Goal: Entertainment & Leisure: Browse casually

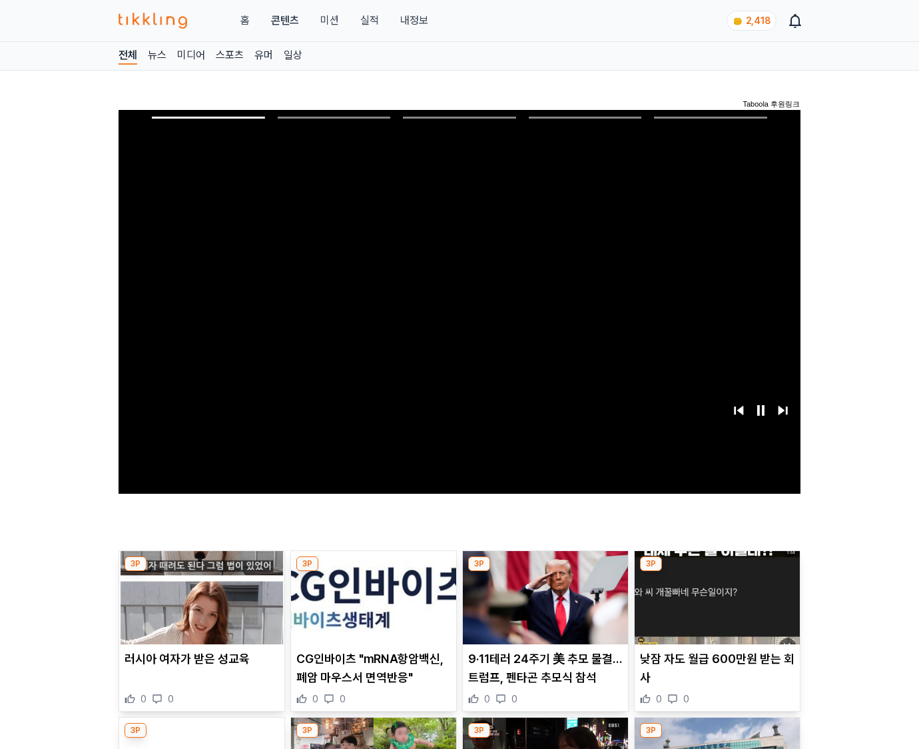
click at [715, 608] on img at bounding box center [717, 597] width 165 height 93
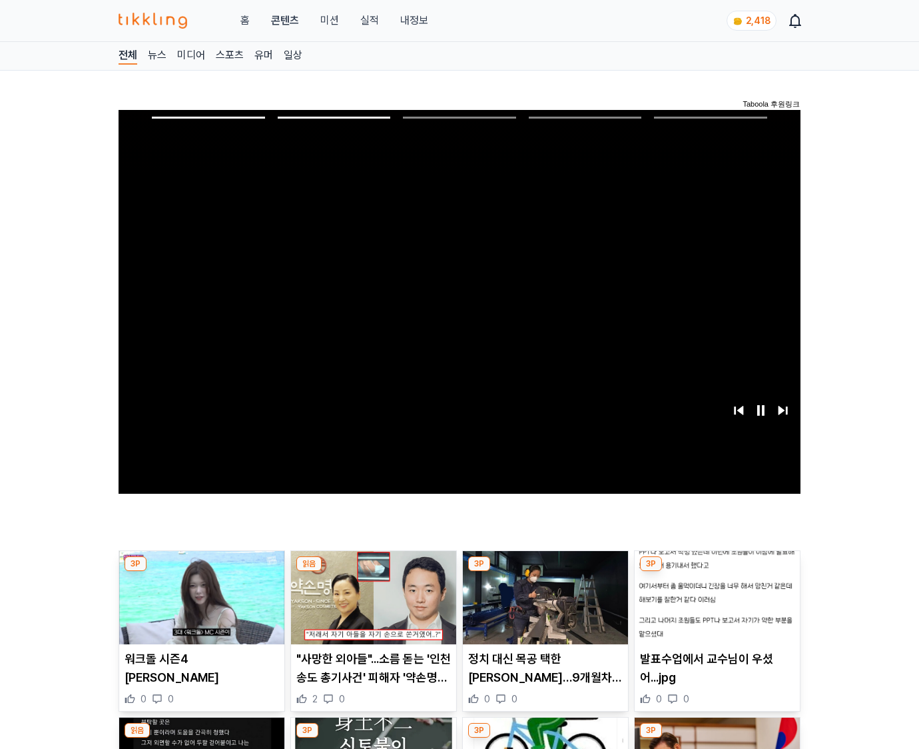
click at [715, 608] on img at bounding box center [717, 597] width 165 height 93
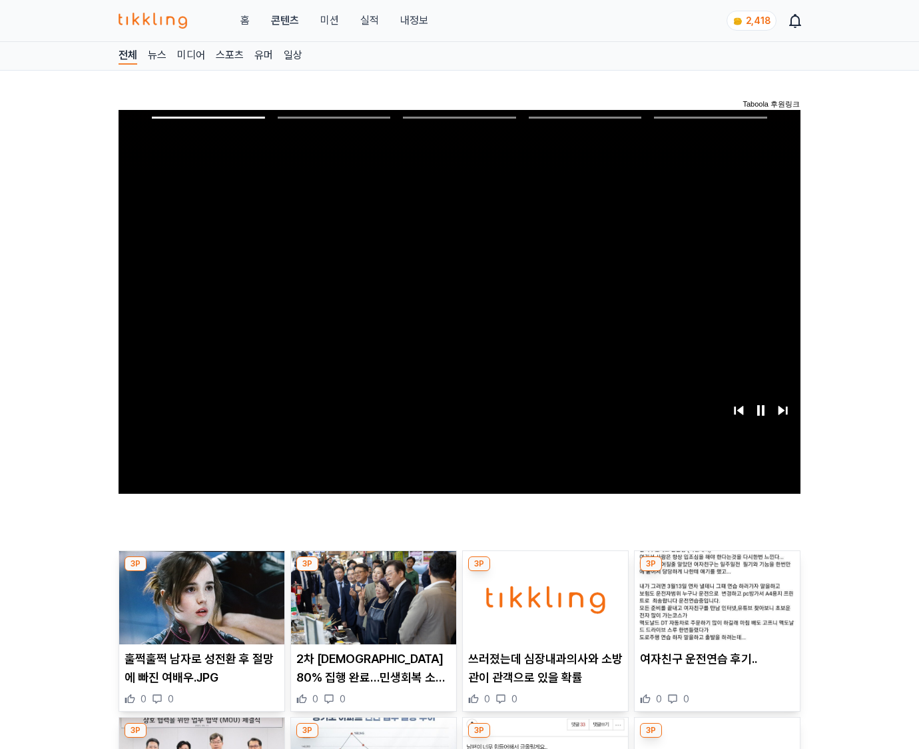
click at [715, 608] on img at bounding box center [717, 597] width 165 height 93
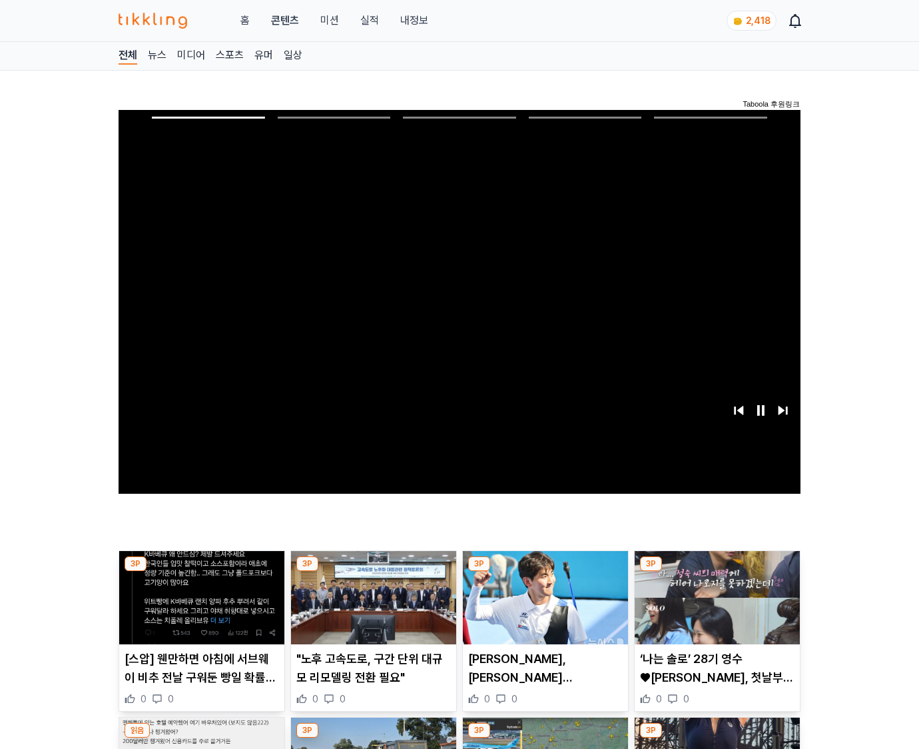
click at [715, 608] on img at bounding box center [717, 597] width 165 height 93
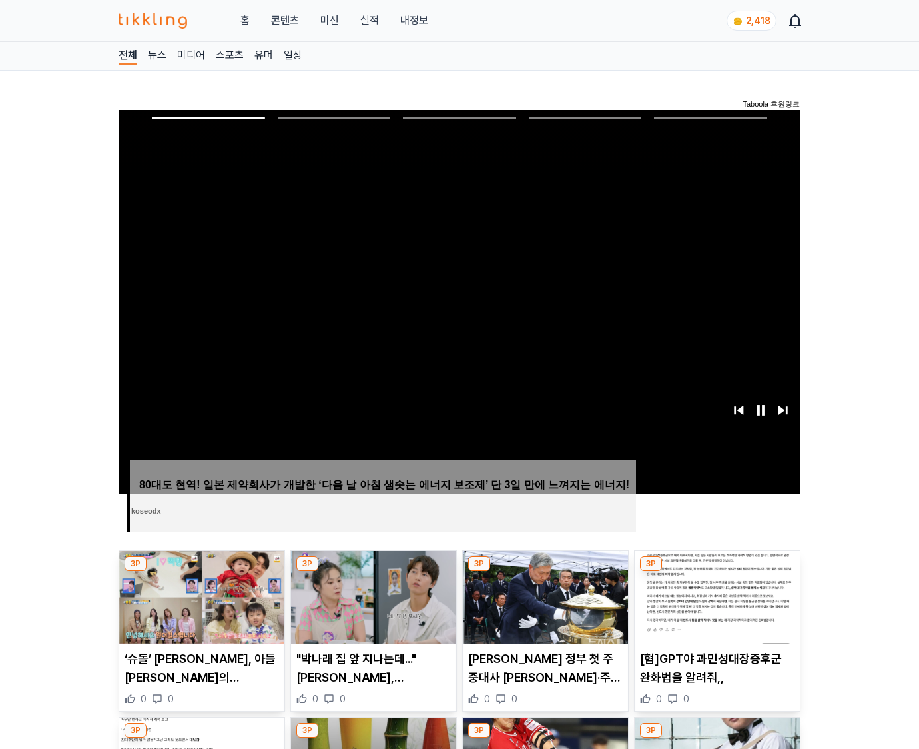
click at [715, 608] on img at bounding box center [717, 597] width 165 height 93
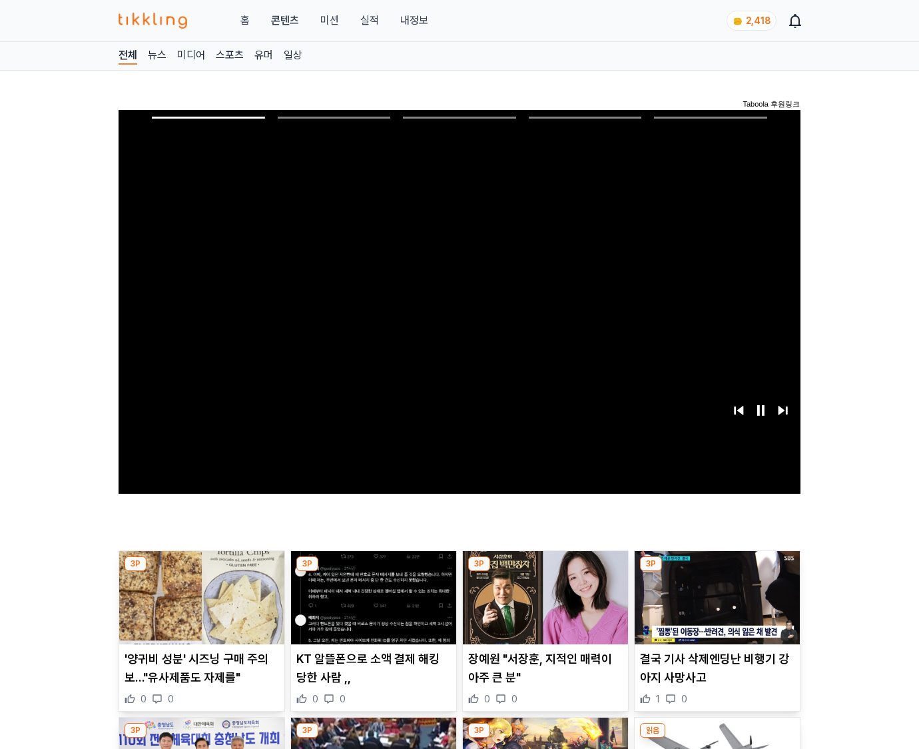
click at [715, 608] on img at bounding box center [717, 597] width 165 height 93
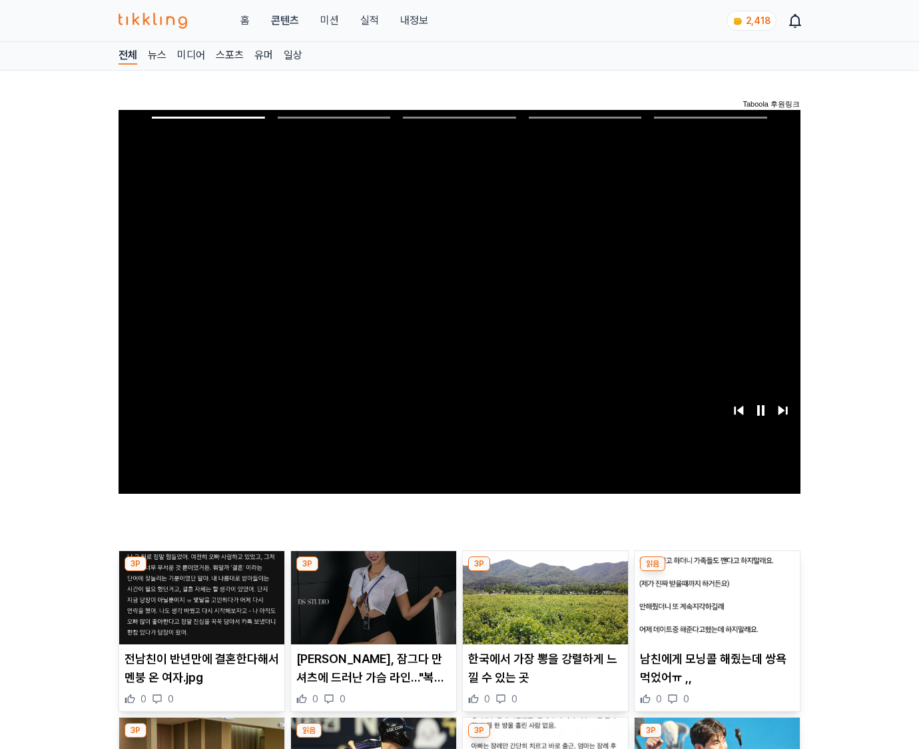
click at [715, 608] on img at bounding box center [717, 597] width 165 height 93
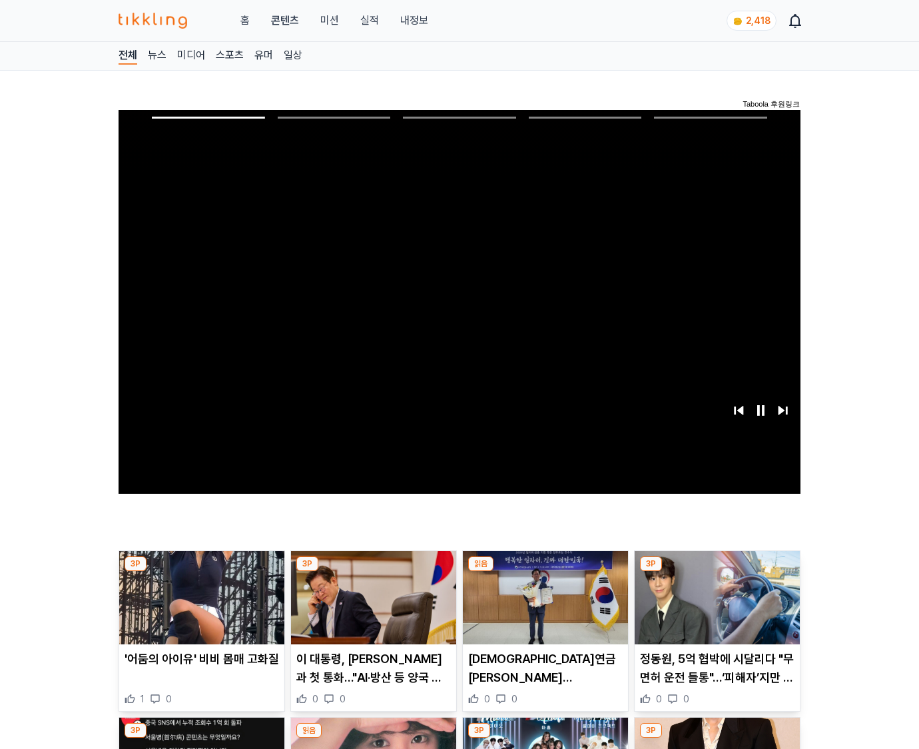
click at [715, 608] on img at bounding box center [717, 597] width 165 height 93
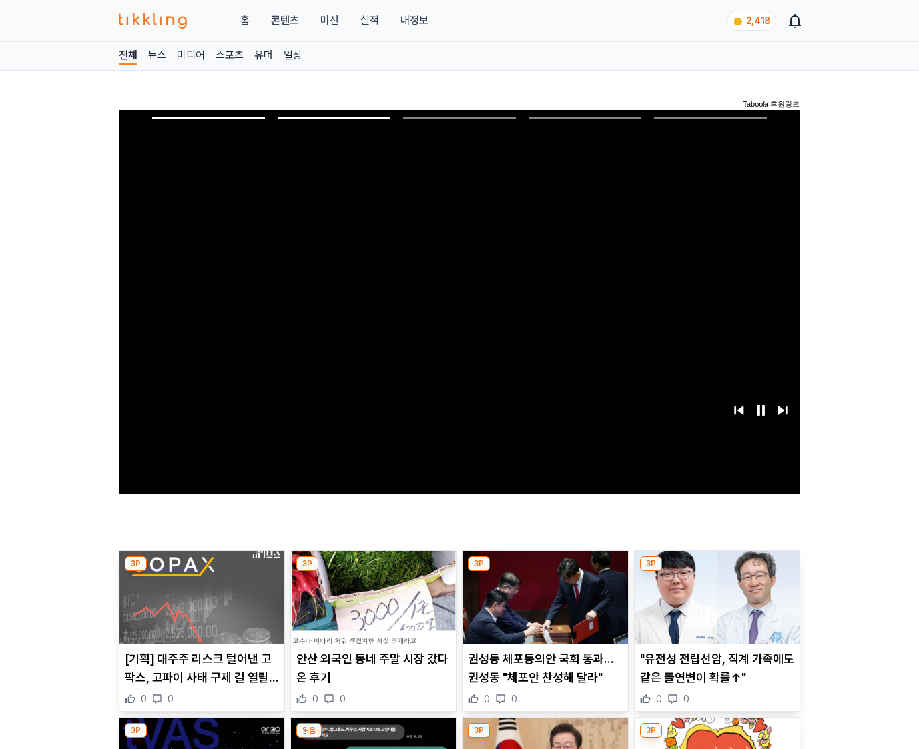
click at [715, 608] on img at bounding box center [717, 597] width 165 height 93
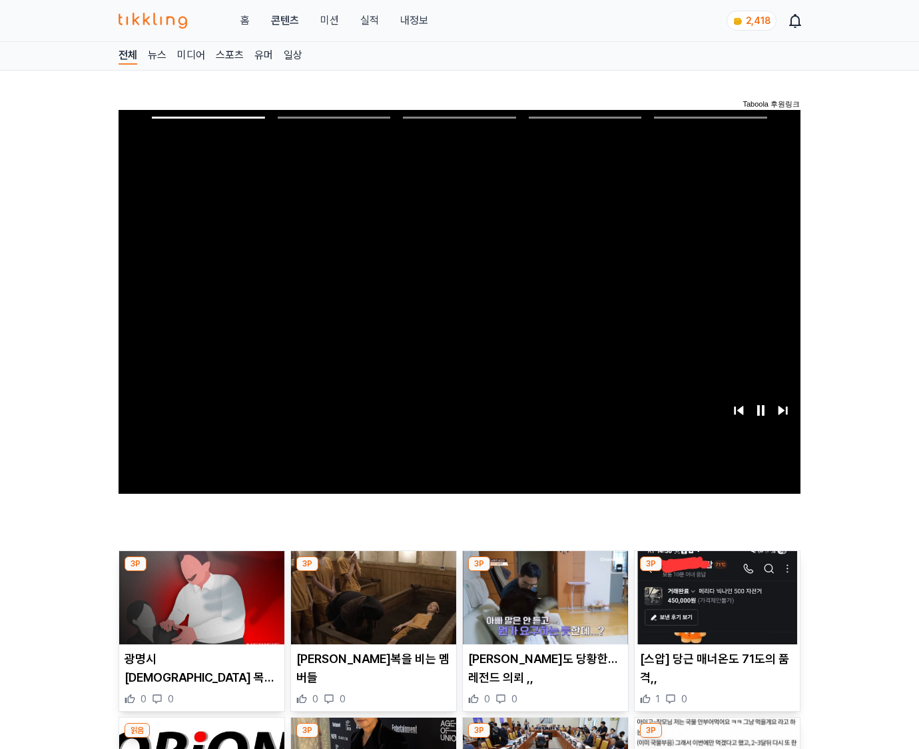
click at [715, 608] on img at bounding box center [717, 597] width 165 height 93
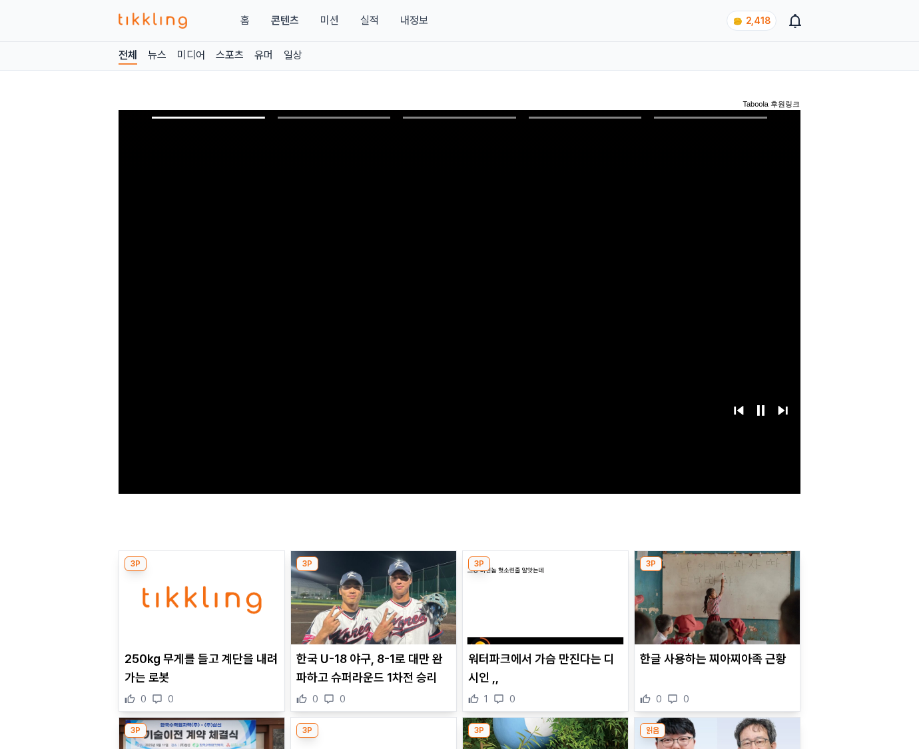
click at [715, 608] on img at bounding box center [717, 597] width 165 height 93
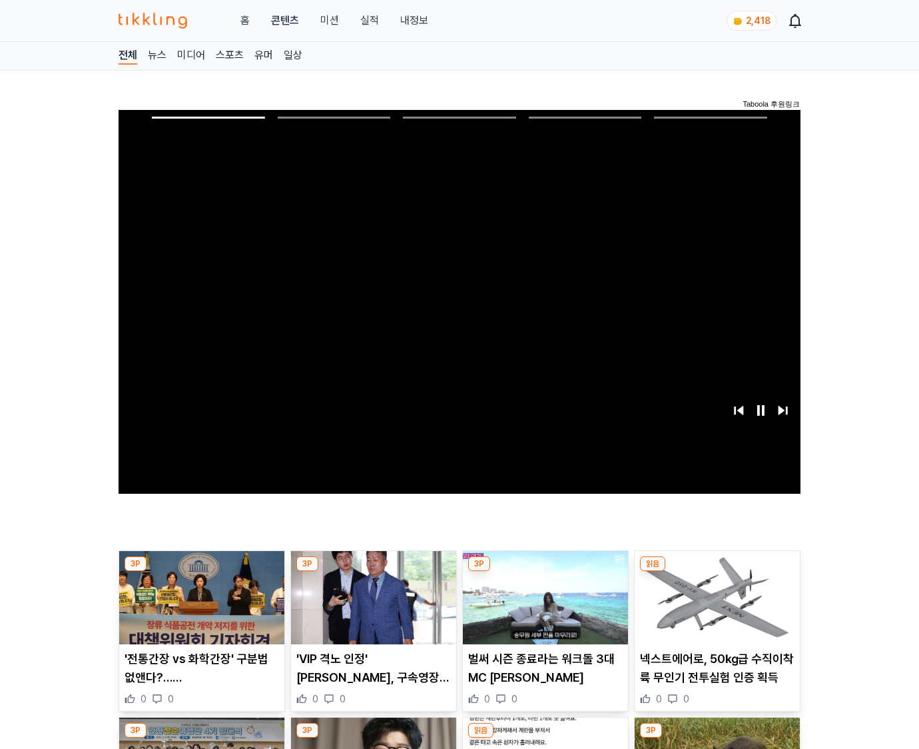
click at [715, 608] on img at bounding box center [717, 597] width 165 height 93
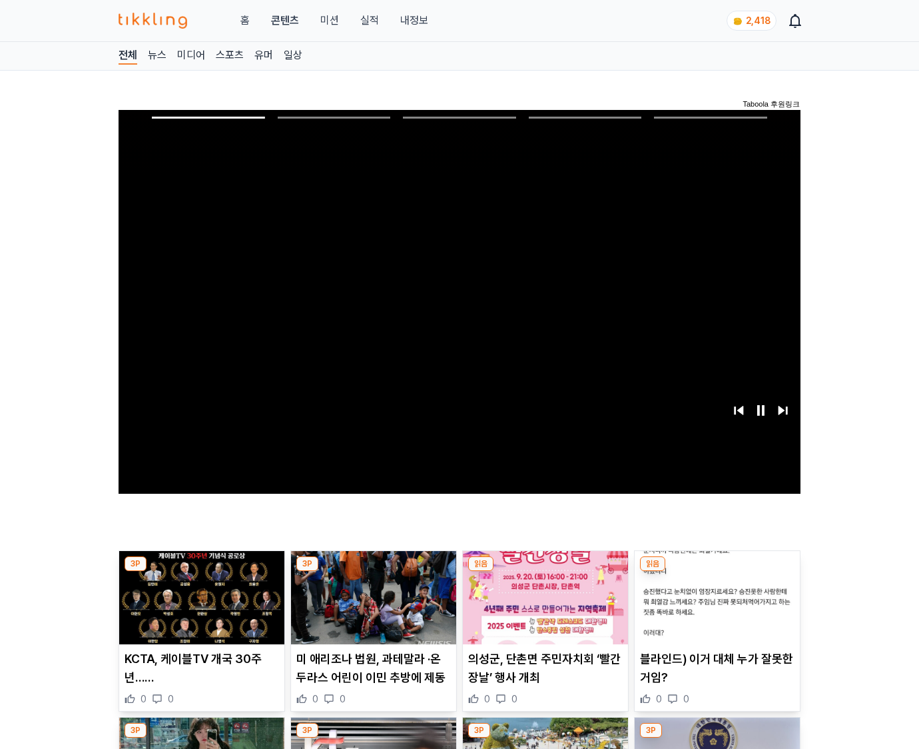
click at [715, 608] on img at bounding box center [717, 597] width 165 height 93
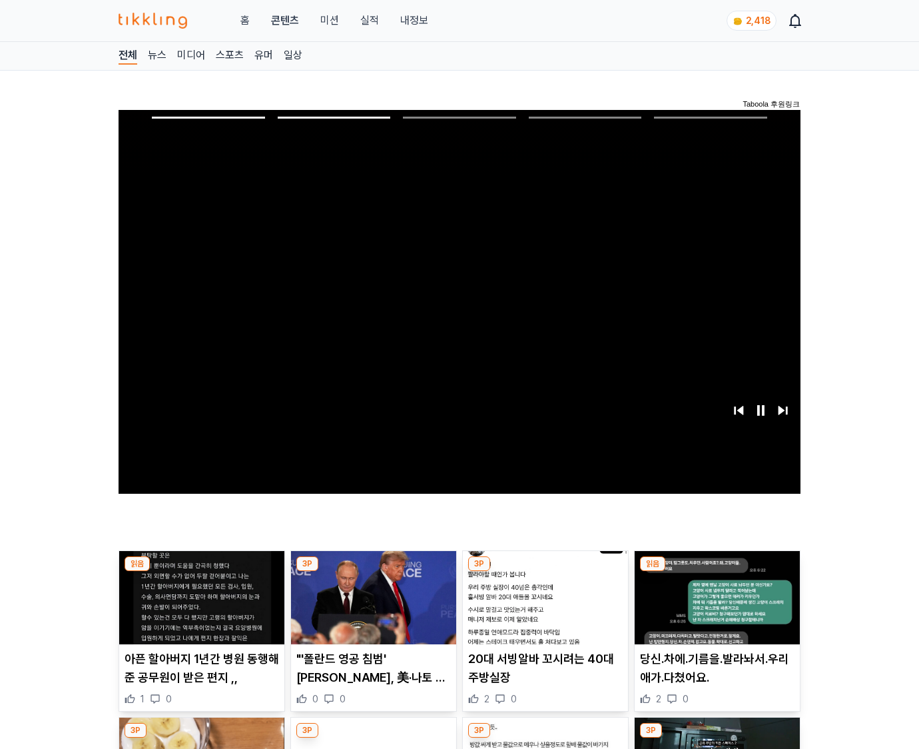
click at [715, 608] on img at bounding box center [717, 597] width 165 height 93
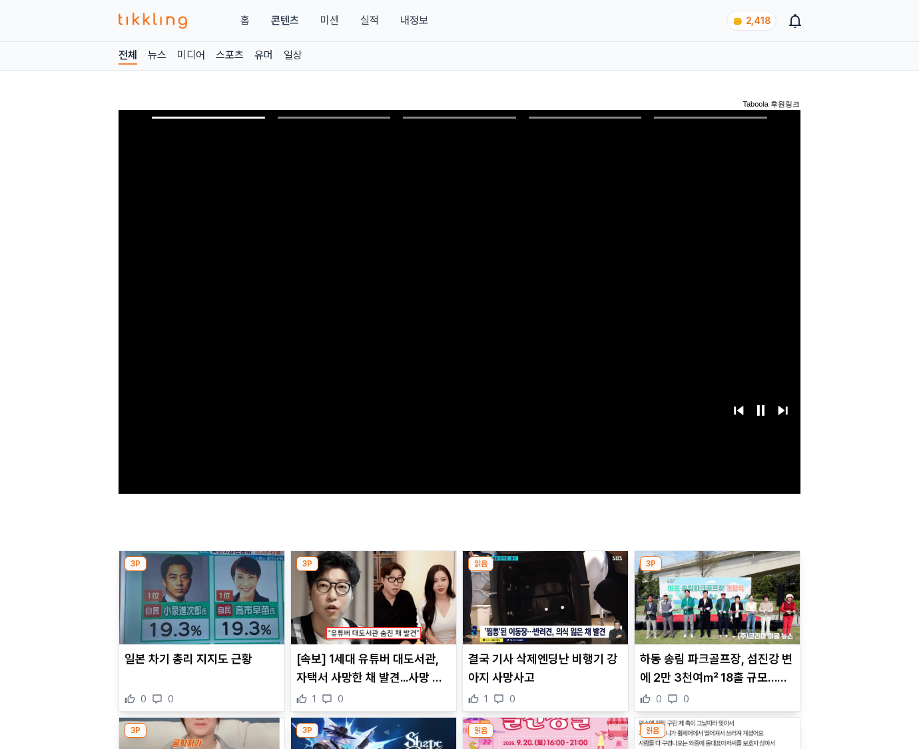
click at [715, 608] on img at bounding box center [717, 597] width 165 height 93
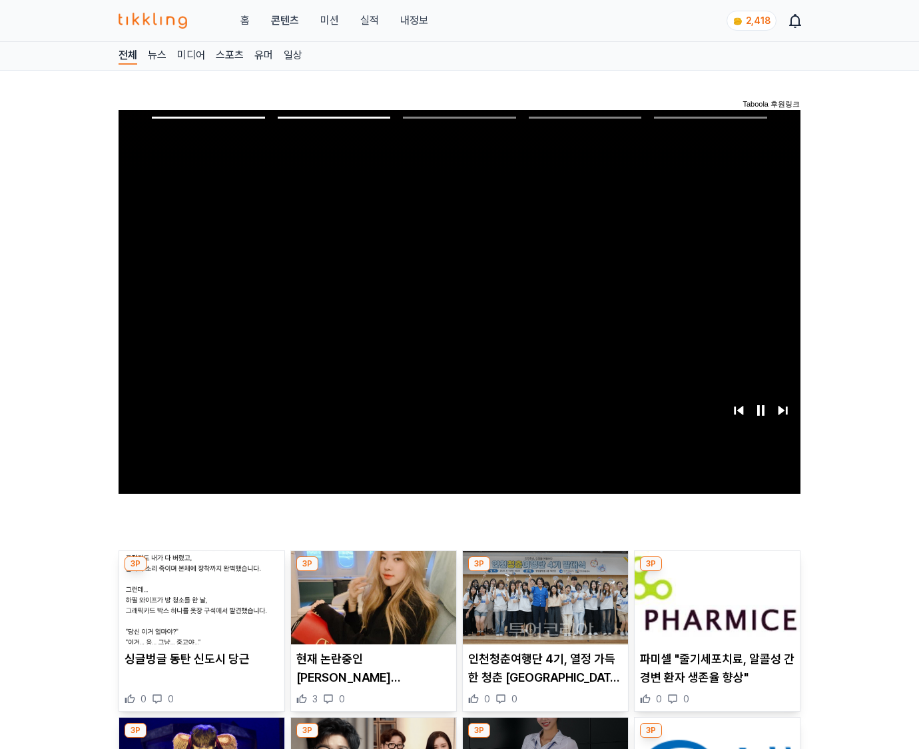
click at [715, 608] on img at bounding box center [717, 597] width 165 height 93
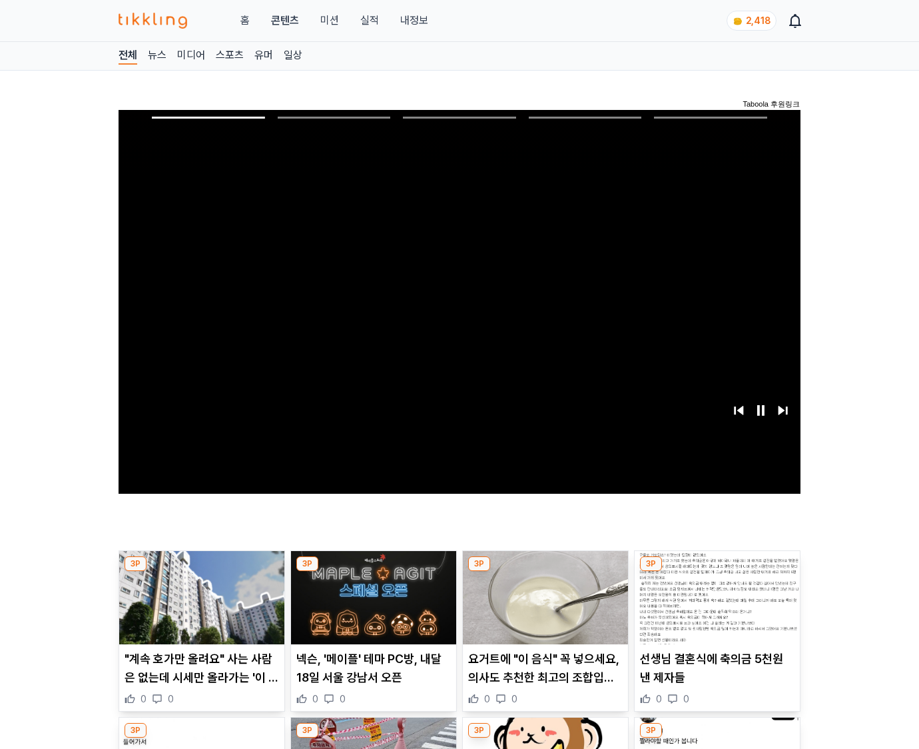
click at [715, 608] on img at bounding box center [717, 597] width 165 height 93
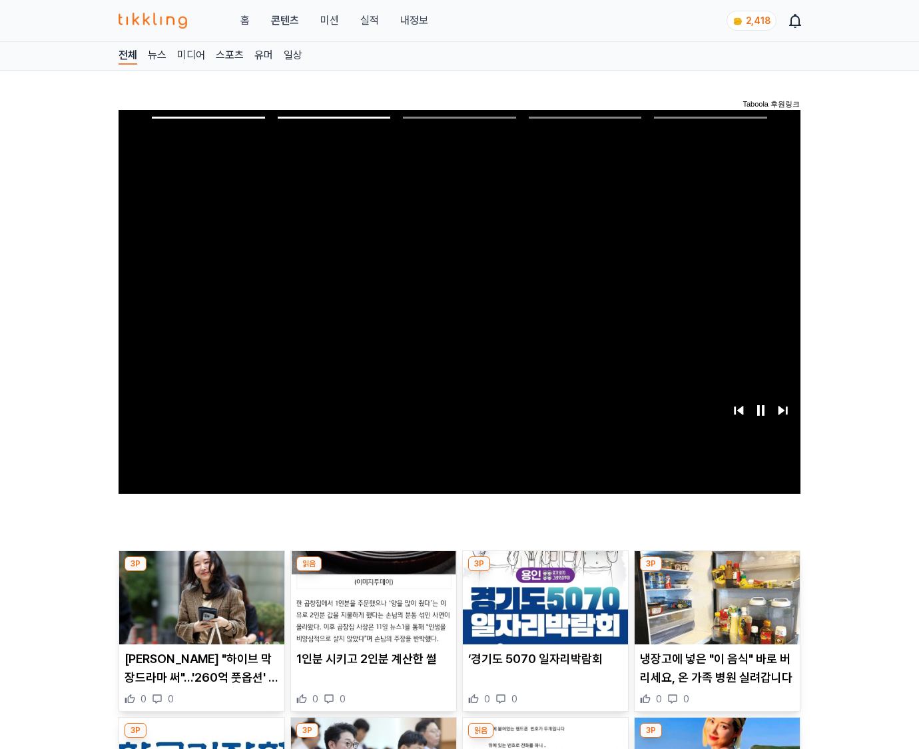
click at [715, 608] on img at bounding box center [717, 597] width 165 height 93
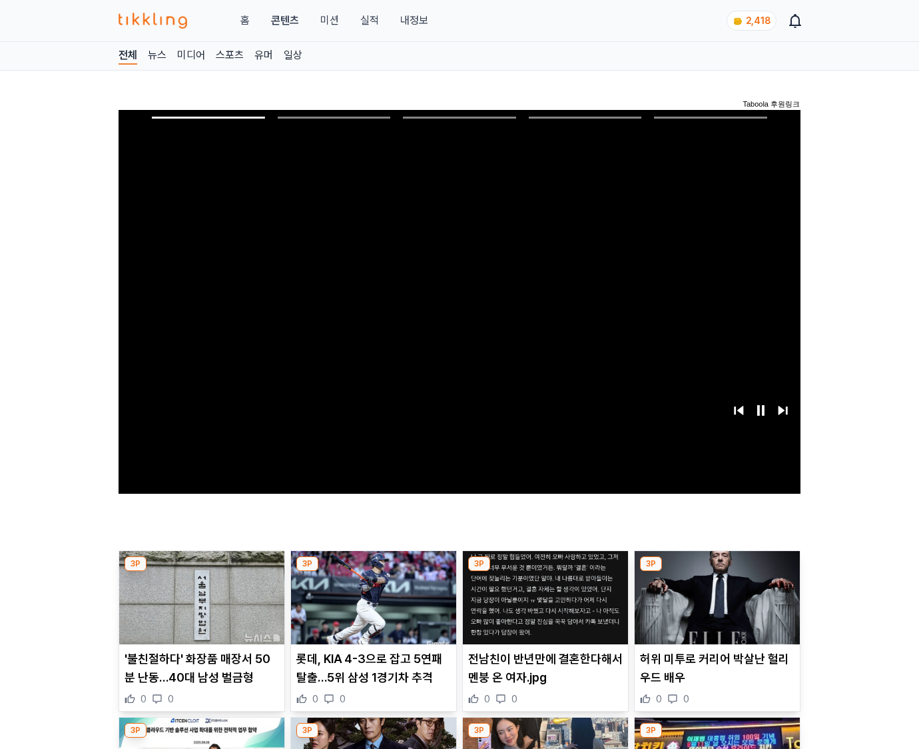
click at [715, 608] on img at bounding box center [717, 597] width 165 height 93
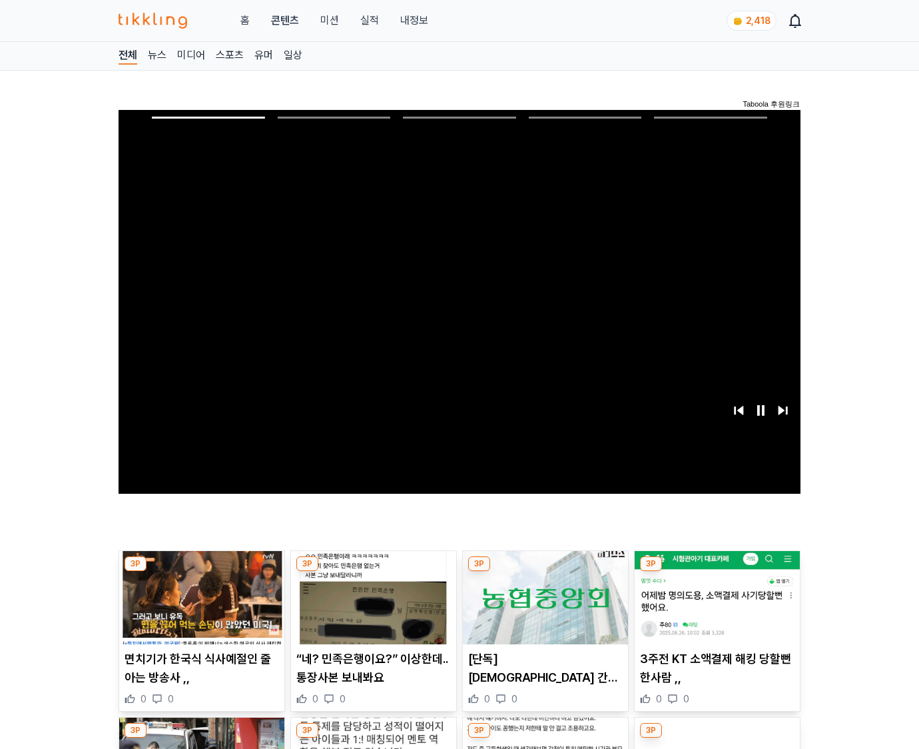
click at [715, 608] on img at bounding box center [717, 597] width 165 height 93
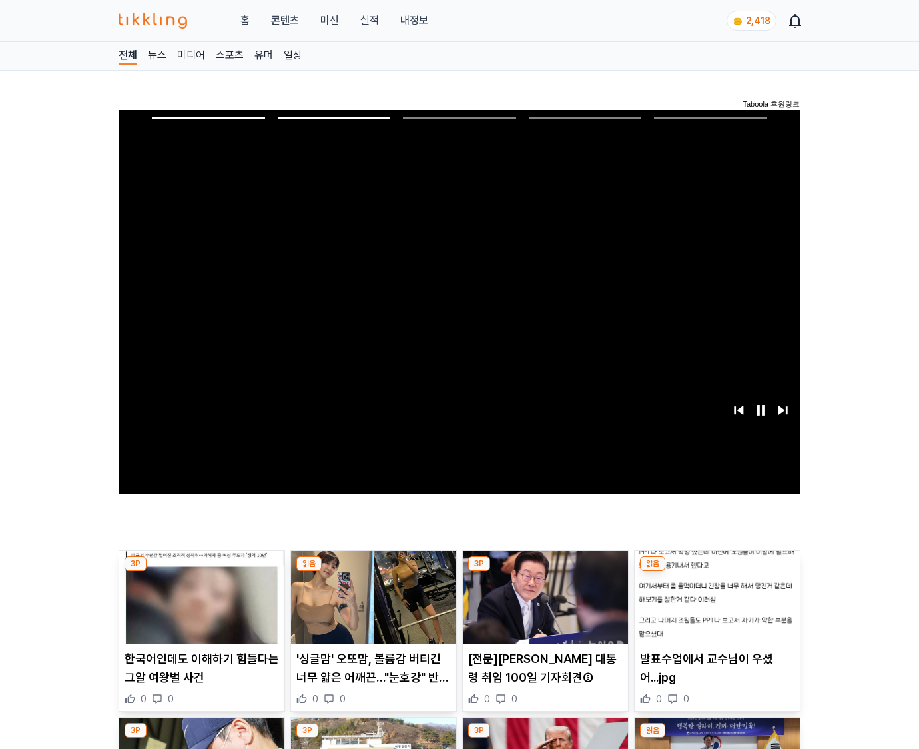
click at [715, 608] on img at bounding box center [717, 597] width 165 height 93
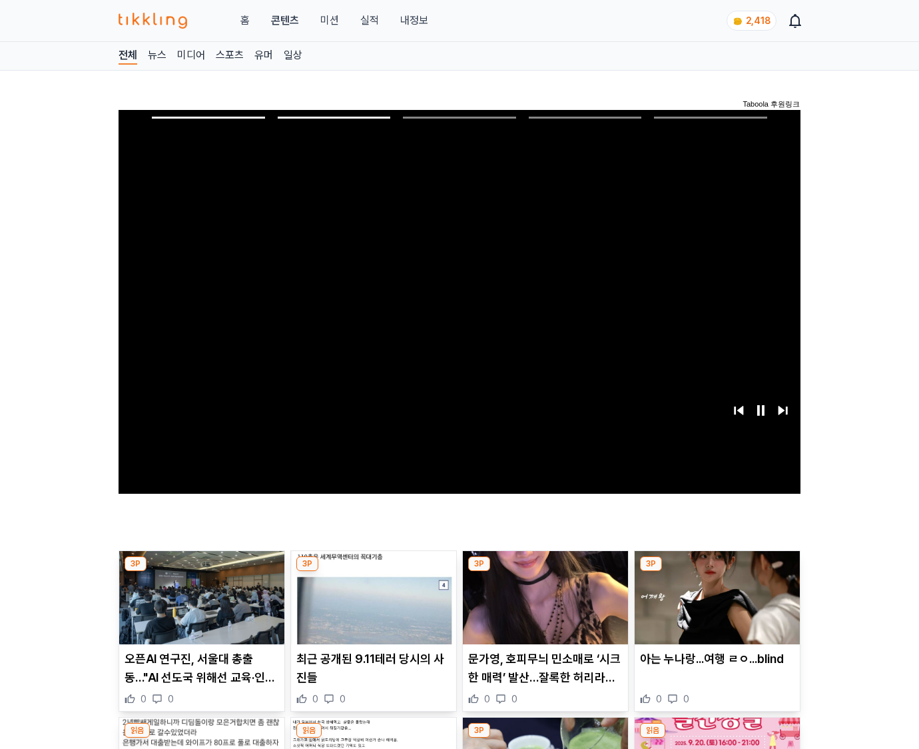
click at [715, 608] on img at bounding box center [717, 597] width 165 height 93
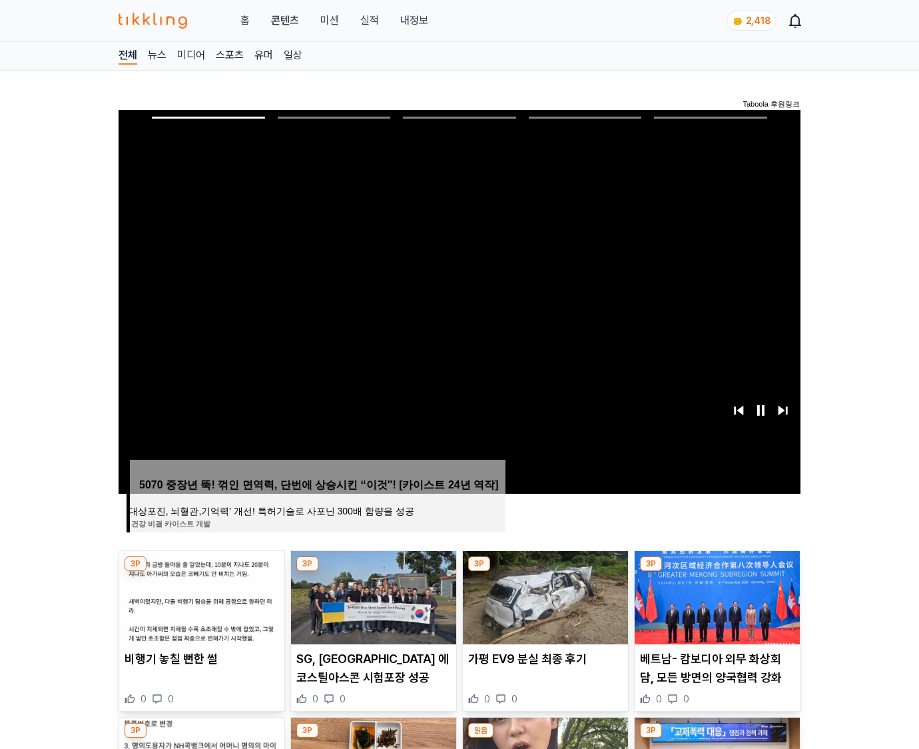
click at [715, 608] on img at bounding box center [717, 597] width 165 height 93
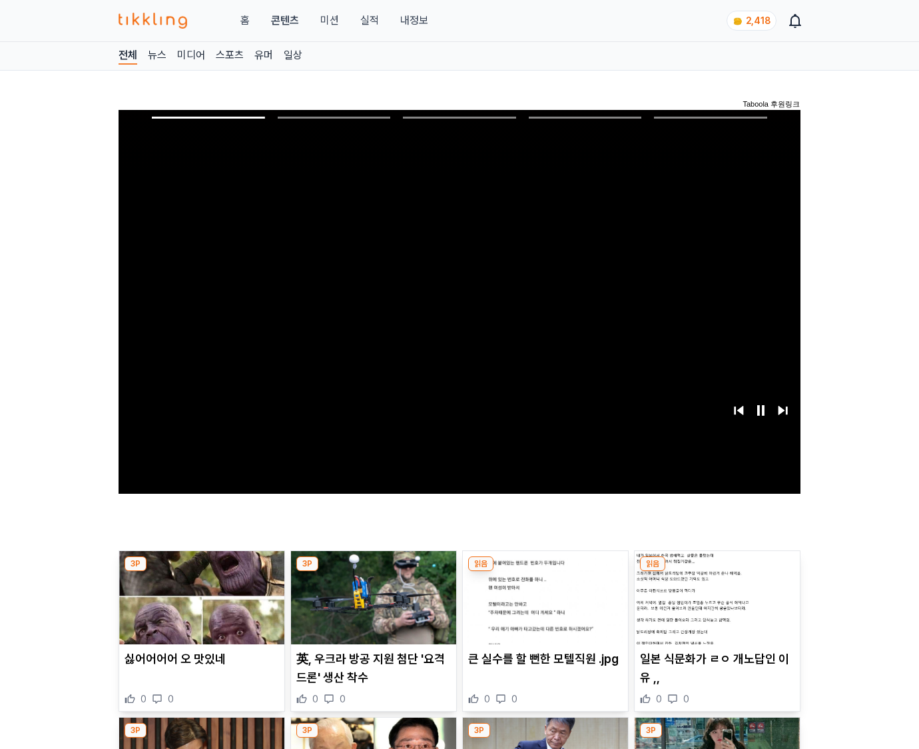
click at [715, 608] on img at bounding box center [717, 597] width 165 height 93
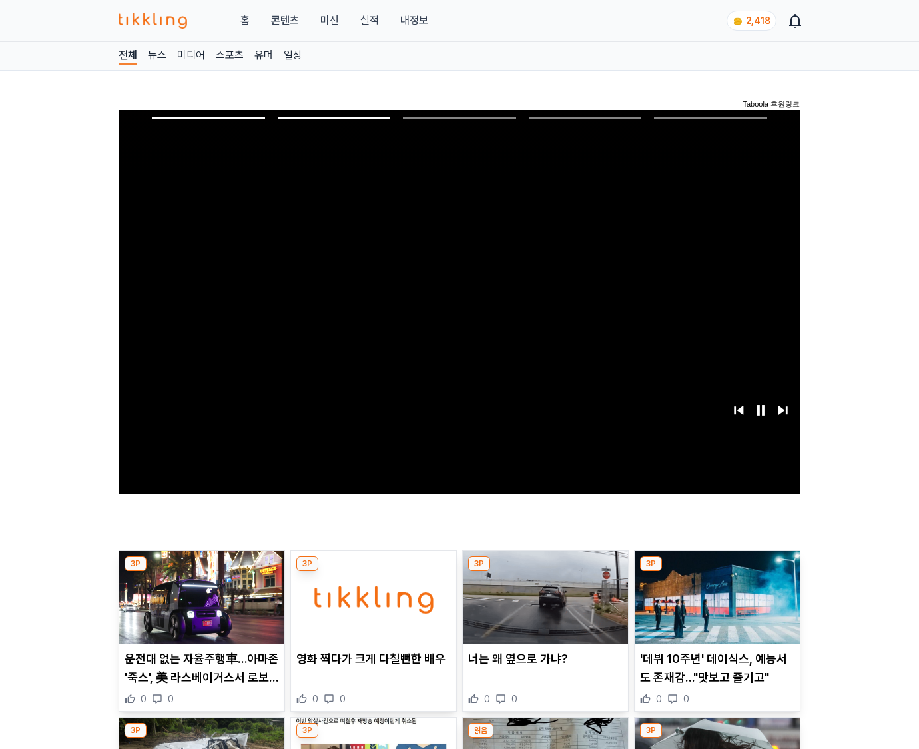
click at [715, 608] on img at bounding box center [717, 597] width 165 height 93
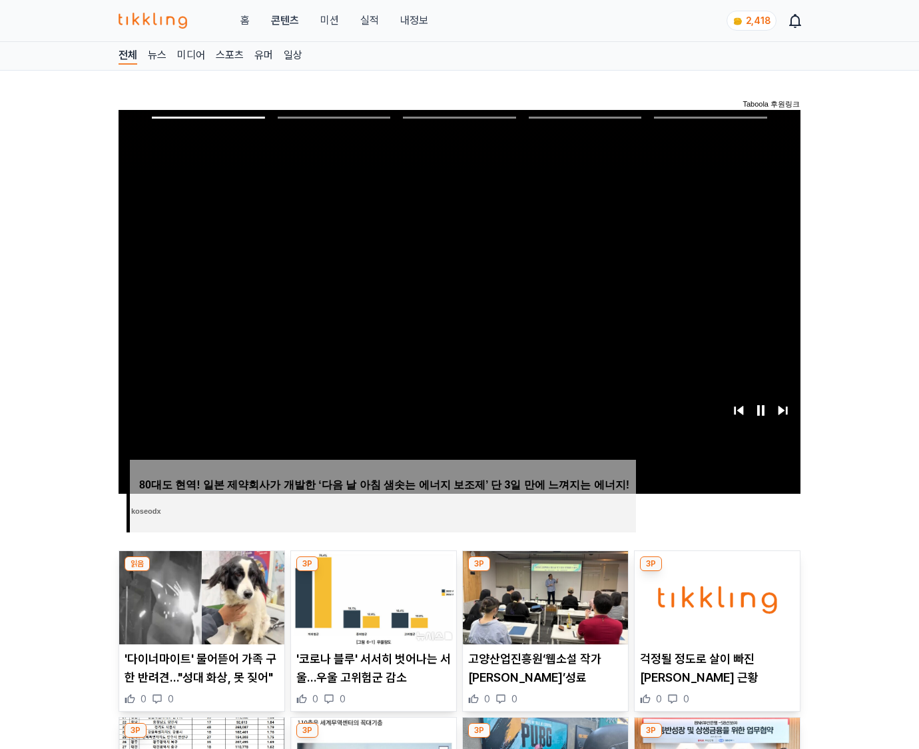
click at [715, 608] on img at bounding box center [717, 597] width 165 height 93
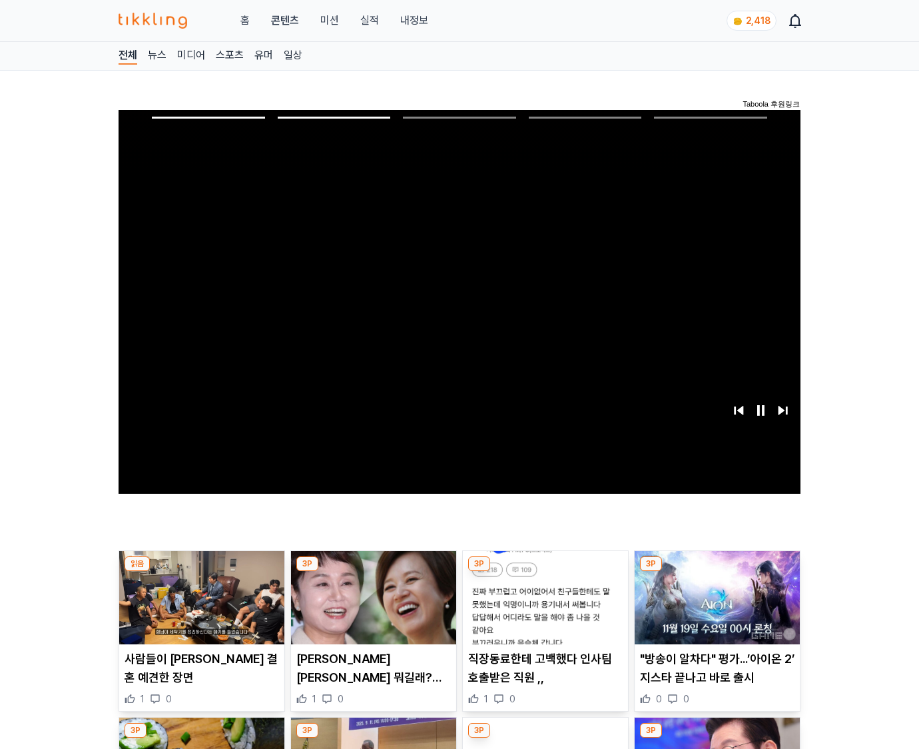
click at [715, 608] on img at bounding box center [717, 597] width 165 height 93
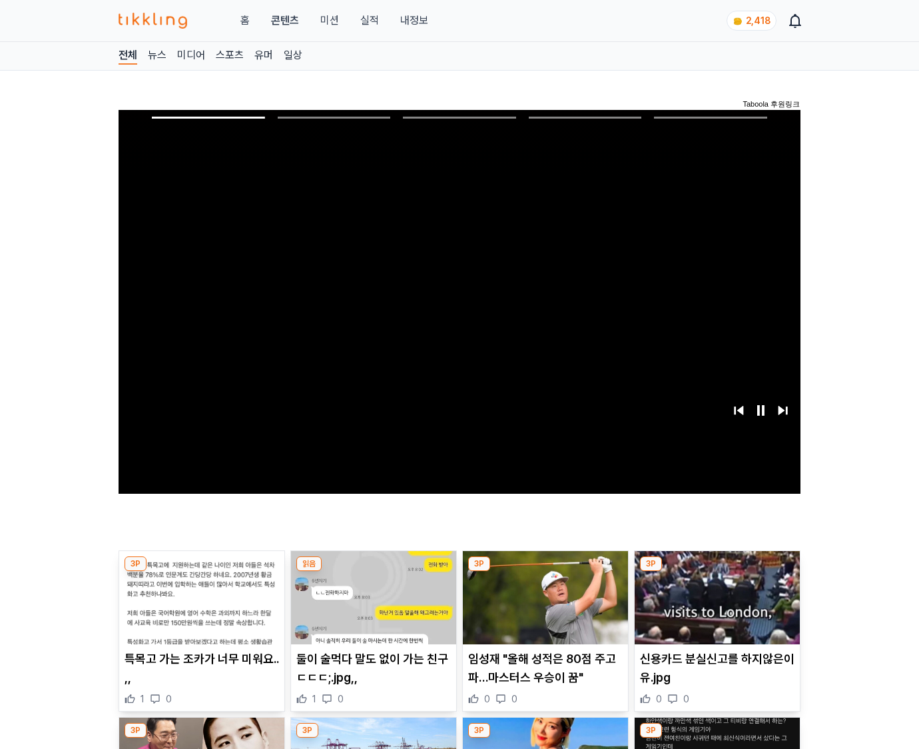
click at [715, 608] on img at bounding box center [717, 597] width 165 height 93
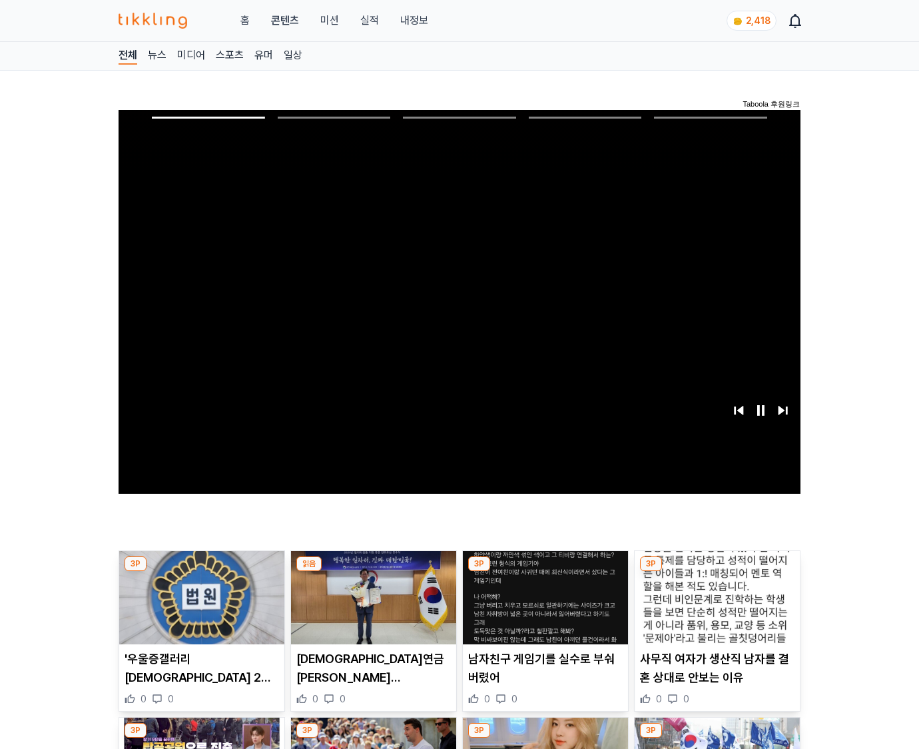
click at [715, 608] on img at bounding box center [717, 597] width 165 height 93
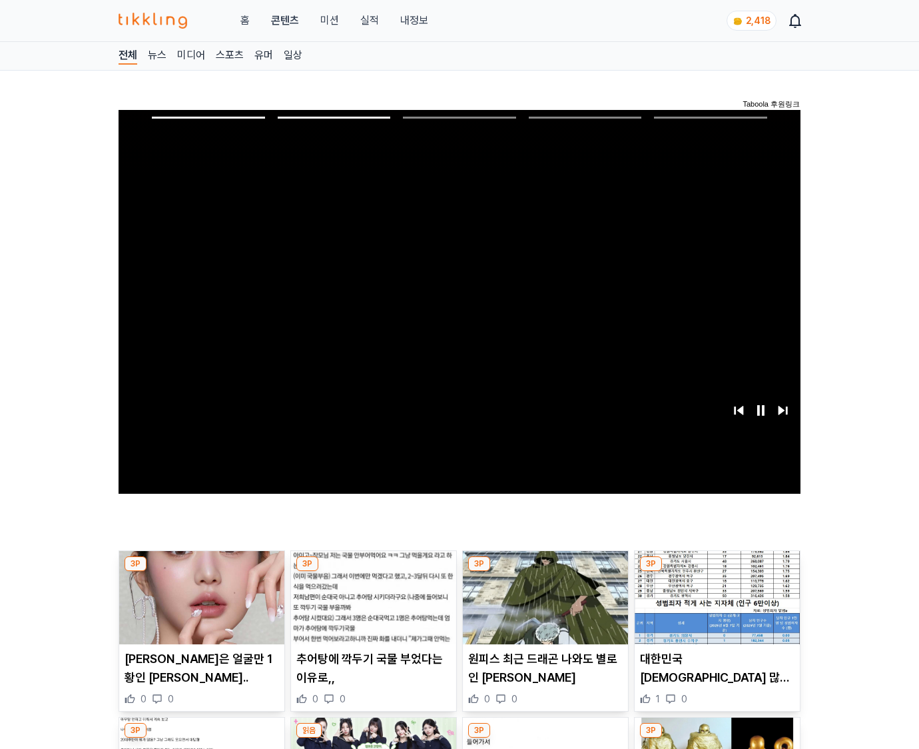
click at [715, 608] on img at bounding box center [717, 597] width 165 height 93
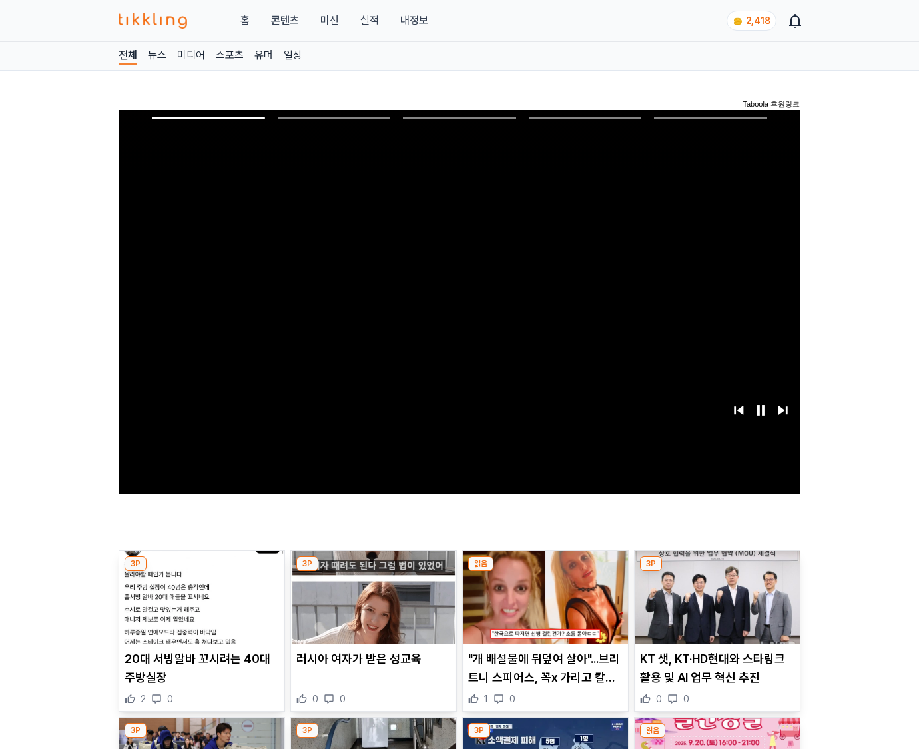
click at [715, 608] on img at bounding box center [717, 597] width 165 height 93
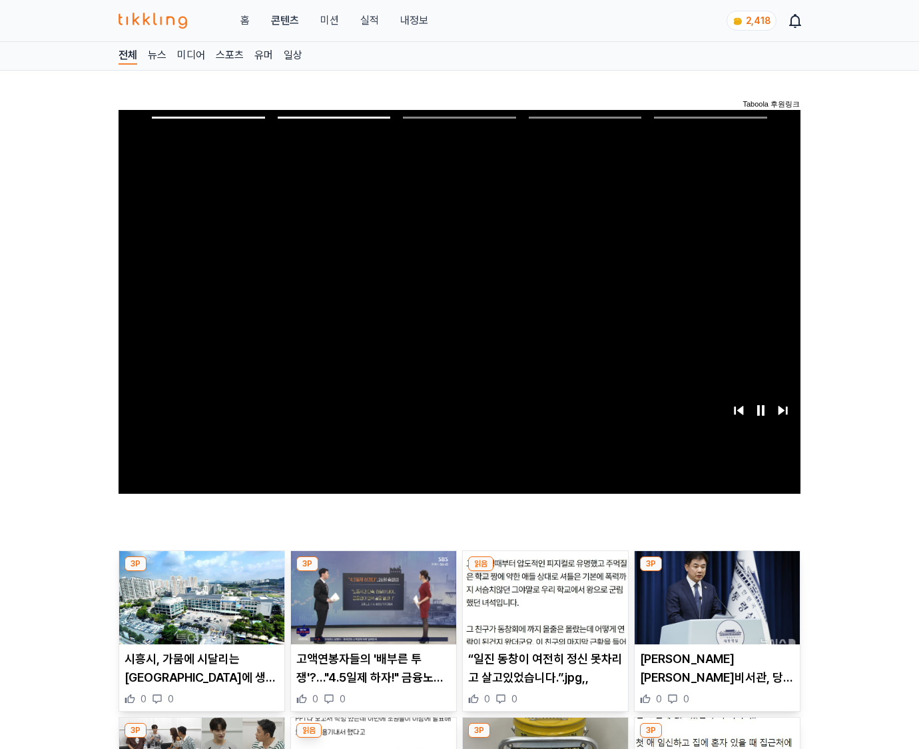
click at [715, 608] on img at bounding box center [717, 597] width 165 height 93
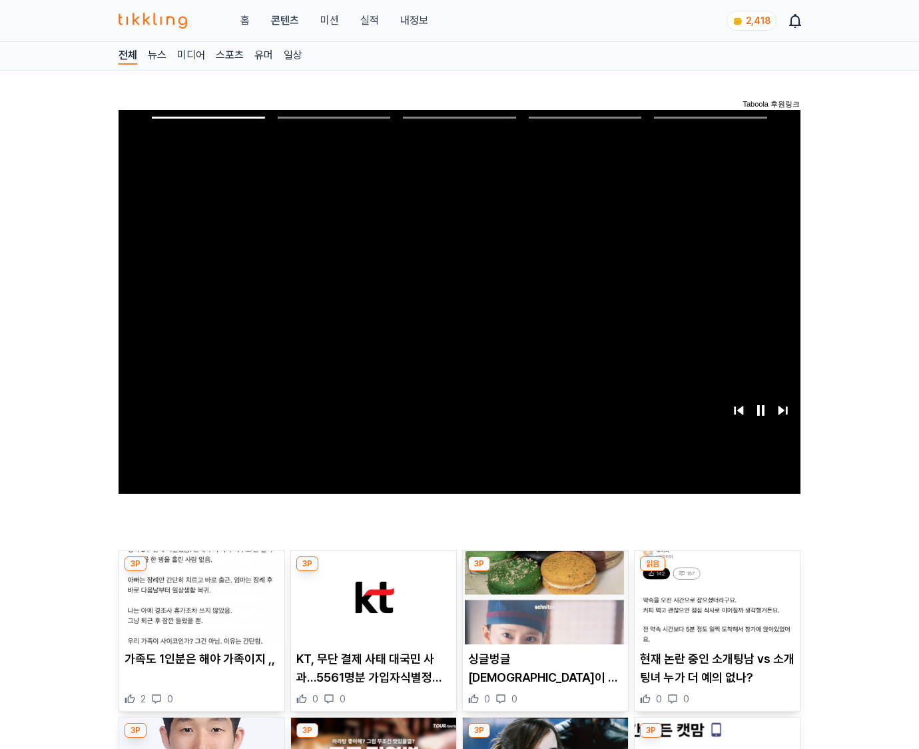
click at [715, 608] on img at bounding box center [717, 597] width 165 height 93
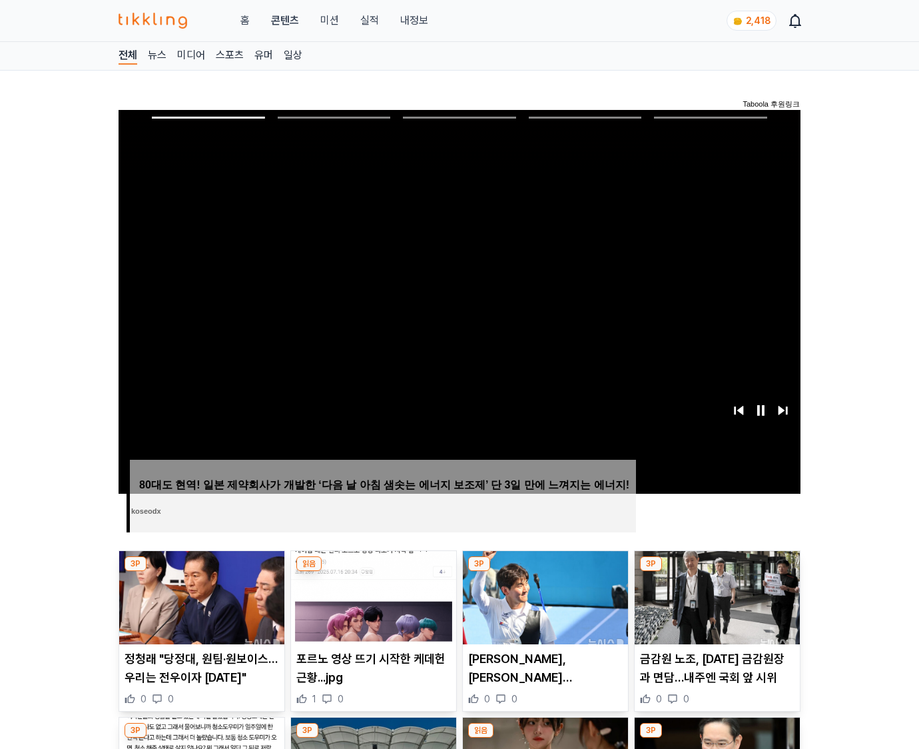
click at [715, 608] on img at bounding box center [717, 597] width 165 height 93
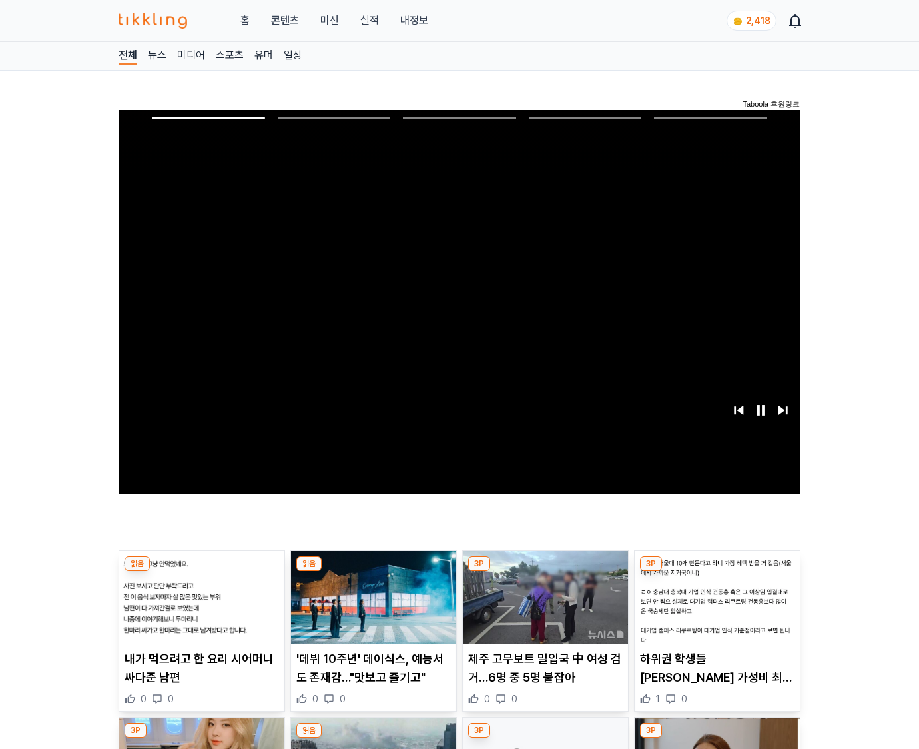
click at [715, 608] on img at bounding box center [717, 597] width 165 height 93
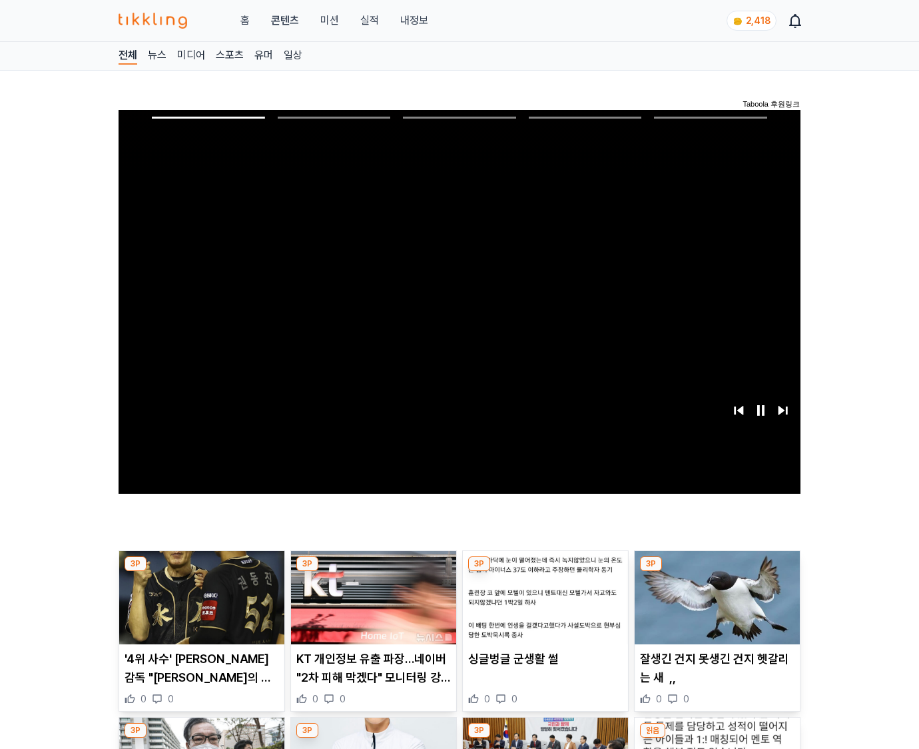
click at [715, 608] on img at bounding box center [717, 597] width 165 height 93
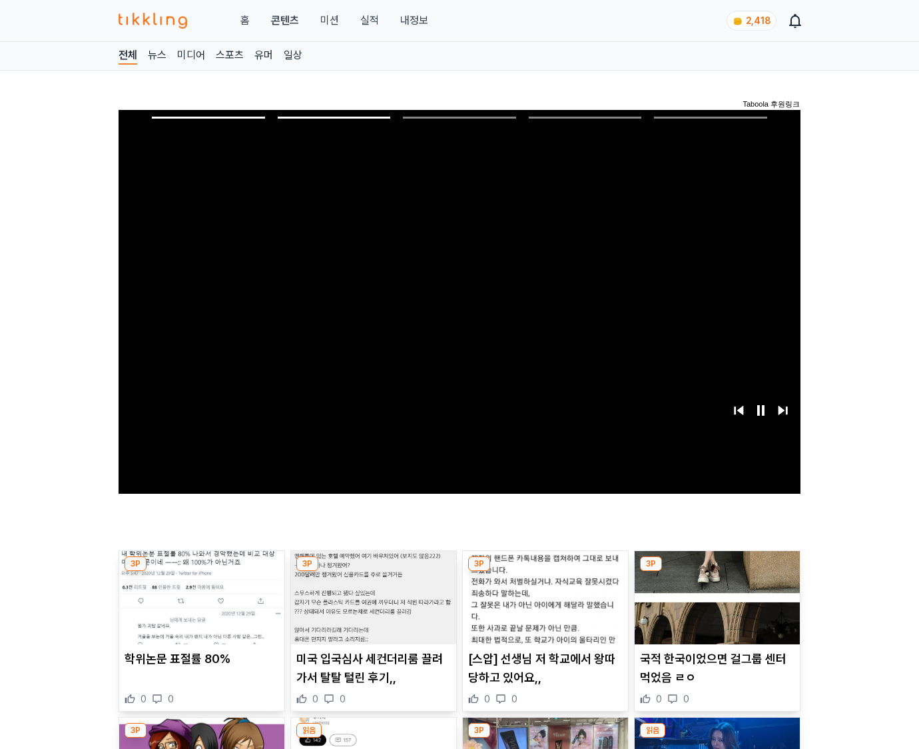
click at [715, 608] on img at bounding box center [717, 597] width 165 height 93
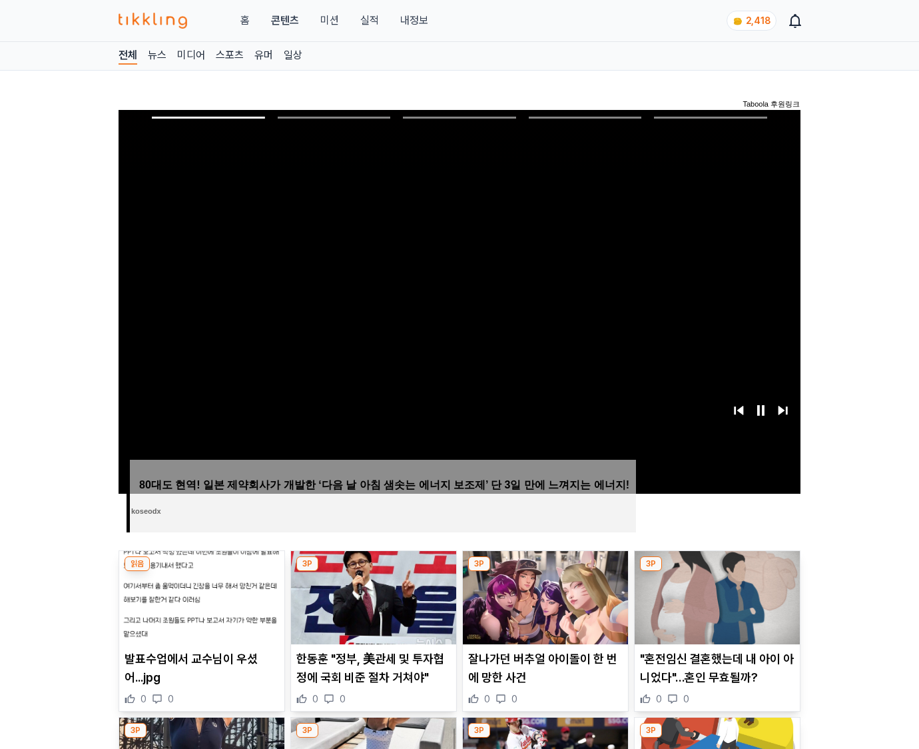
click at [715, 608] on img at bounding box center [717, 597] width 165 height 93
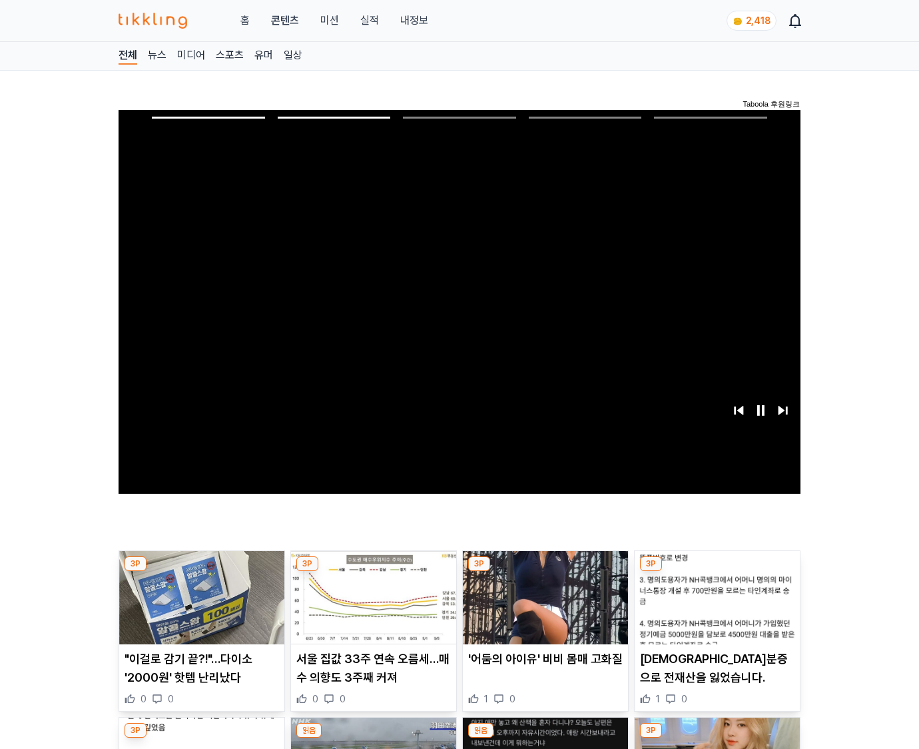
click at [715, 608] on img at bounding box center [717, 597] width 165 height 93
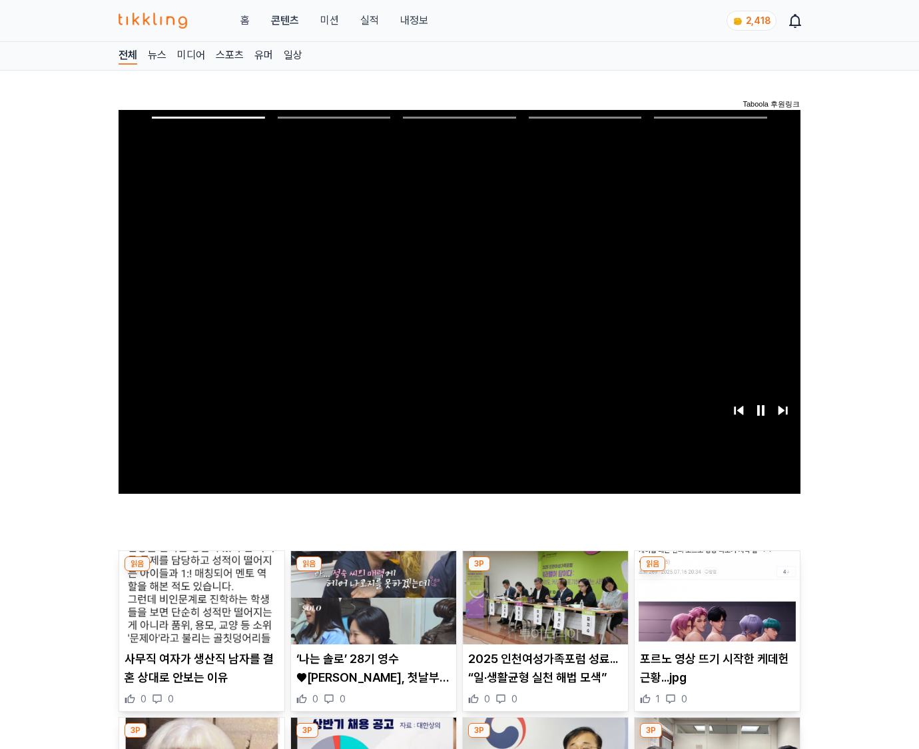
click at [715, 608] on img at bounding box center [717, 597] width 165 height 93
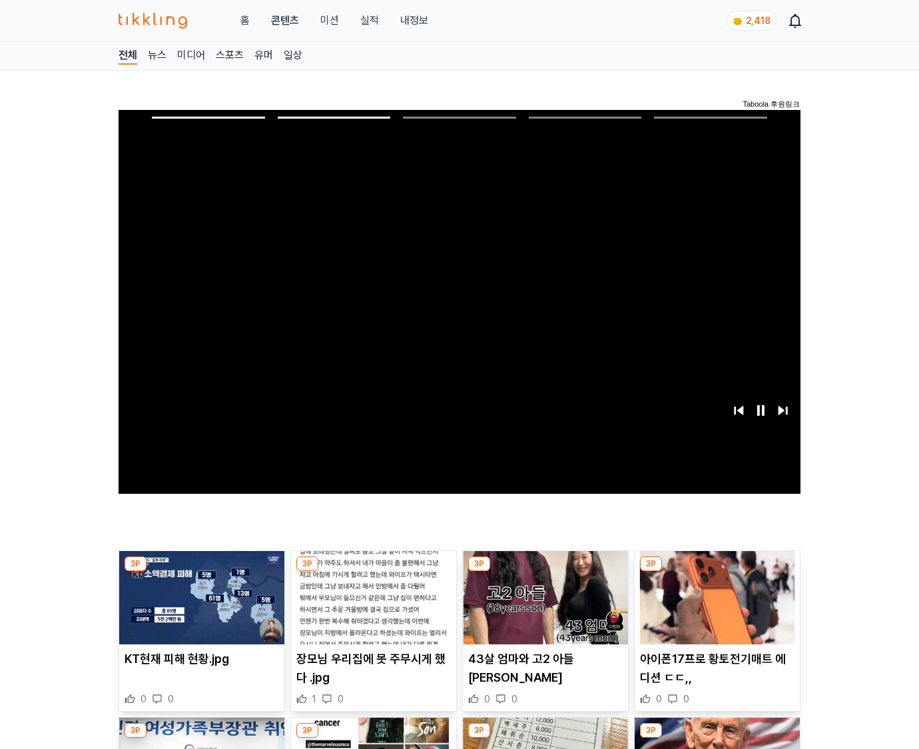
click at [715, 608] on img at bounding box center [717, 597] width 165 height 93
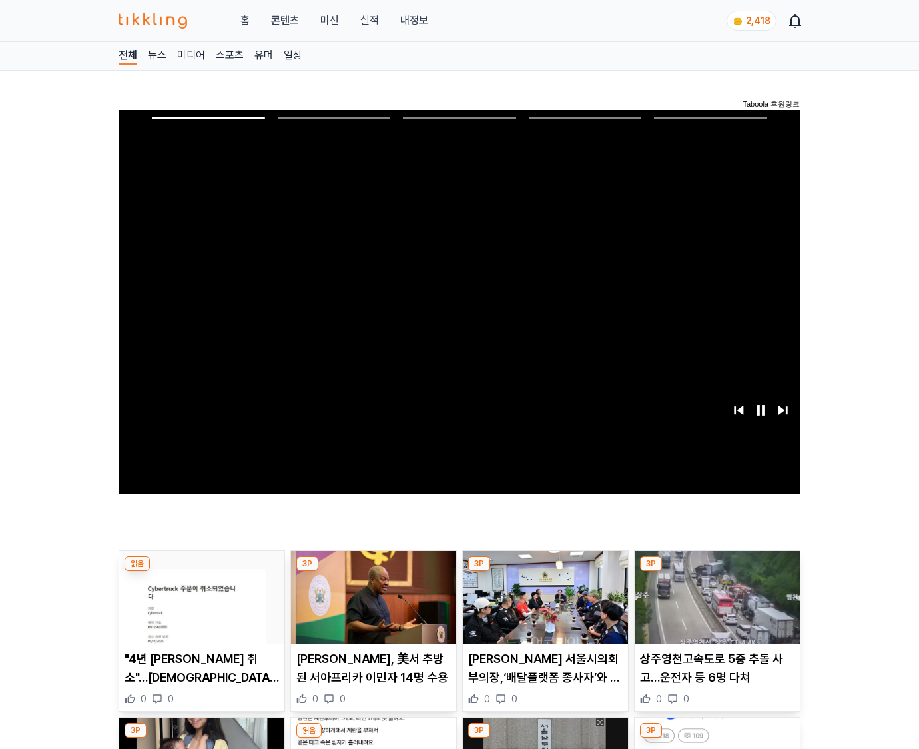
click at [715, 608] on img at bounding box center [717, 597] width 165 height 93
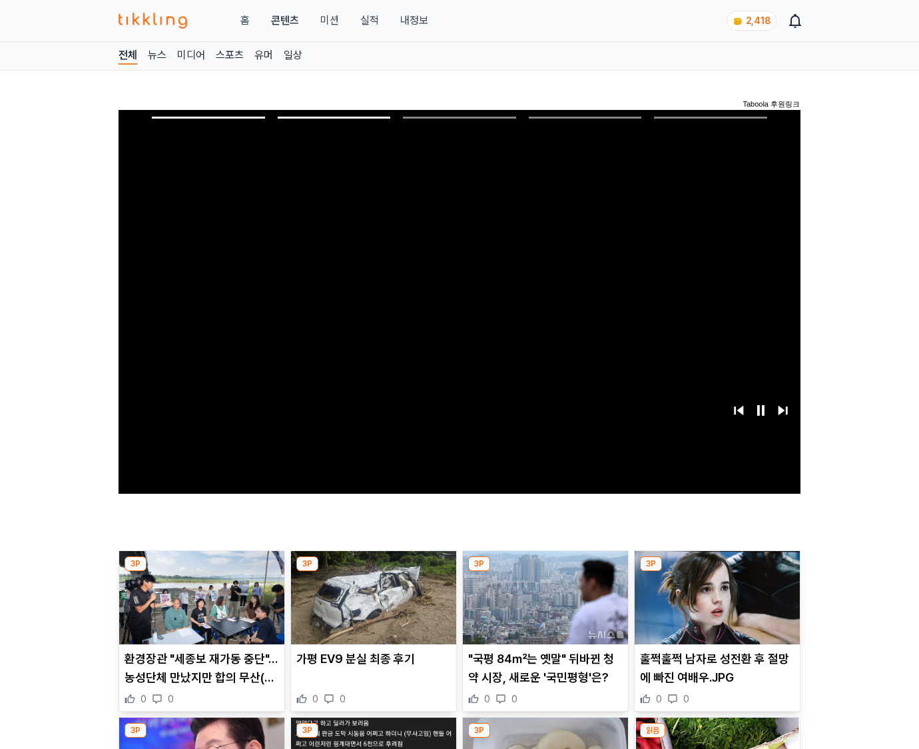
click at [715, 608] on img at bounding box center [717, 597] width 165 height 93
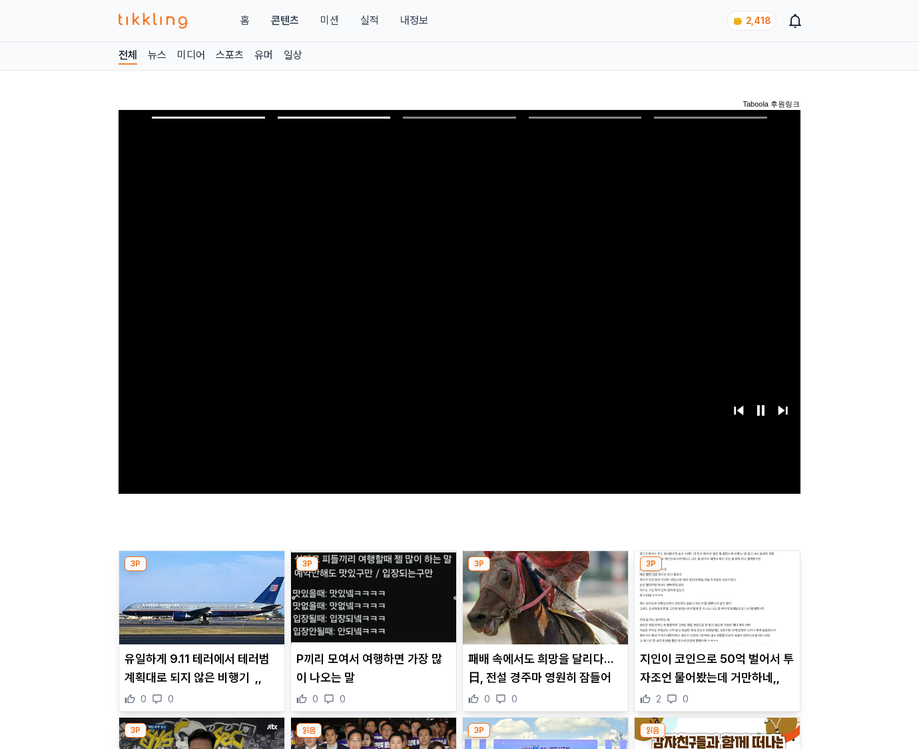
click at [715, 608] on img at bounding box center [717, 597] width 165 height 93
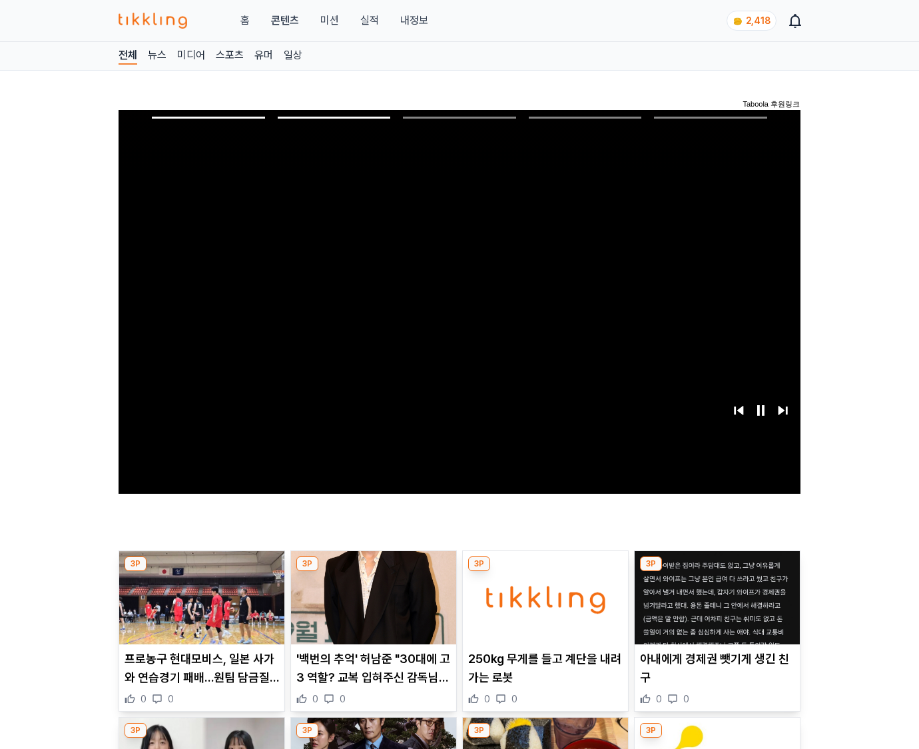
click at [715, 608] on img at bounding box center [717, 597] width 165 height 93
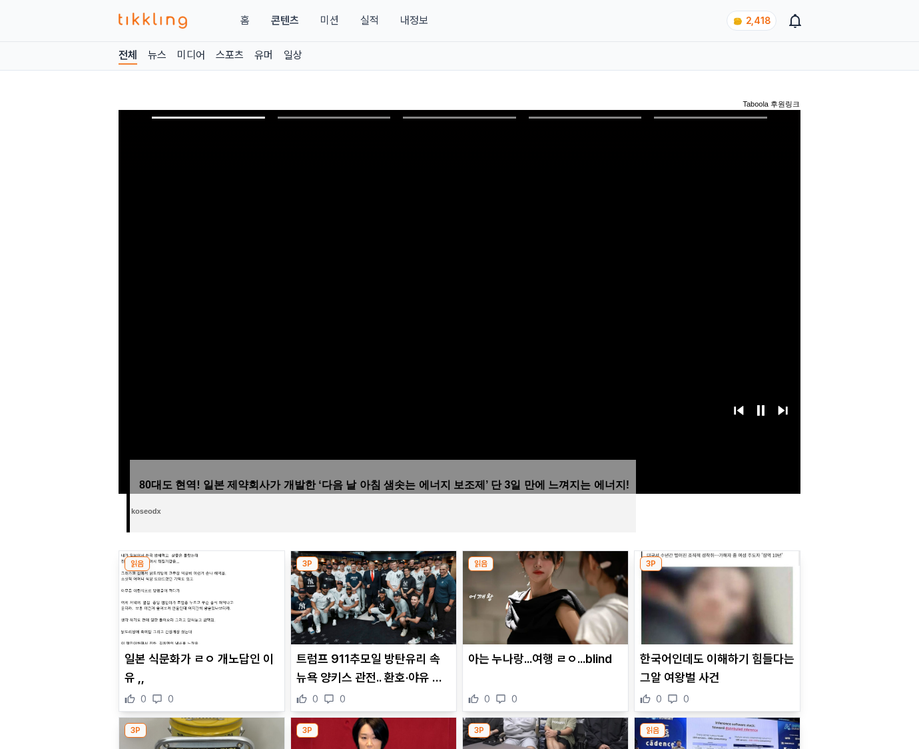
click at [715, 608] on img at bounding box center [717, 597] width 165 height 93
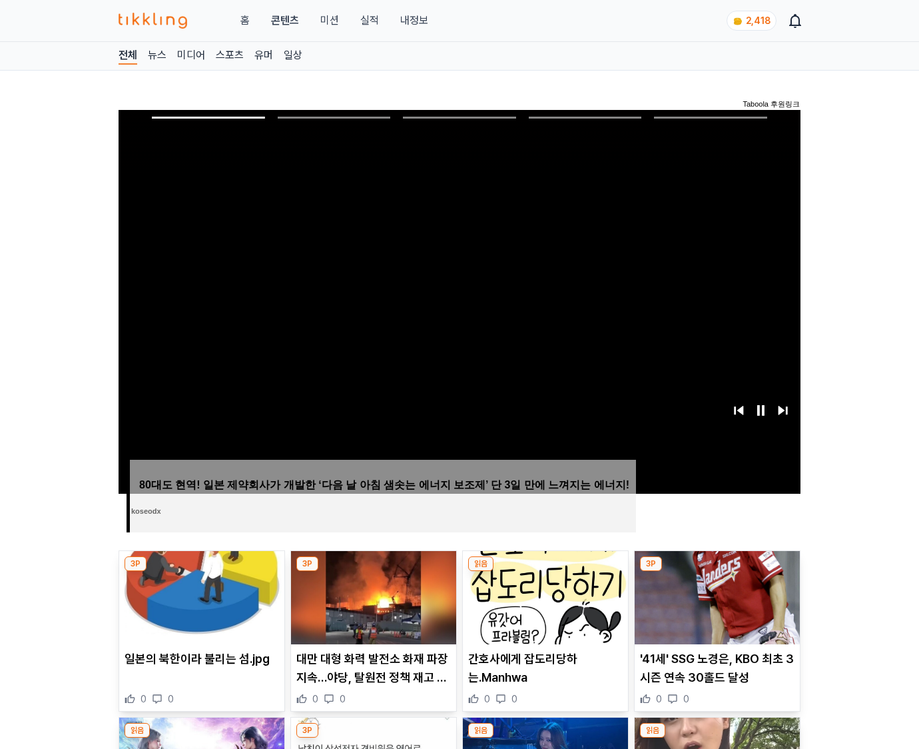
click at [715, 608] on img at bounding box center [717, 597] width 165 height 93
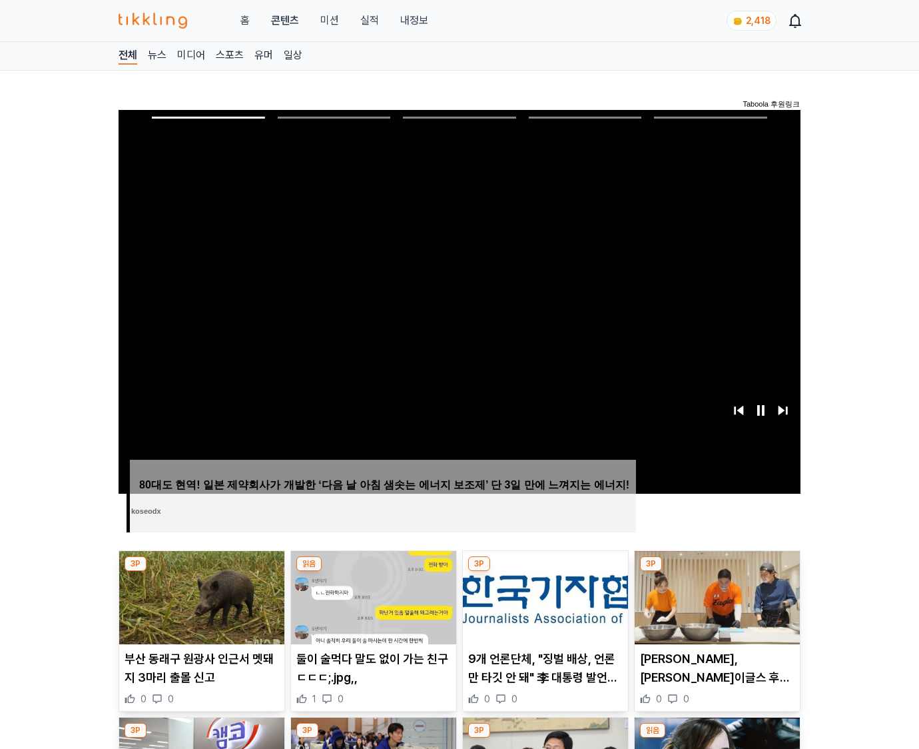
click at [715, 608] on img at bounding box center [717, 597] width 165 height 93
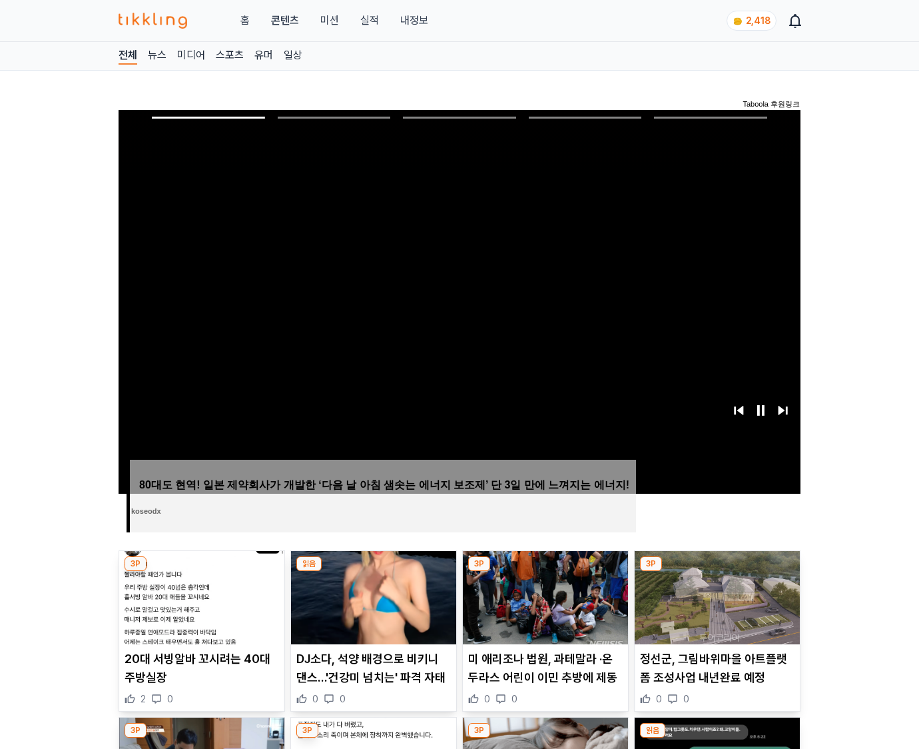
click at [715, 608] on img at bounding box center [717, 597] width 165 height 93
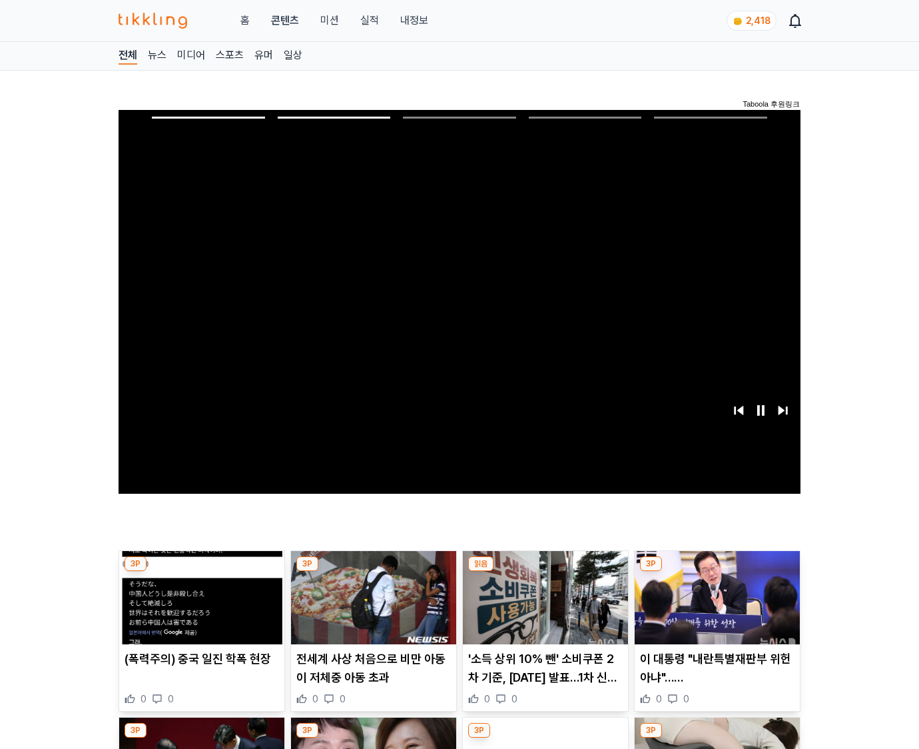
click at [715, 608] on img at bounding box center [717, 597] width 165 height 93
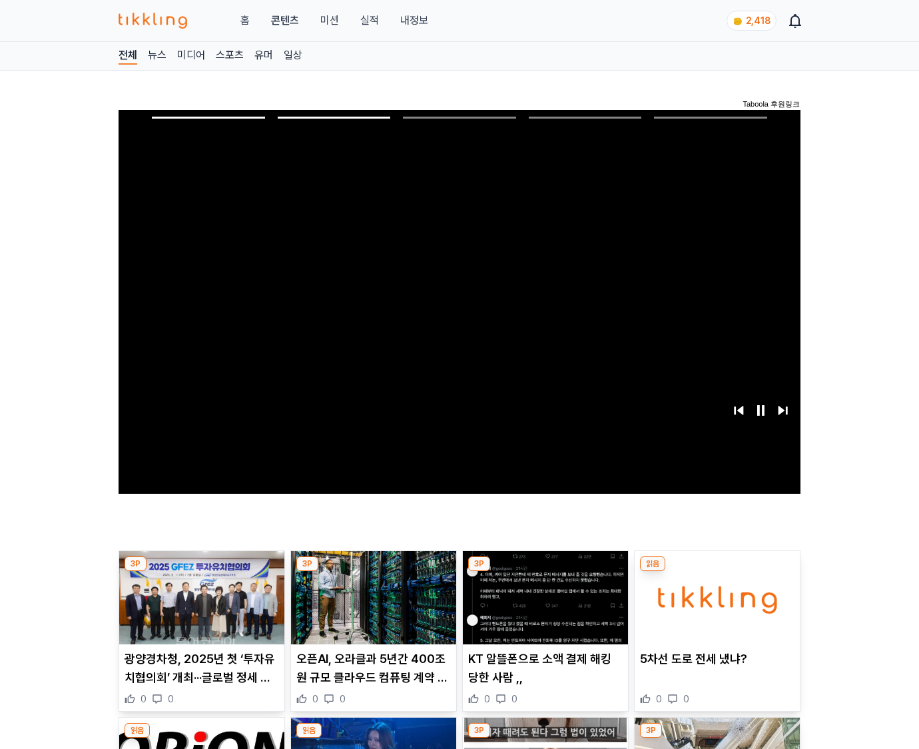
click at [715, 608] on img at bounding box center [717, 597] width 165 height 93
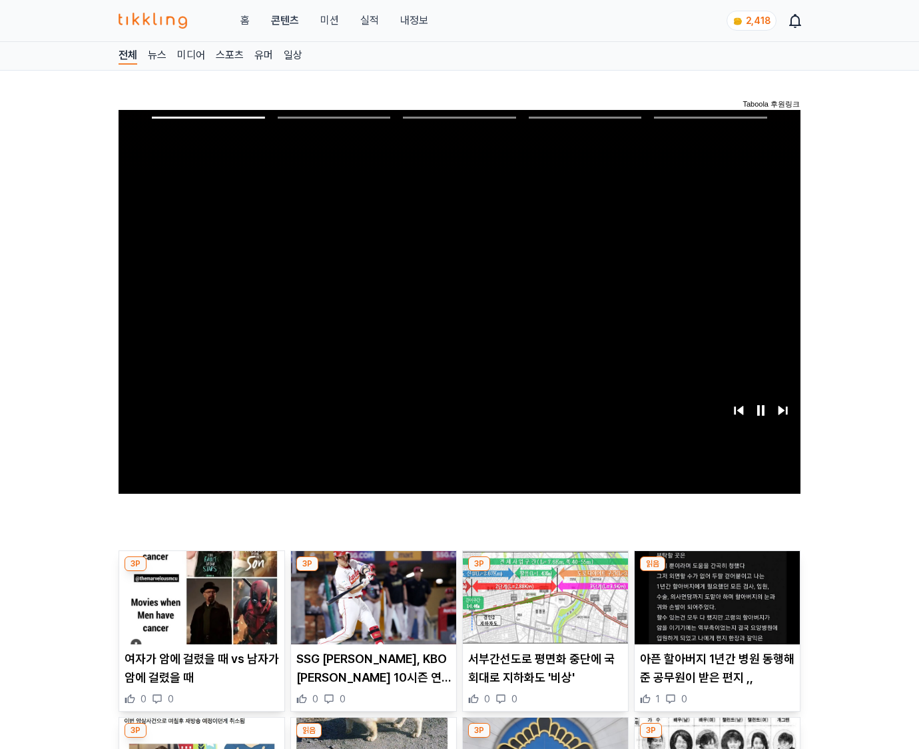
click at [715, 608] on img at bounding box center [717, 597] width 165 height 93
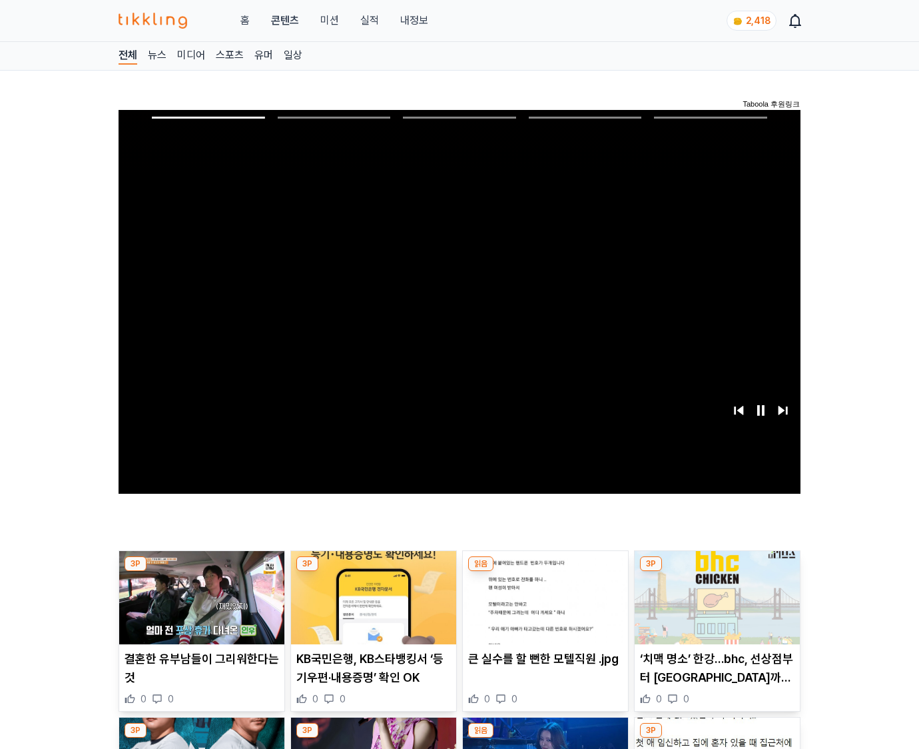
click at [715, 608] on img at bounding box center [717, 597] width 165 height 93
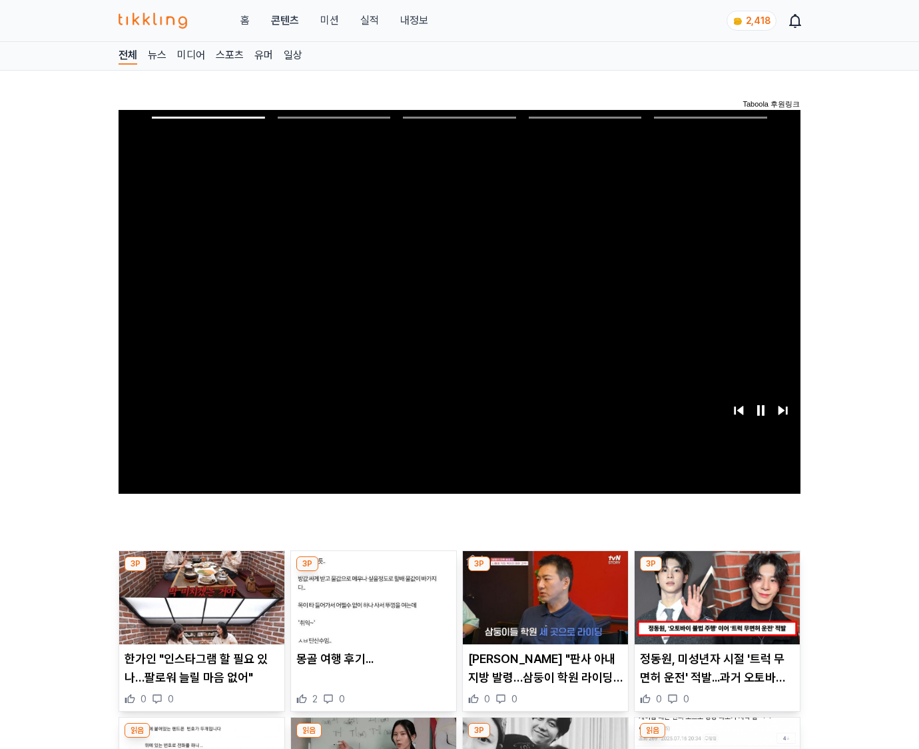
click at [715, 608] on img at bounding box center [717, 597] width 165 height 93
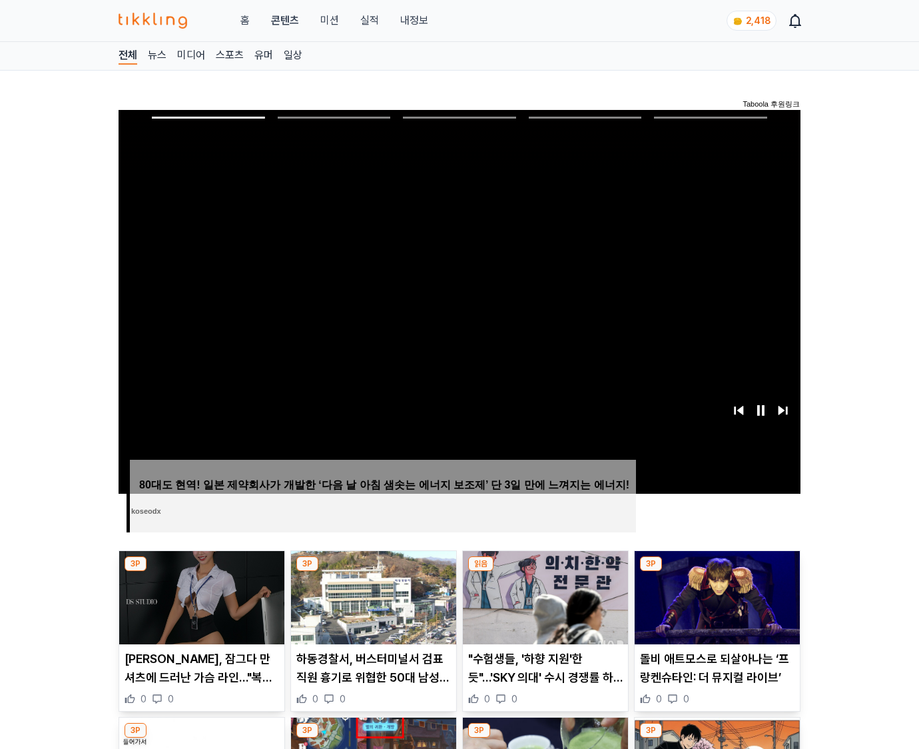
click at [715, 608] on img at bounding box center [717, 597] width 165 height 93
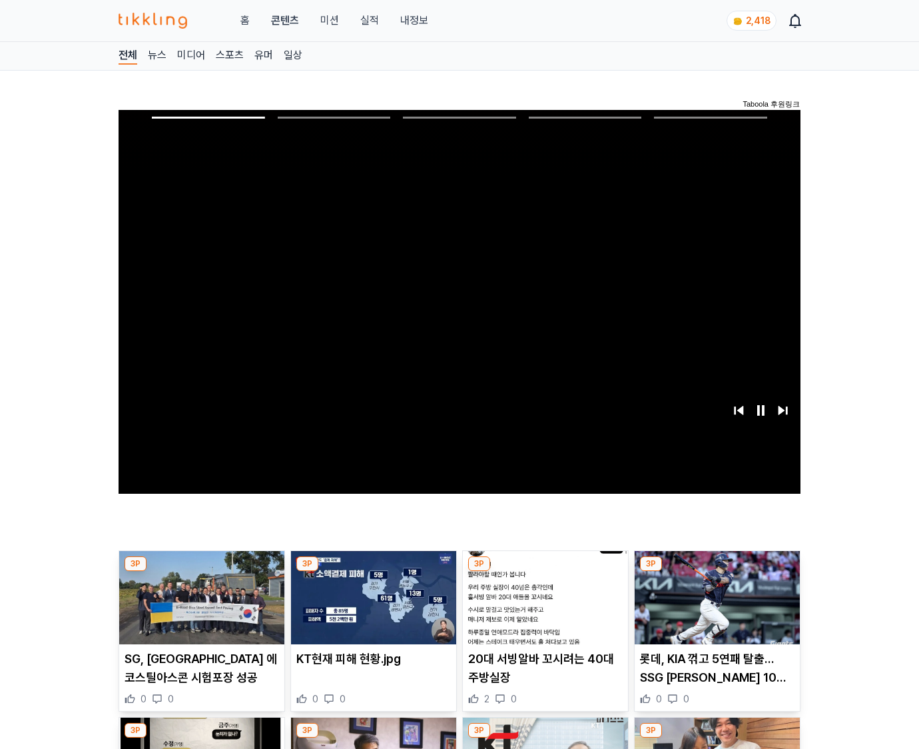
click at [715, 608] on img at bounding box center [717, 597] width 165 height 93
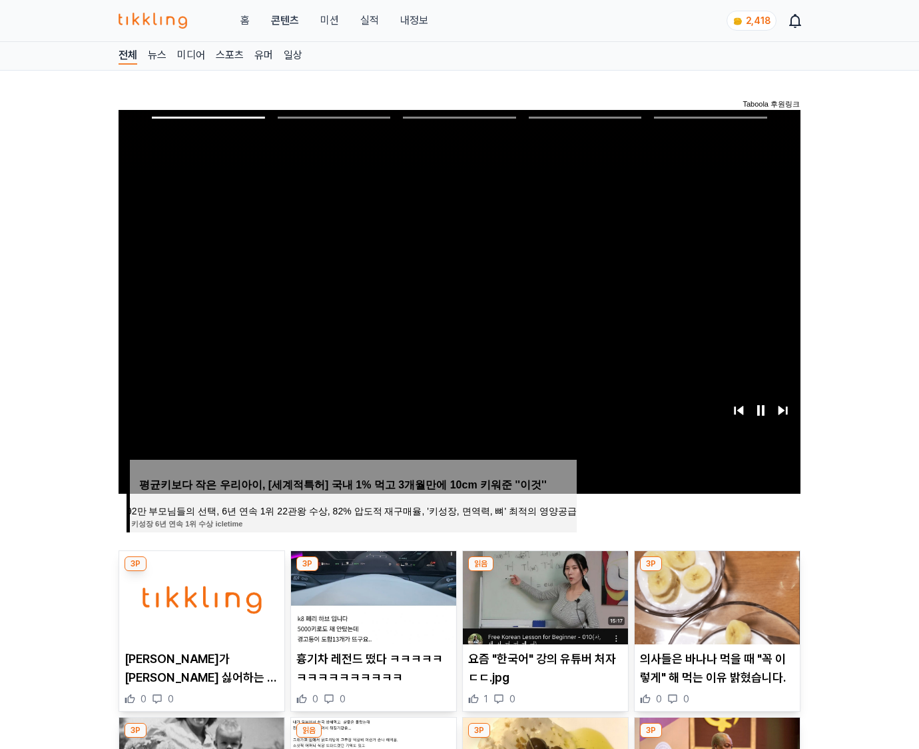
click at [715, 608] on img at bounding box center [717, 597] width 165 height 93
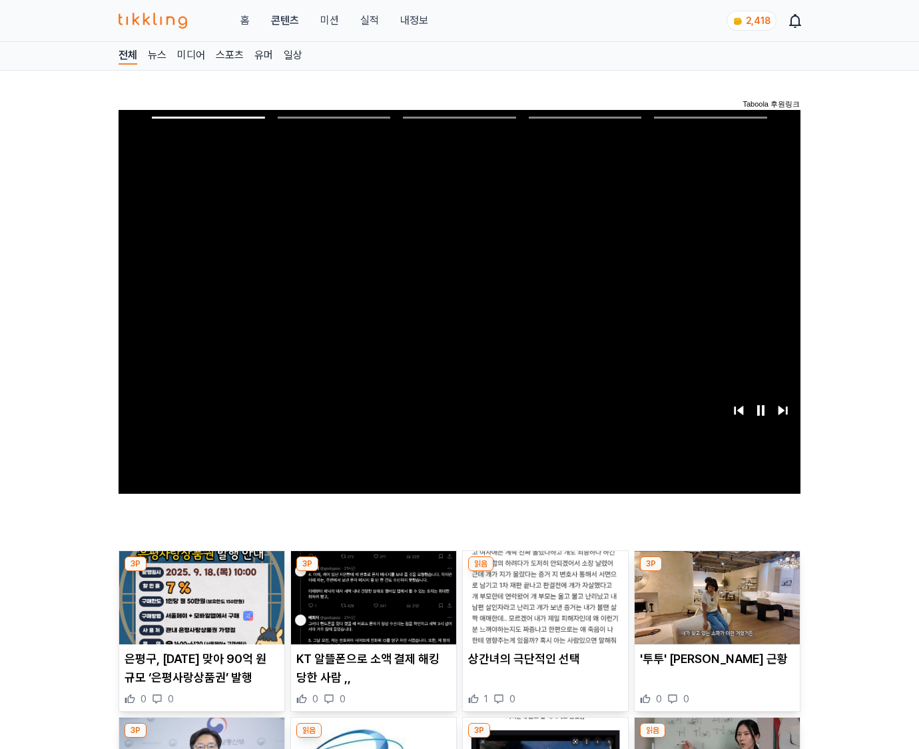
click at [715, 608] on img at bounding box center [717, 597] width 165 height 93
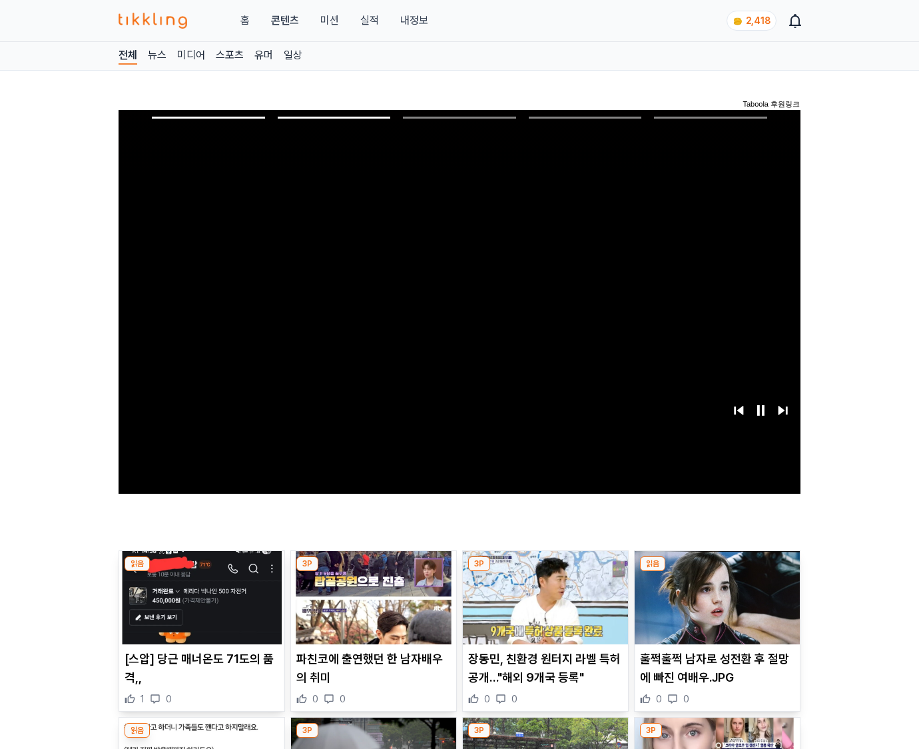
click at [715, 608] on img at bounding box center [717, 597] width 165 height 93
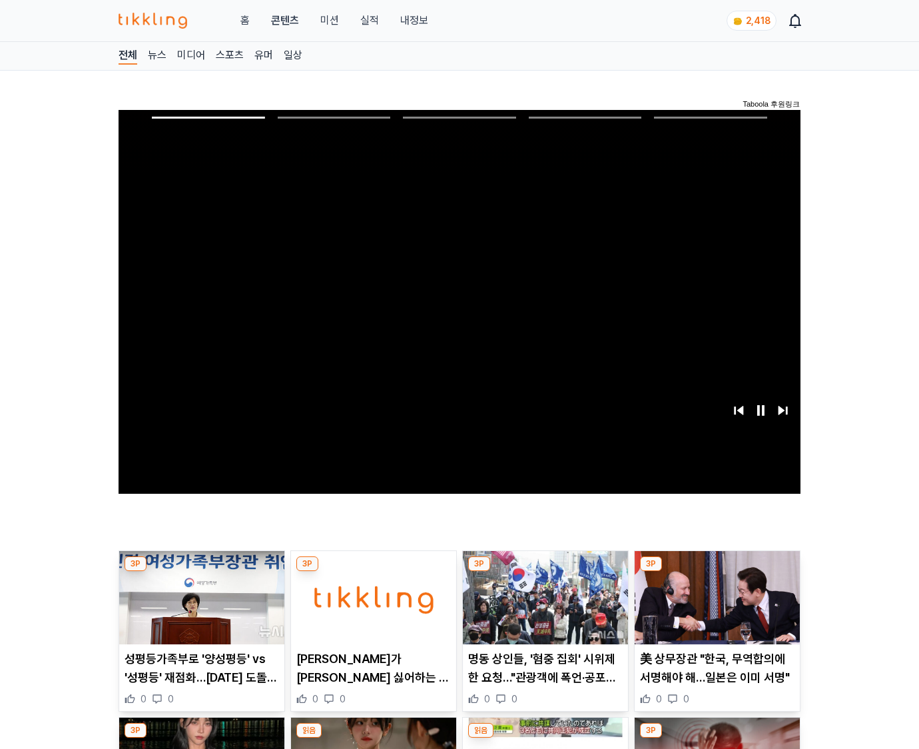
click at [715, 608] on img at bounding box center [717, 597] width 165 height 93
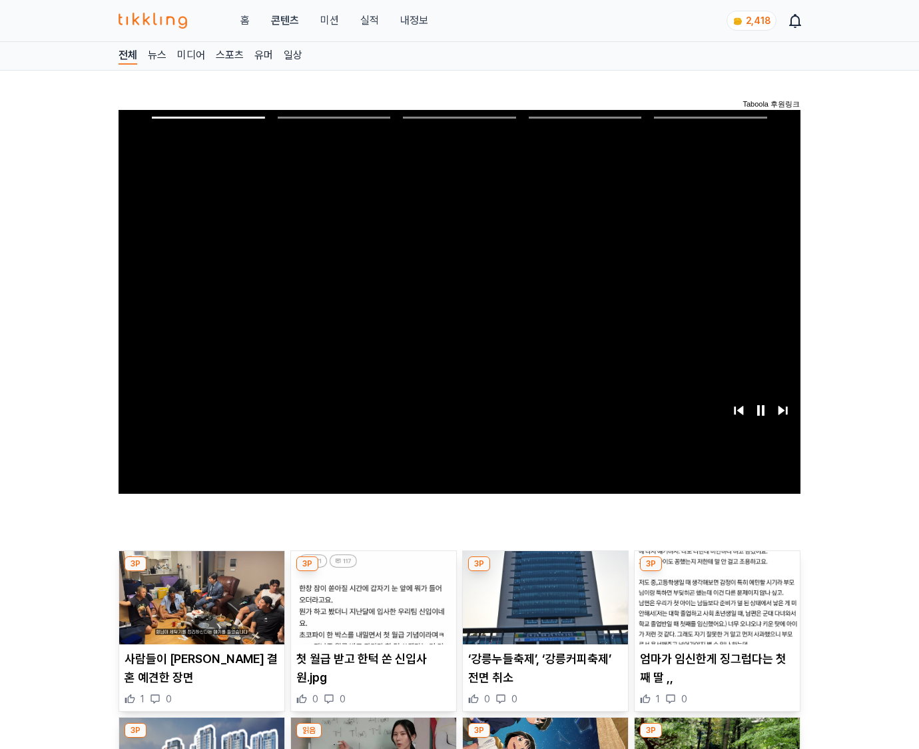
click at [715, 608] on img at bounding box center [717, 597] width 165 height 93
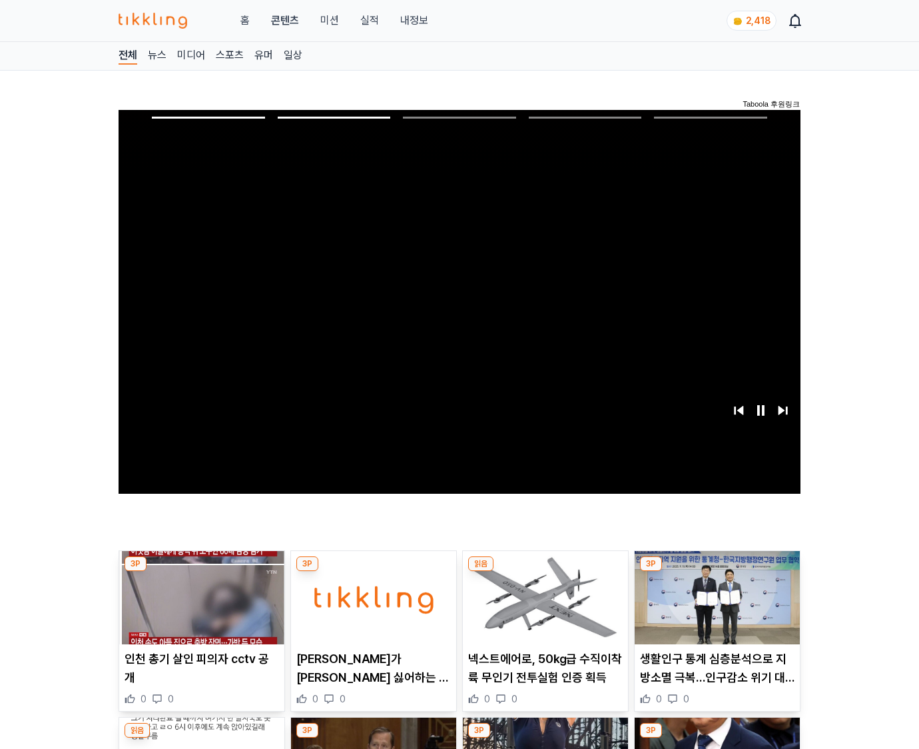
click at [715, 608] on img at bounding box center [717, 597] width 165 height 93
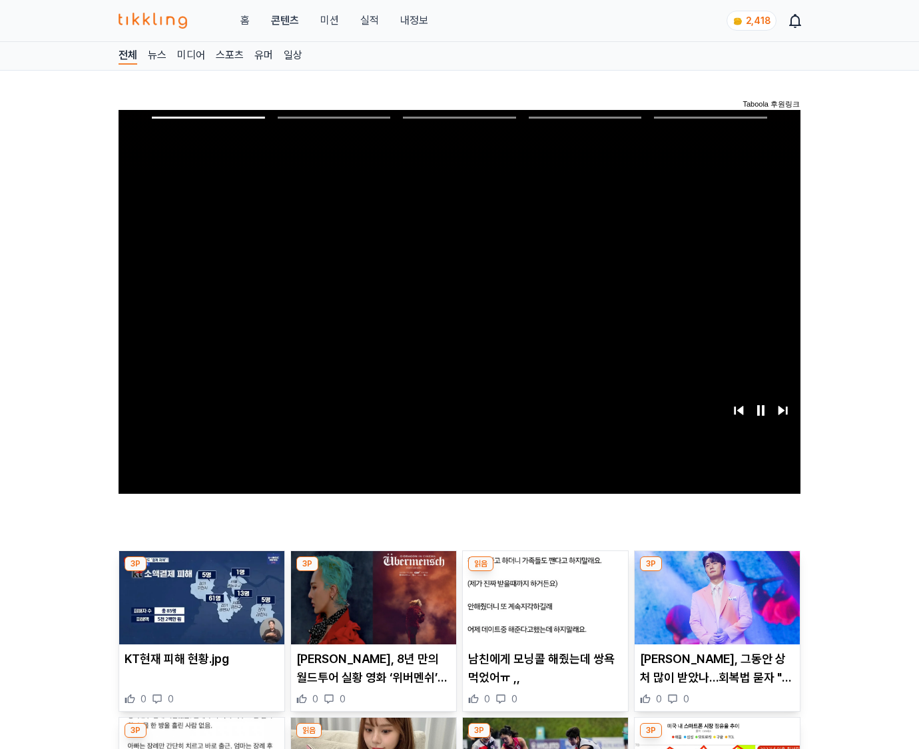
click at [715, 608] on img at bounding box center [717, 597] width 165 height 93
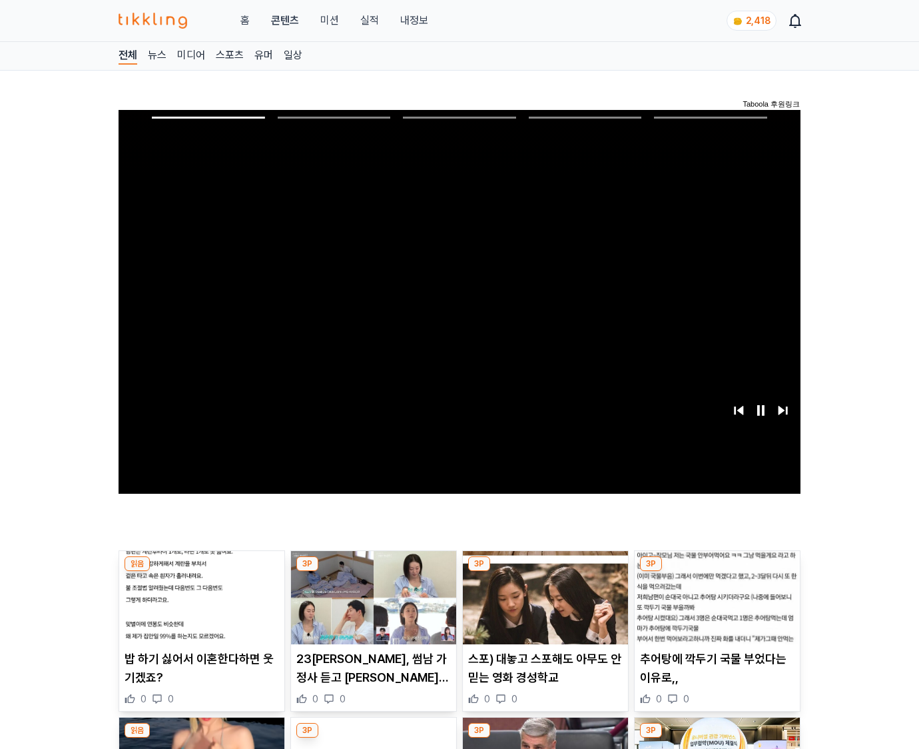
click at [715, 608] on img at bounding box center [717, 597] width 165 height 93
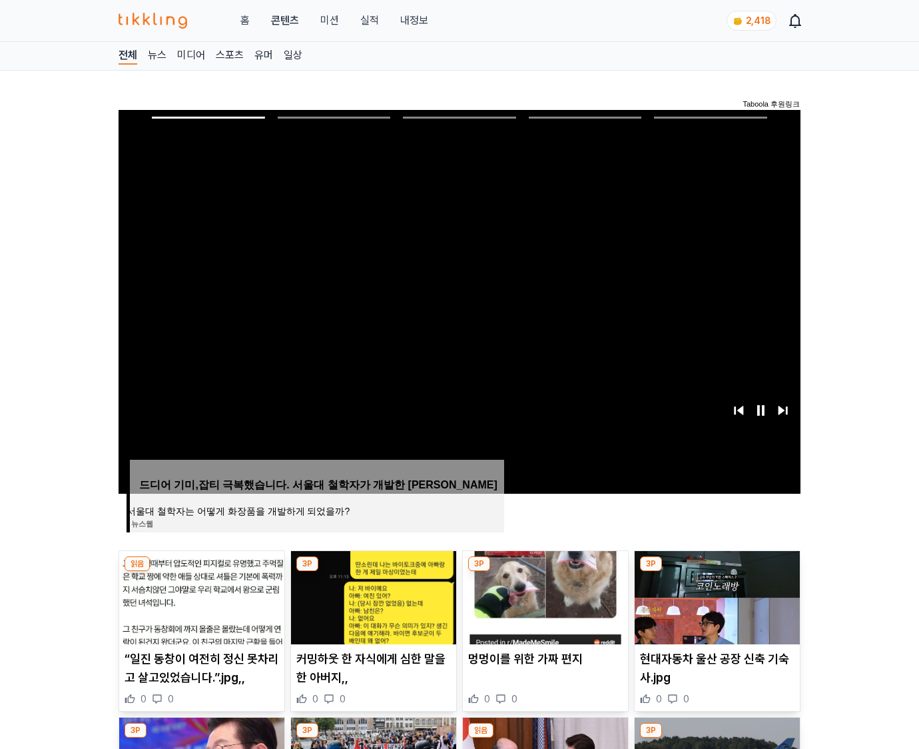
click at [715, 608] on img at bounding box center [717, 597] width 165 height 93
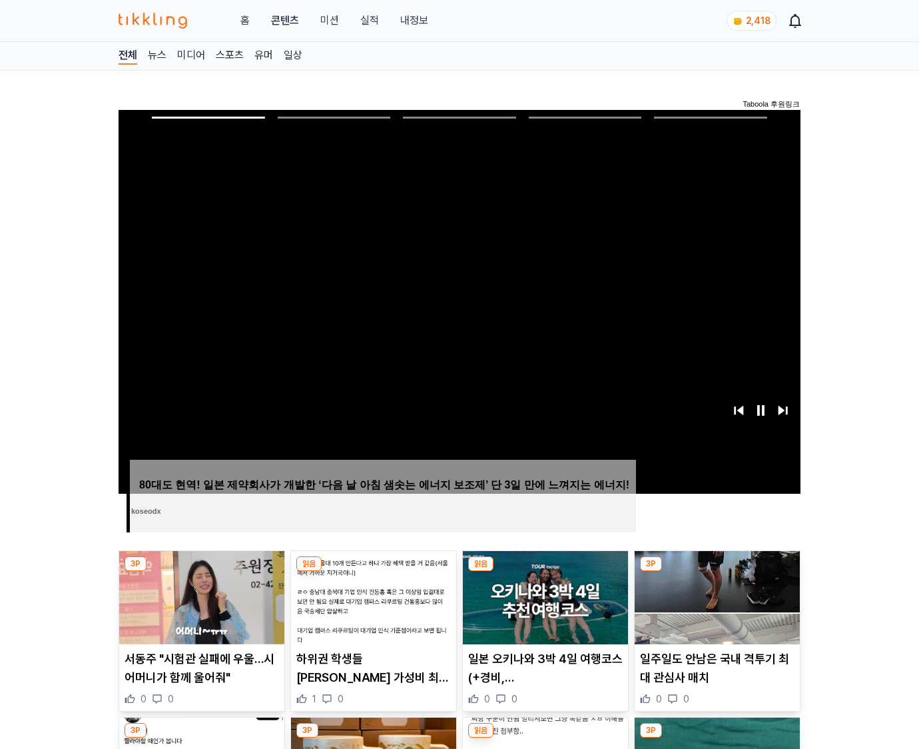
click at [715, 608] on img at bounding box center [717, 597] width 165 height 93
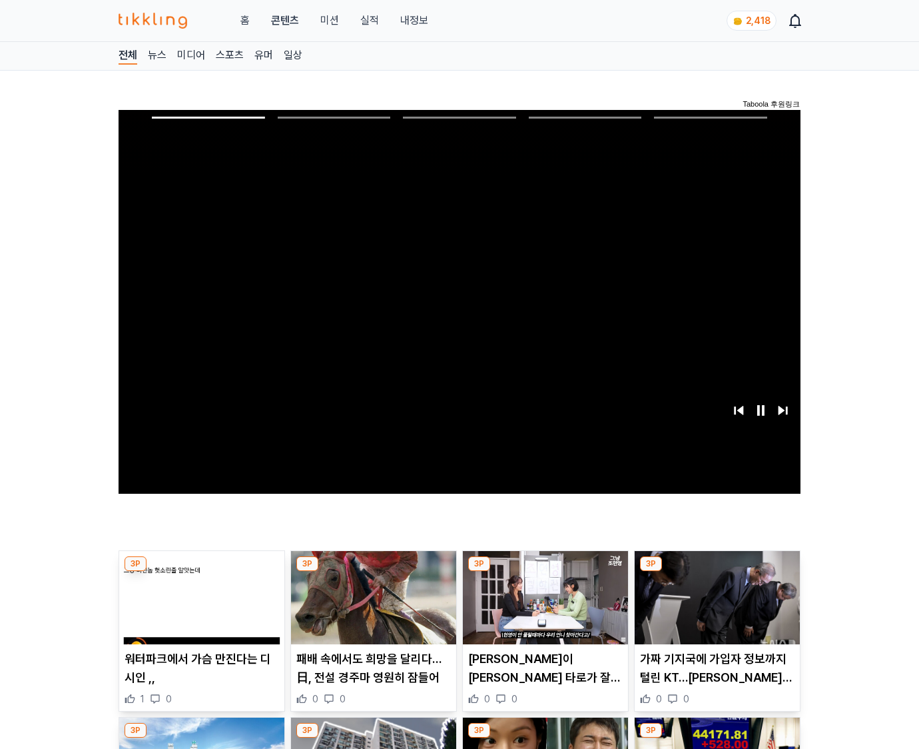
click at [715, 608] on img at bounding box center [717, 597] width 165 height 93
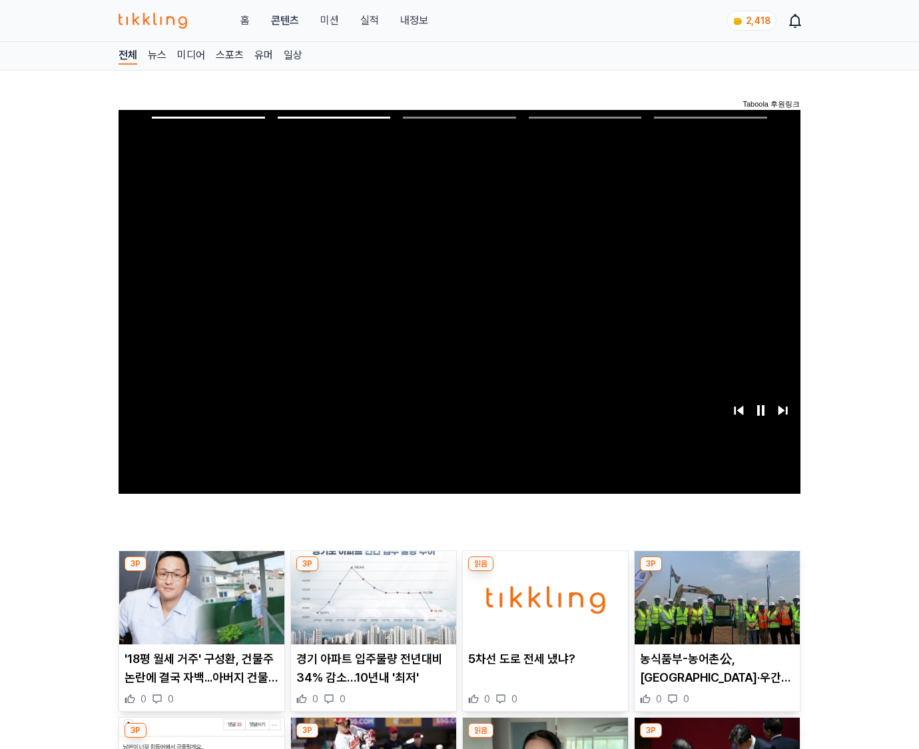
click at [715, 608] on img at bounding box center [717, 597] width 165 height 93
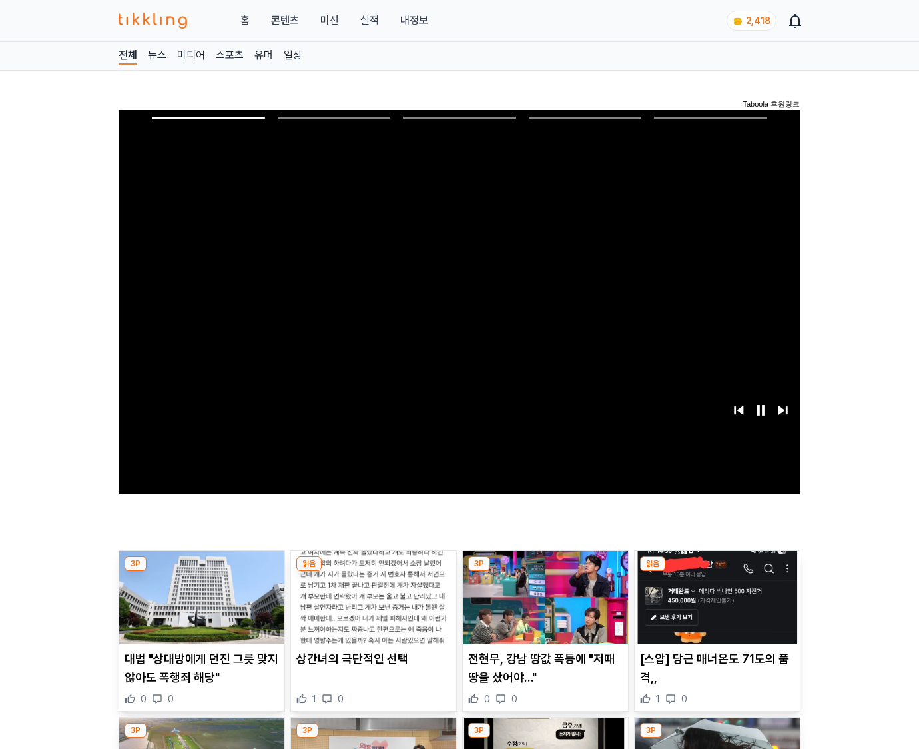
click at [715, 608] on img at bounding box center [717, 597] width 165 height 93
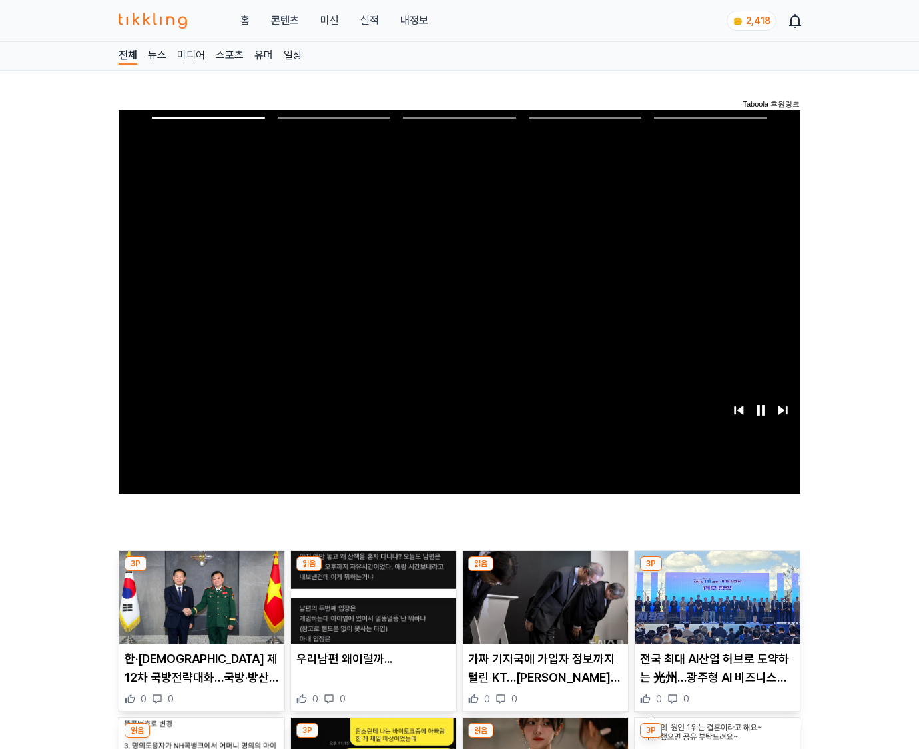
click at [715, 608] on img at bounding box center [717, 597] width 165 height 93
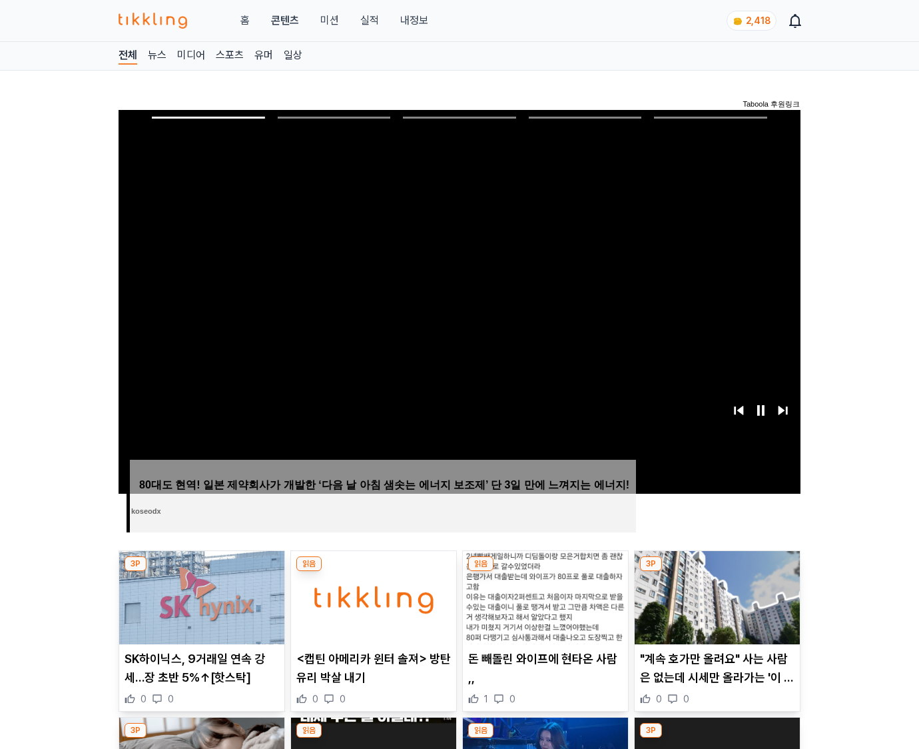
click at [715, 608] on img at bounding box center [717, 597] width 165 height 93
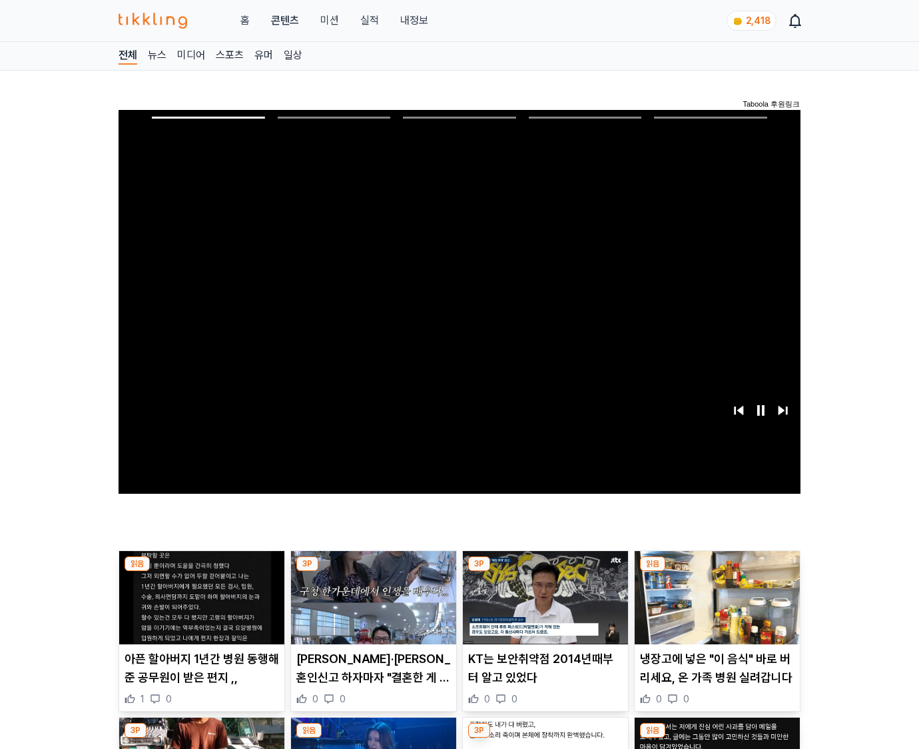
click at [715, 608] on img at bounding box center [717, 597] width 165 height 93
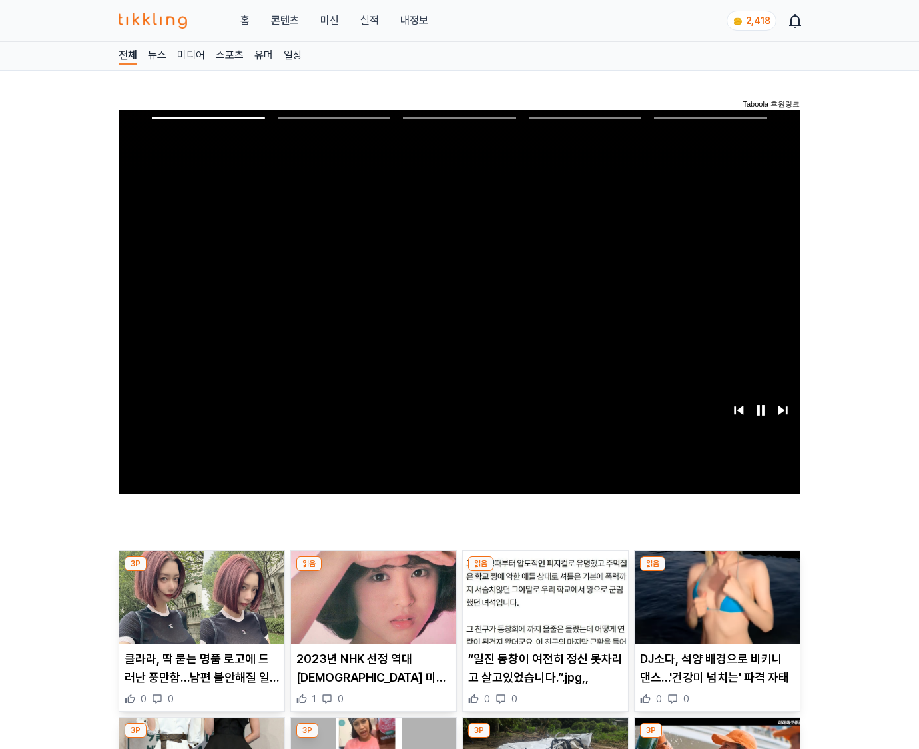
click at [715, 608] on img at bounding box center [717, 597] width 165 height 93
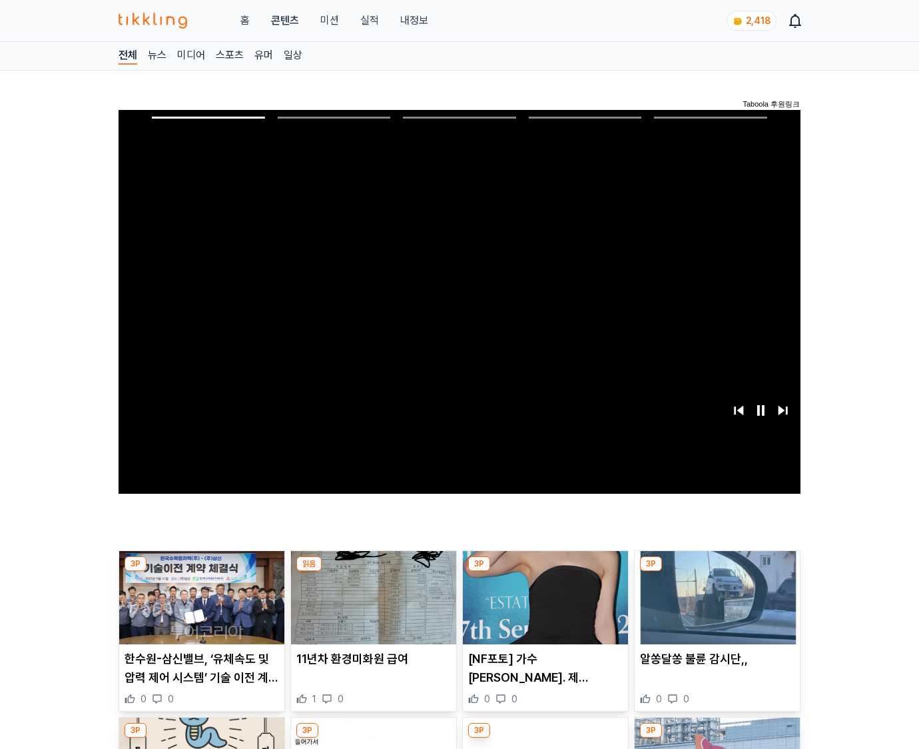
click at [715, 608] on img at bounding box center [717, 597] width 165 height 93
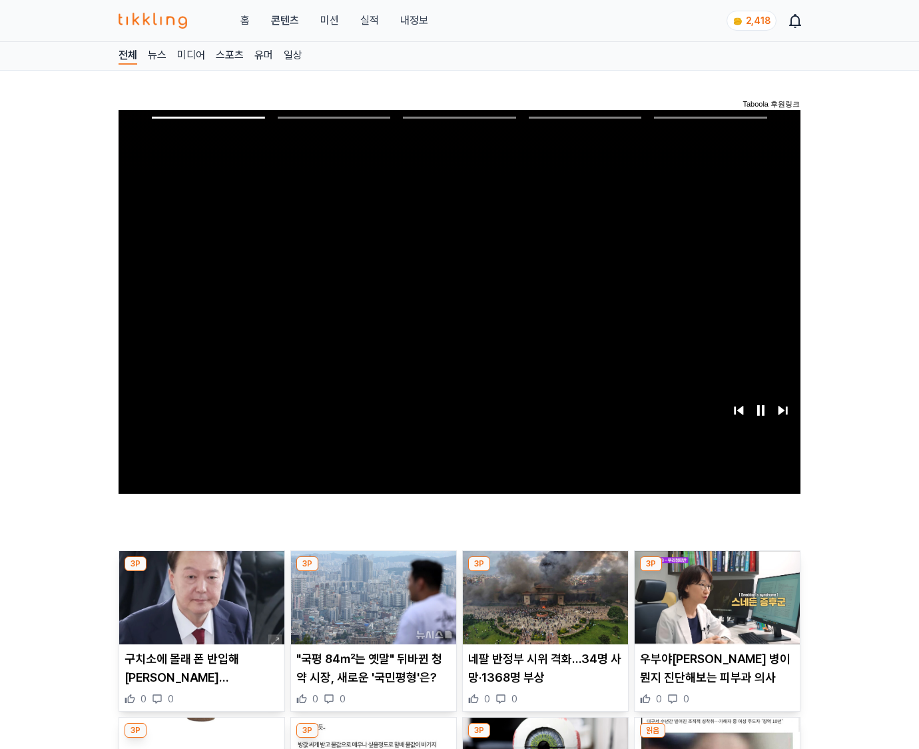
click at [715, 608] on img at bounding box center [717, 597] width 165 height 93
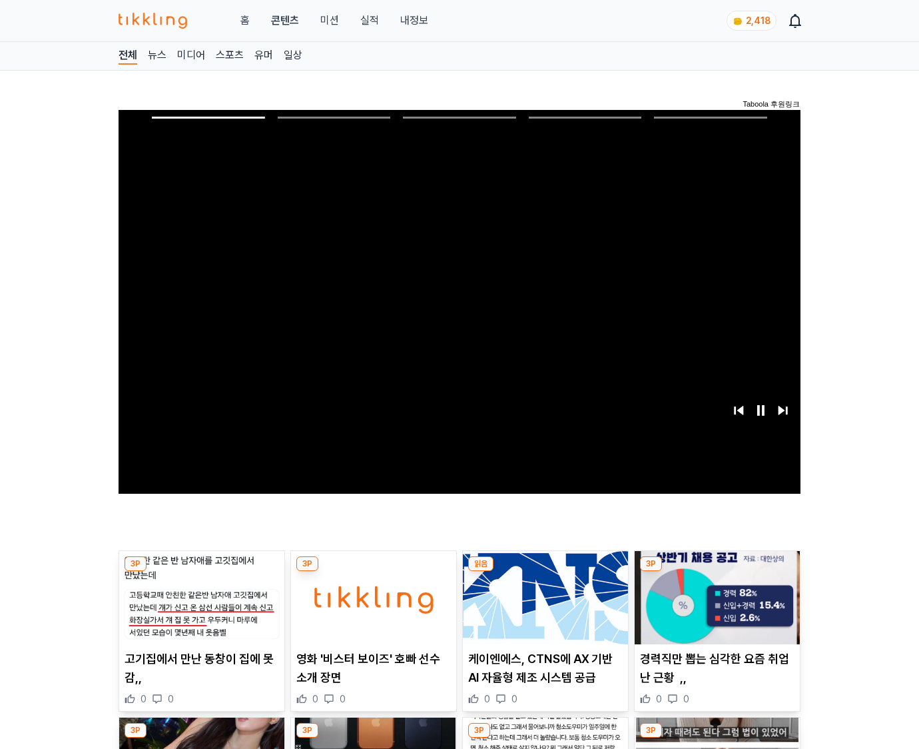
click at [715, 608] on img at bounding box center [717, 597] width 165 height 93
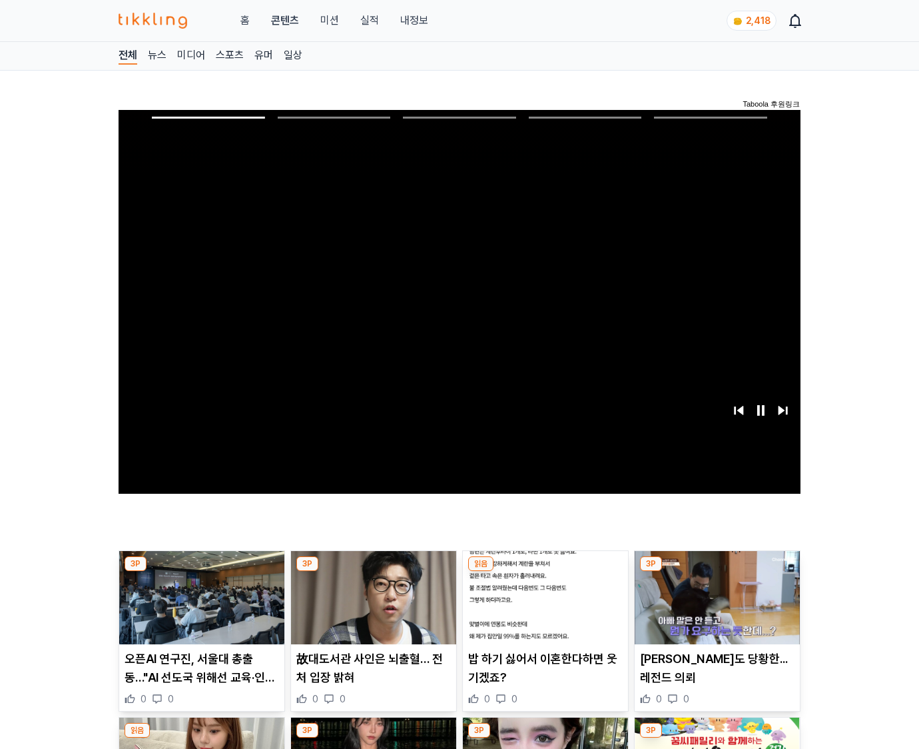
click at [715, 608] on img at bounding box center [717, 597] width 165 height 93
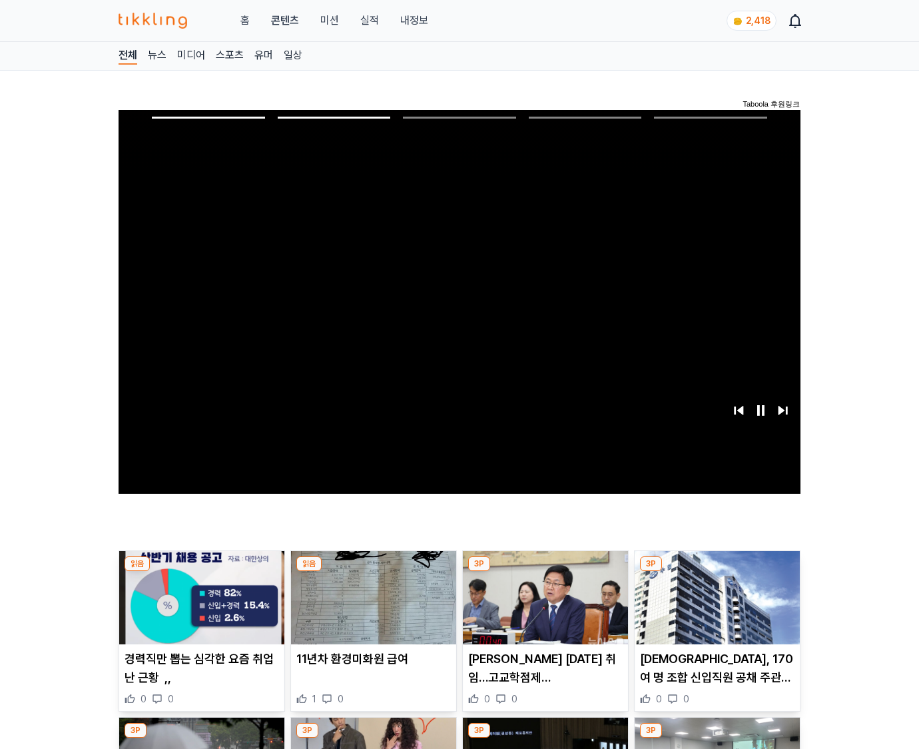
click at [715, 608] on img at bounding box center [717, 597] width 165 height 93
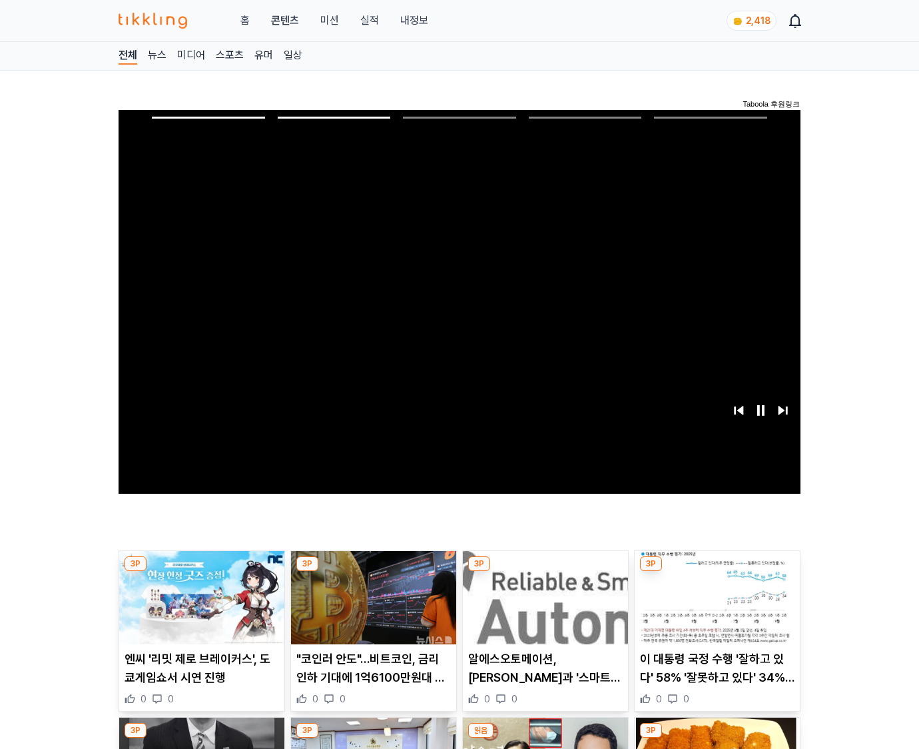
click at [715, 608] on img at bounding box center [717, 597] width 165 height 93
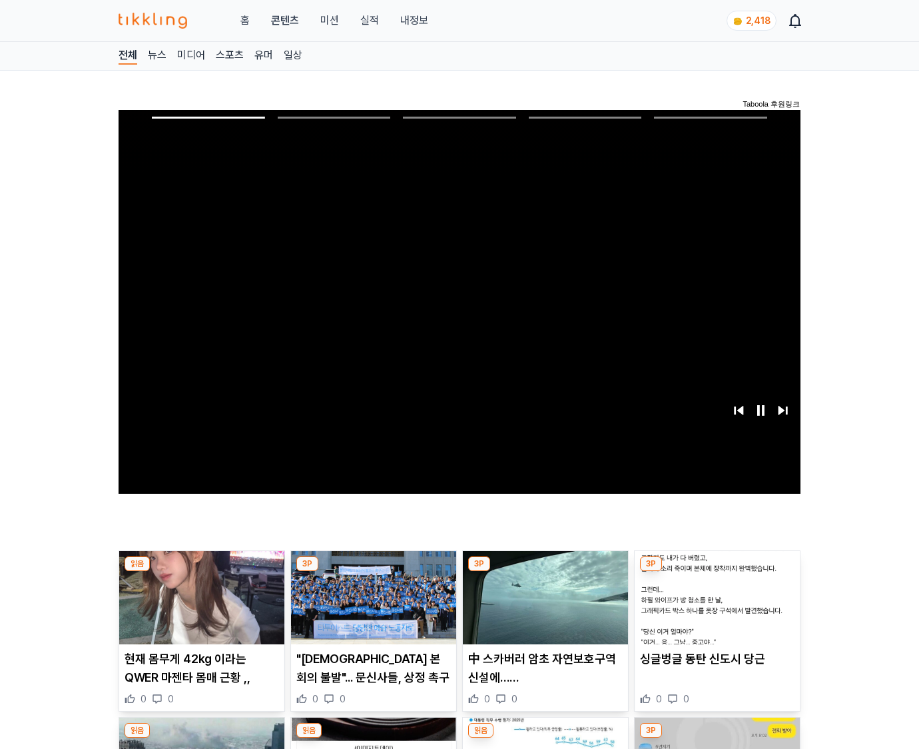
click at [715, 608] on img at bounding box center [717, 597] width 165 height 93
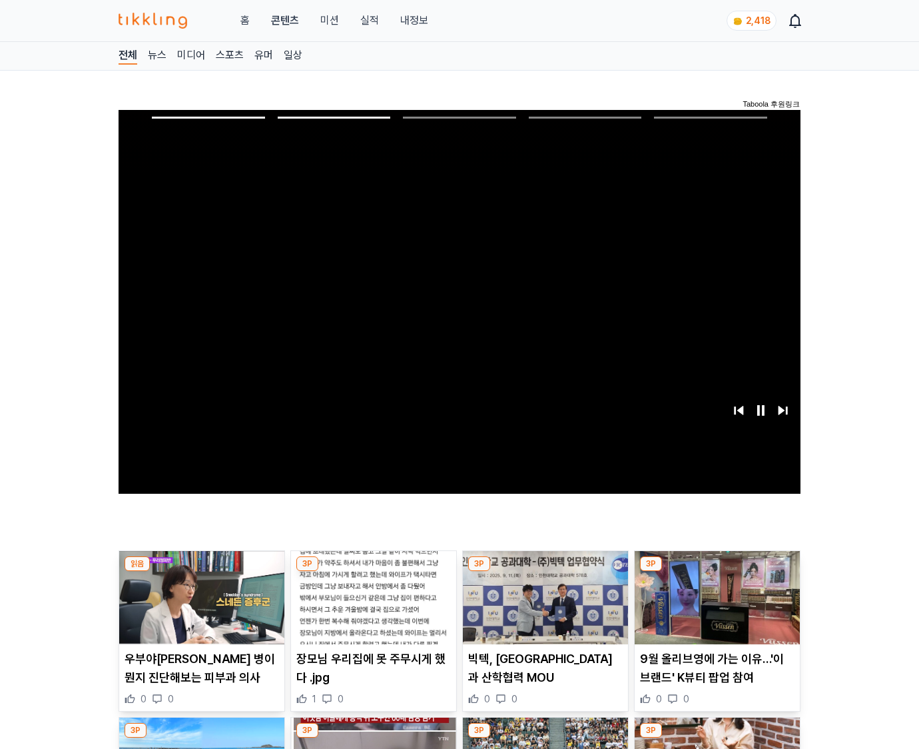
click at [715, 608] on img at bounding box center [717, 597] width 165 height 93
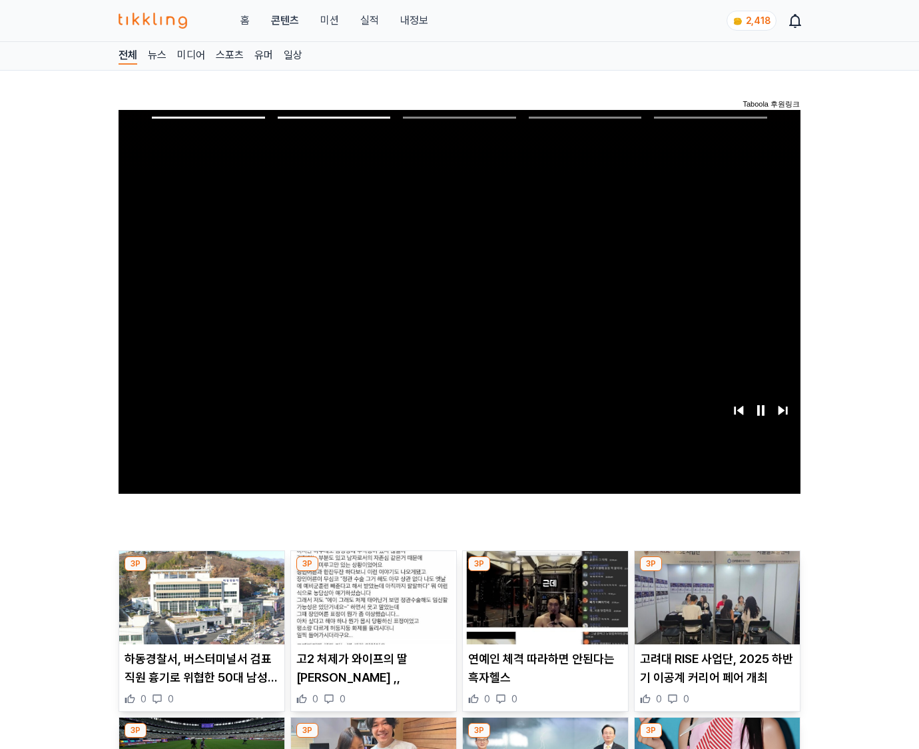
click at [715, 608] on img at bounding box center [717, 597] width 165 height 93
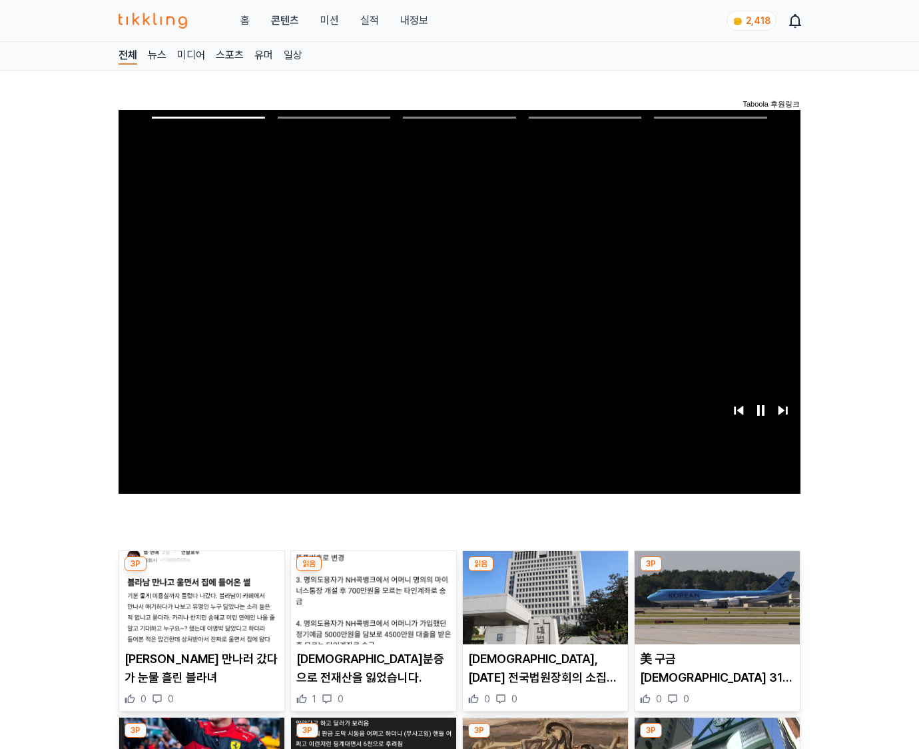
click at [715, 608] on img at bounding box center [717, 597] width 165 height 93
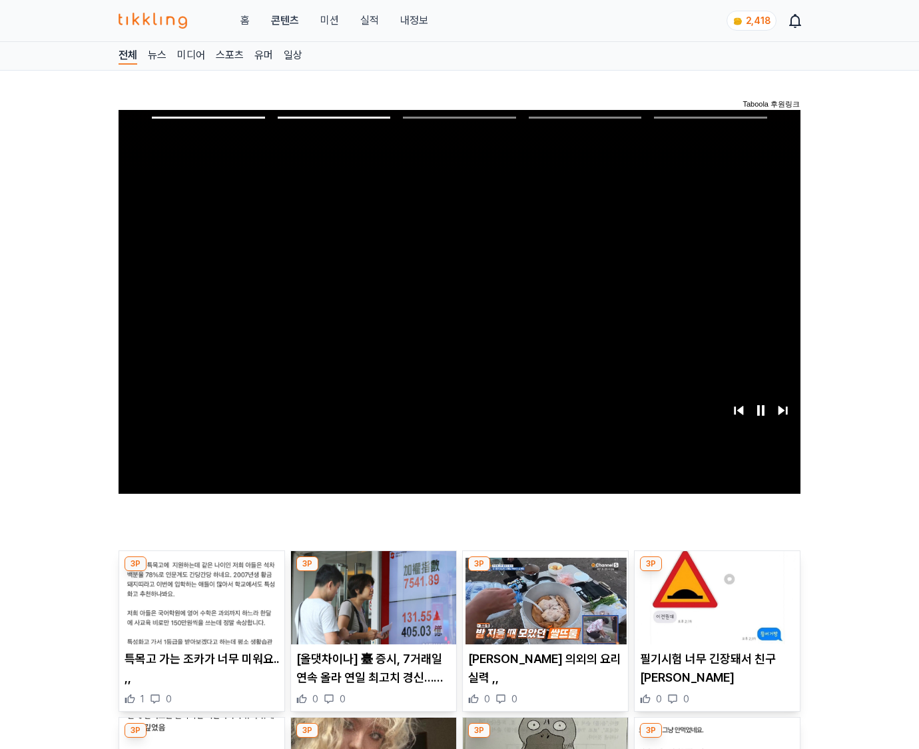
click at [715, 608] on img at bounding box center [717, 597] width 165 height 93
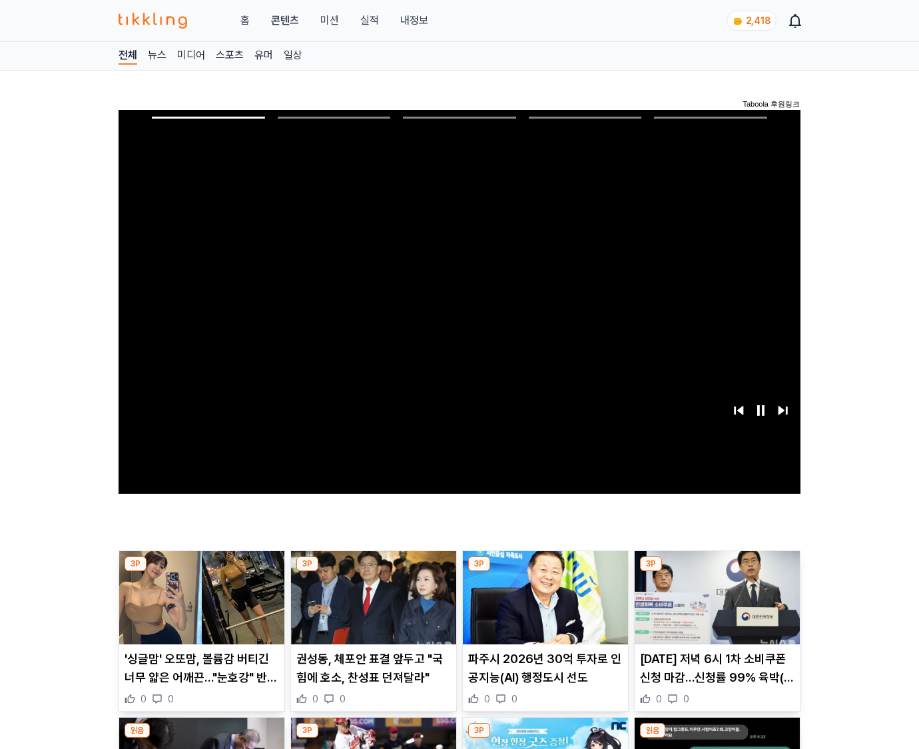
click at [715, 608] on img at bounding box center [717, 597] width 165 height 93
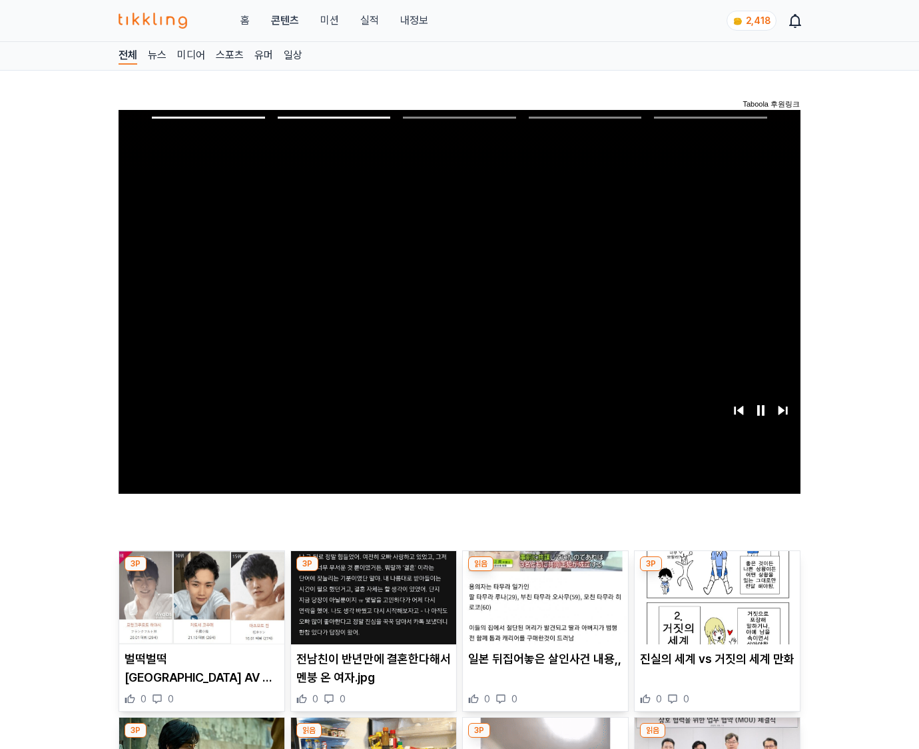
click at [715, 608] on img at bounding box center [717, 597] width 165 height 93
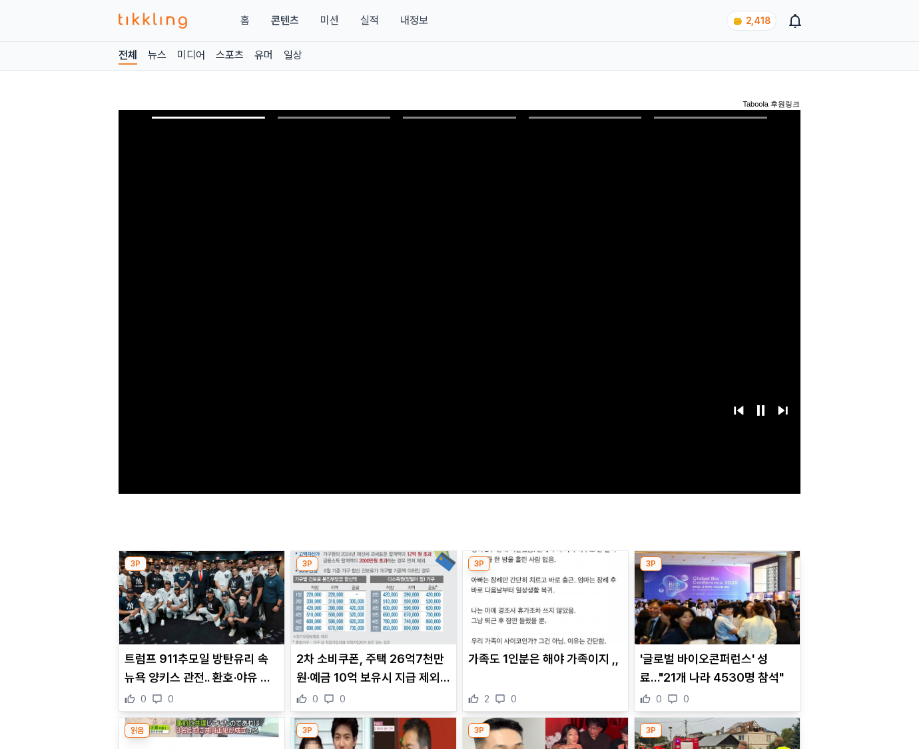
click at [715, 608] on img at bounding box center [717, 597] width 165 height 93
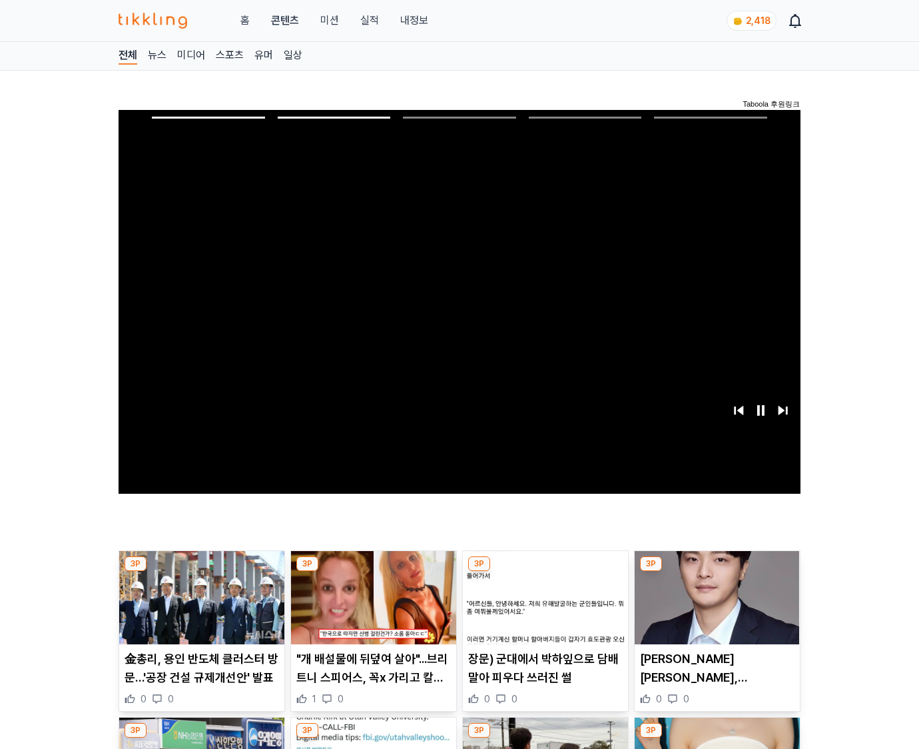
click at [715, 608] on img at bounding box center [717, 597] width 165 height 93
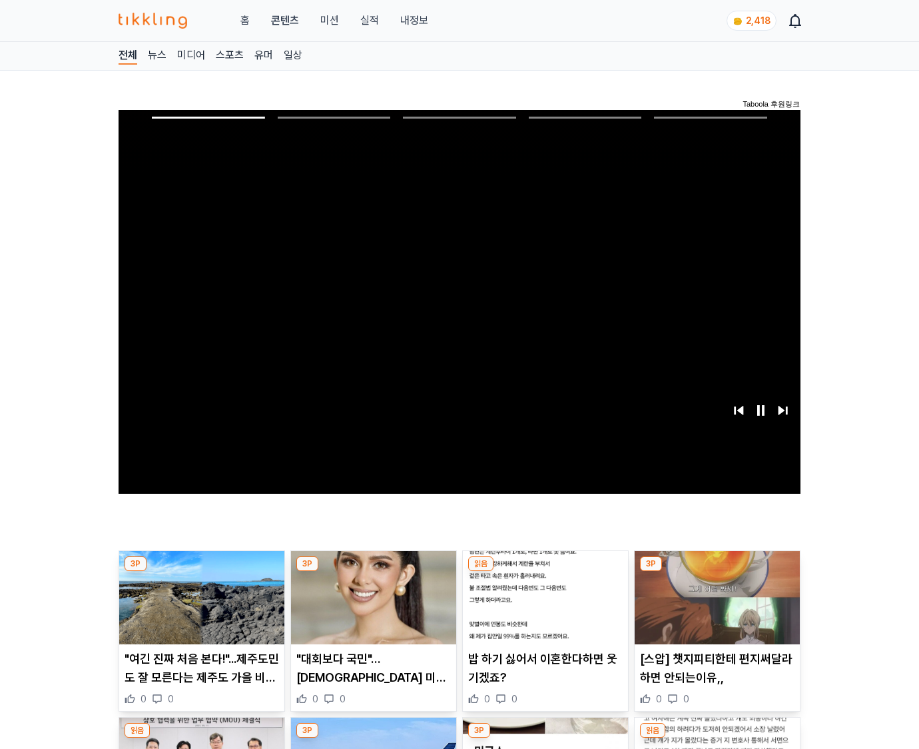
click at [715, 608] on img at bounding box center [717, 597] width 165 height 93
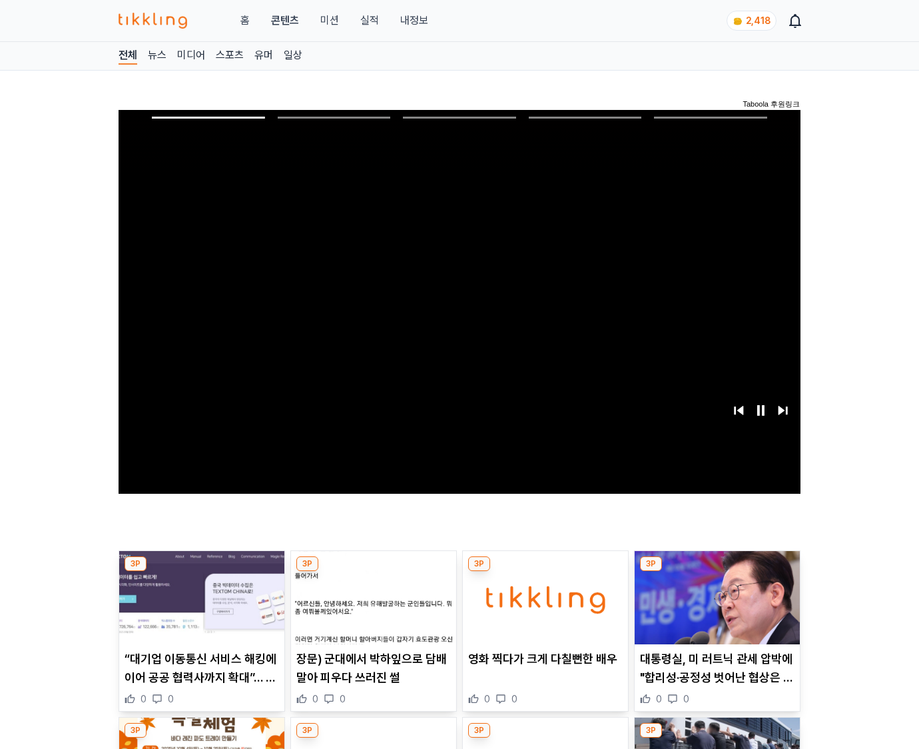
click at [715, 608] on img at bounding box center [717, 597] width 165 height 93
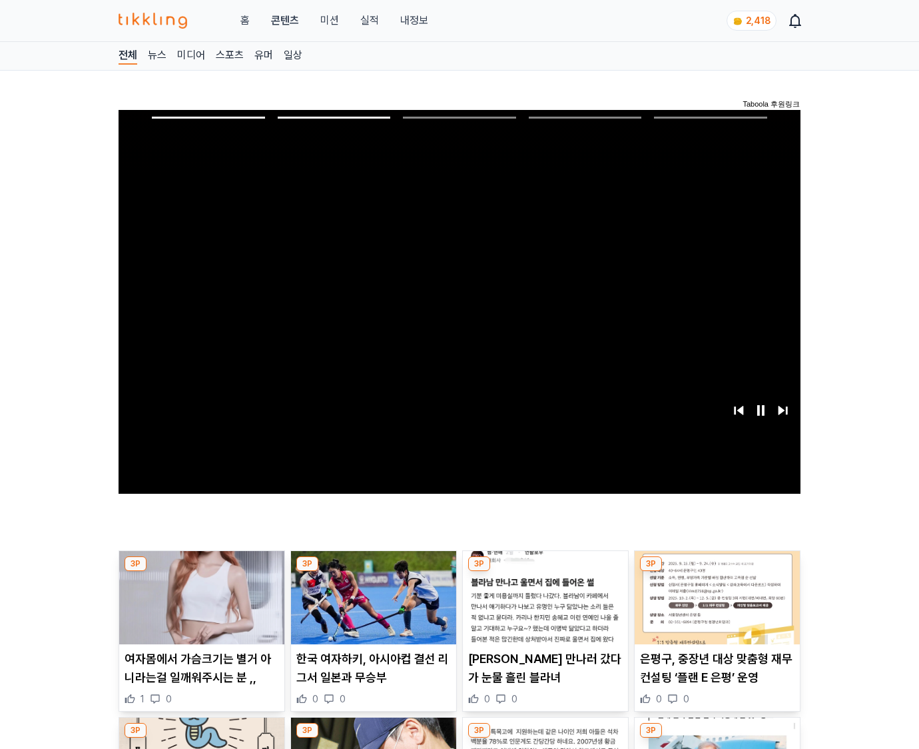
click at [715, 608] on img at bounding box center [717, 597] width 165 height 93
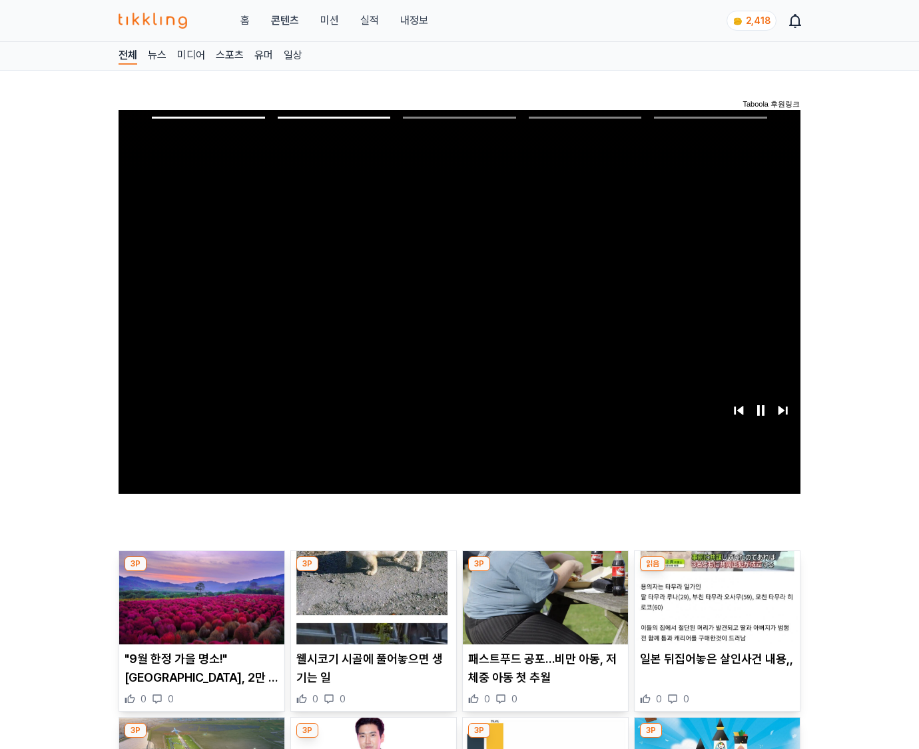
click at [715, 608] on img at bounding box center [717, 597] width 165 height 93
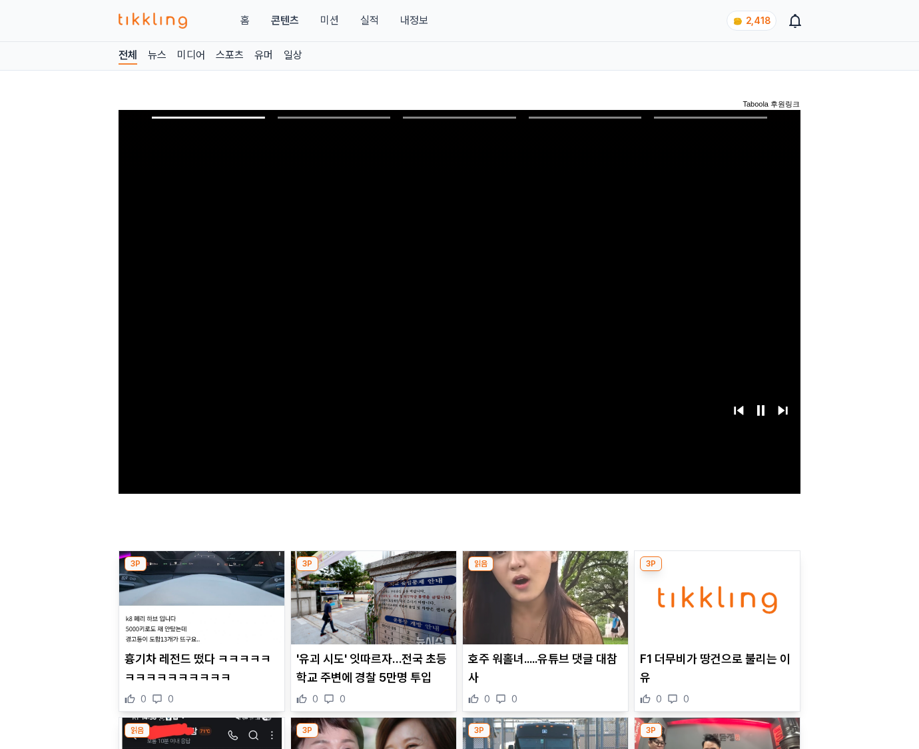
click at [715, 608] on img at bounding box center [717, 597] width 165 height 93
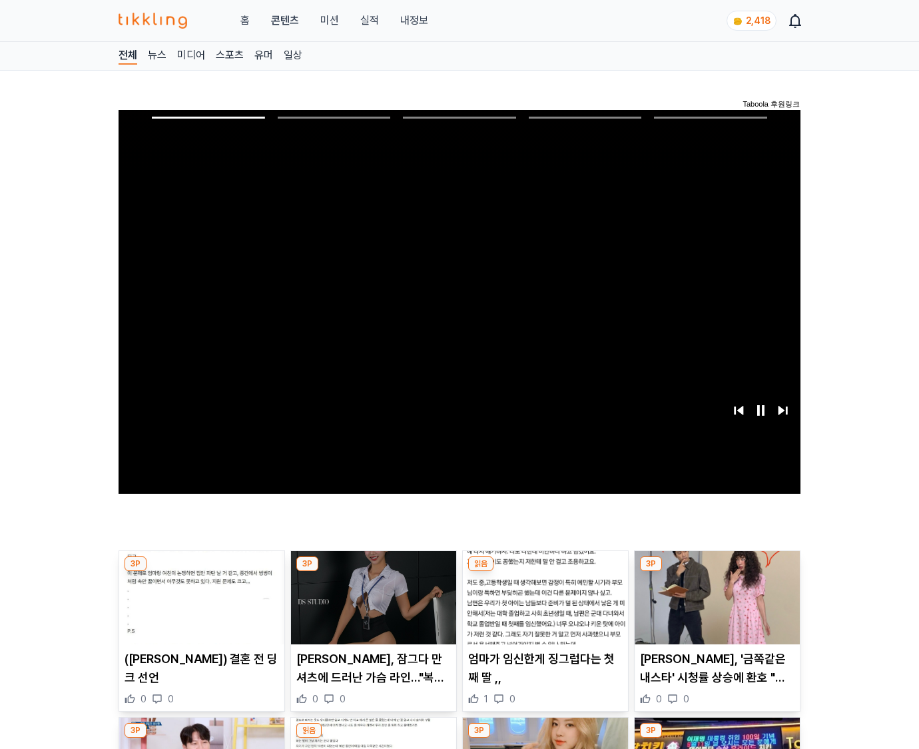
click at [715, 608] on img at bounding box center [717, 597] width 165 height 93
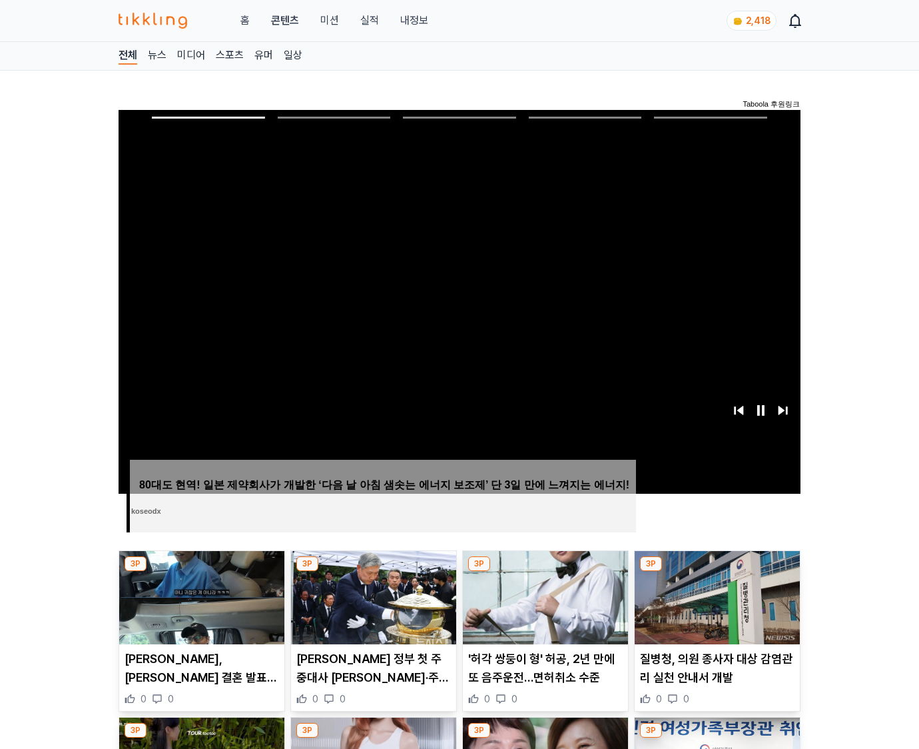
click at [715, 608] on img at bounding box center [717, 597] width 165 height 93
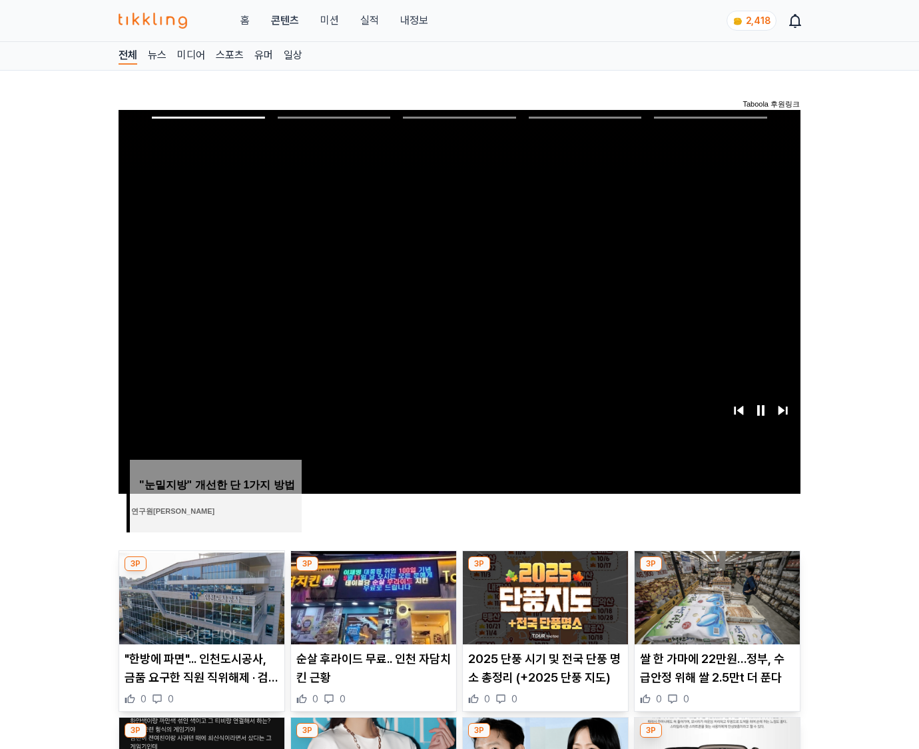
click at [715, 608] on img at bounding box center [717, 597] width 165 height 93
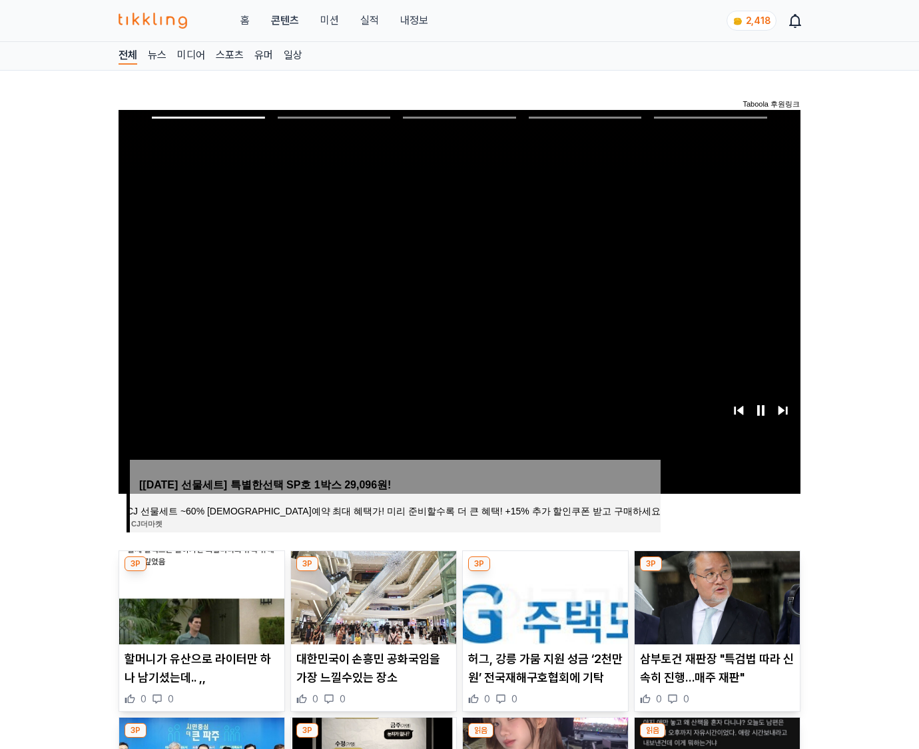
click at [715, 608] on img at bounding box center [717, 597] width 165 height 93
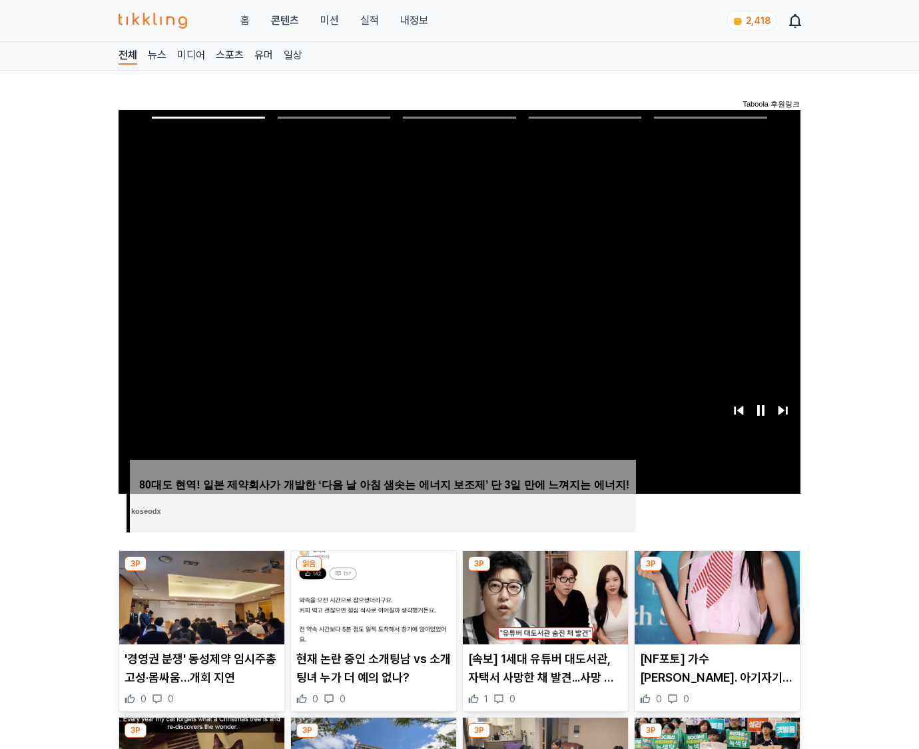
click at [715, 608] on img at bounding box center [717, 597] width 165 height 93
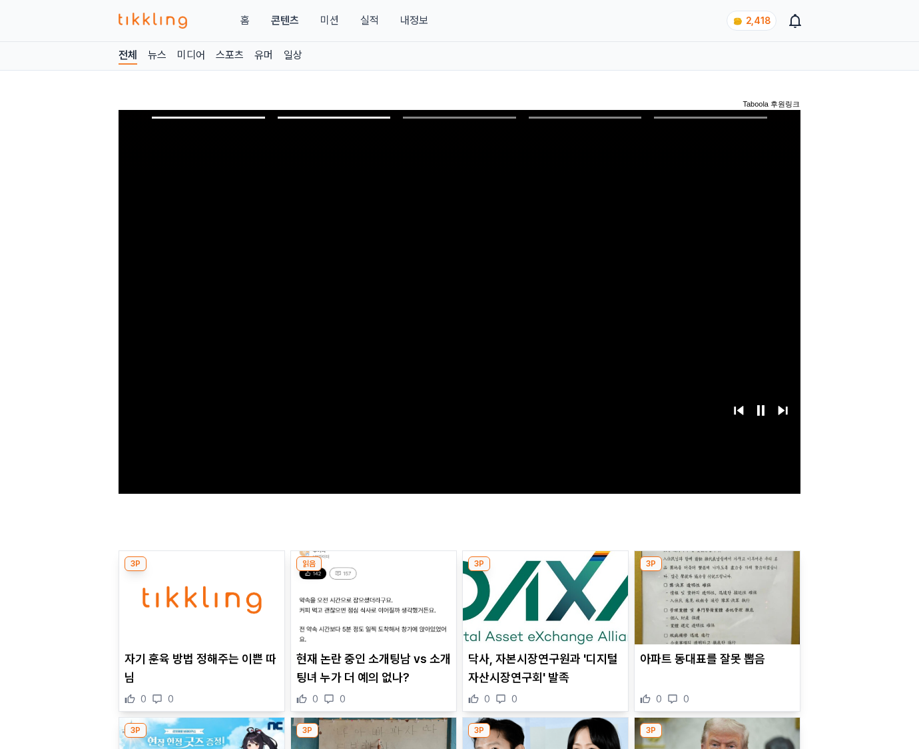
click at [715, 608] on img at bounding box center [717, 597] width 165 height 93
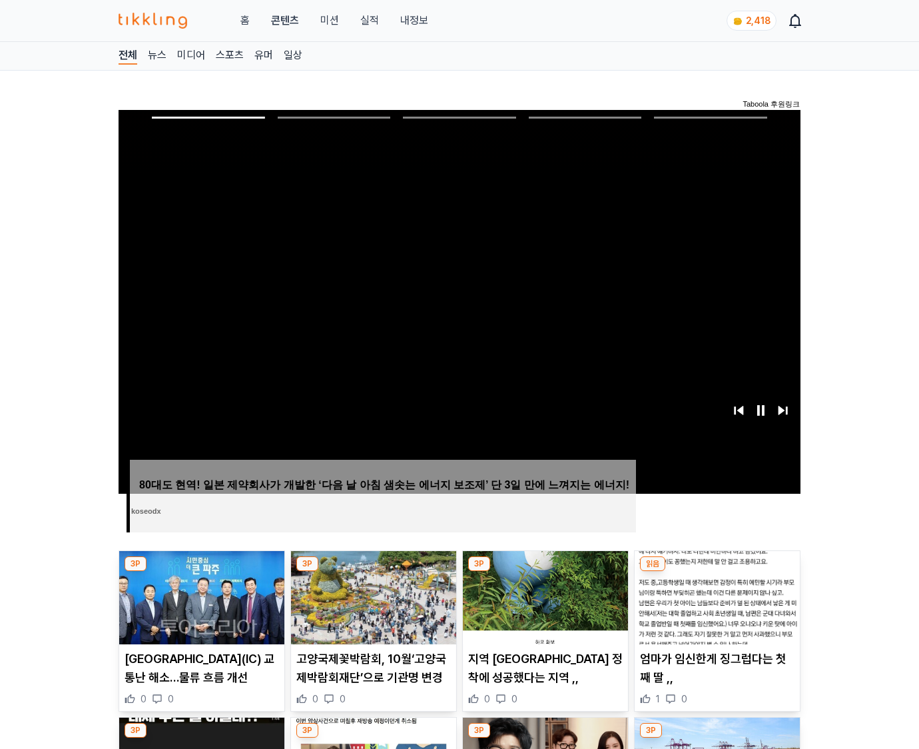
click at [715, 608] on img at bounding box center [717, 597] width 165 height 93
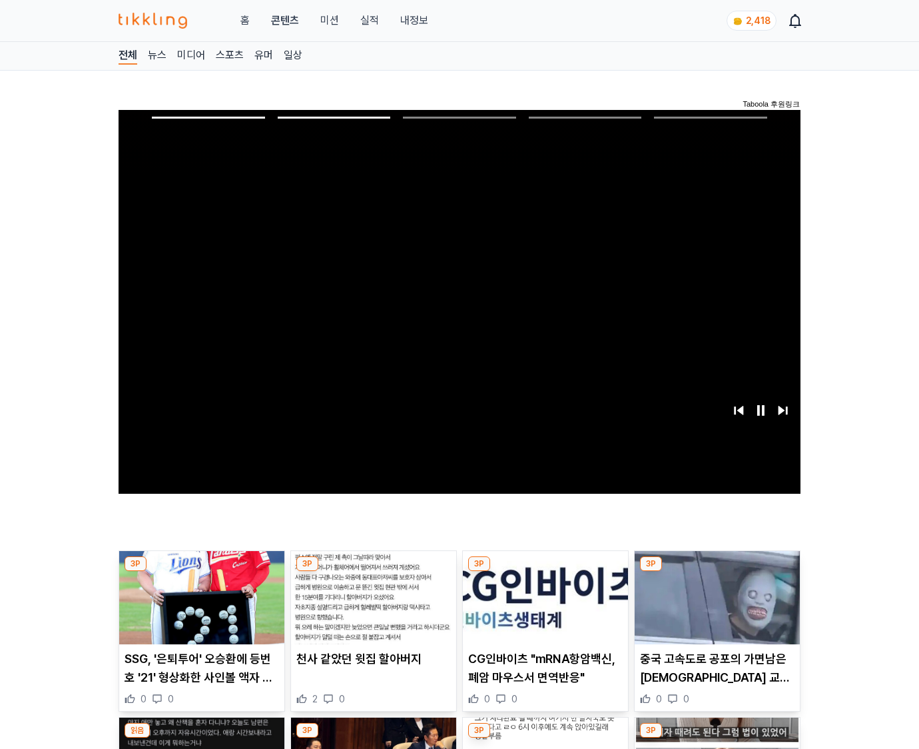
click at [715, 608] on img at bounding box center [717, 597] width 165 height 93
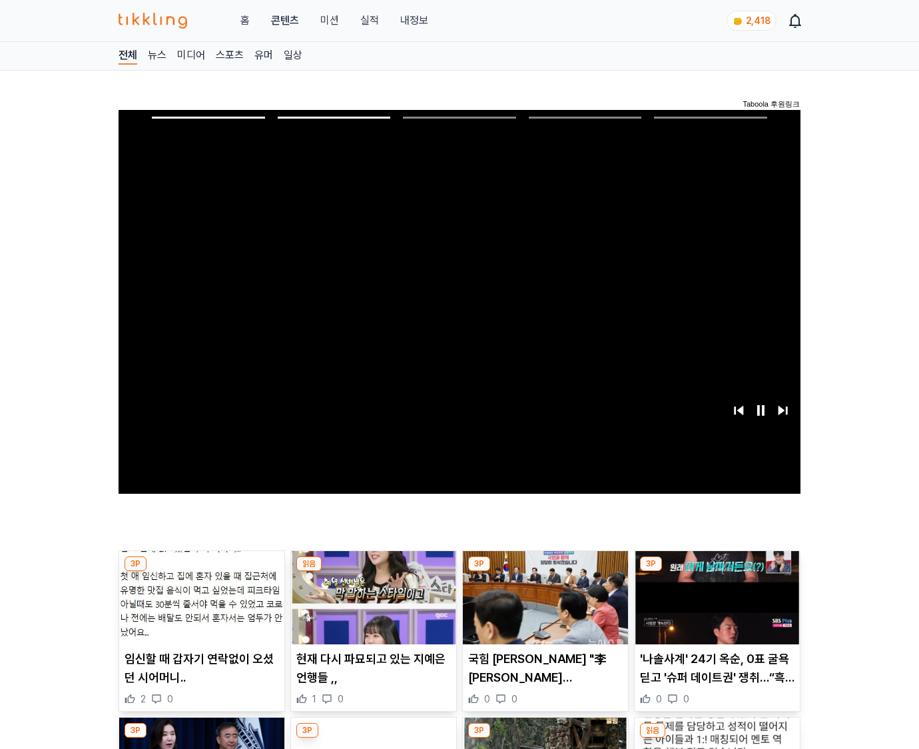
click at [715, 608] on img at bounding box center [717, 597] width 165 height 93
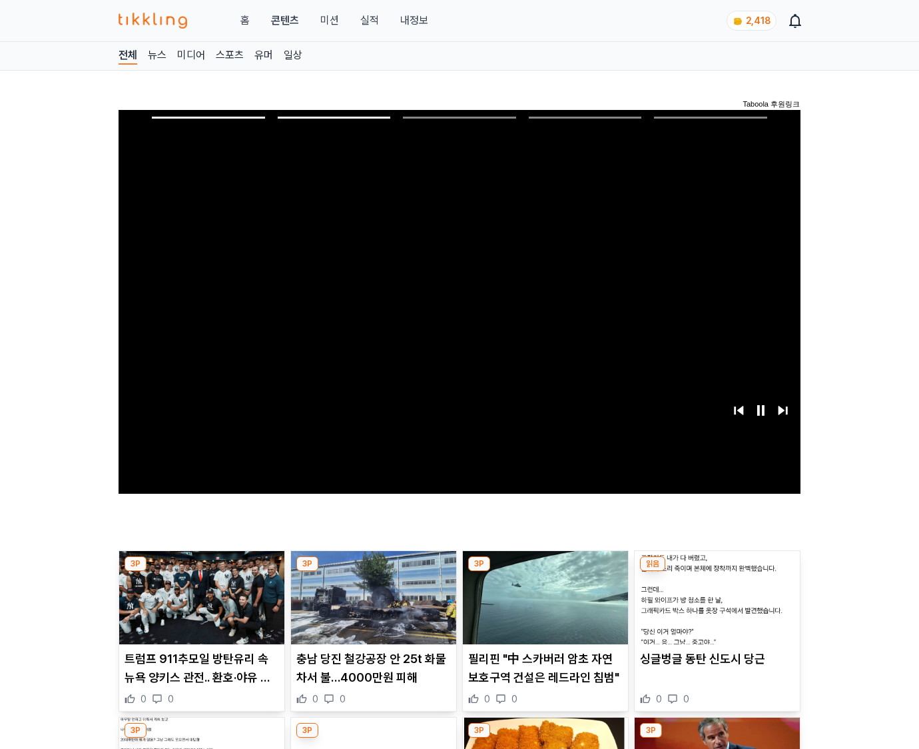
click at [715, 608] on img at bounding box center [717, 597] width 165 height 93
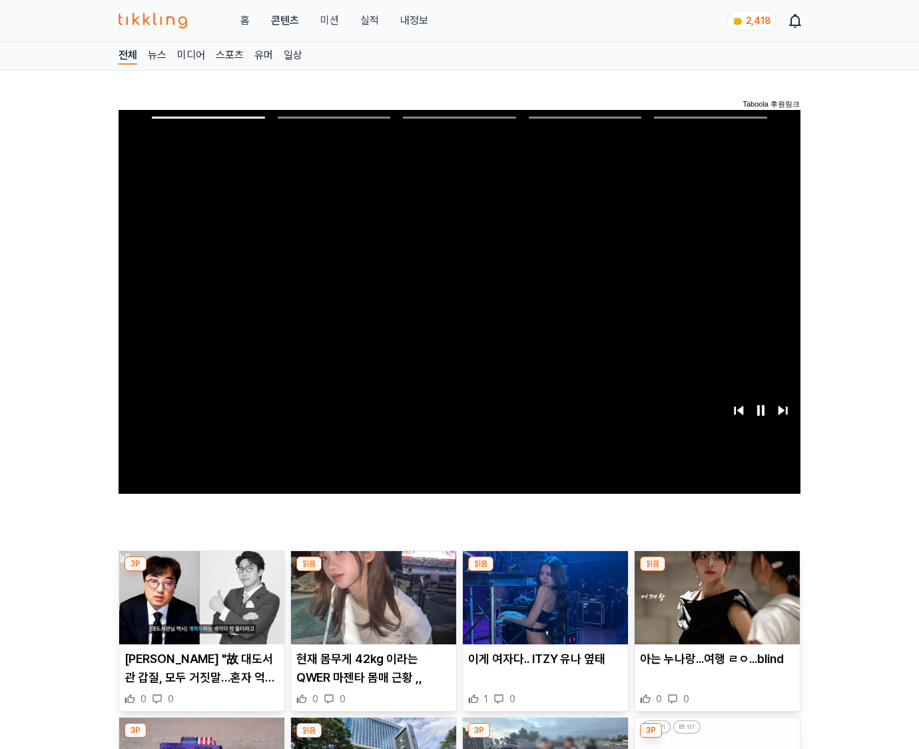
click at [715, 608] on img at bounding box center [717, 597] width 165 height 93
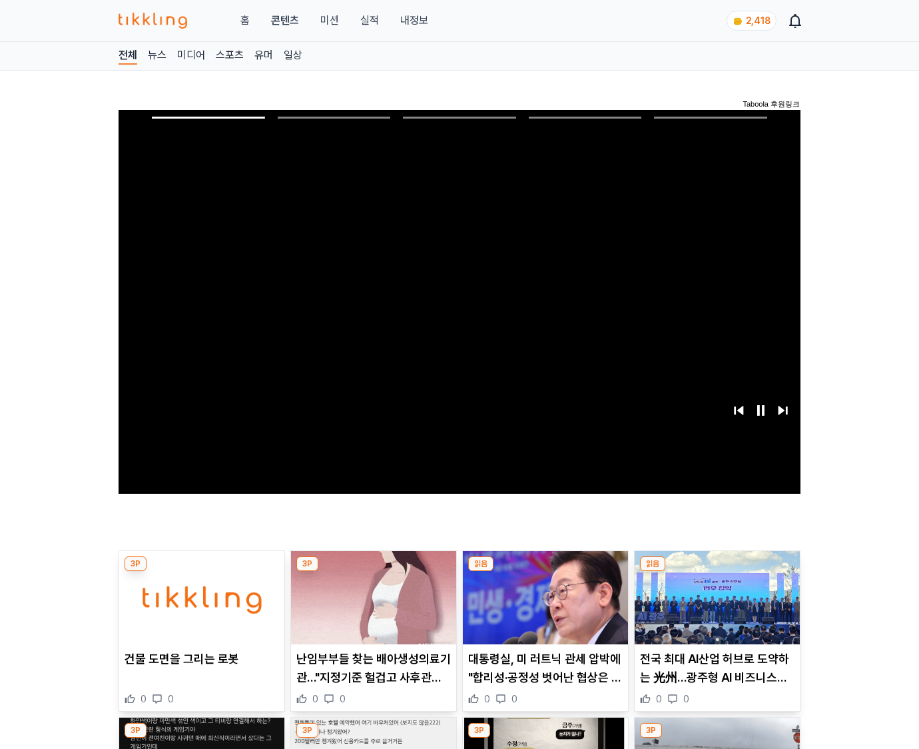
click at [715, 608] on img at bounding box center [717, 597] width 165 height 93
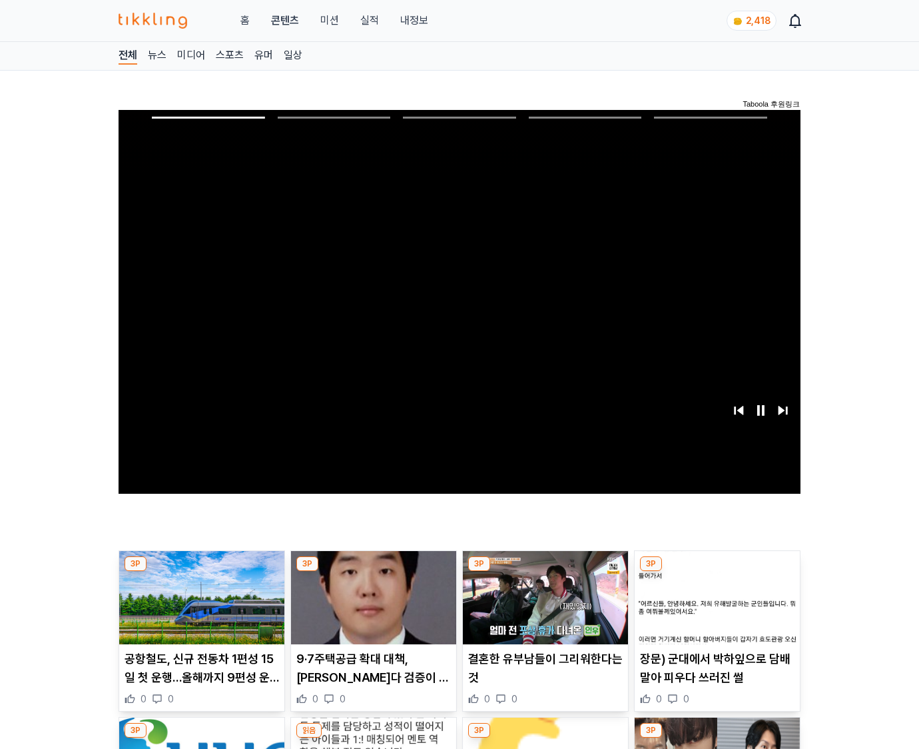
click at [715, 608] on img at bounding box center [717, 597] width 165 height 93
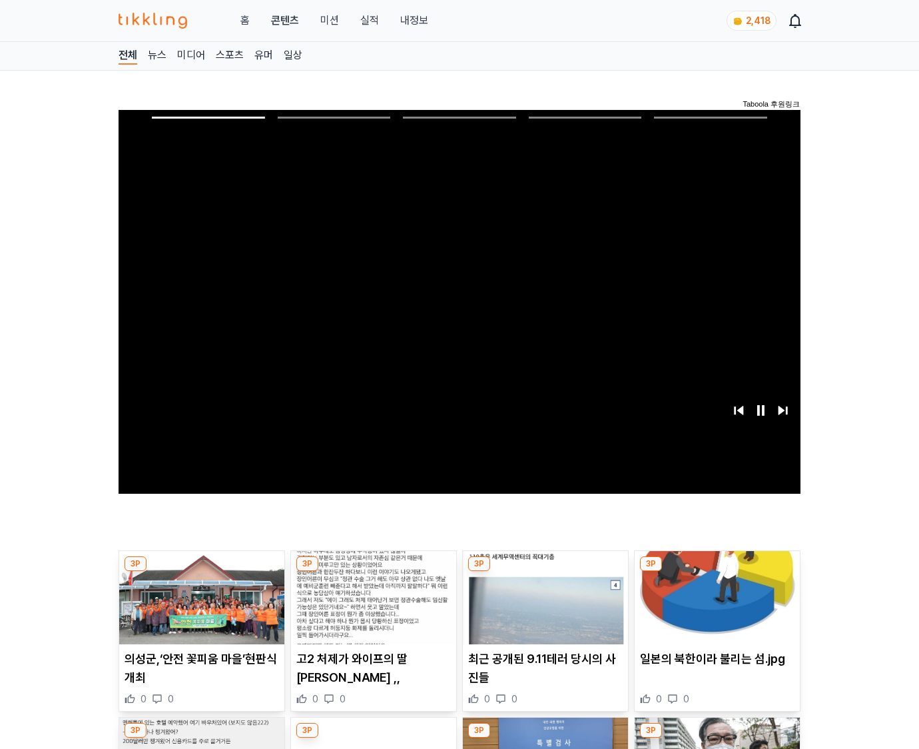
click at [715, 608] on img at bounding box center [717, 597] width 165 height 93
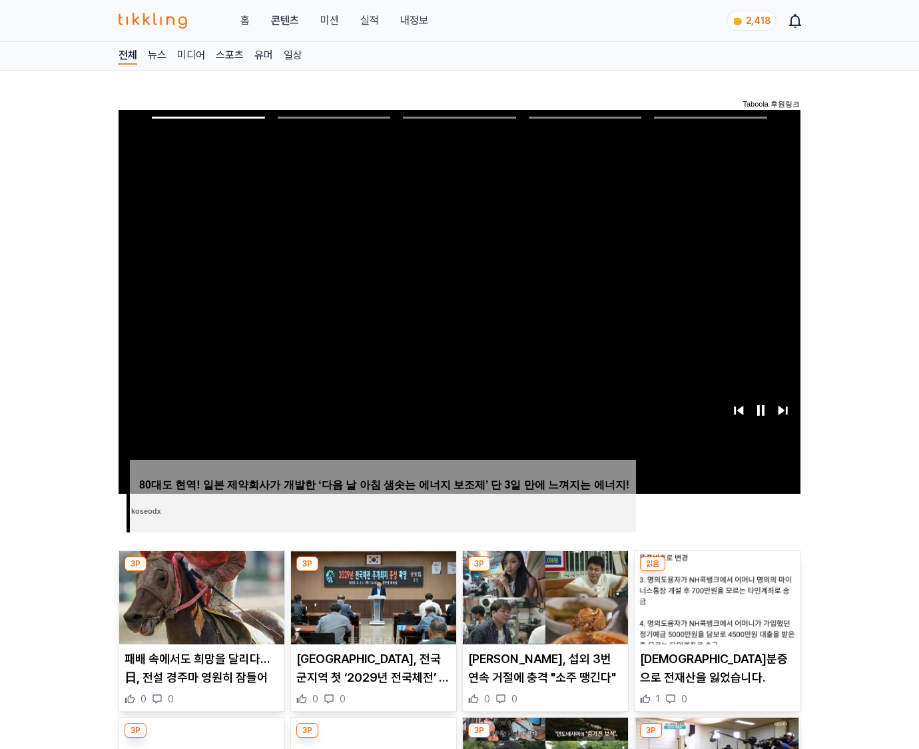
click at [715, 608] on img at bounding box center [717, 597] width 165 height 93
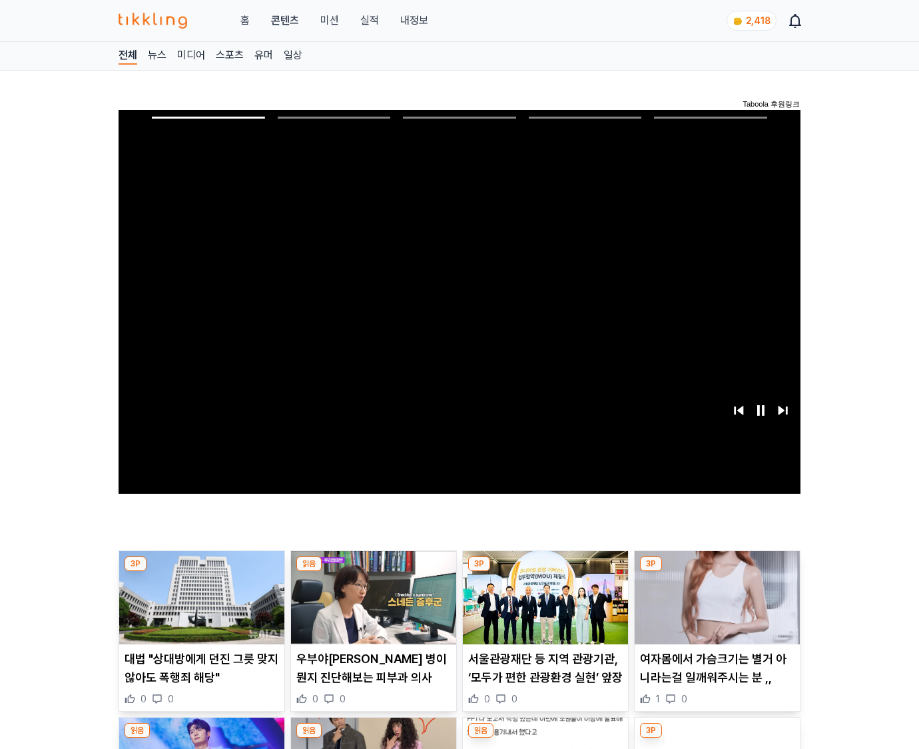
click at [715, 608] on img at bounding box center [717, 597] width 165 height 93
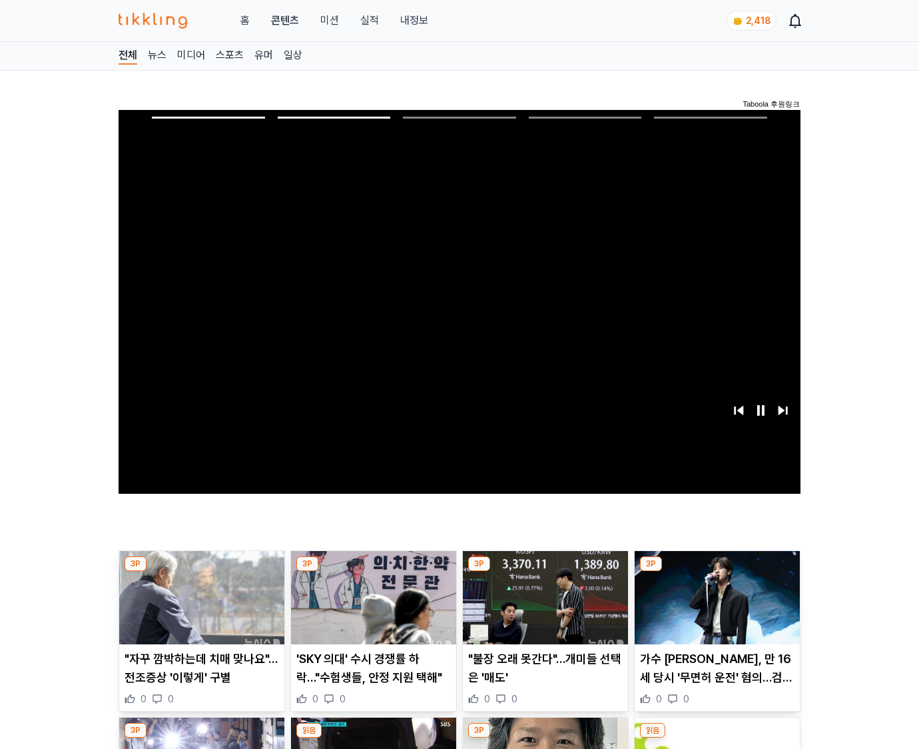
click at [715, 608] on img at bounding box center [717, 597] width 165 height 93
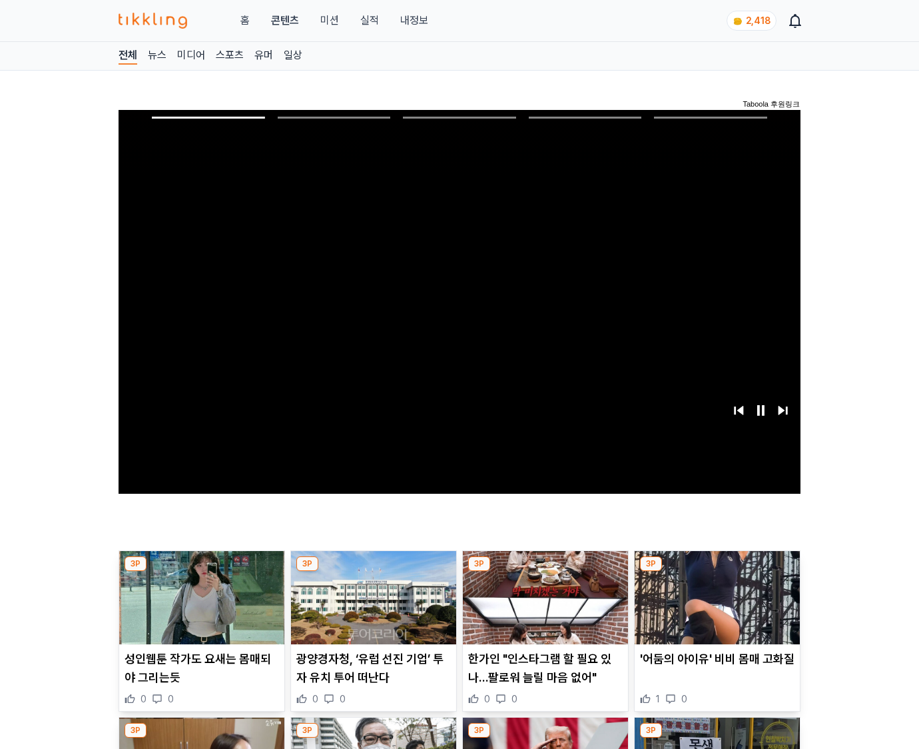
click at [715, 608] on img at bounding box center [717, 597] width 165 height 93
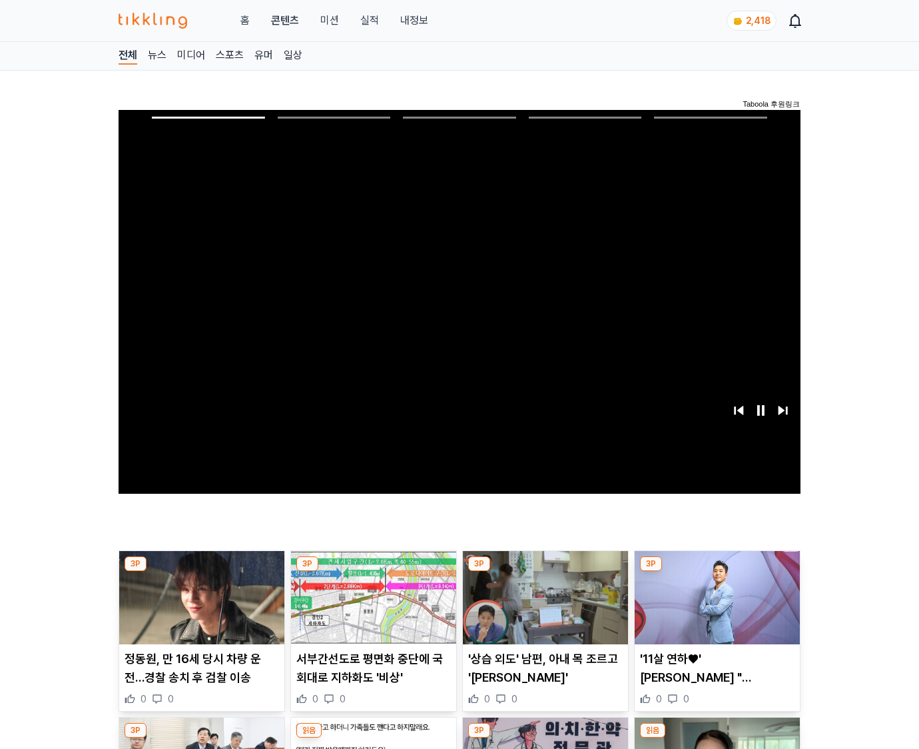
click at [715, 608] on img at bounding box center [717, 597] width 165 height 93
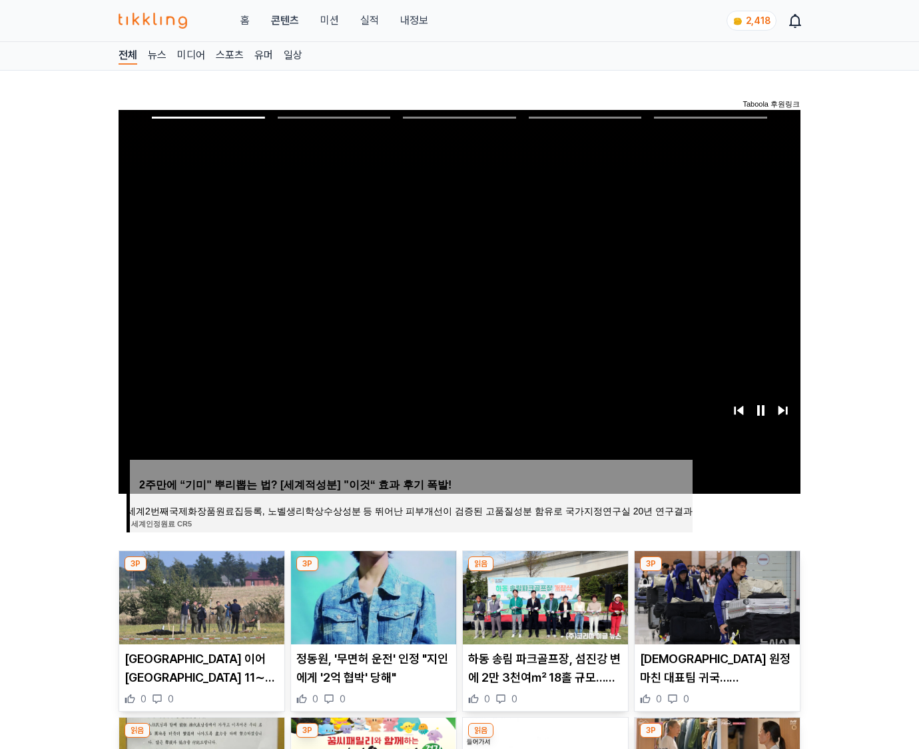
click at [715, 608] on img at bounding box center [717, 597] width 165 height 93
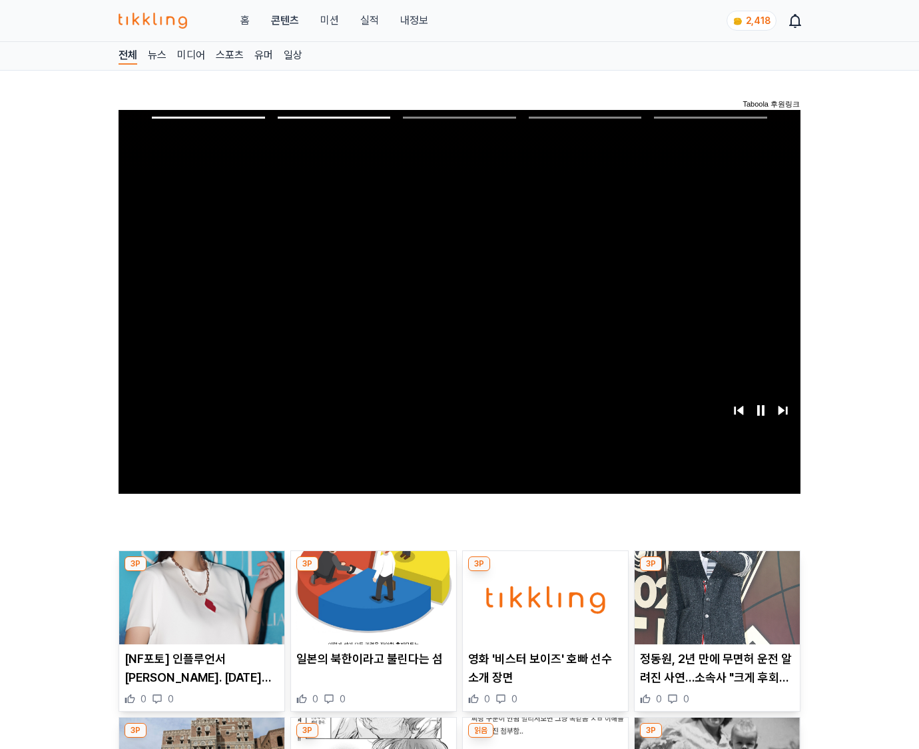
click at [715, 608] on img at bounding box center [717, 597] width 165 height 93
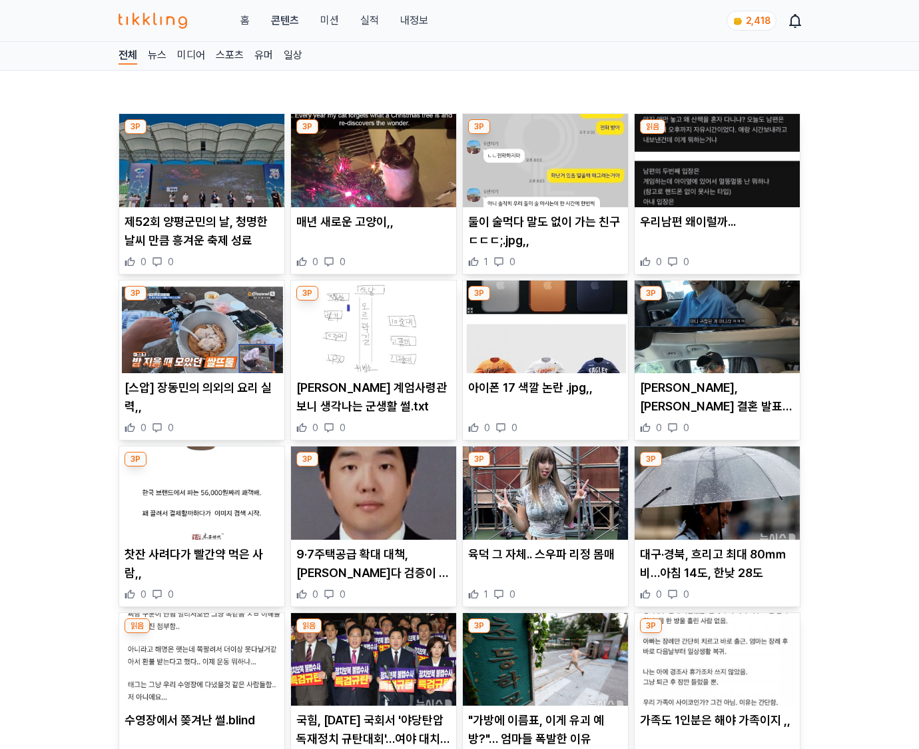
click at [715, 607] on div "3P 대구·경북, 흐리고 최대 80㎜ 비…아침 14도, 한낮 28도 0 0" at bounding box center [717, 526] width 167 height 161
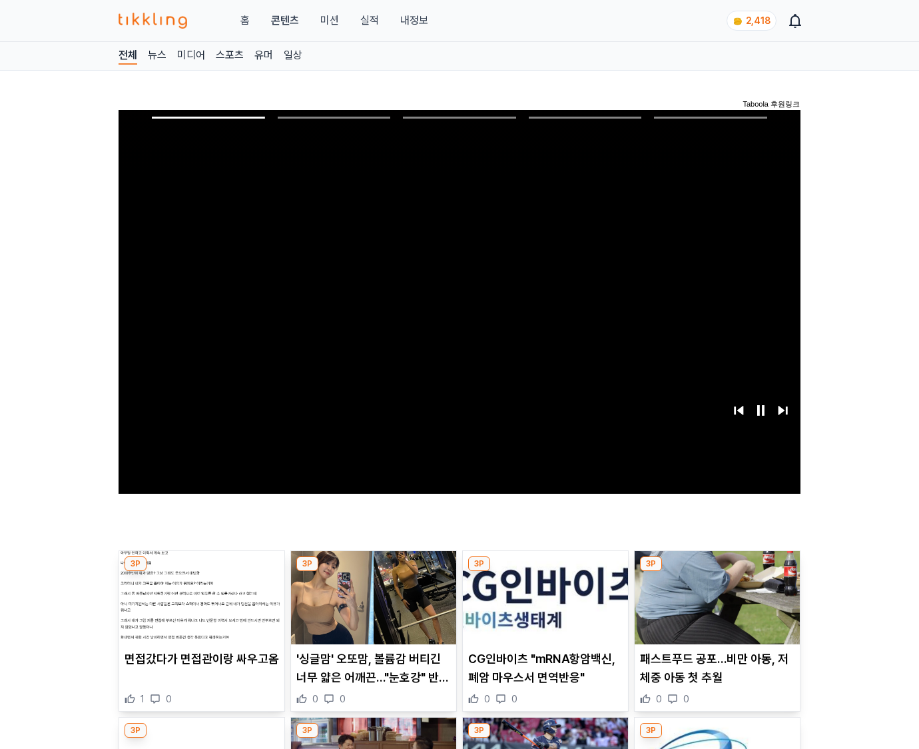
click at [715, 608] on img at bounding box center [717, 597] width 165 height 93
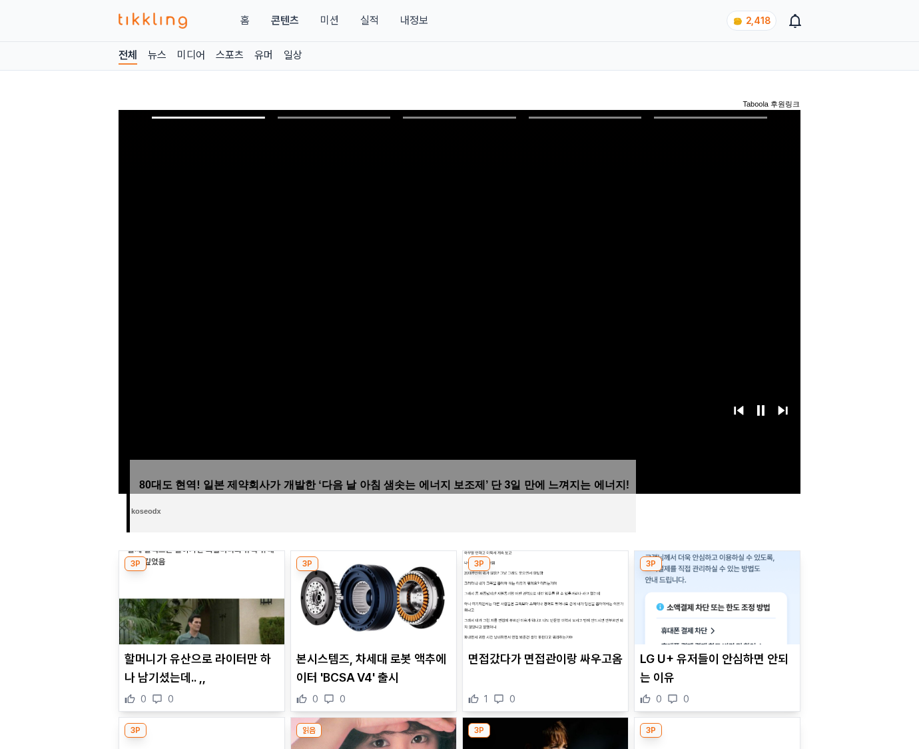
click at [715, 608] on img at bounding box center [717, 597] width 165 height 93
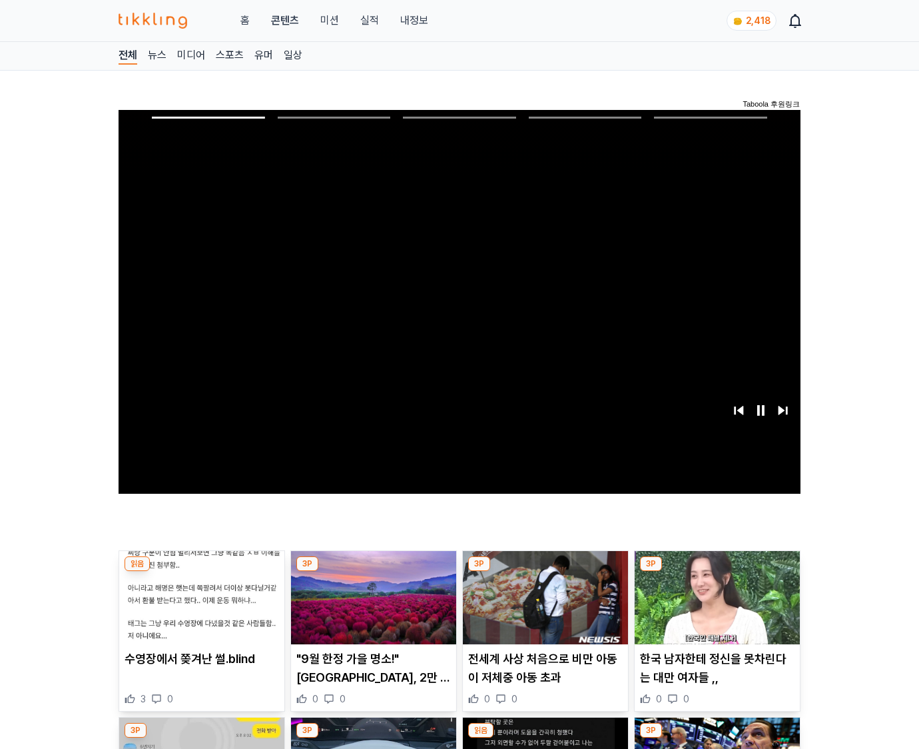
click at [715, 608] on img at bounding box center [717, 597] width 165 height 93
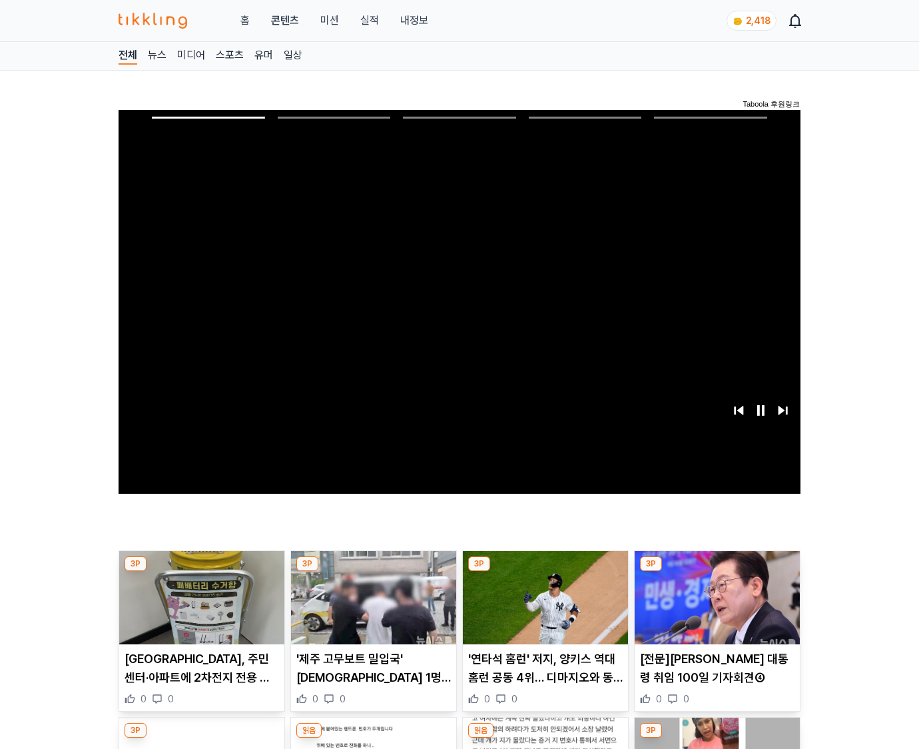
click at [715, 608] on img at bounding box center [717, 597] width 165 height 93
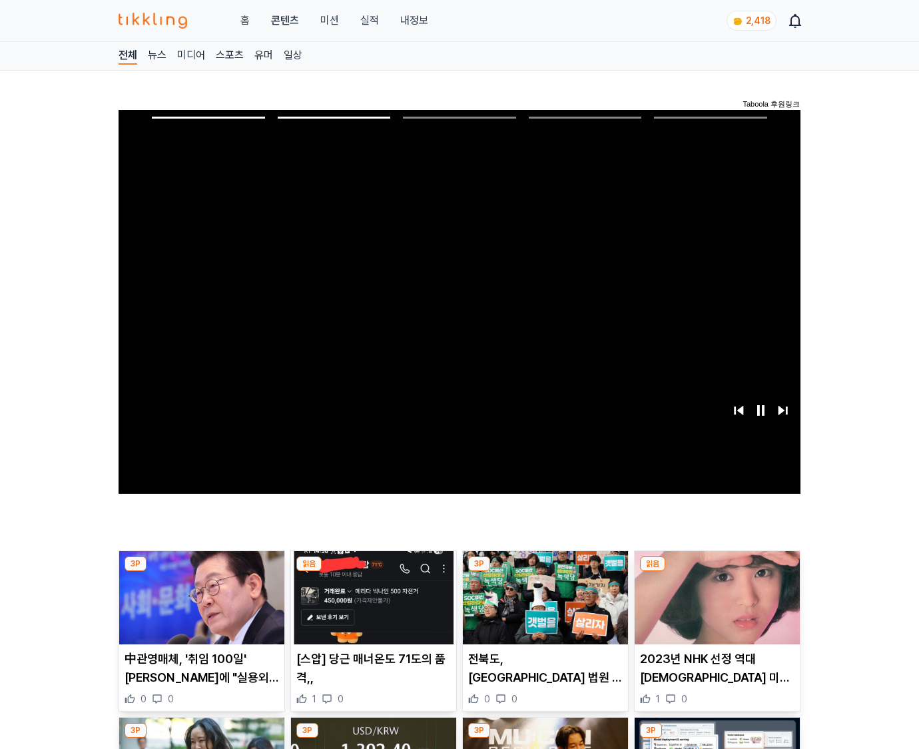
click at [715, 608] on img at bounding box center [717, 597] width 165 height 93
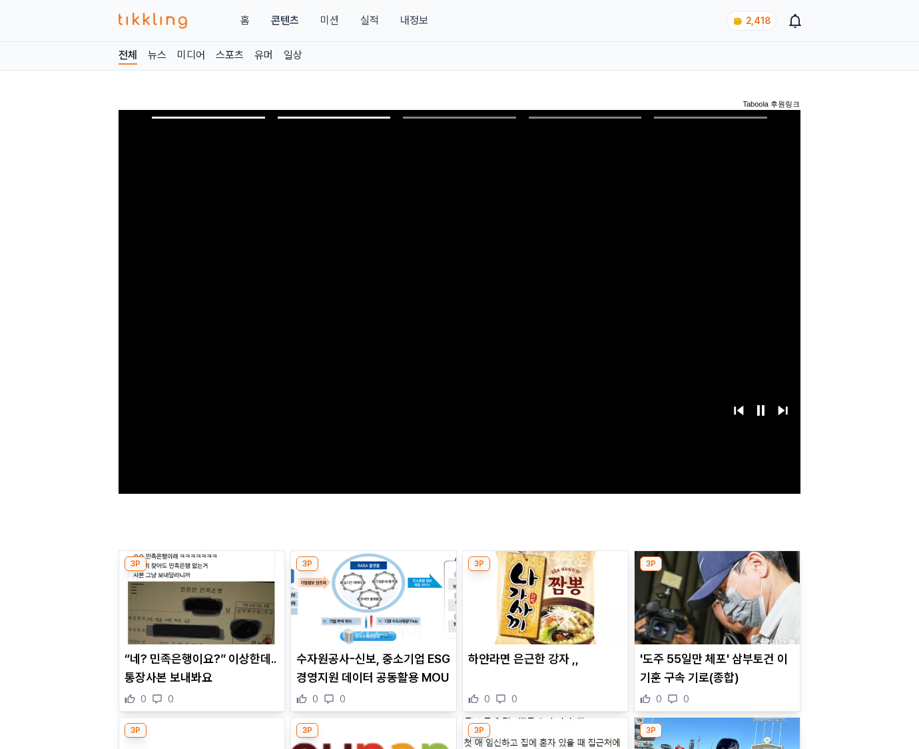
click at [715, 608] on img at bounding box center [717, 597] width 165 height 93
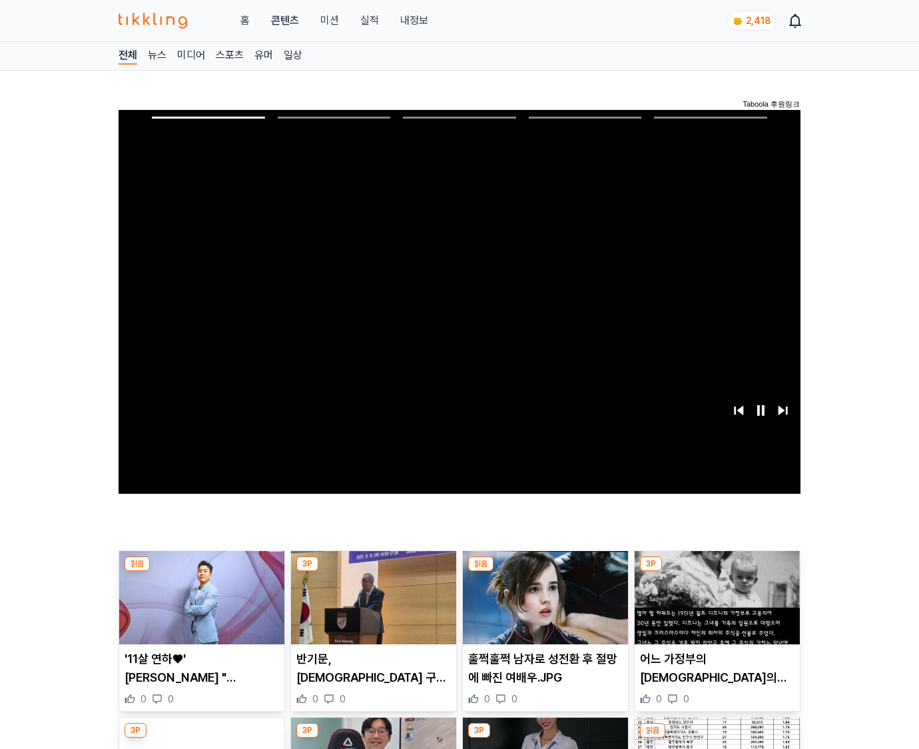
click at [715, 608] on img at bounding box center [717, 597] width 165 height 93
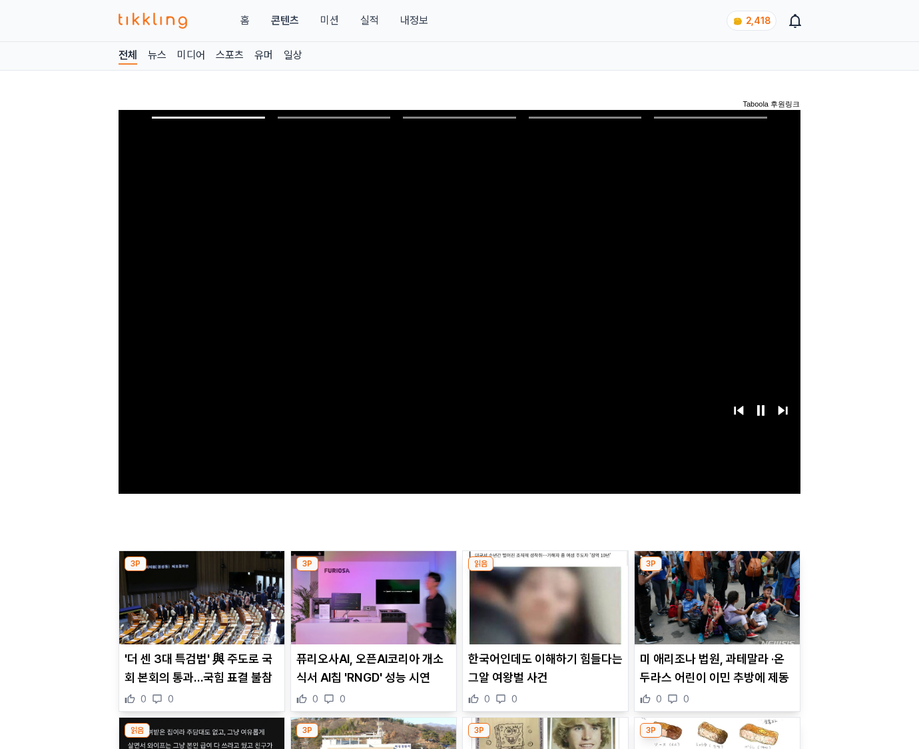
click at [715, 608] on img at bounding box center [717, 597] width 165 height 93
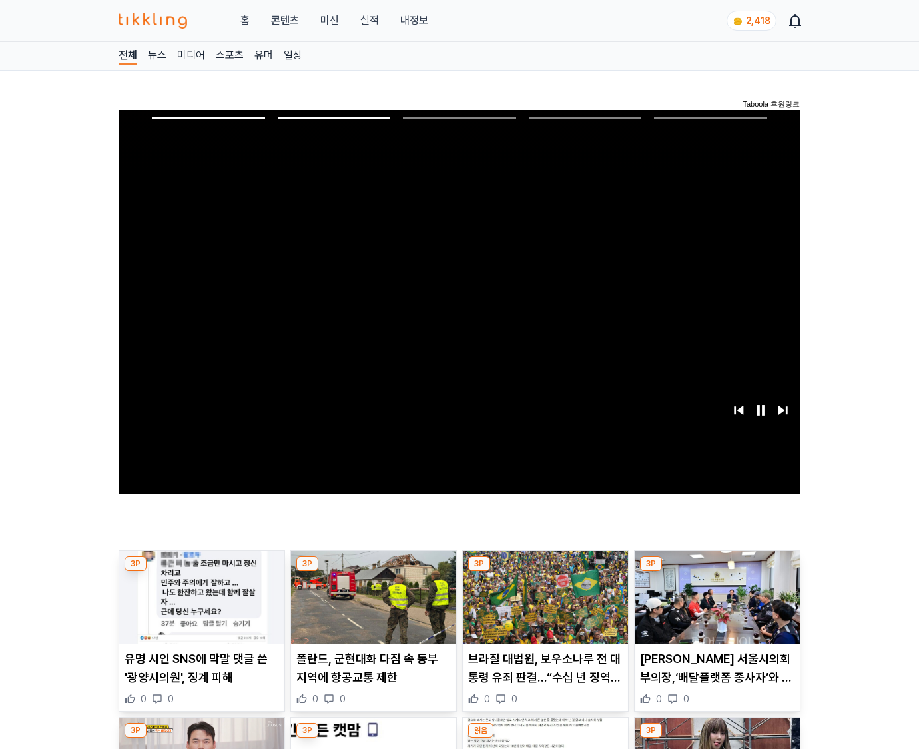
click at [715, 608] on img at bounding box center [717, 597] width 165 height 93
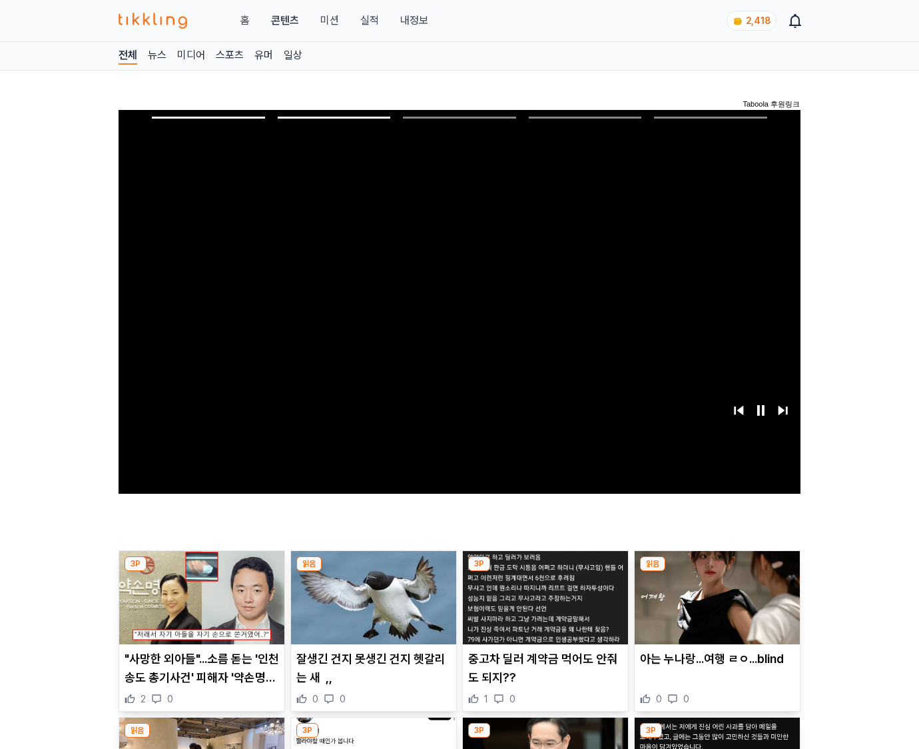
click at [715, 608] on img at bounding box center [717, 597] width 165 height 93
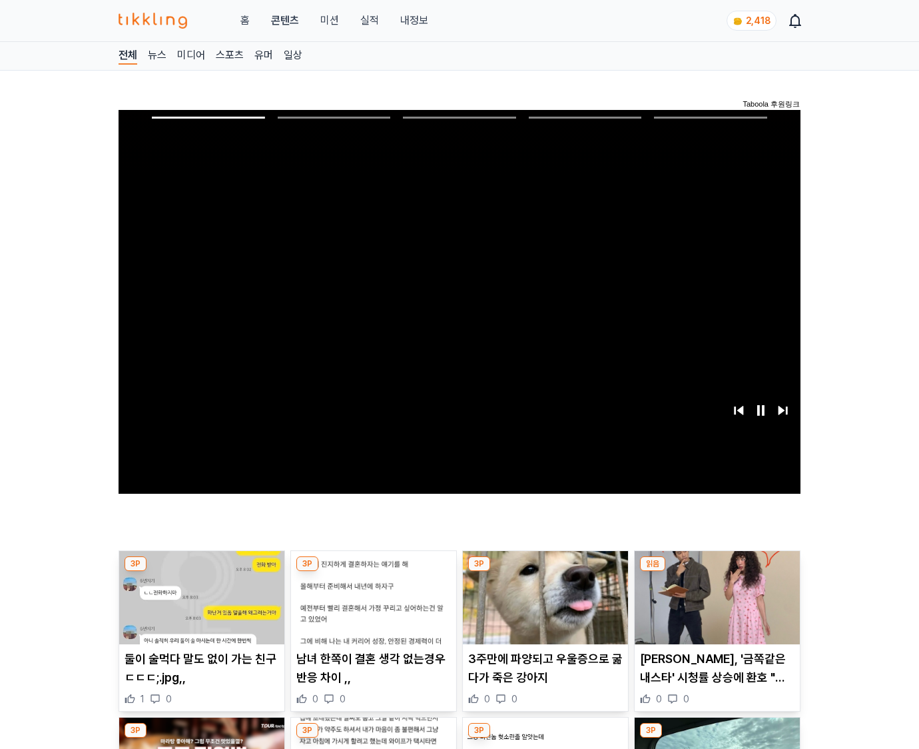
click at [715, 608] on img at bounding box center [717, 597] width 165 height 93
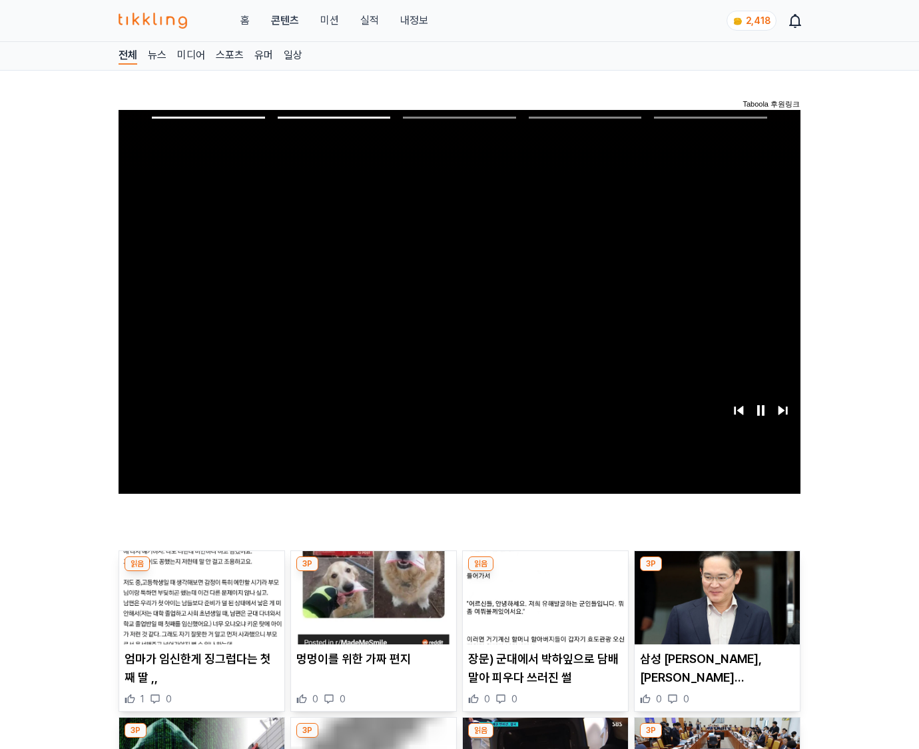
click at [715, 608] on img at bounding box center [717, 597] width 165 height 93
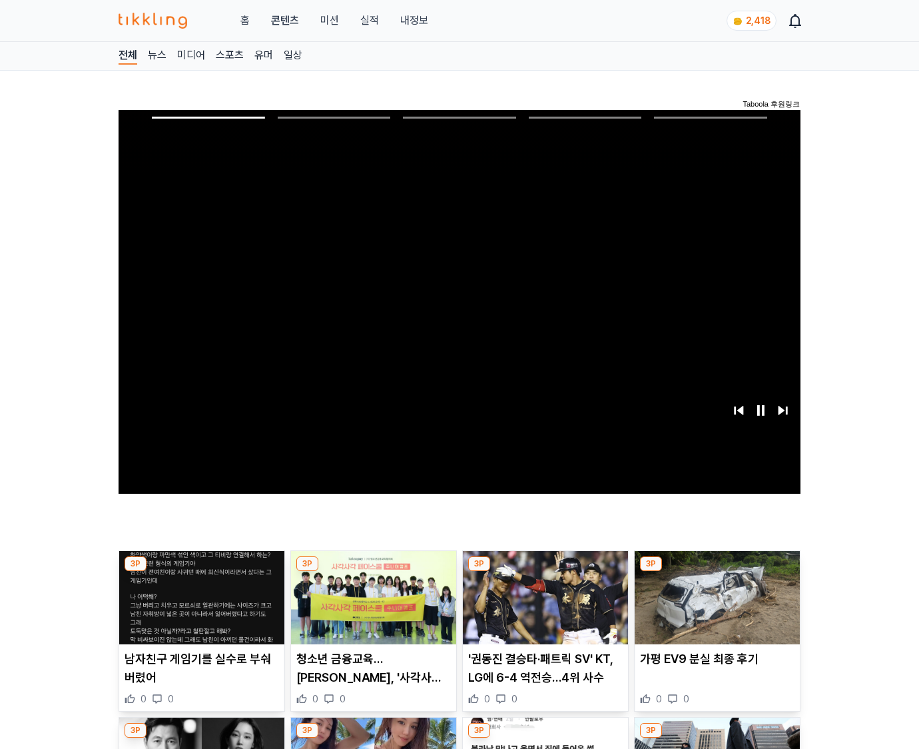
click at [715, 608] on img at bounding box center [717, 597] width 165 height 93
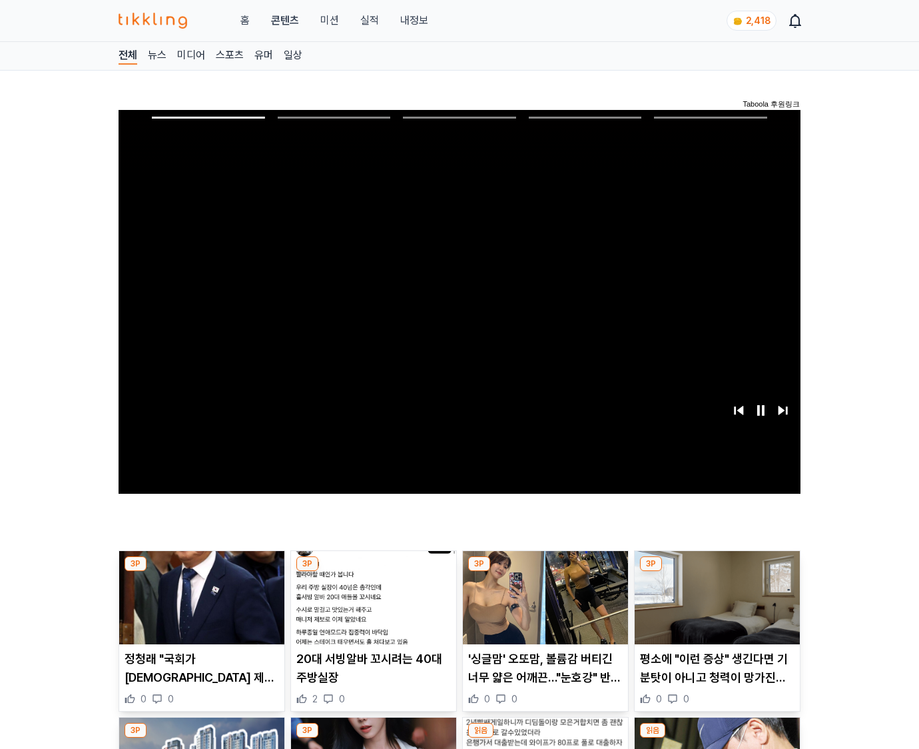
click at [715, 608] on img at bounding box center [717, 597] width 165 height 93
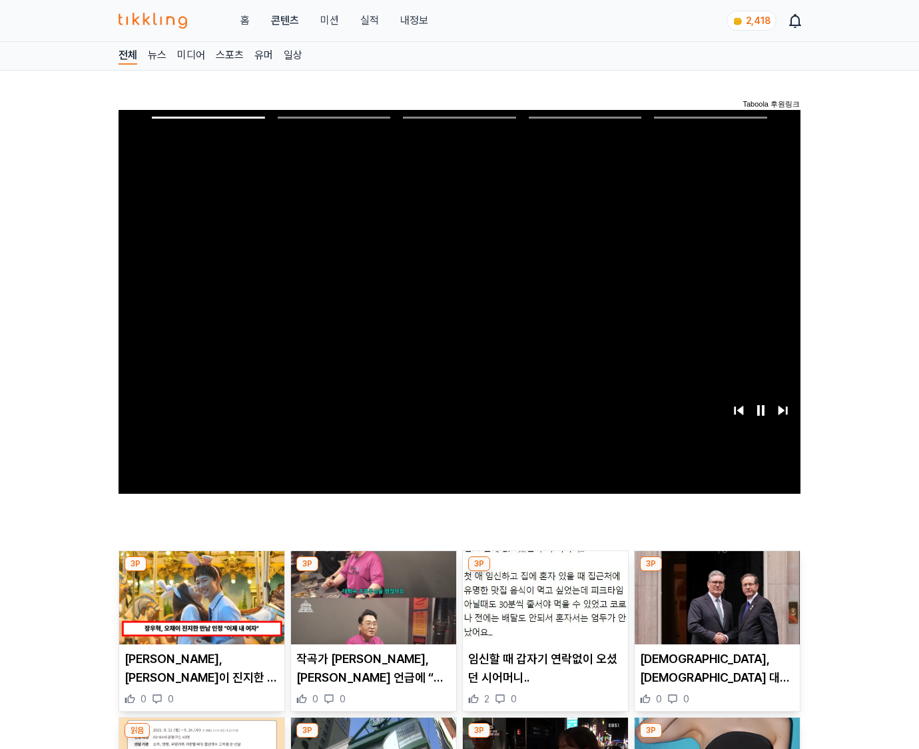
click at [715, 608] on img at bounding box center [717, 597] width 165 height 93
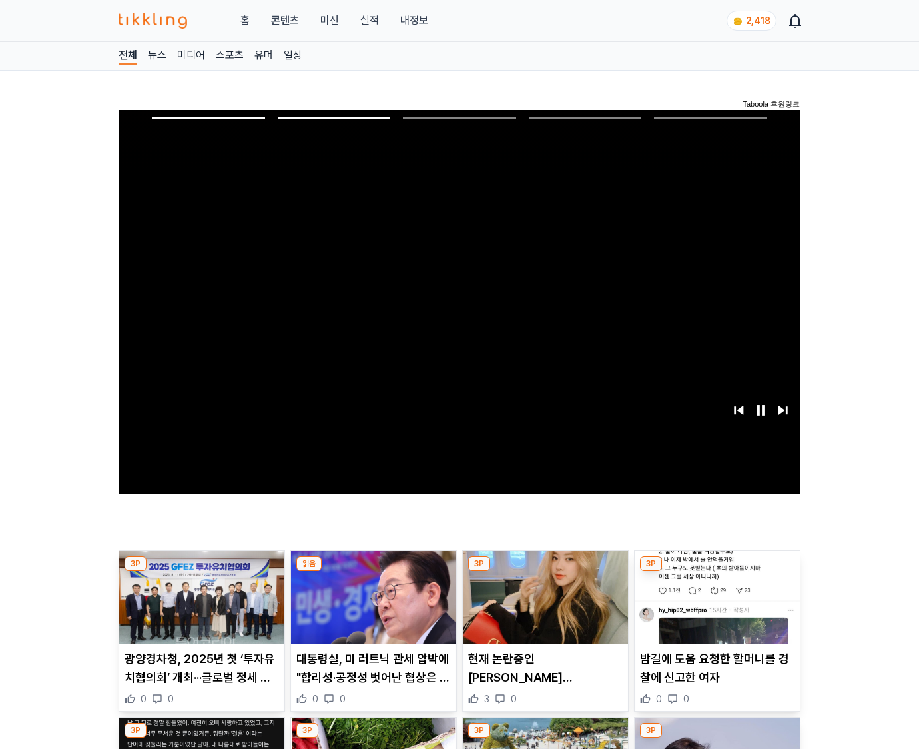
click at [715, 608] on img at bounding box center [717, 597] width 165 height 93
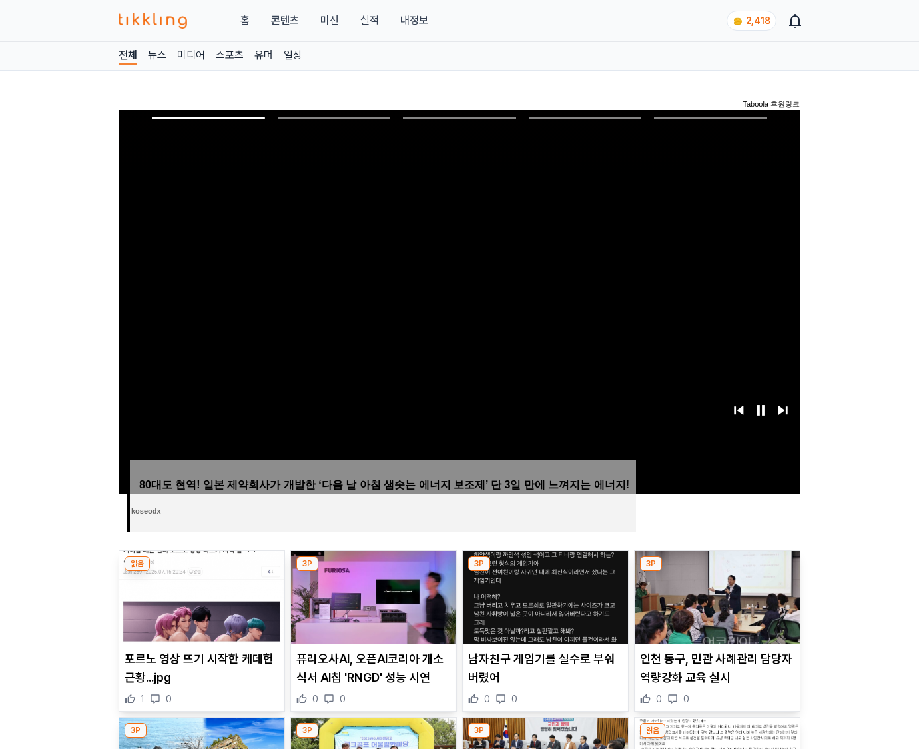
click at [715, 608] on img at bounding box center [717, 597] width 165 height 93
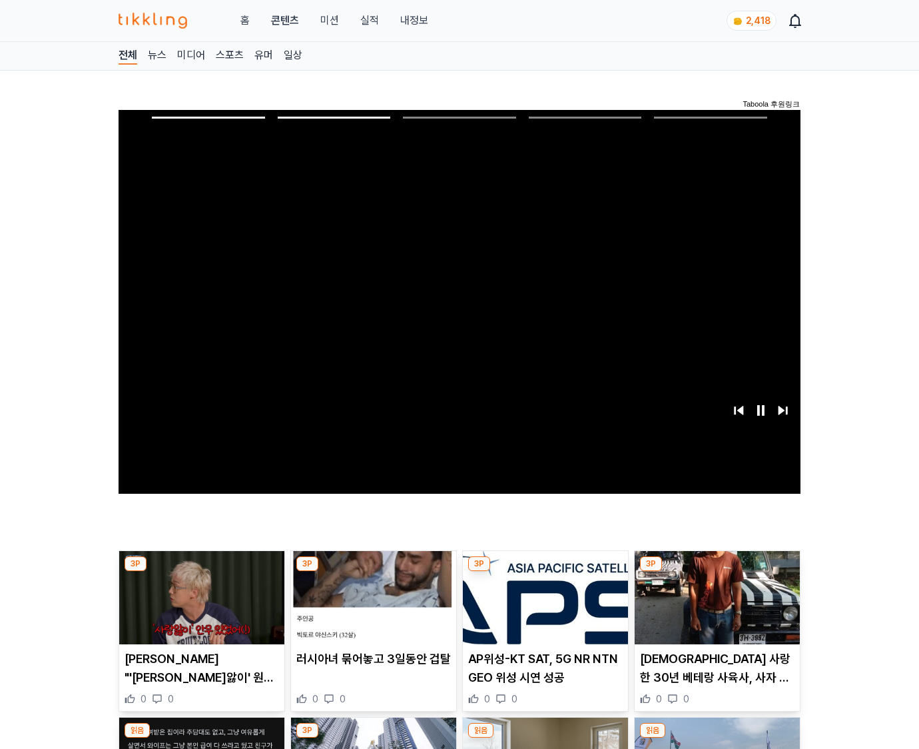
click at [715, 608] on img at bounding box center [717, 597] width 165 height 93
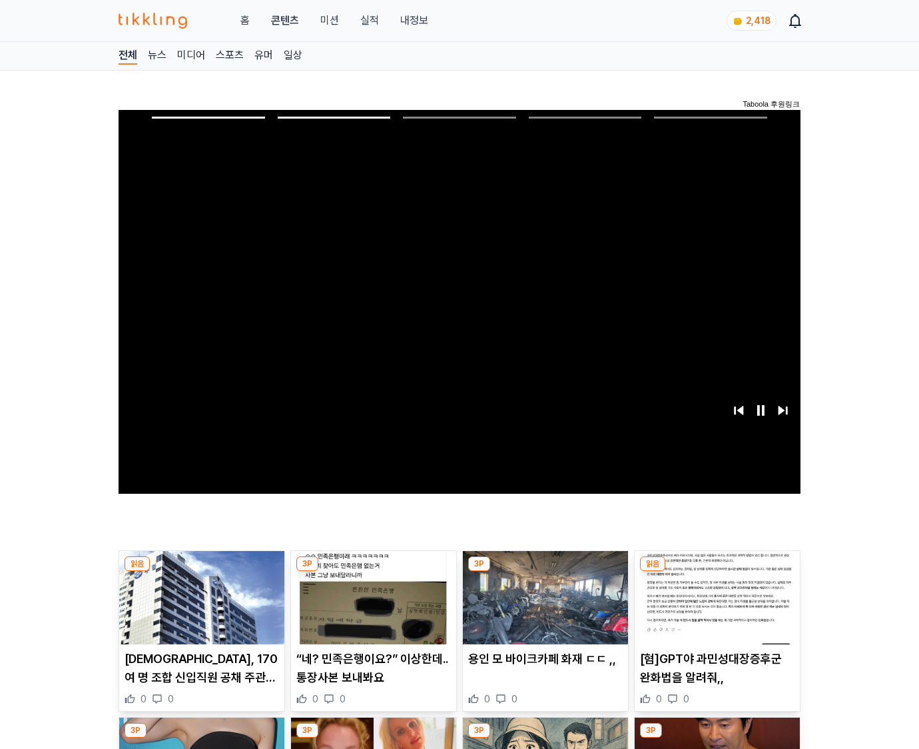
click at [715, 608] on img at bounding box center [717, 597] width 165 height 93
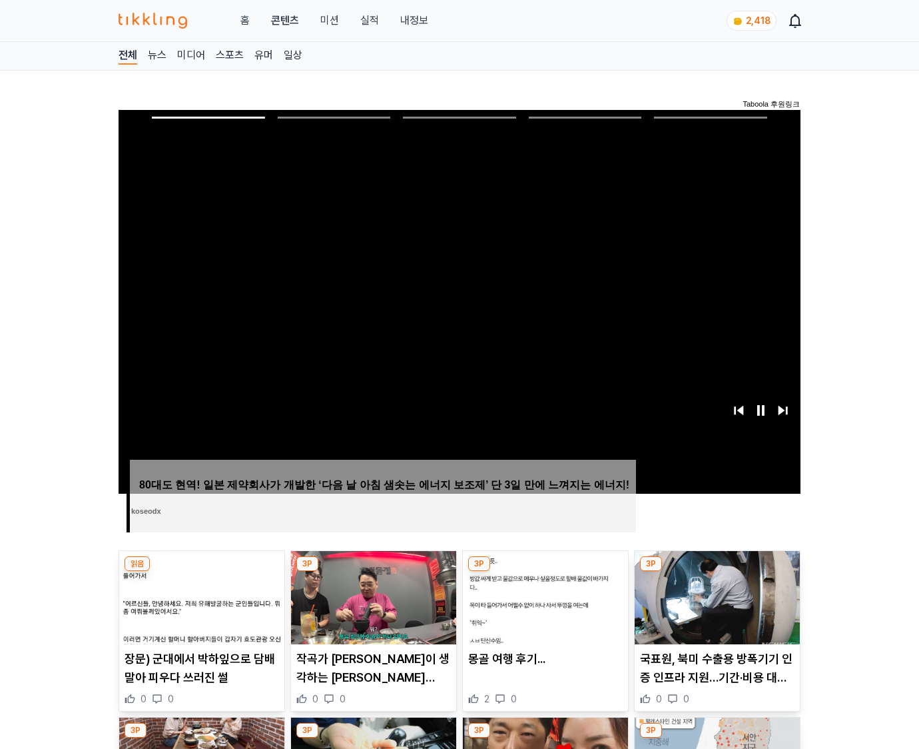
click at [715, 608] on img at bounding box center [717, 597] width 165 height 93
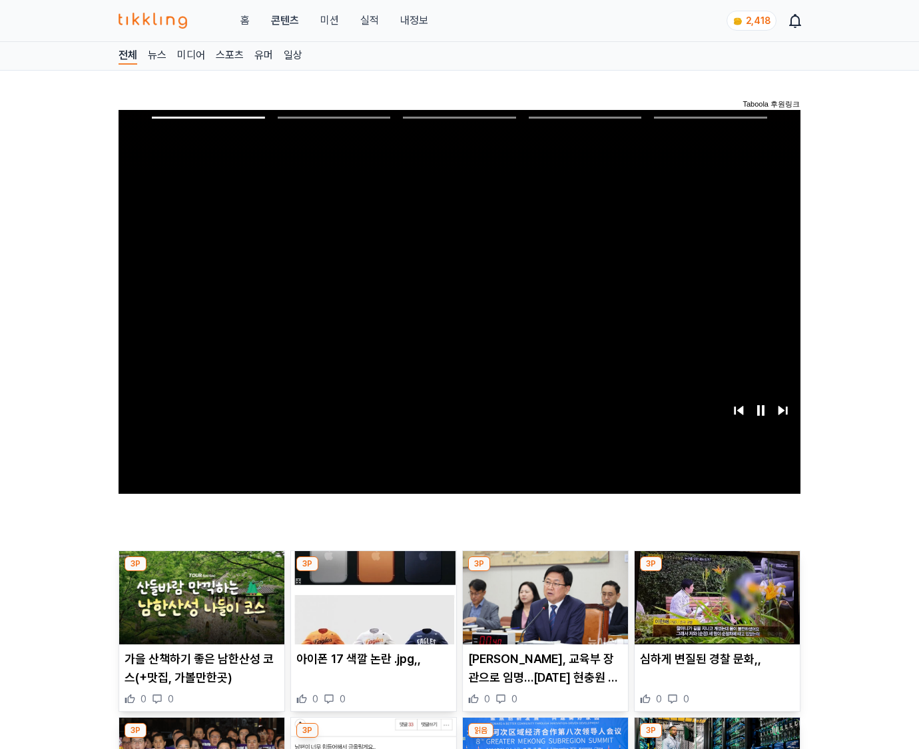
click at [715, 608] on img at bounding box center [717, 597] width 165 height 93
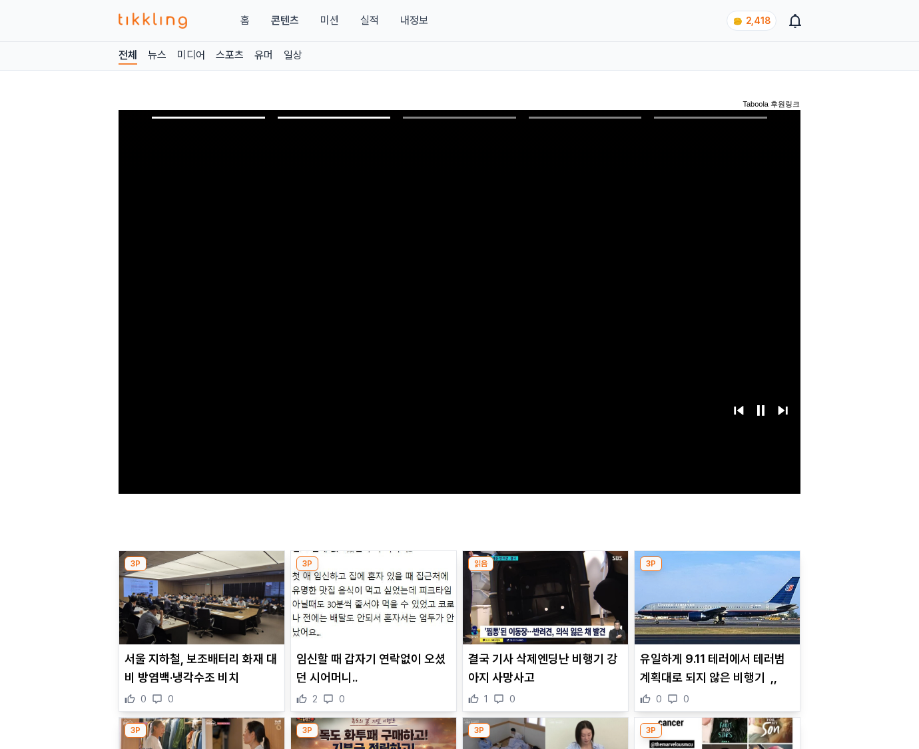
click at [715, 608] on img at bounding box center [717, 597] width 165 height 93
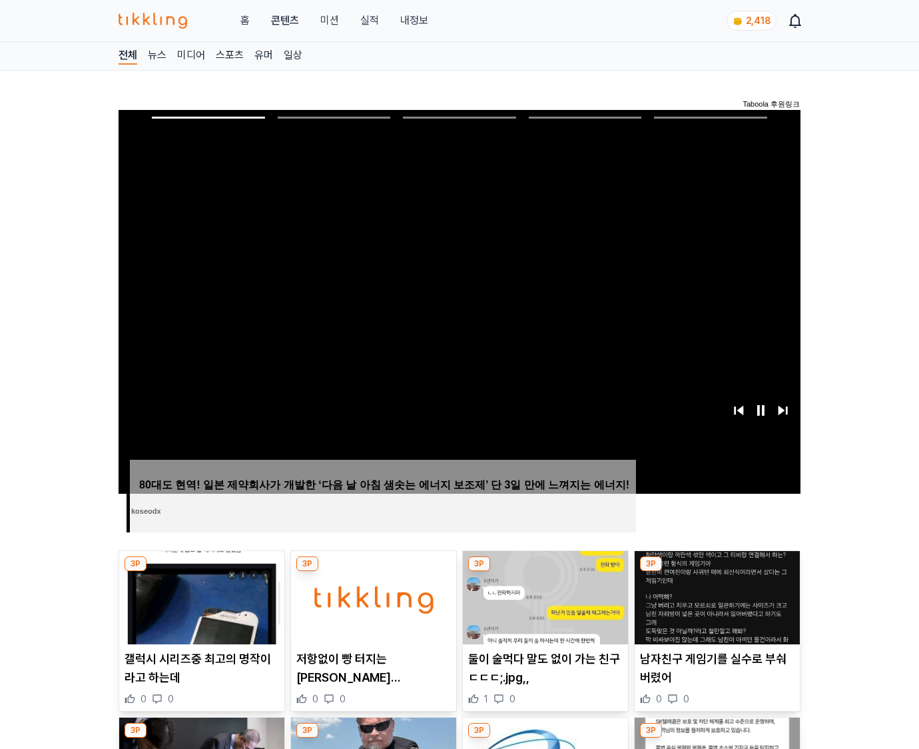
click at [715, 608] on img at bounding box center [717, 597] width 165 height 93
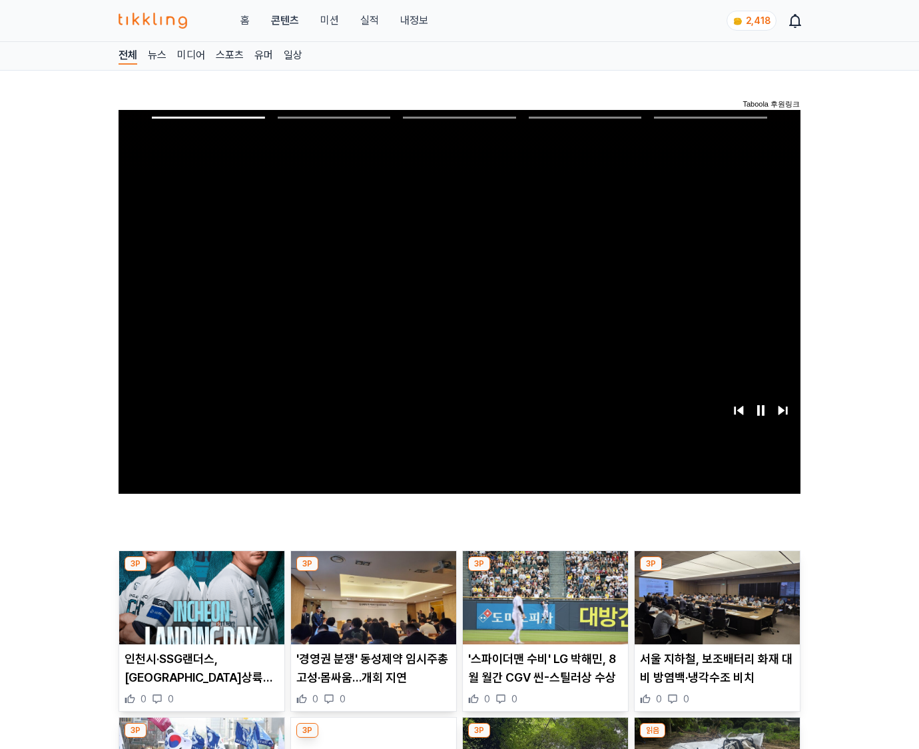
click at [715, 608] on img at bounding box center [717, 597] width 165 height 93
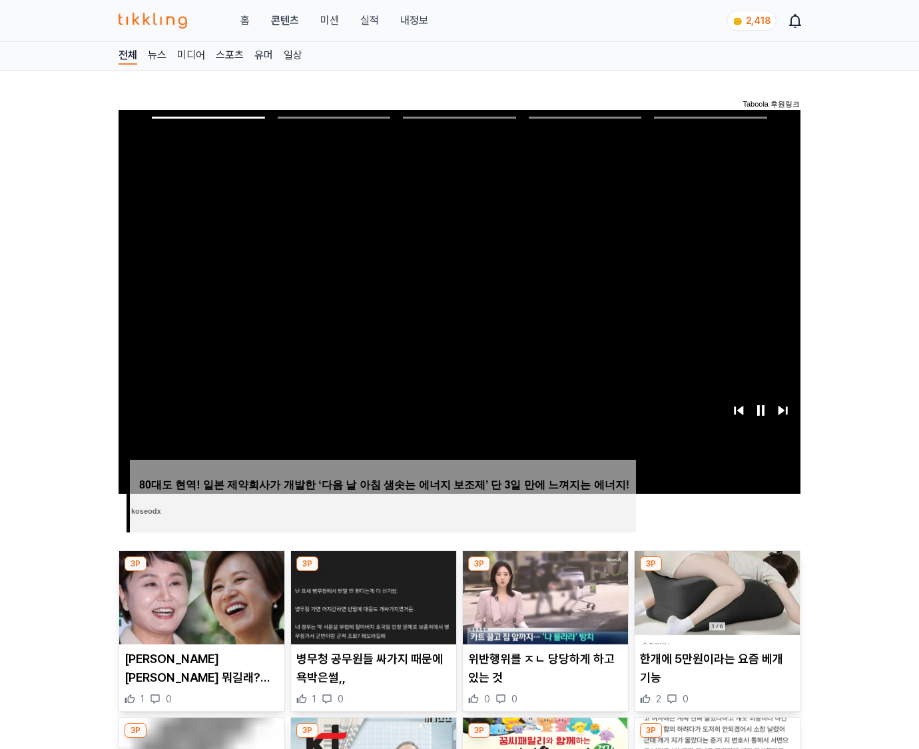
click at [715, 608] on img at bounding box center [717, 597] width 165 height 93
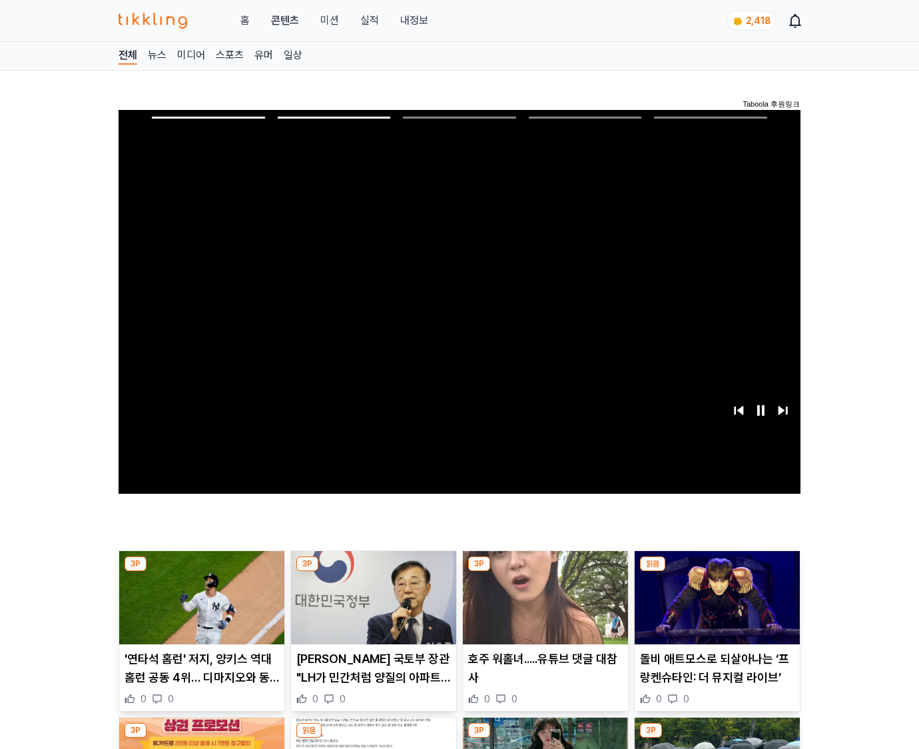
click at [715, 608] on img at bounding box center [717, 597] width 165 height 93
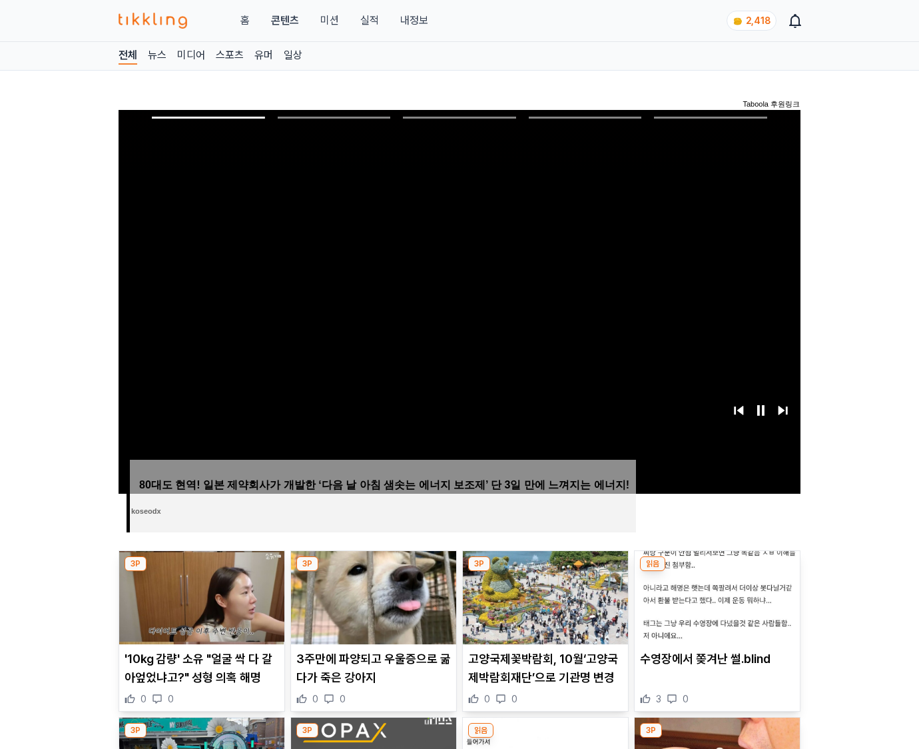
click at [715, 608] on img at bounding box center [717, 597] width 165 height 93
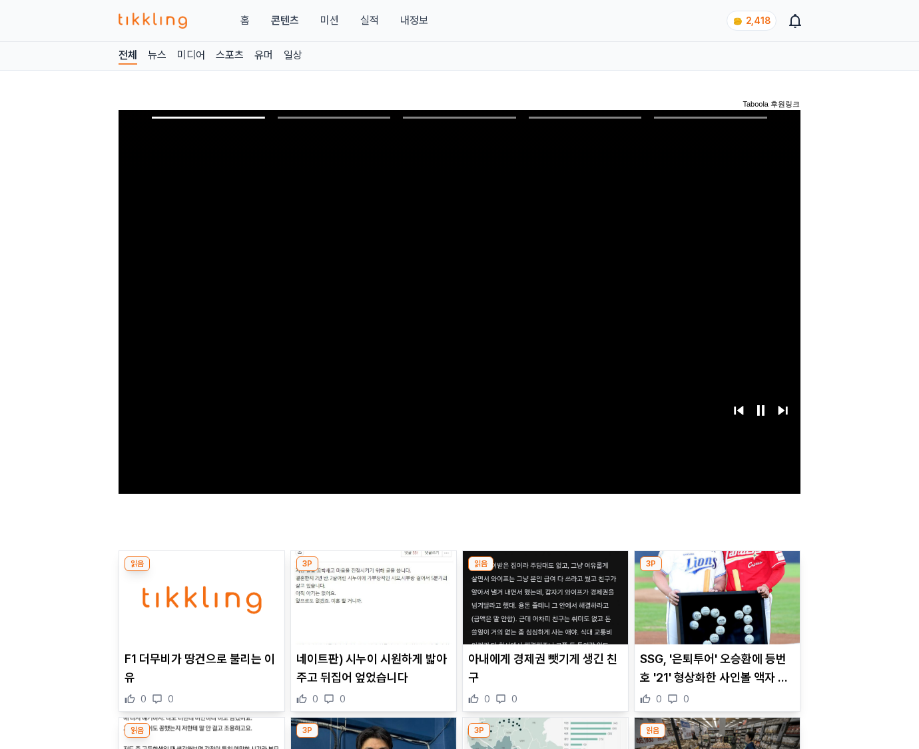
click at [715, 608] on img at bounding box center [717, 597] width 165 height 93
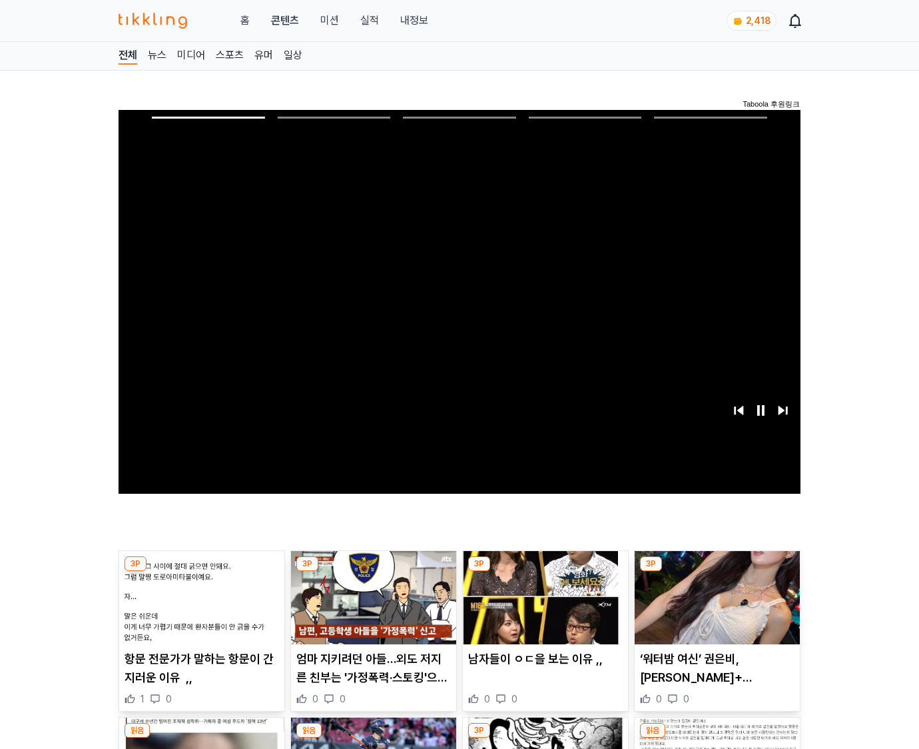
click at [715, 608] on img at bounding box center [717, 597] width 165 height 93
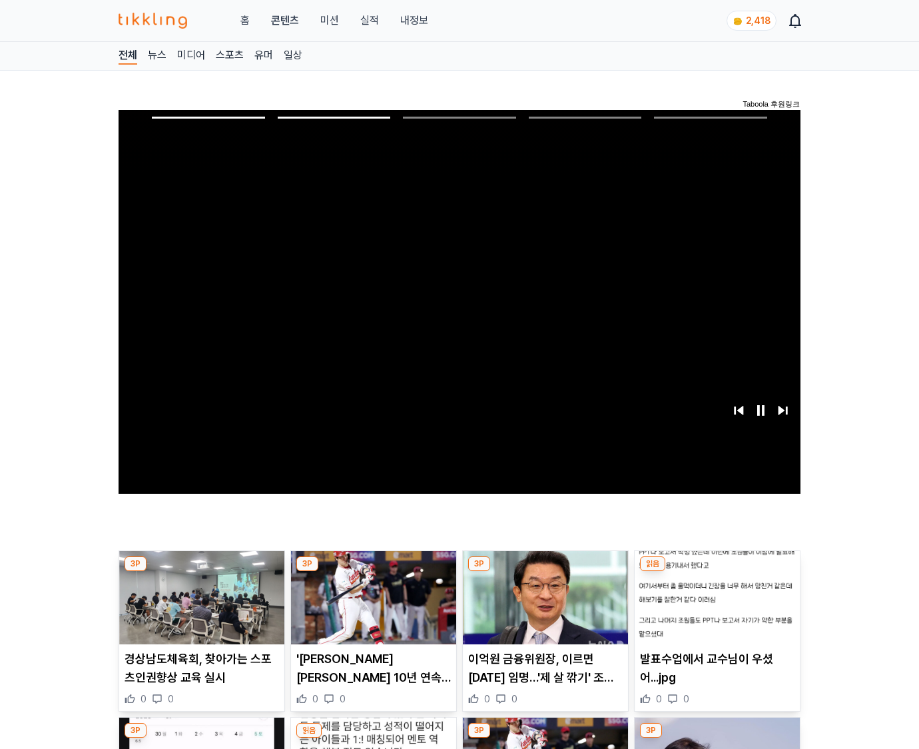
click at [715, 608] on img at bounding box center [717, 597] width 165 height 93
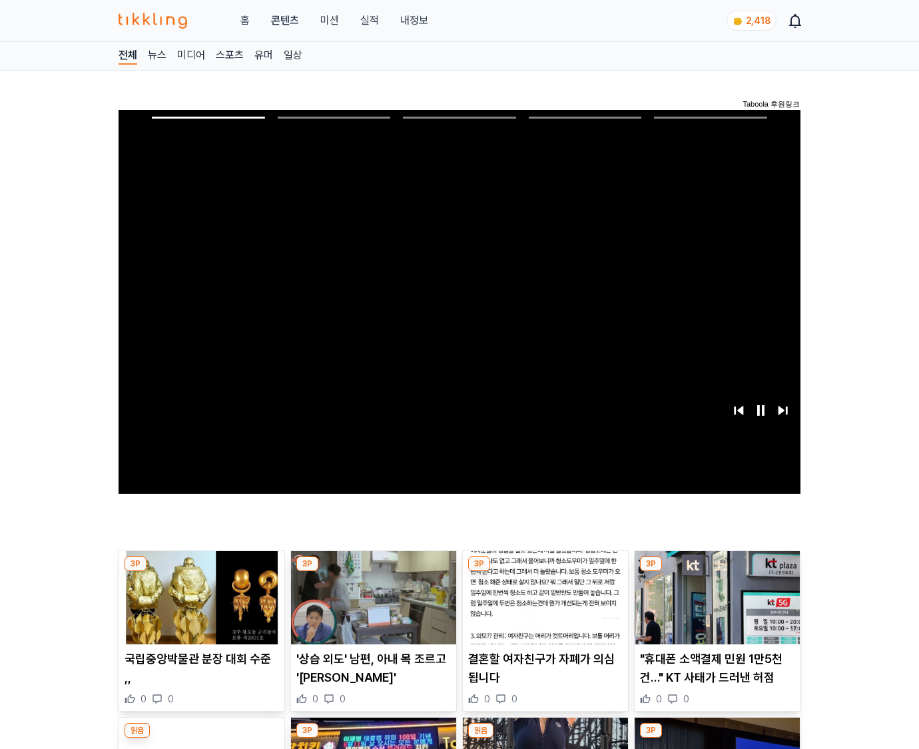
click at [715, 608] on img at bounding box center [717, 597] width 165 height 93
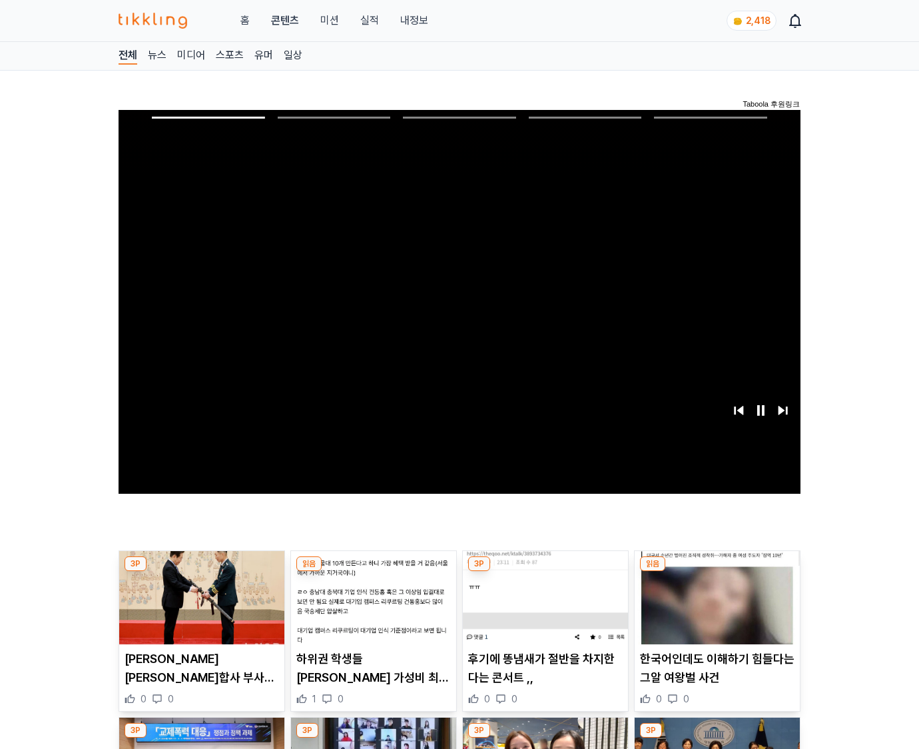
click at [715, 608] on img at bounding box center [717, 597] width 165 height 93
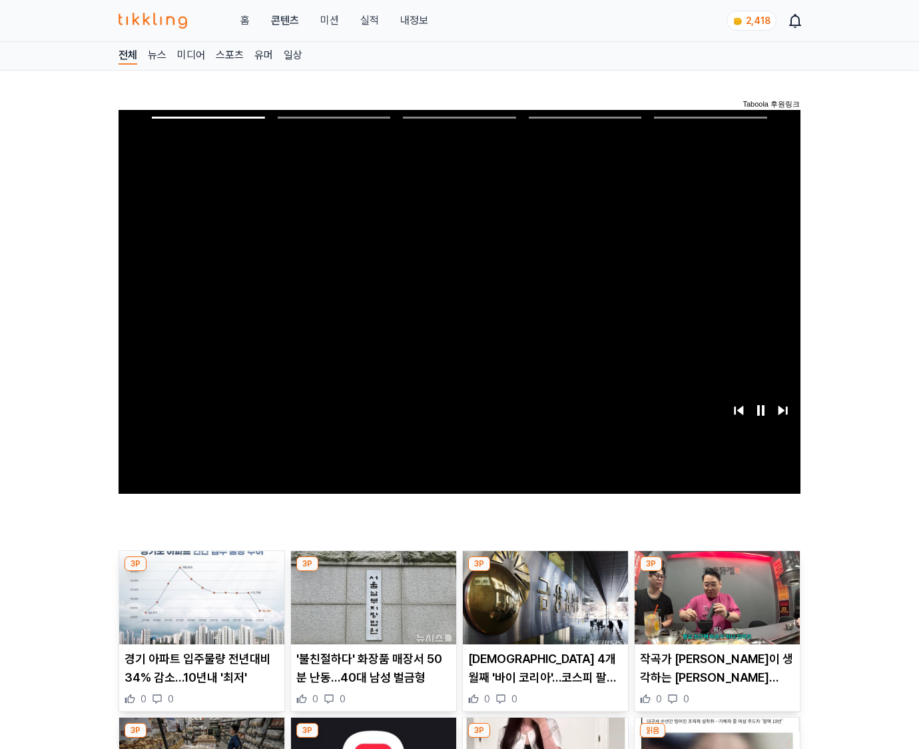
click at [715, 608] on img at bounding box center [717, 597] width 165 height 93
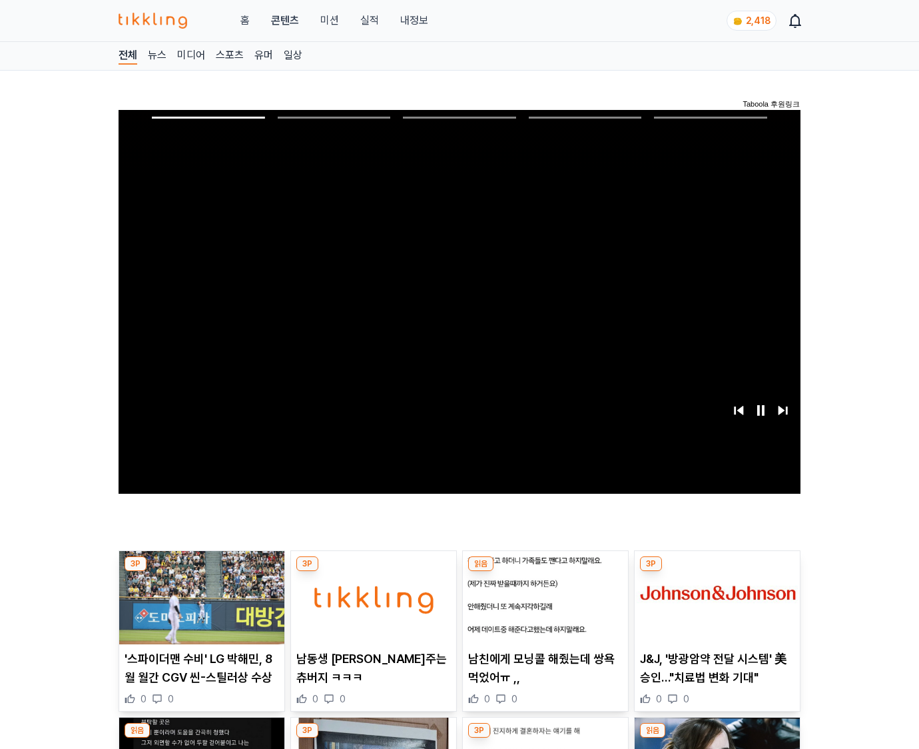
click at [715, 608] on img at bounding box center [717, 597] width 165 height 93
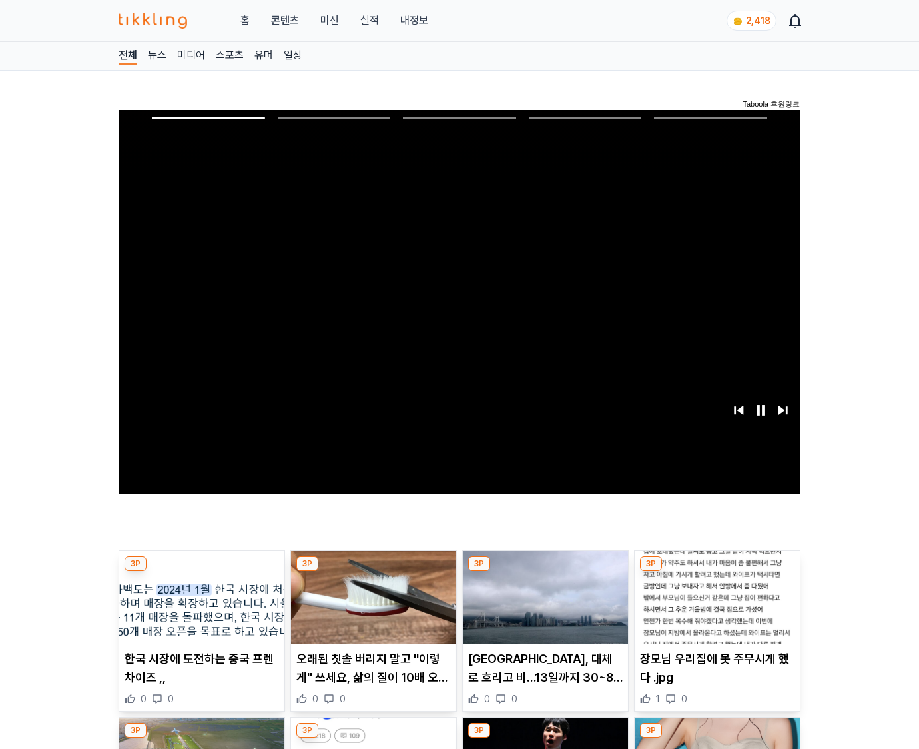
click at [715, 608] on img at bounding box center [717, 597] width 165 height 93
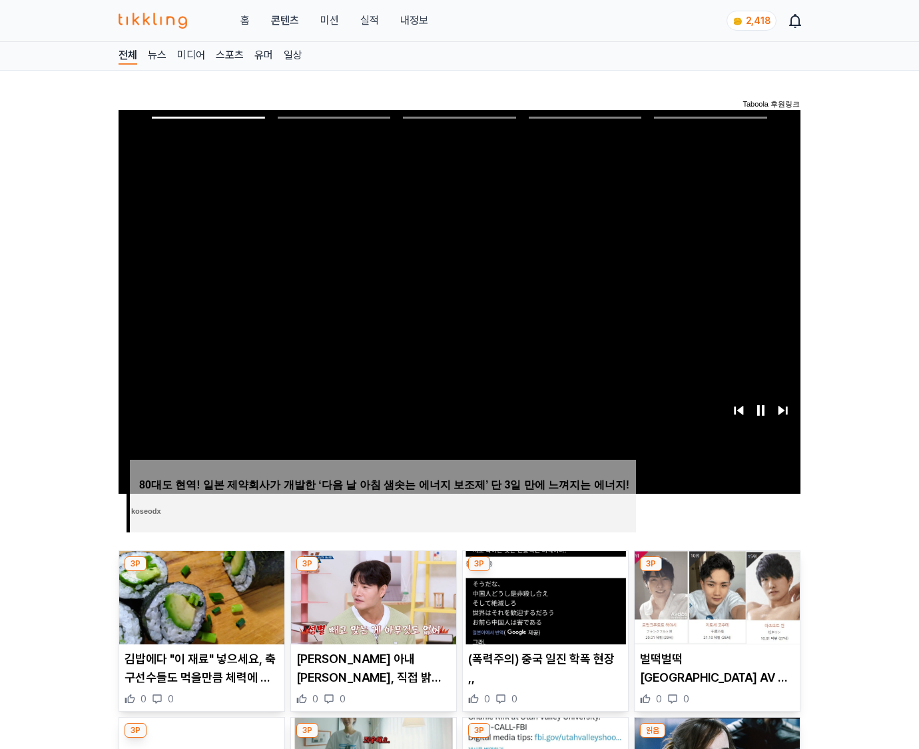
click at [715, 608] on img at bounding box center [717, 597] width 165 height 93
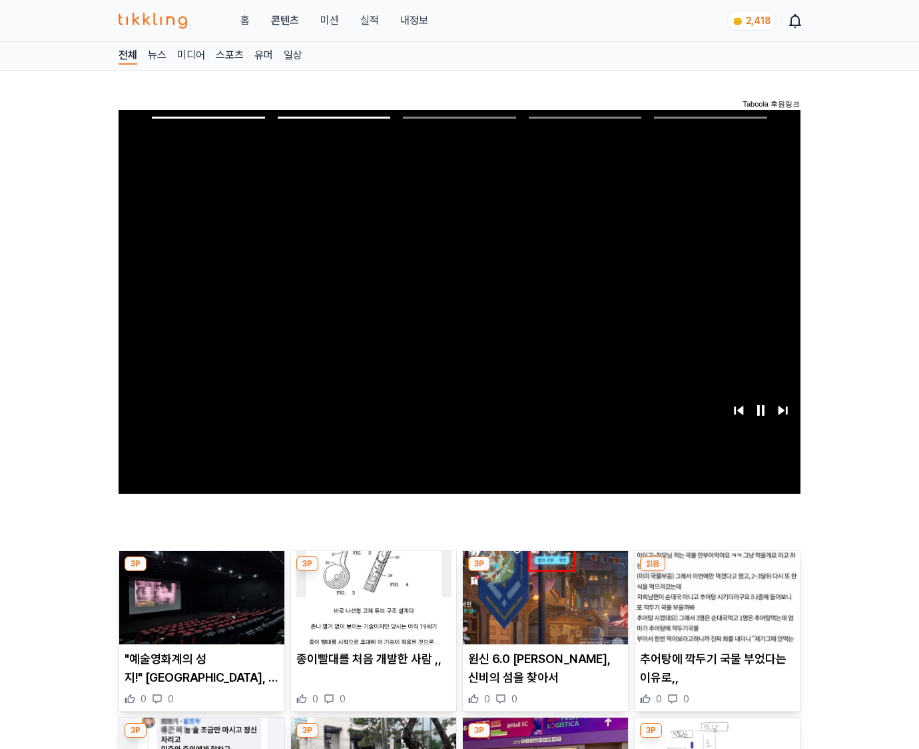
click at [715, 608] on img at bounding box center [717, 597] width 165 height 93
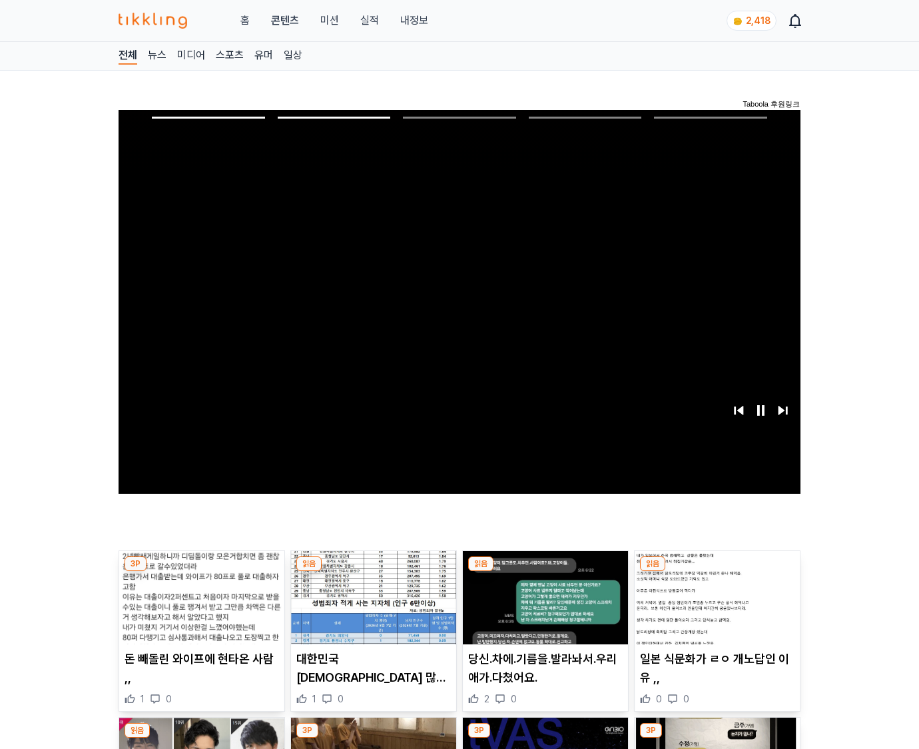
click at [715, 608] on img at bounding box center [717, 597] width 165 height 93
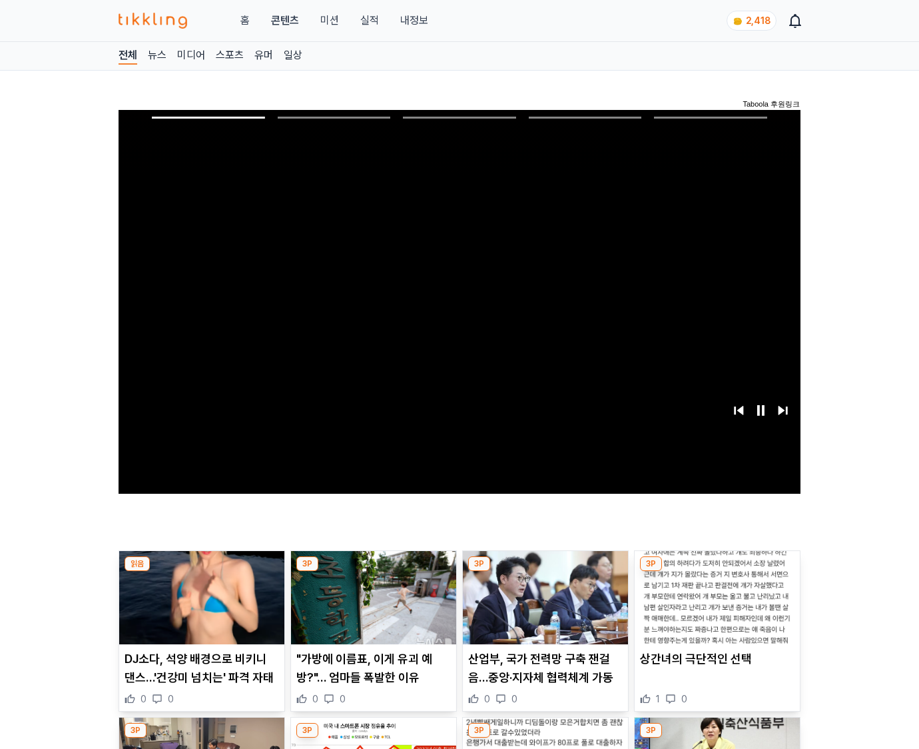
click at [715, 608] on img at bounding box center [717, 597] width 165 height 93
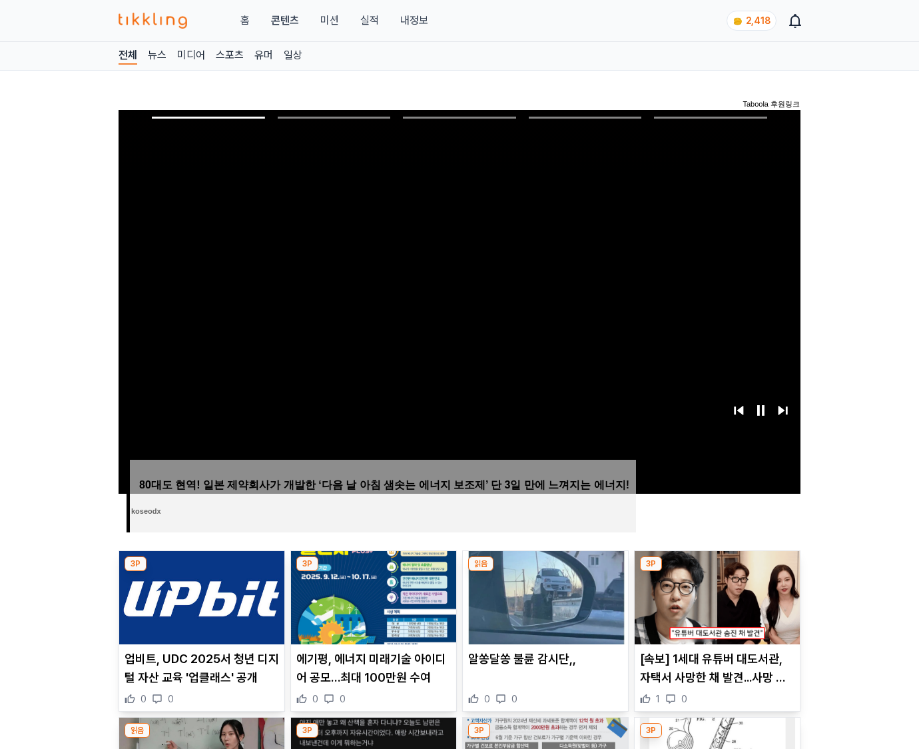
click at [715, 608] on img at bounding box center [717, 597] width 165 height 93
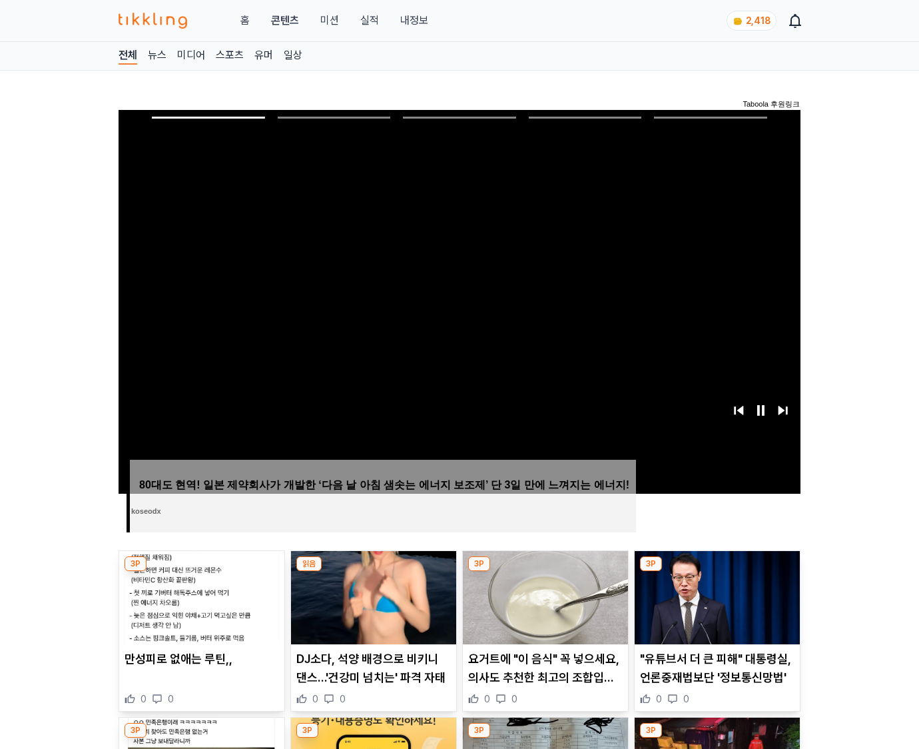
click at [715, 608] on img at bounding box center [717, 597] width 165 height 93
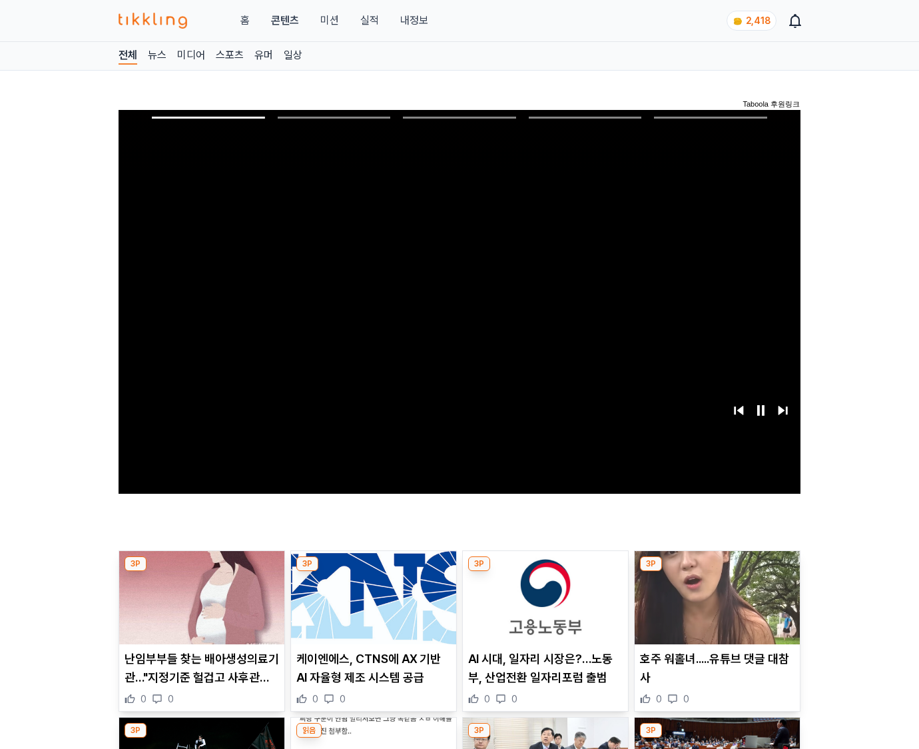
click at [715, 608] on img at bounding box center [717, 597] width 165 height 93
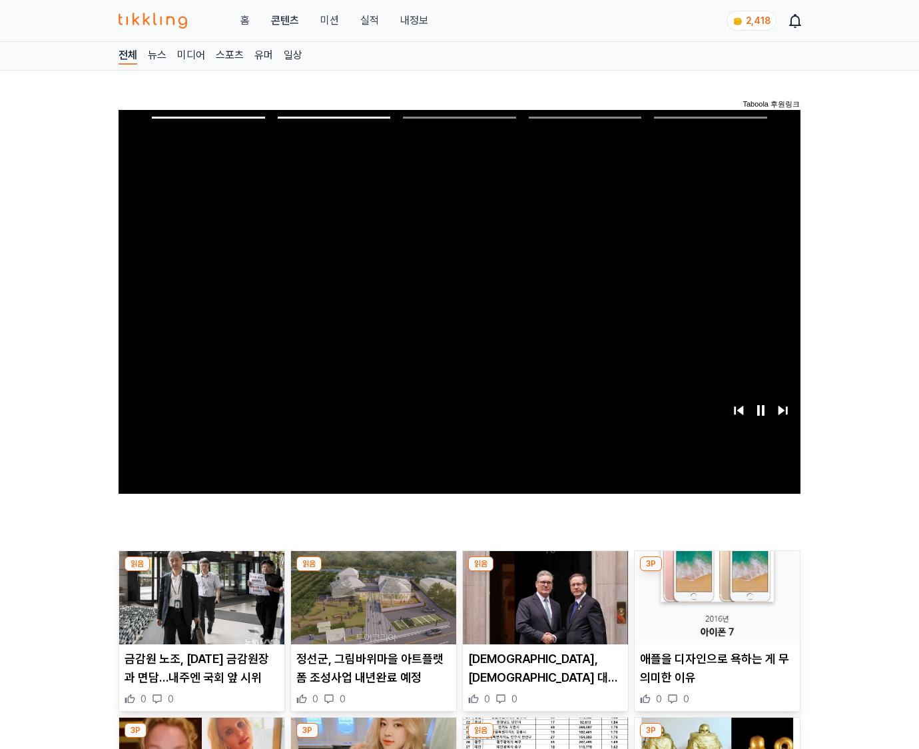
click at [715, 608] on img at bounding box center [717, 597] width 165 height 93
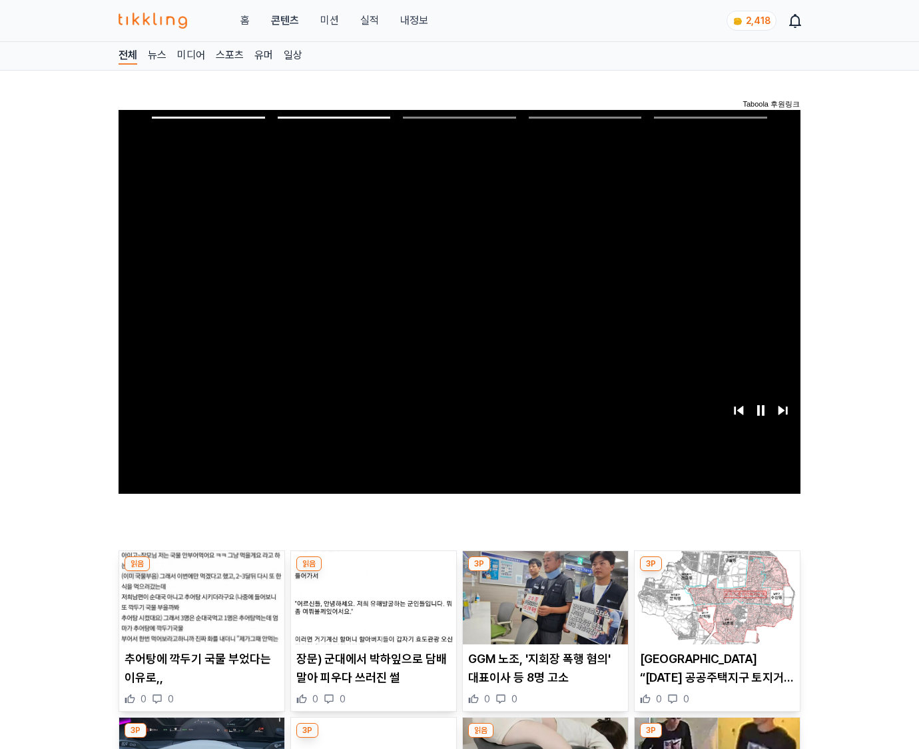
click at [715, 608] on img at bounding box center [717, 597] width 165 height 93
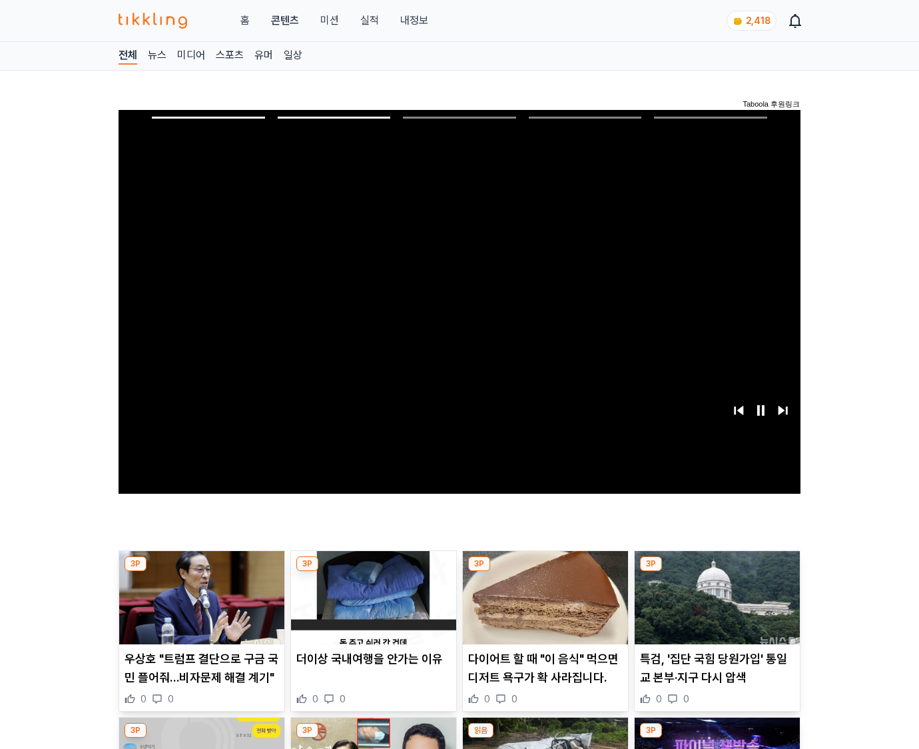
click at [715, 608] on img at bounding box center [717, 597] width 165 height 93
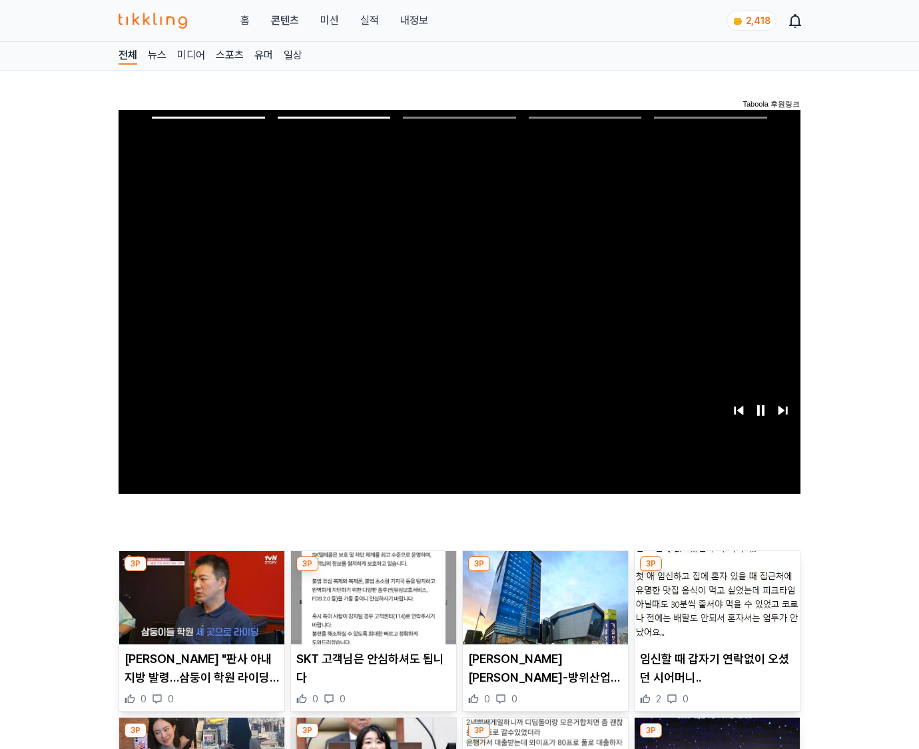
click at [715, 608] on img at bounding box center [717, 597] width 165 height 93
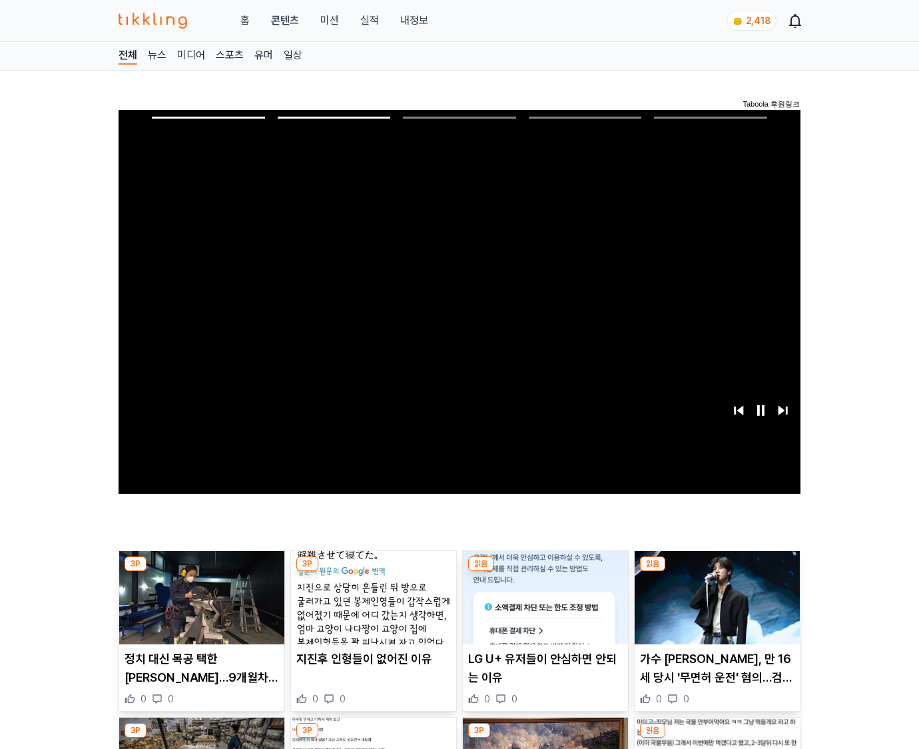
click at [715, 608] on img at bounding box center [717, 597] width 165 height 93
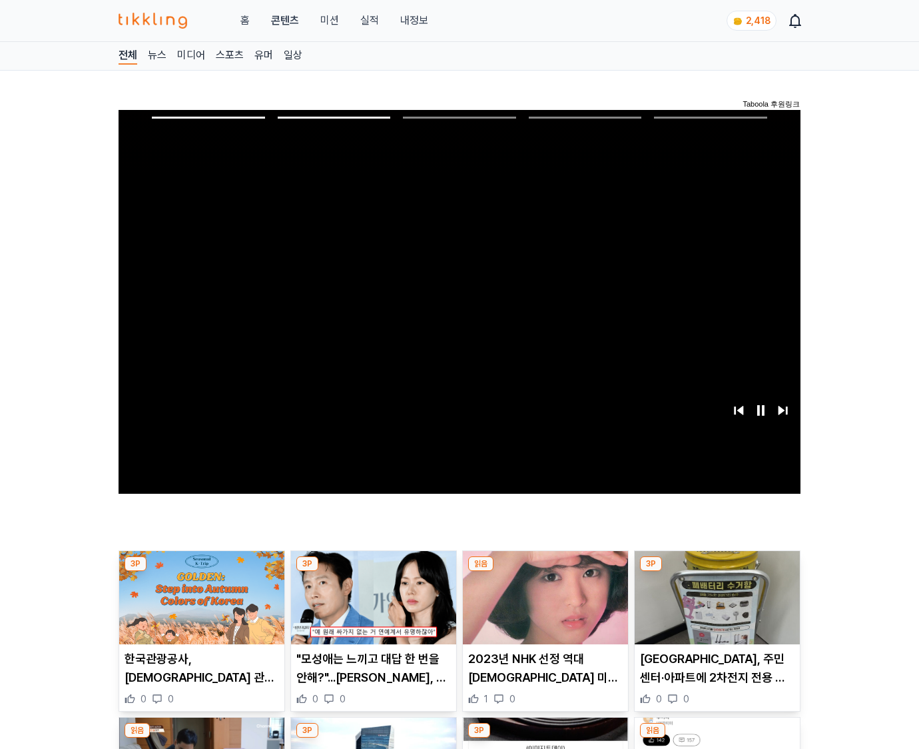
click at [715, 608] on img at bounding box center [717, 597] width 165 height 93
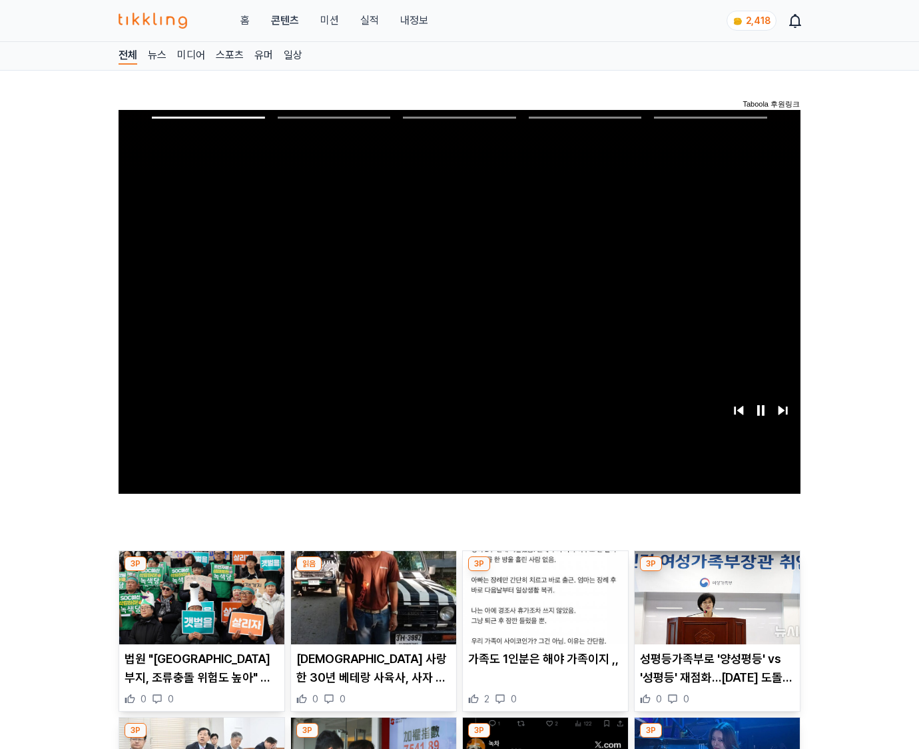
click at [715, 608] on img at bounding box center [717, 597] width 165 height 93
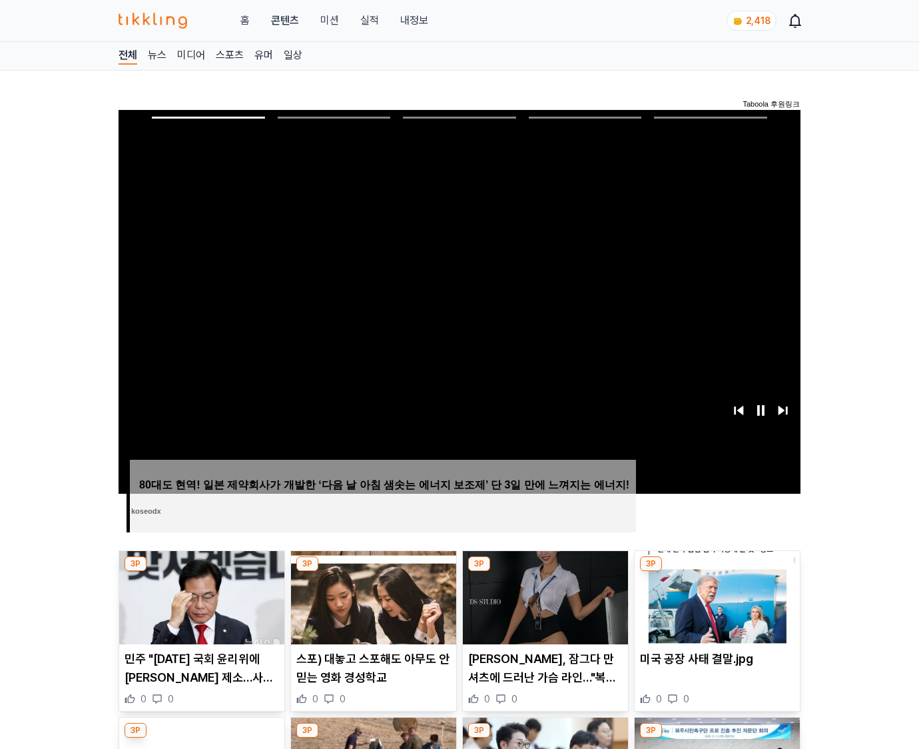
click at [715, 608] on img at bounding box center [717, 597] width 165 height 93
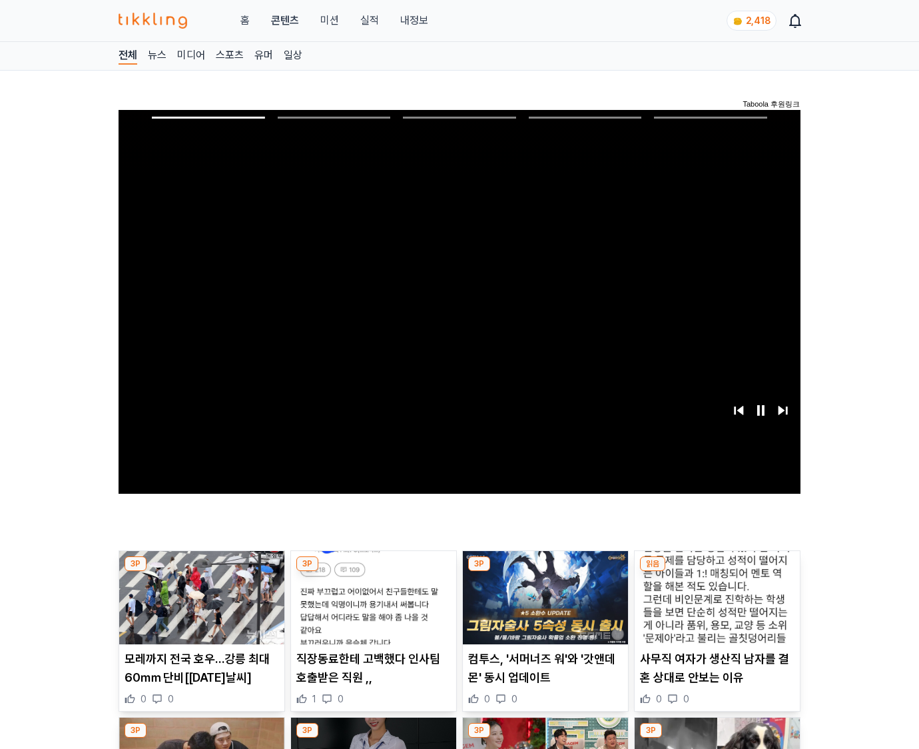
click at [715, 608] on img at bounding box center [717, 597] width 165 height 93
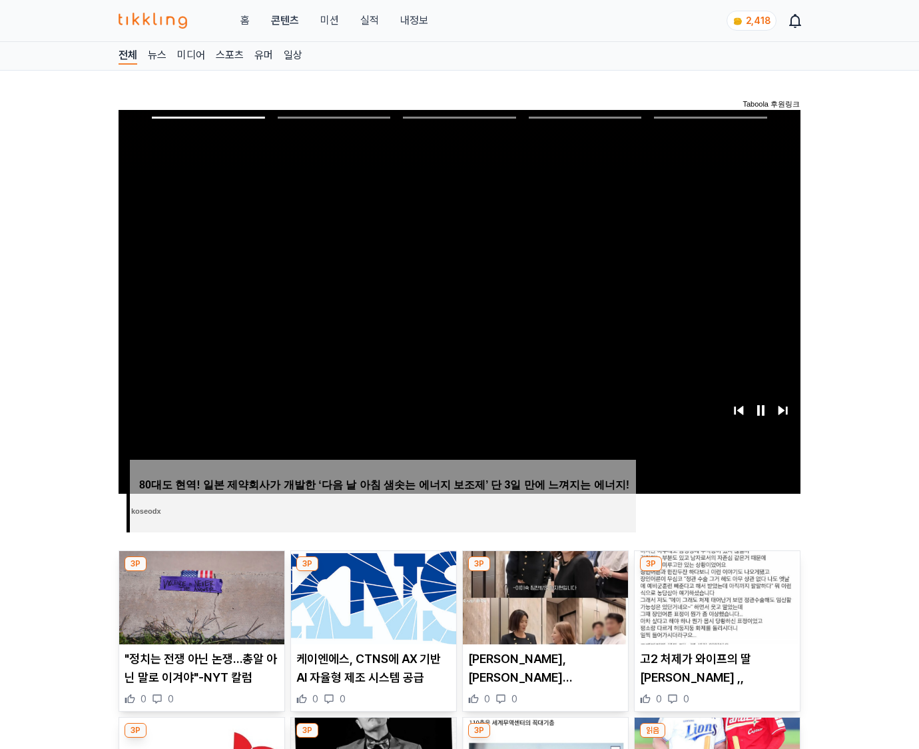
click at [715, 608] on img at bounding box center [717, 597] width 165 height 93
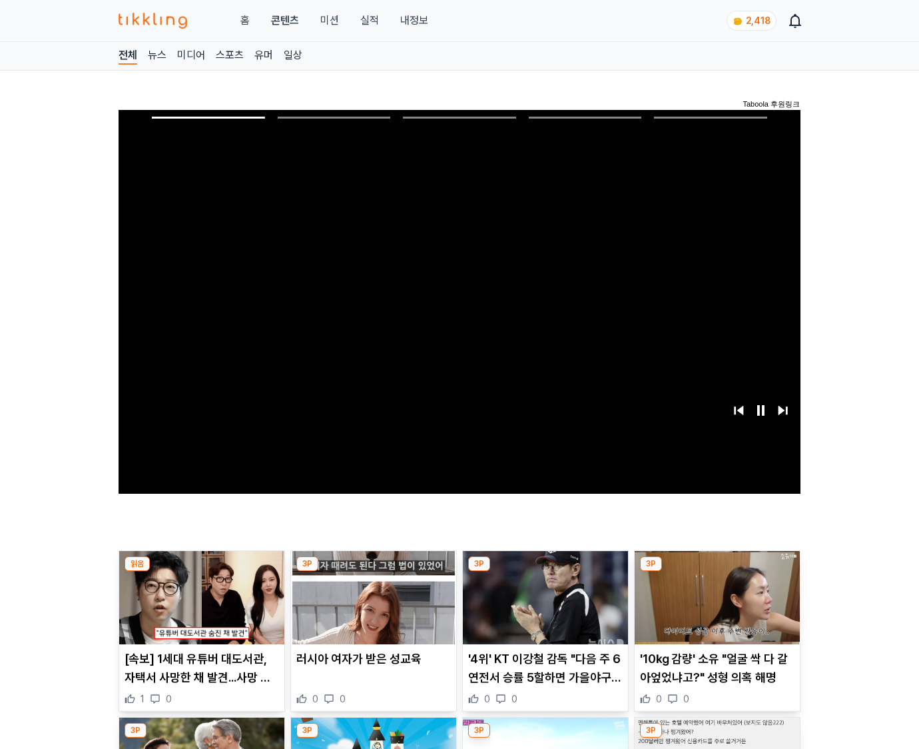
click at [715, 608] on img at bounding box center [717, 597] width 165 height 93
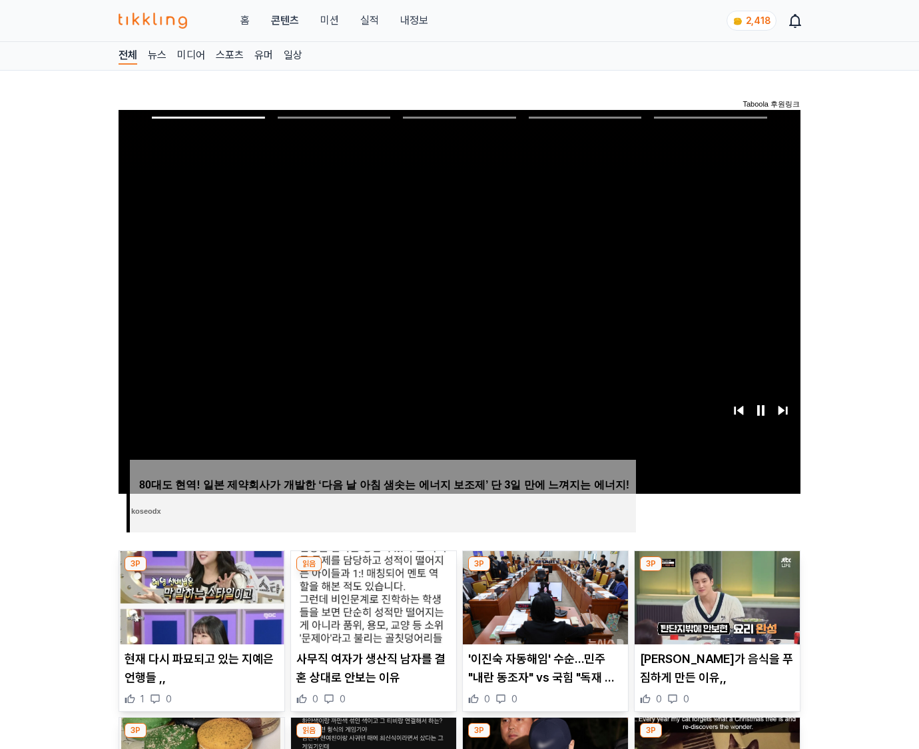
click at [715, 608] on img at bounding box center [717, 597] width 165 height 93
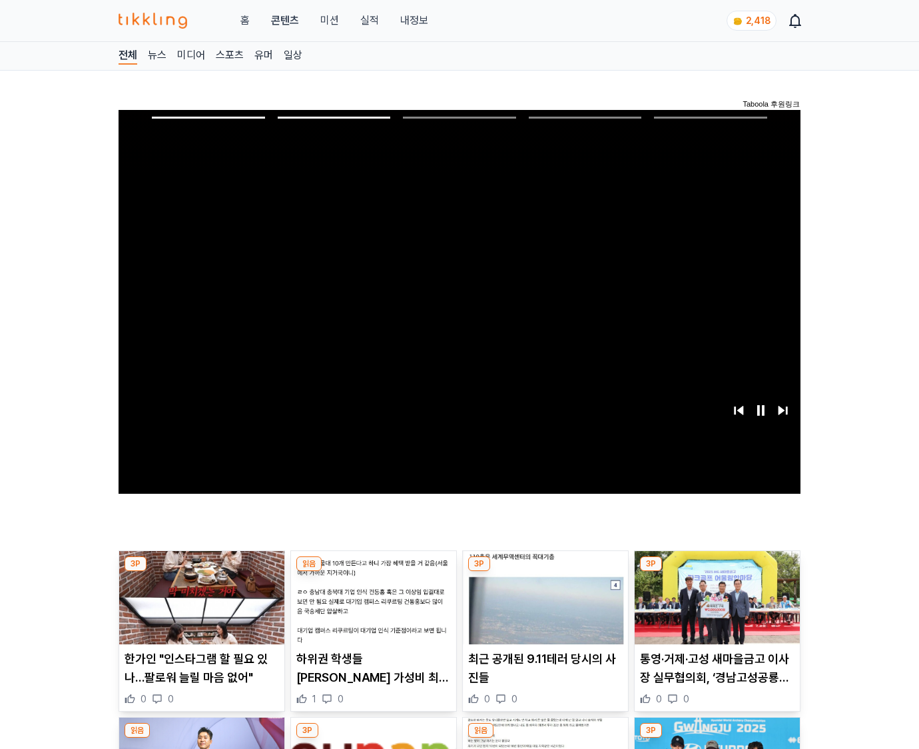
click at [715, 608] on img at bounding box center [717, 597] width 165 height 93
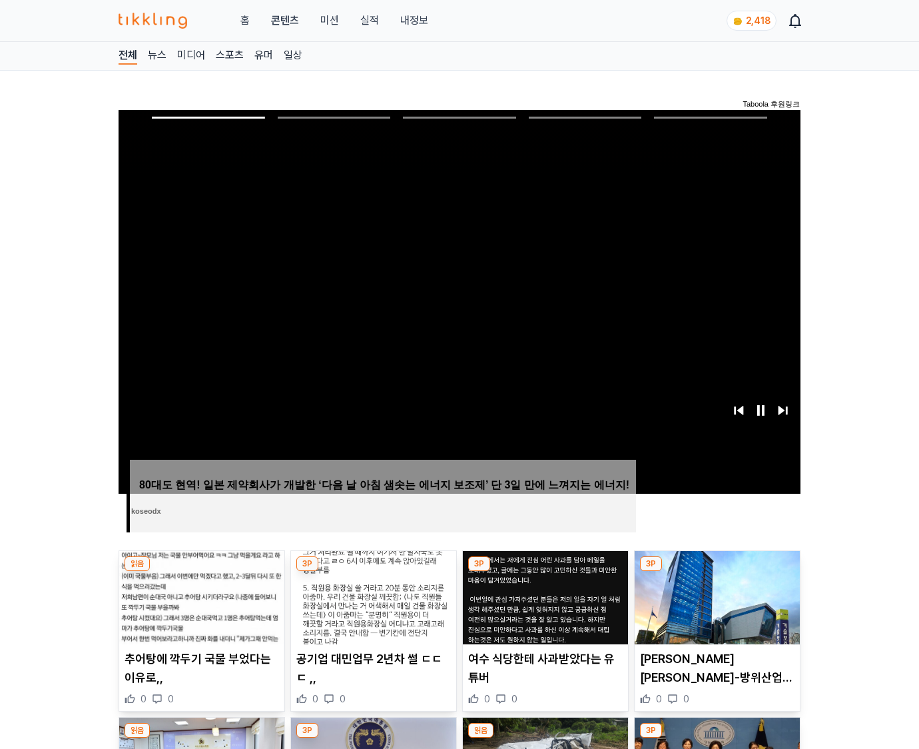
click at [715, 608] on img at bounding box center [717, 597] width 165 height 93
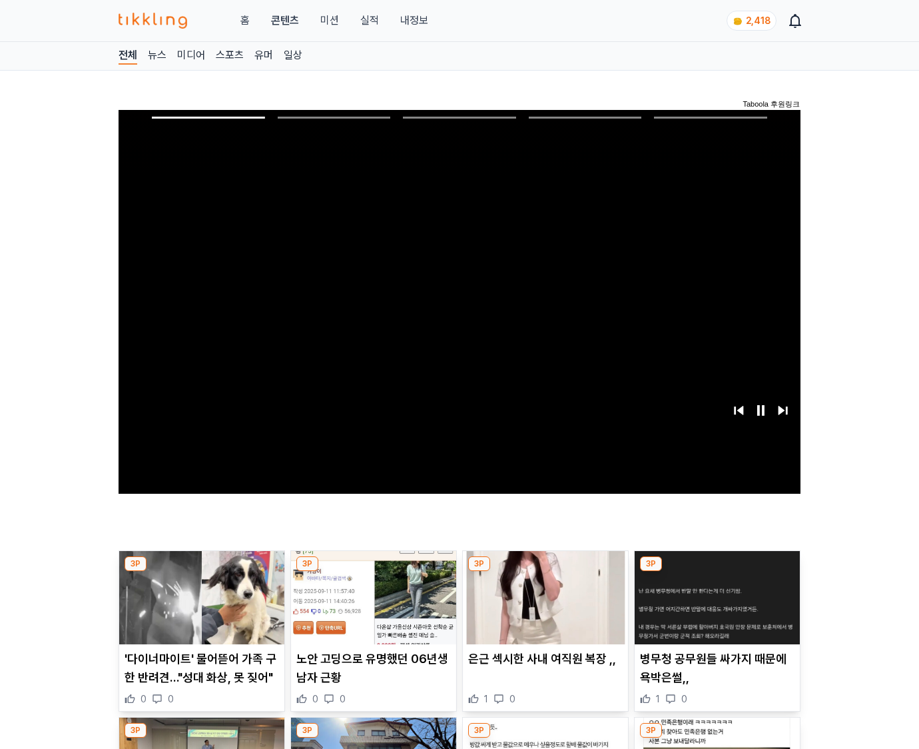
click at [715, 608] on img at bounding box center [717, 597] width 165 height 93
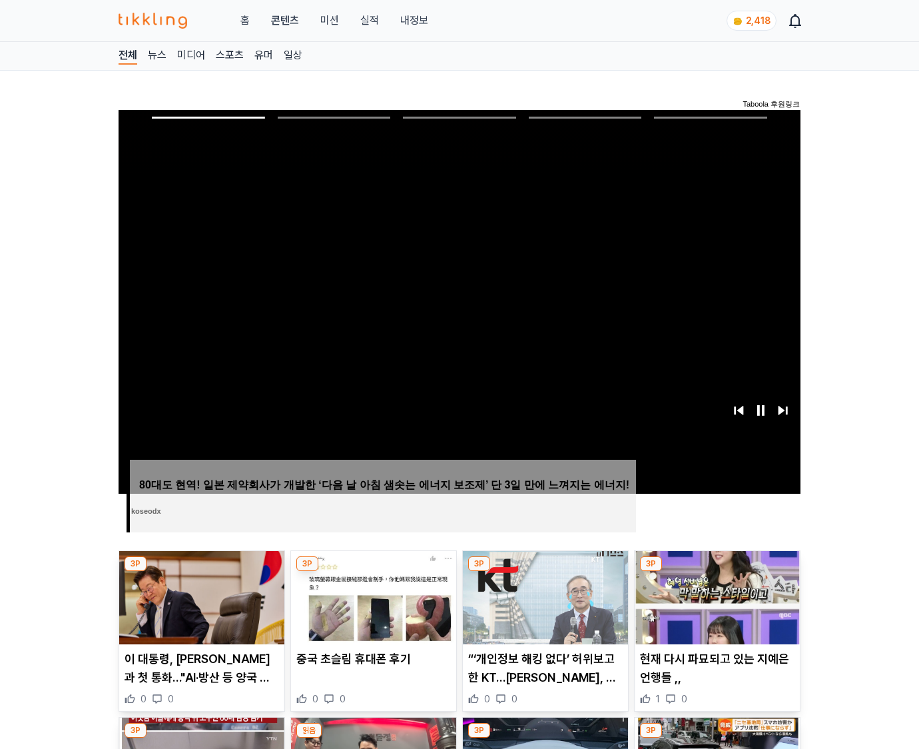
click at [715, 608] on img at bounding box center [717, 597] width 165 height 93
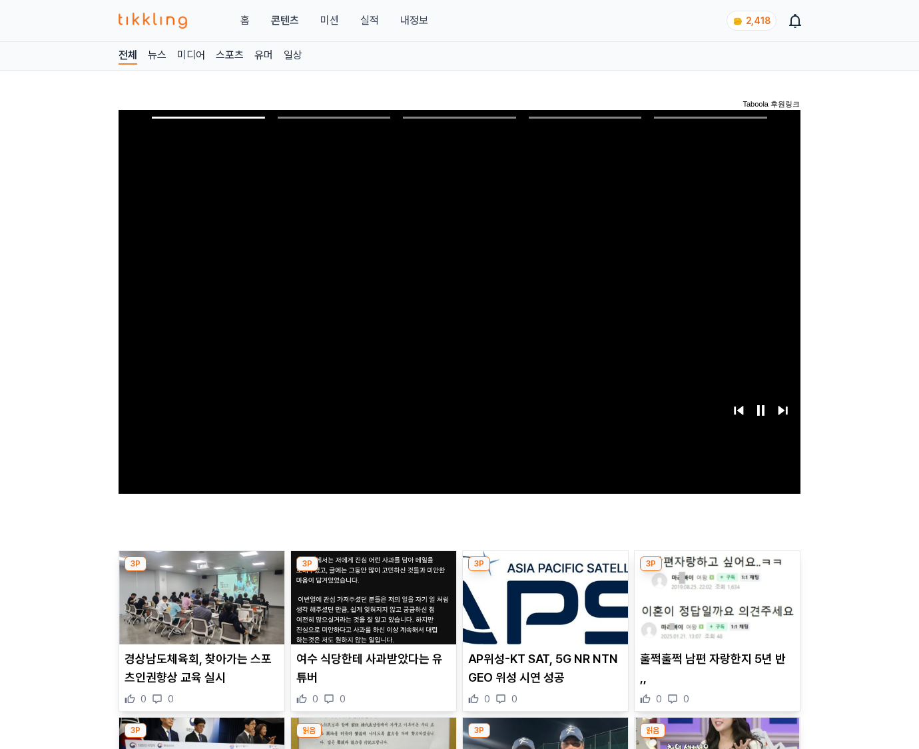
click at [715, 608] on img at bounding box center [717, 597] width 165 height 93
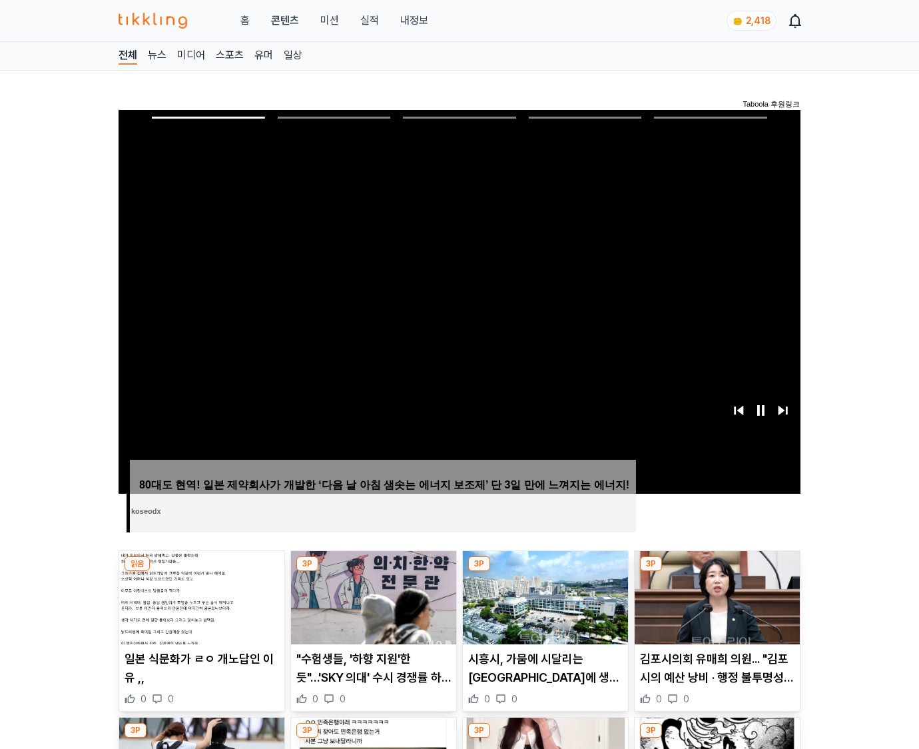
click at [715, 608] on img at bounding box center [717, 597] width 165 height 93
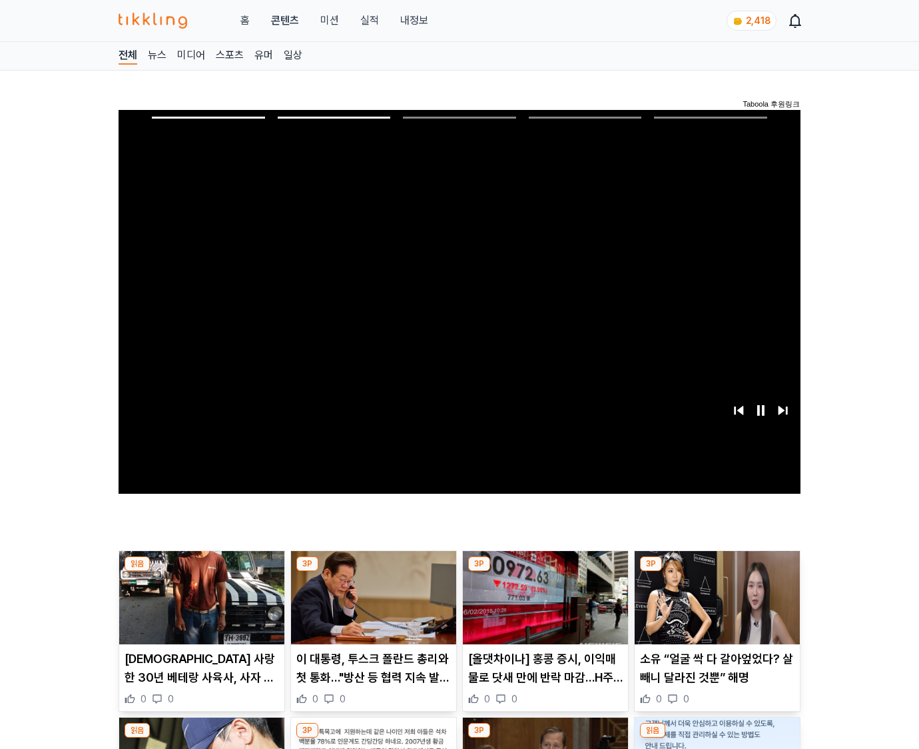
click at [715, 608] on img at bounding box center [717, 597] width 165 height 93
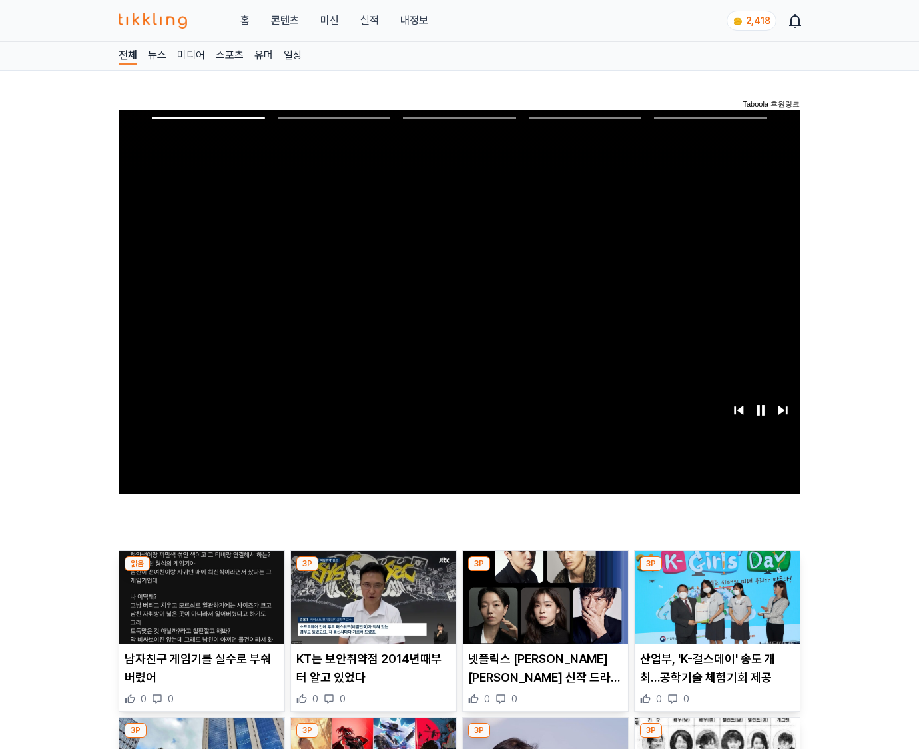
click at [715, 608] on img at bounding box center [717, 597] width 165 height 93
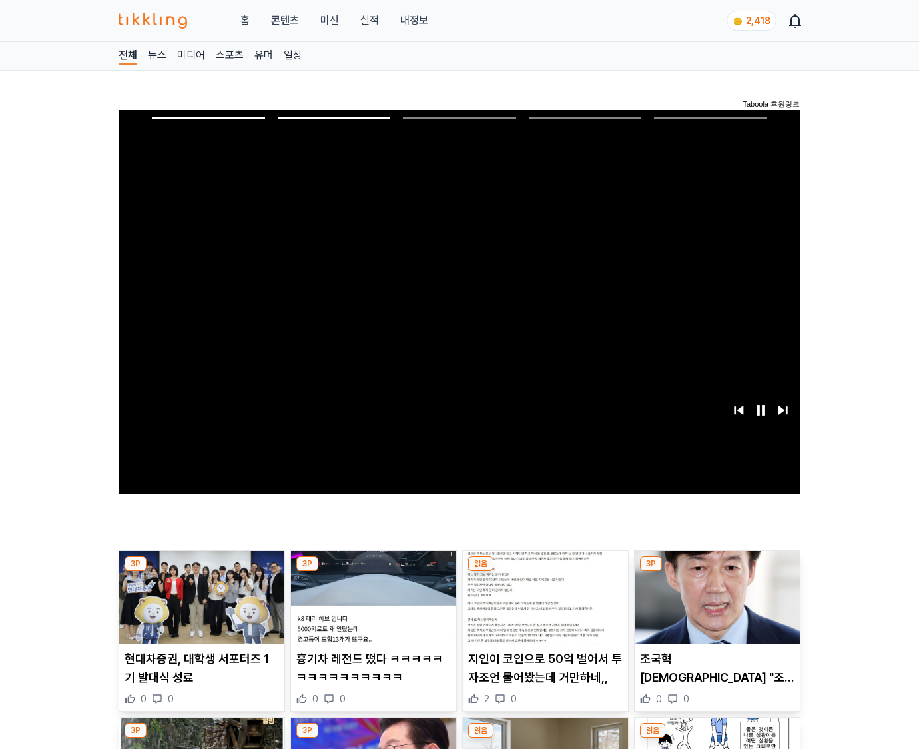
click at [715, 608] on img at bounding box center [717, 597] width 165 height 93
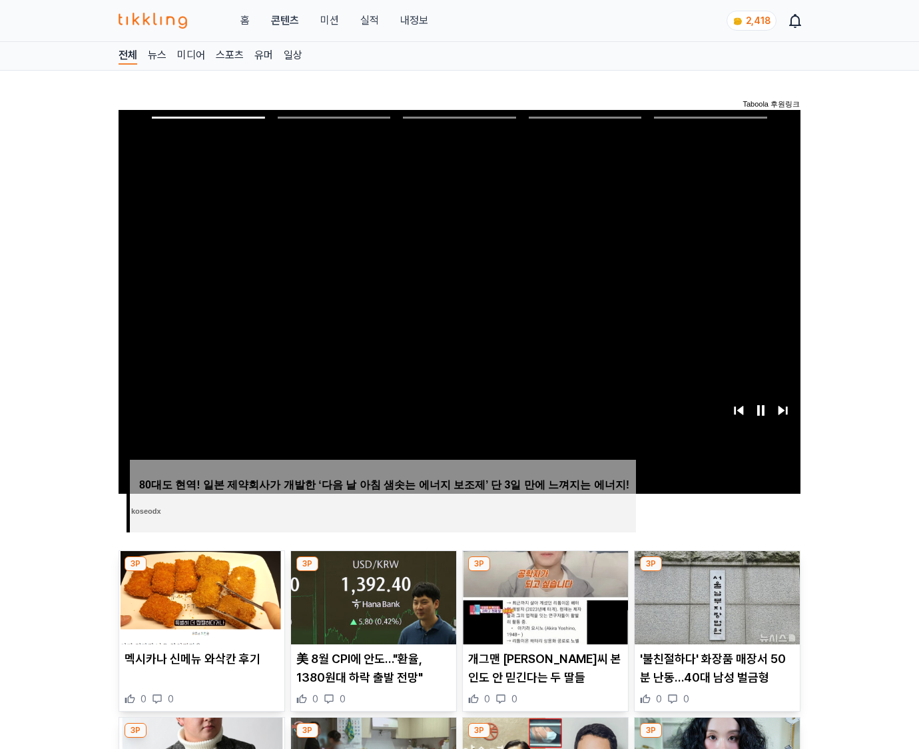
click at [715, 608] on img at bounding box center [717, 597] width 165 height 93
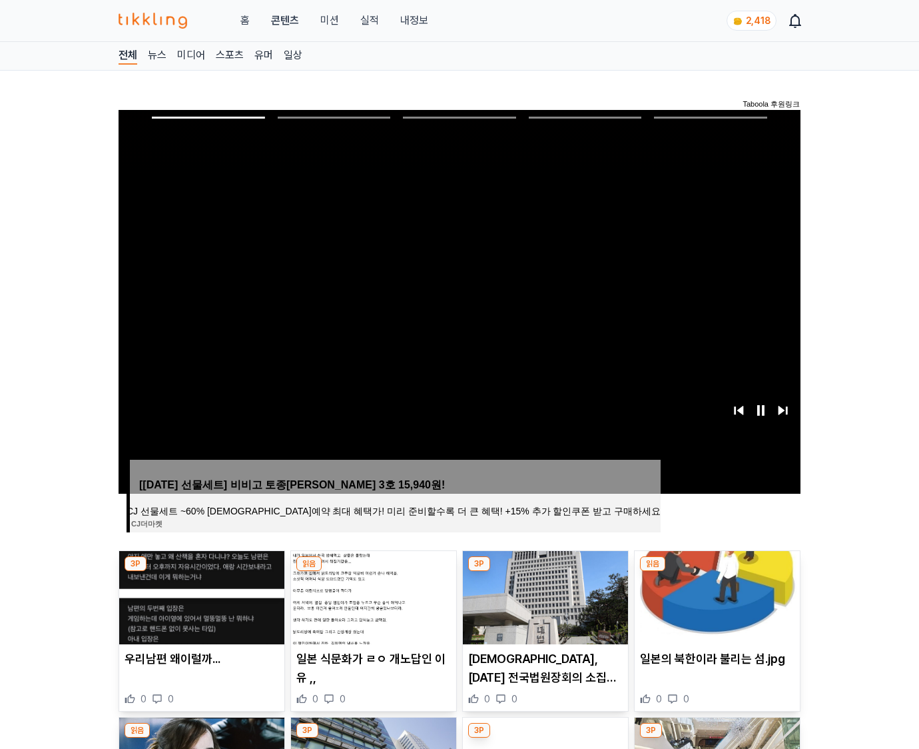
click at [715, 608] on img at bounding box center [717, 597] width 165 height 93
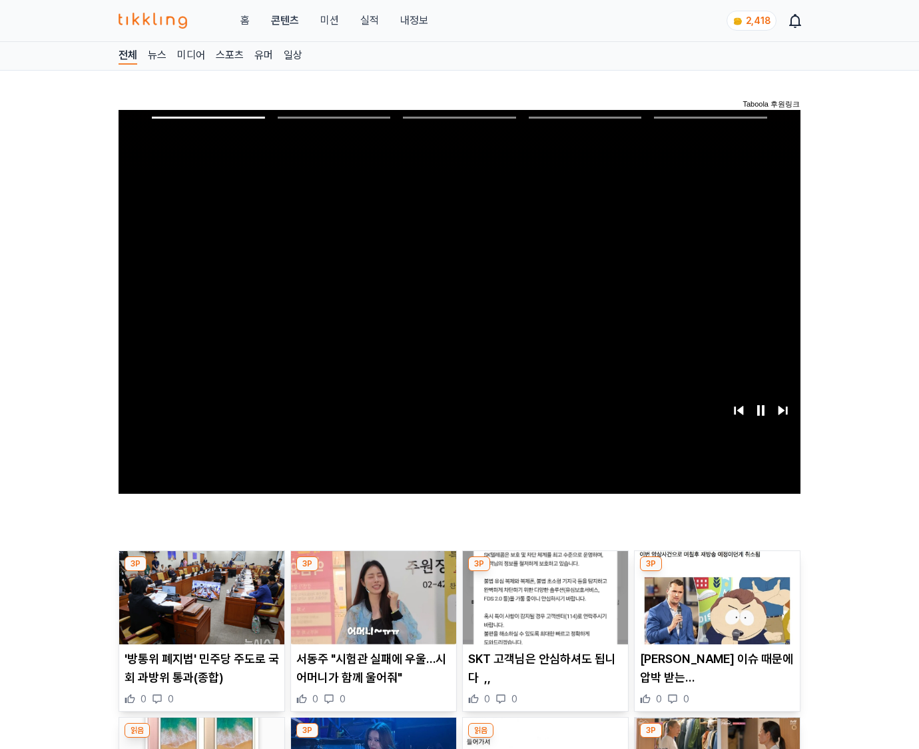
click at [715, 608] on img at bounding box center [717, 597] width 165 height 93
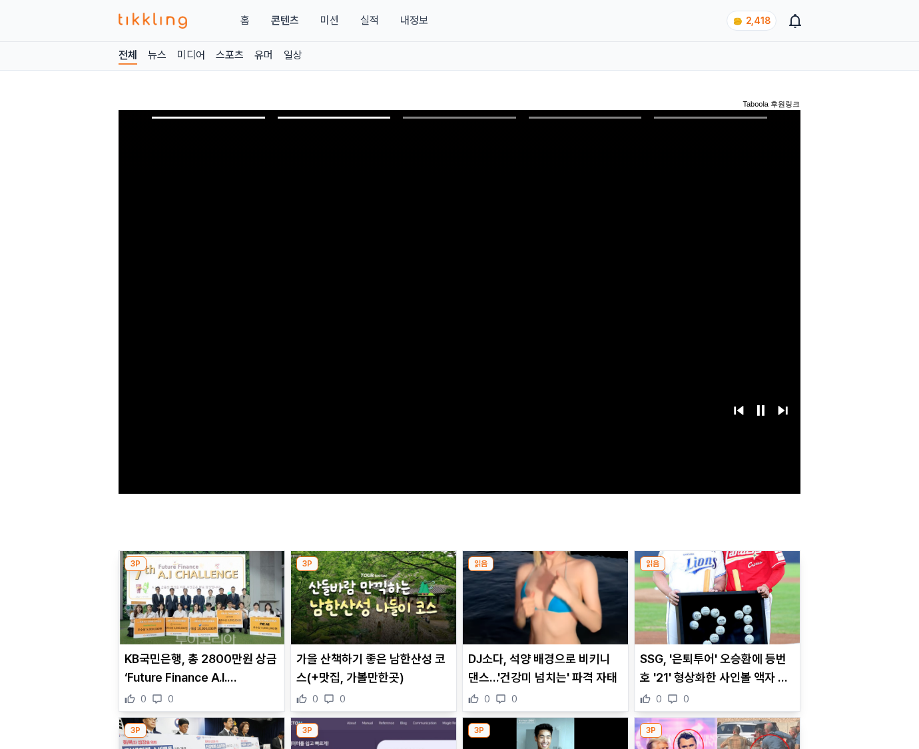
click at [715, 608] on img at bounding box center [717, 597] width 165 height 93
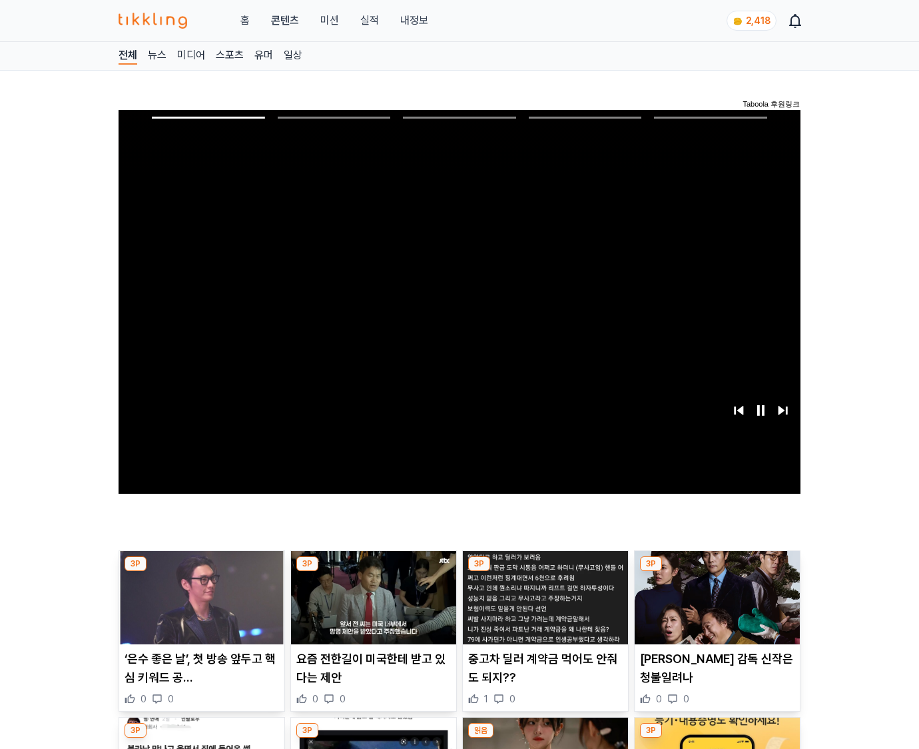
click at [715, 608] on img at bounding box center [717, 597] width 165 height 93
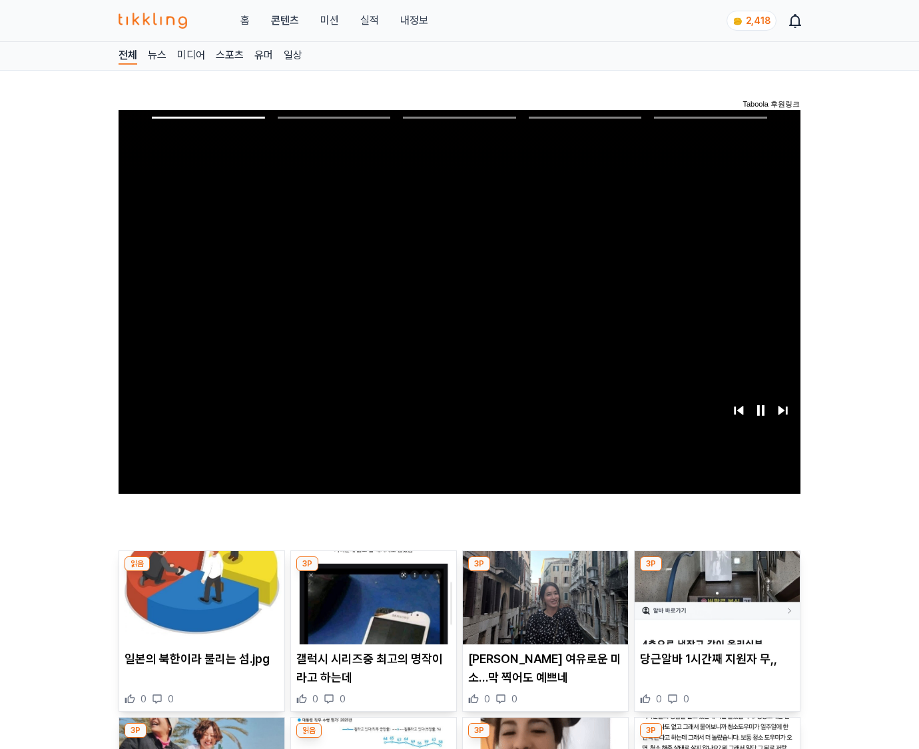
click at [715, 608] on img at bounding box center [717, 597] width 165 height 93
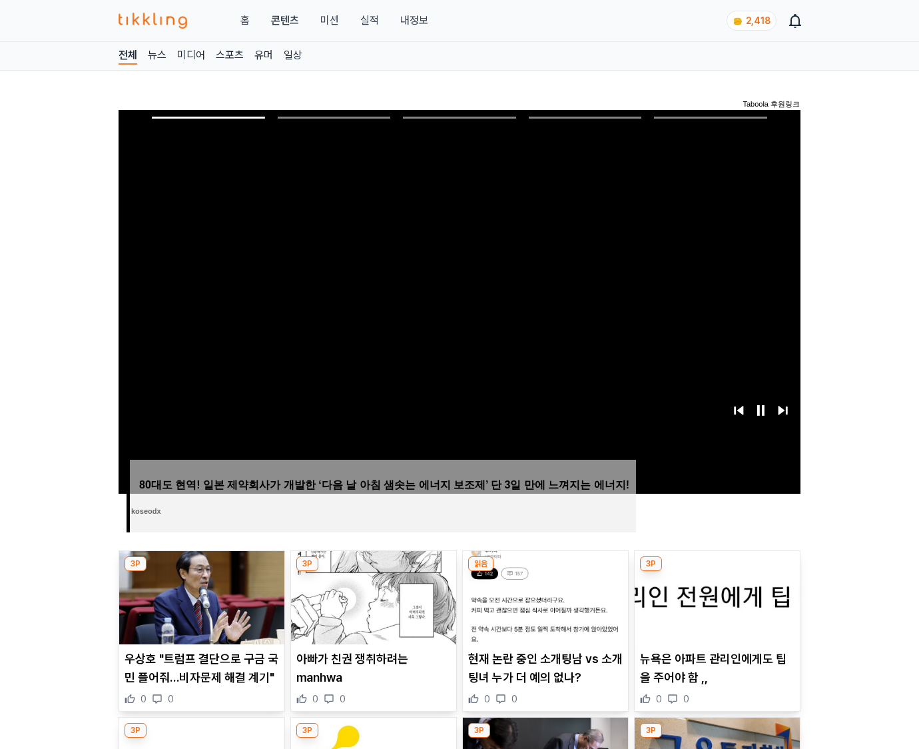
click at [715, 608] on img at bounding box center [717, 597] width 165 height 93
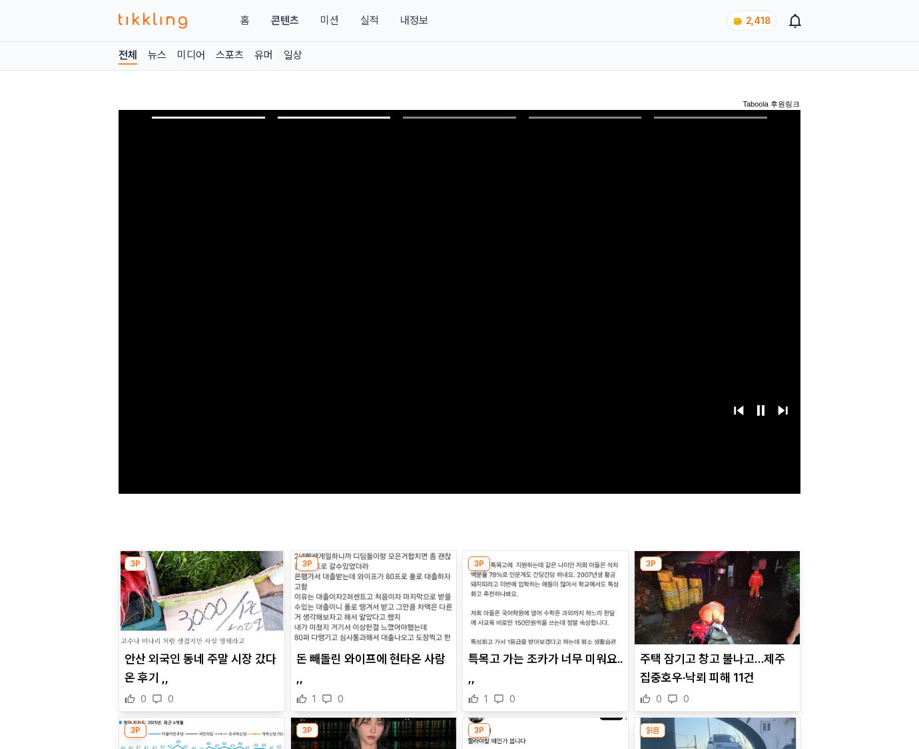
click at [715, 608] on img at bounding box center [717, 597] width 165 height 93
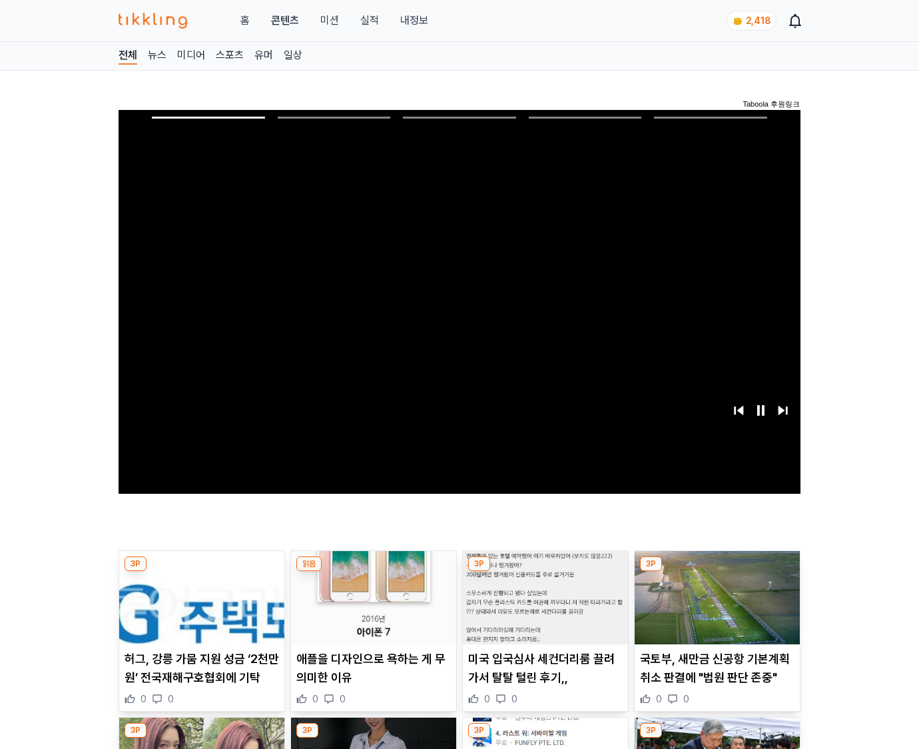
click at [715, 608] on img at bounding box center [717, 597] width 165 height 93
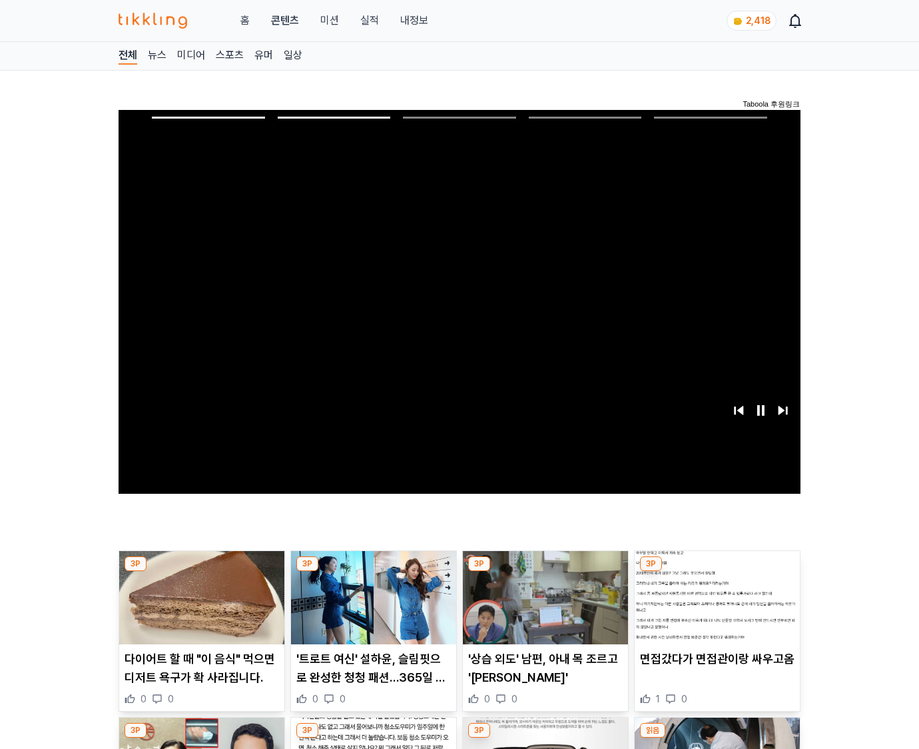
click at [715, 608] on img at bounding box center [717, 597] width 165 height 93
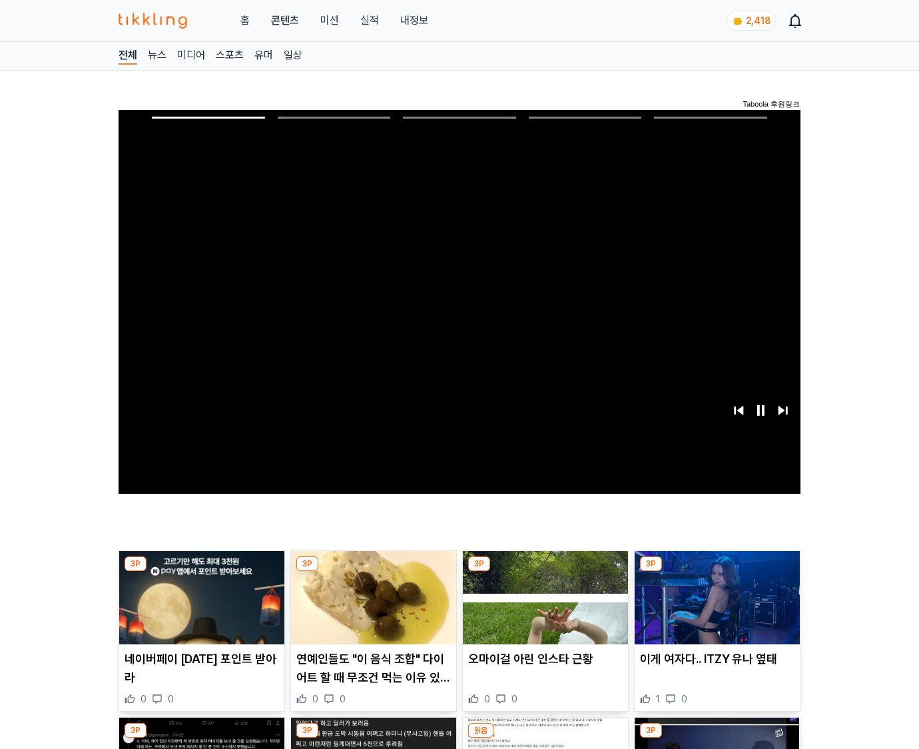
click at [715, 608] on img at bounding box center [717, 597] width 165 height 93
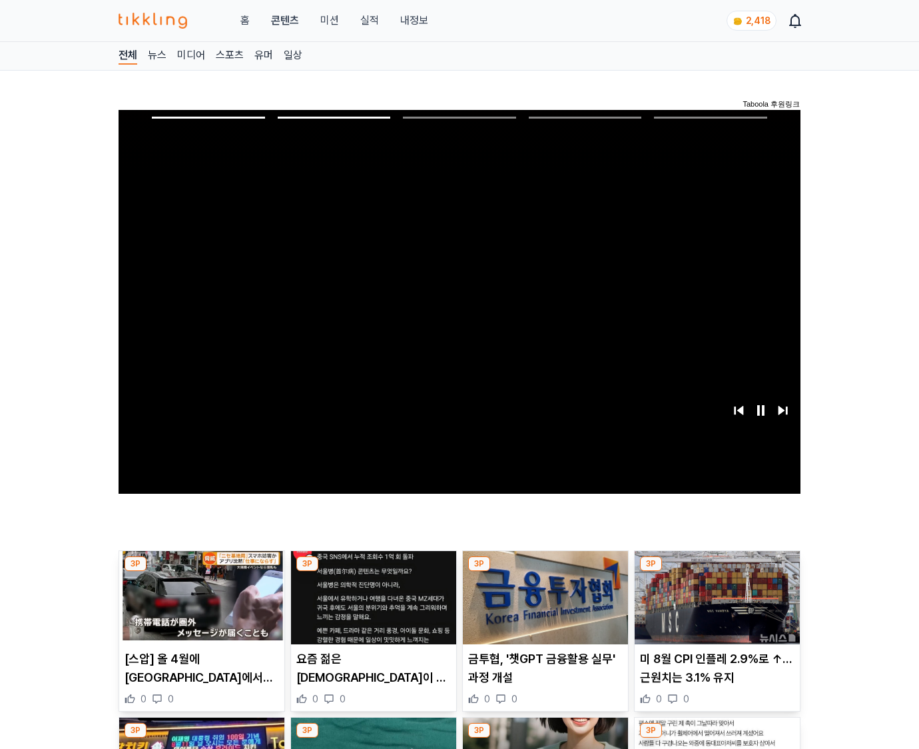
click at [715, 608] on img at bounding box center [717, 597] width 165 height 93
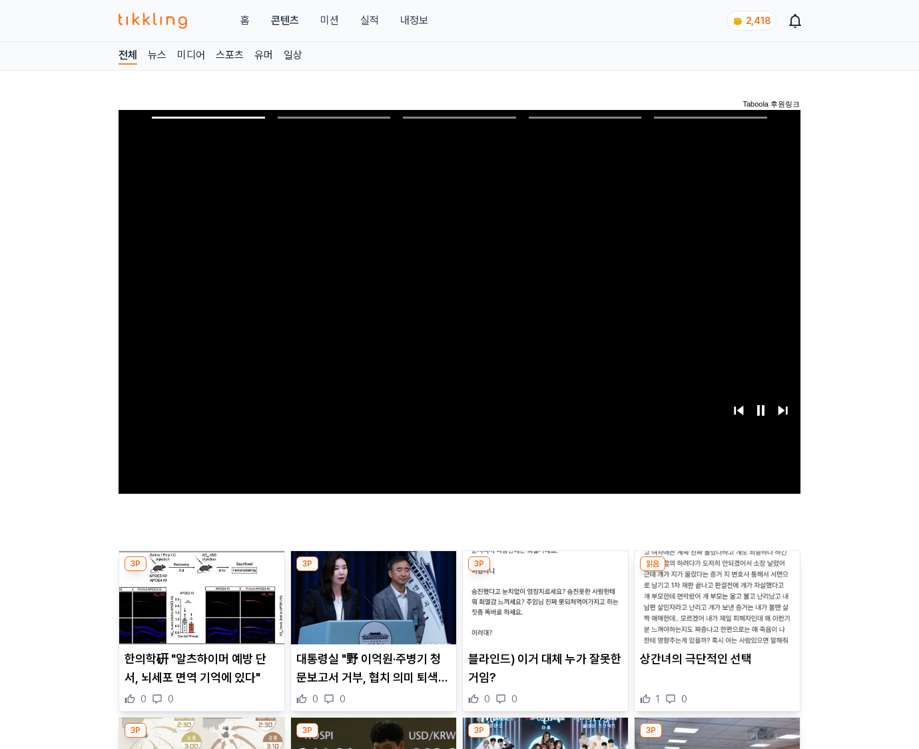
click at [715, 608] on img at bounding box center [717, 597] width 165 height 93
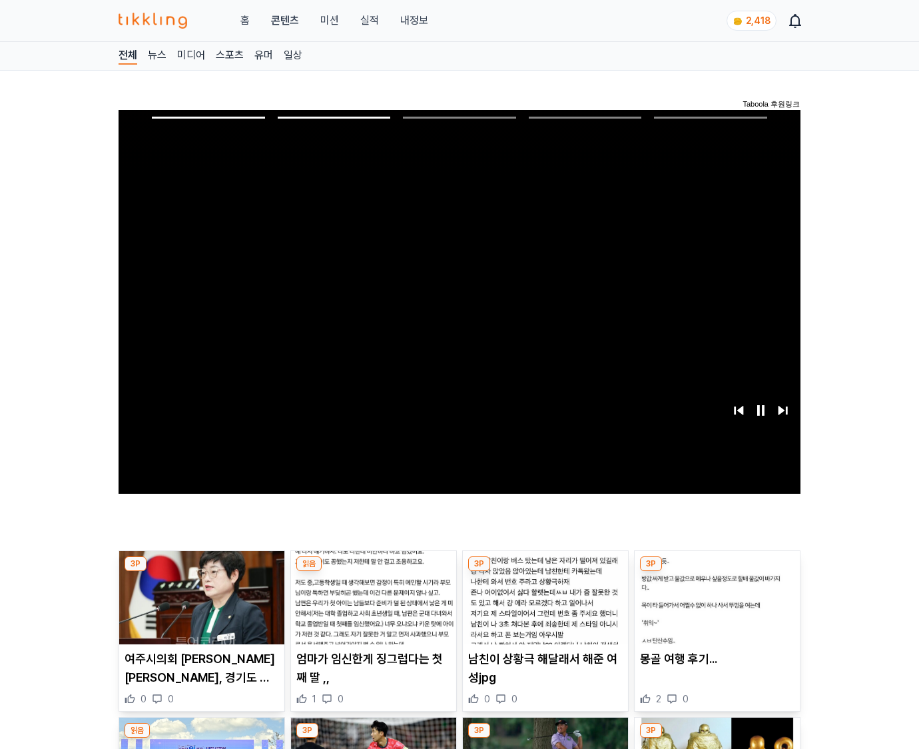
click at [715, 608] on img at bounding box center [717, 597] width 165 height 93
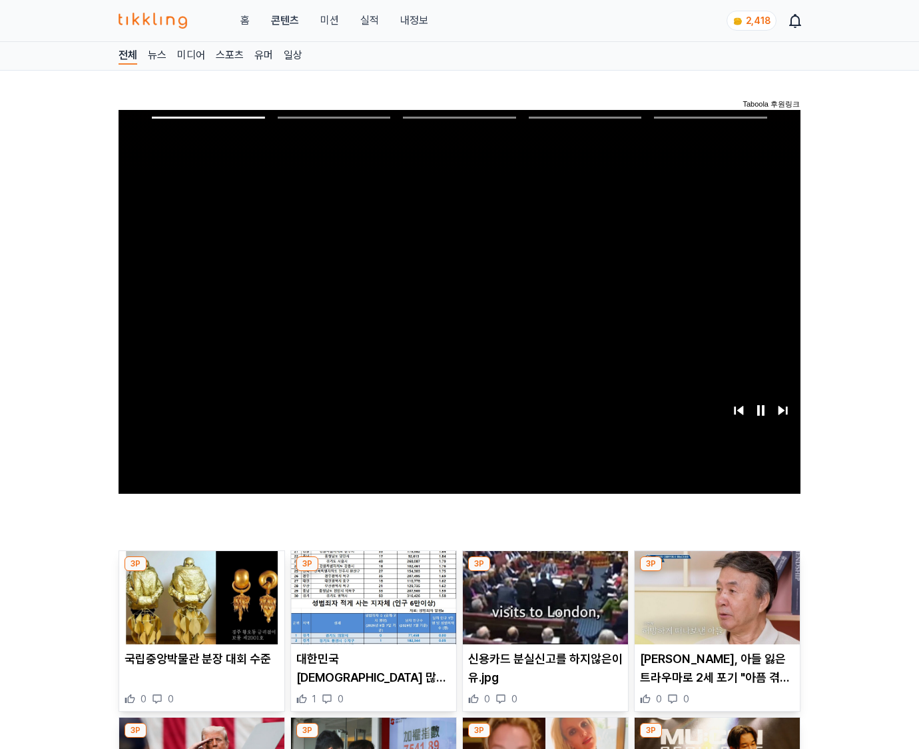
click at [715, 608] on img at bounding box center [717, 597] width 165 height 93
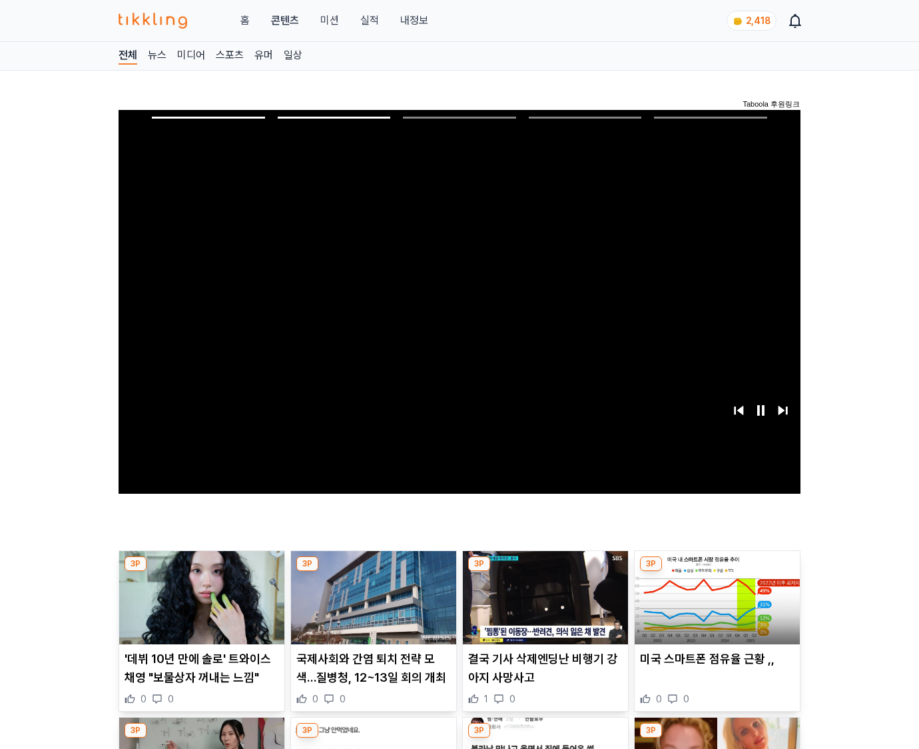
click at [715, 608] on img at bounding box center [717, 597] width 165 height 93
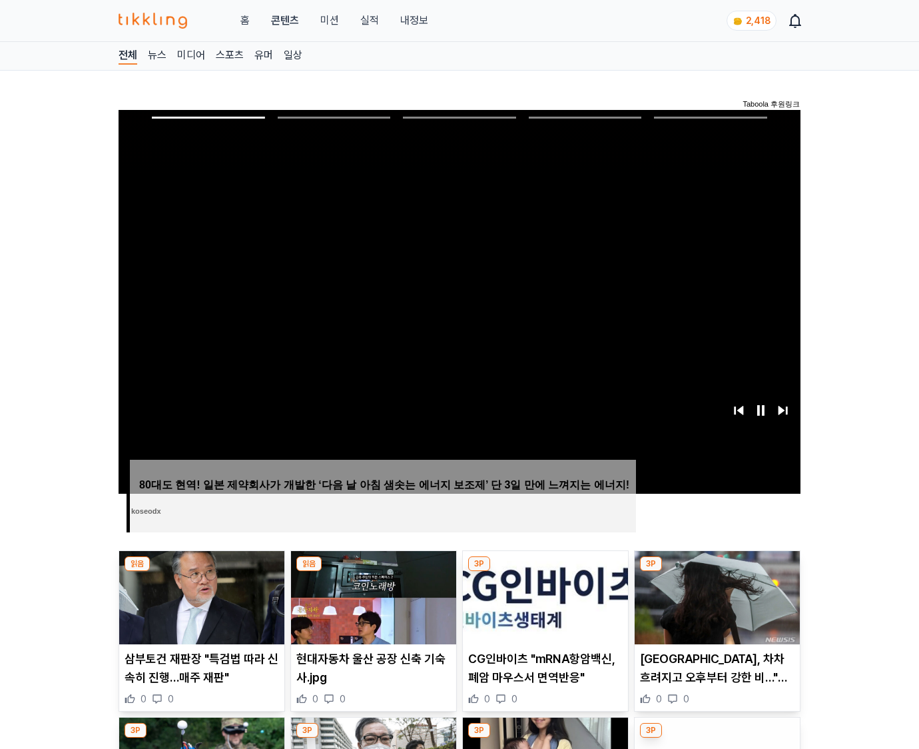
click at [715, 608] on img at bounding box center [717, 597] width 165 height 93
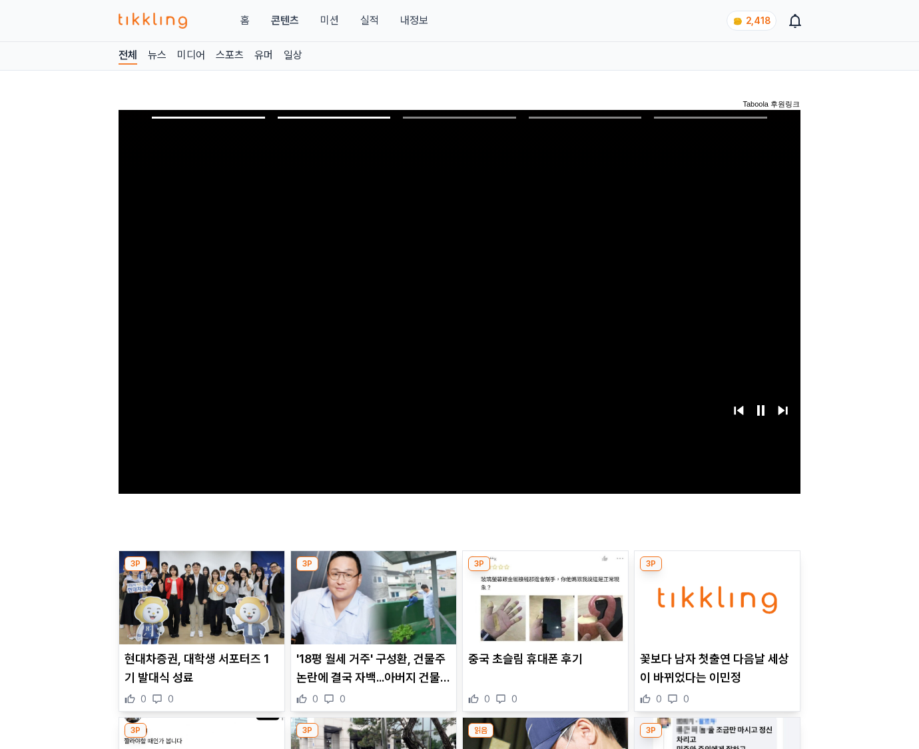
click at [715, 608] on img at bounding box center [717, 597] width 165 height 93
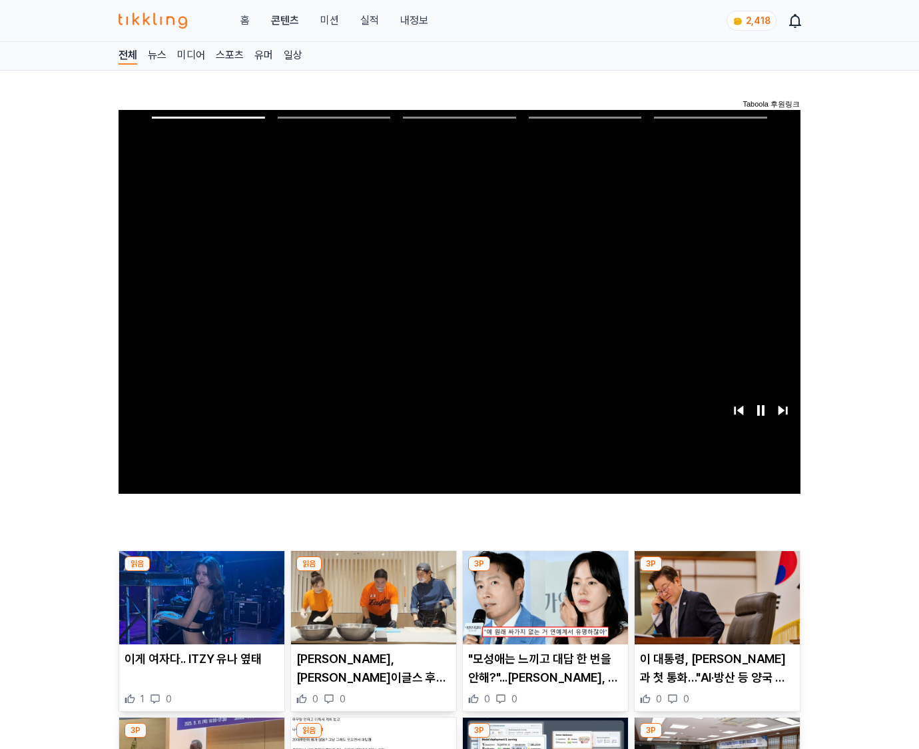
click at [715, 608] on img at bounding box center [717, 597] width 165 height 93
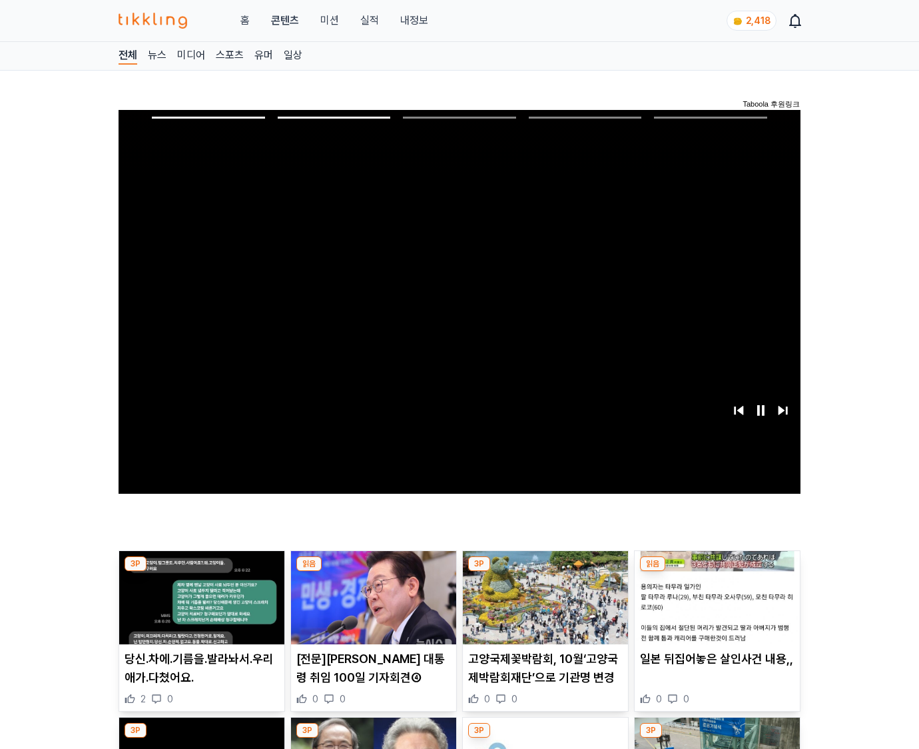
click at [715, 608] on img at bounding box center [717, 597] width 165 height 93
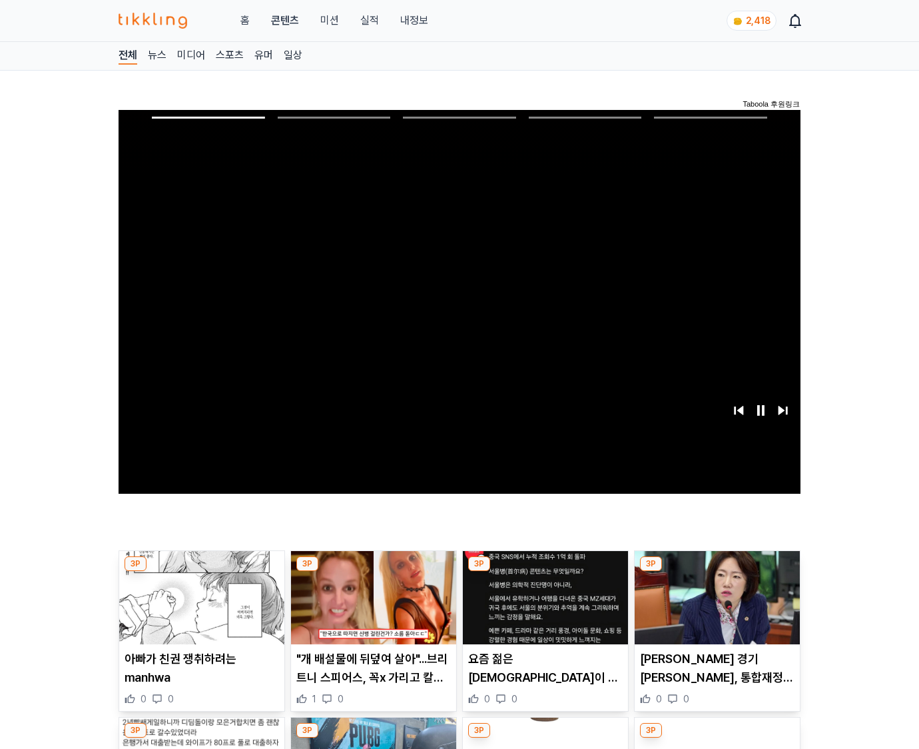
click at [715, 608] on img at bounding box center [717, 597] width 165 height 93
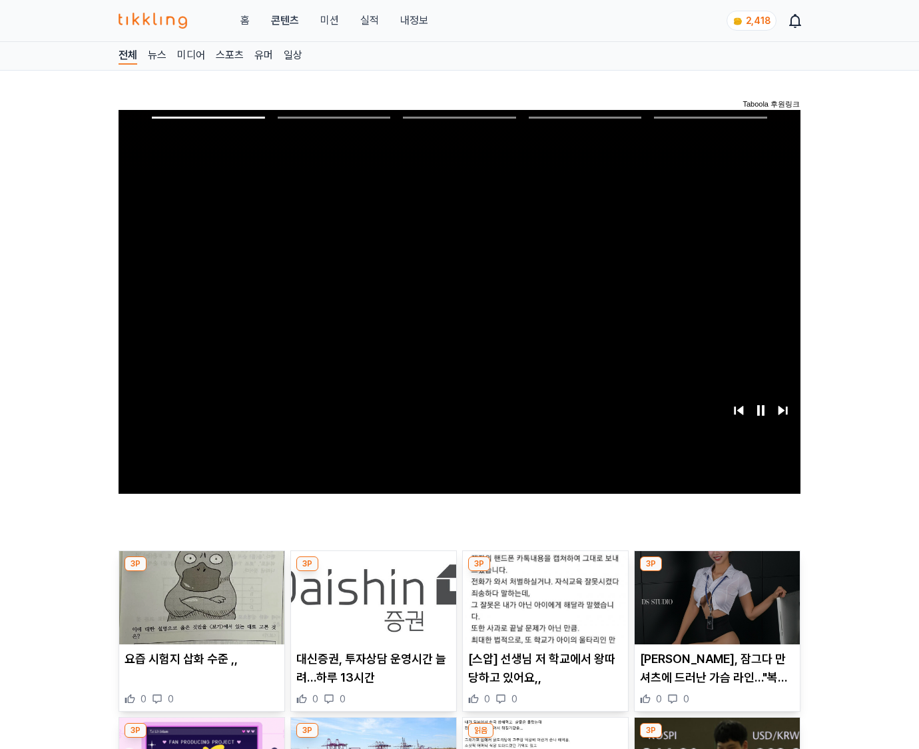
click at [715, 608] on img at bounding box center [717, 597] width 165 height 93
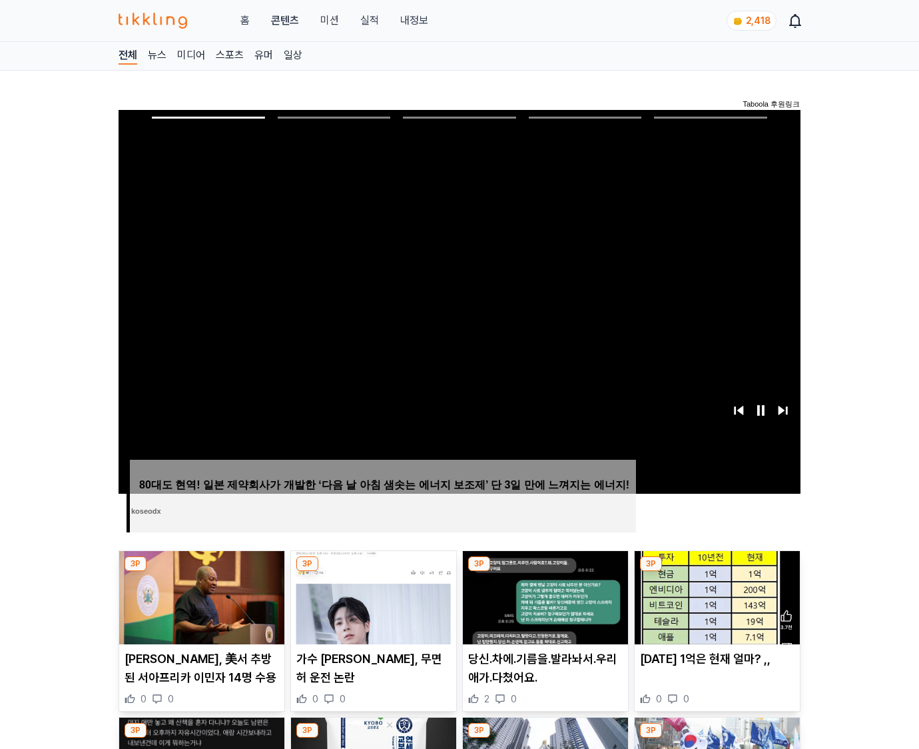
click at [715, 608] on img at bounding box center [717, 597] width 165 height 93
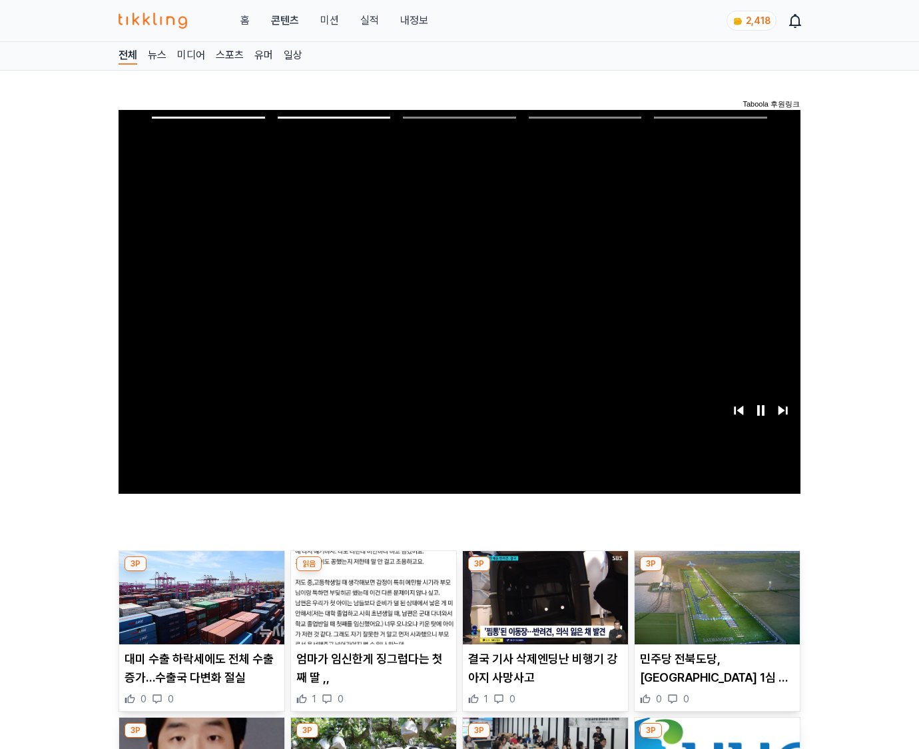
click at [715, 608] on img at bounding box center [717, 597] width 165 height 93
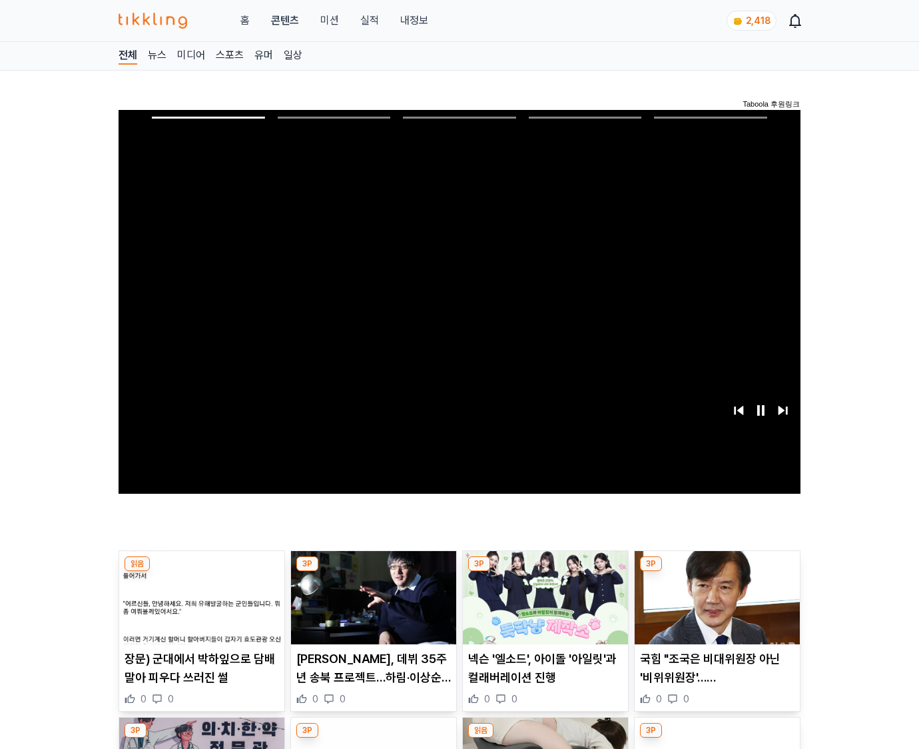
click at [715, 608] on img at bounding box center [717, 597] width 165 height 93
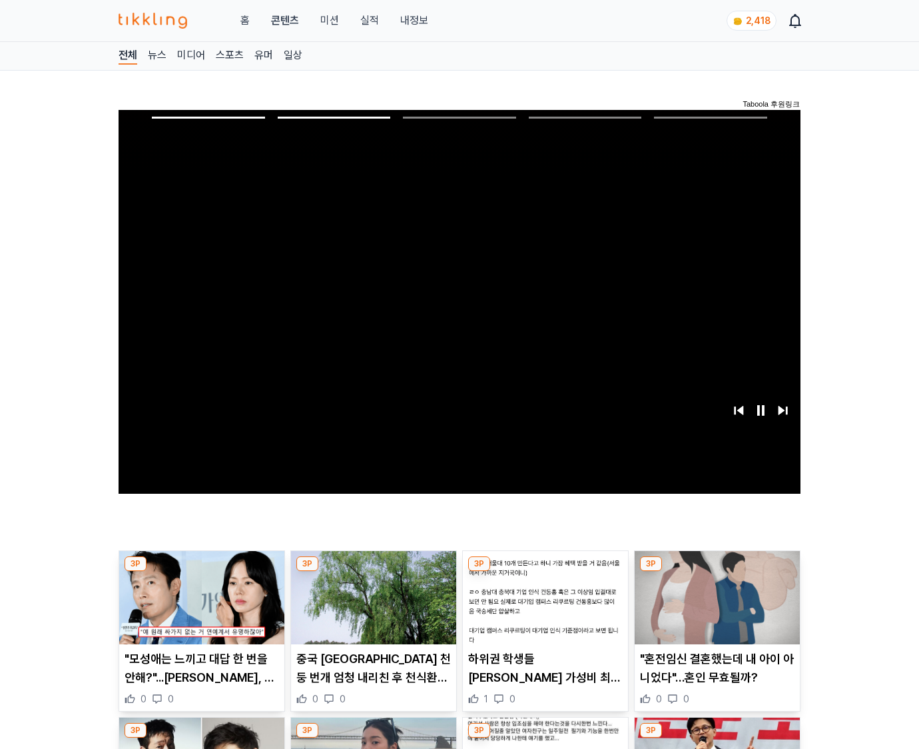
click at [715, 608] on img at bounding box center [717, 597] width 165 height 93
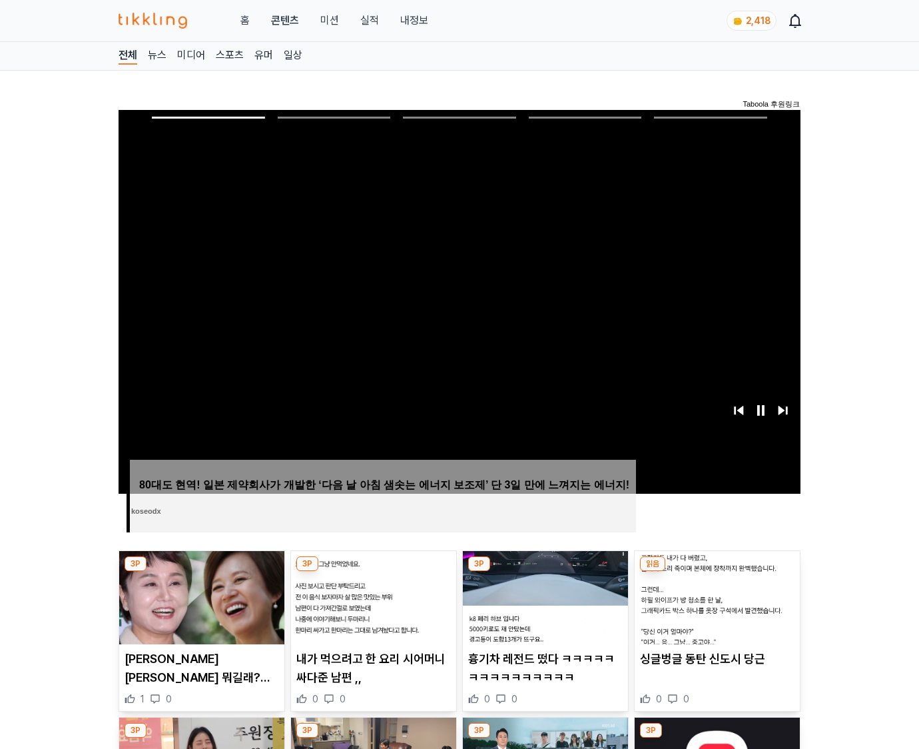
click at [715, 608] on img at bounding box center [717, 597] width 165 height 93
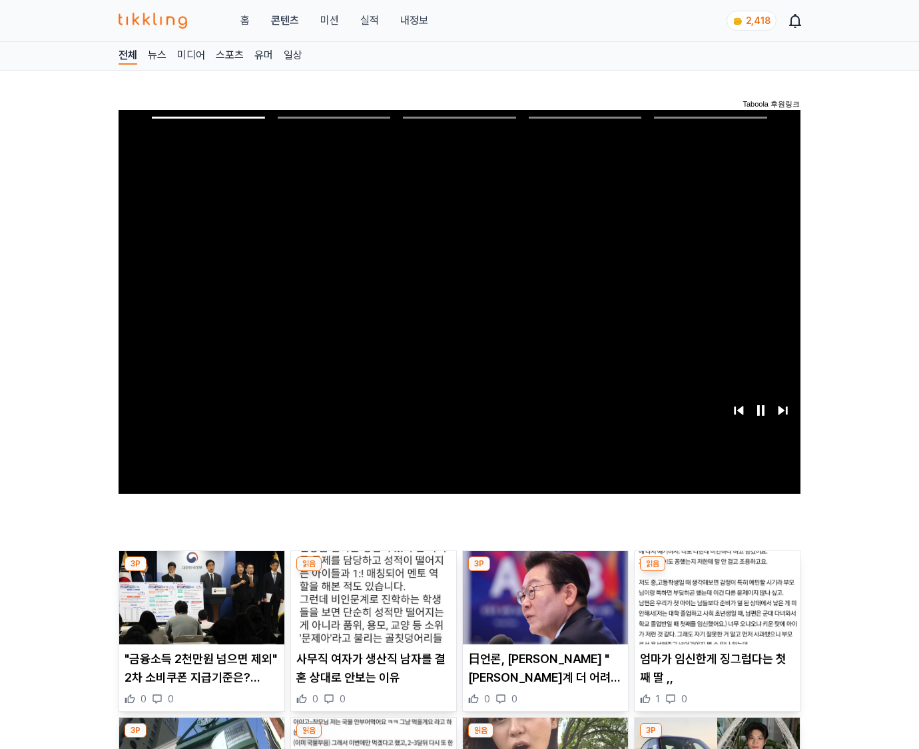
click at [715, 608] on img at bounding box center [717, 597] width 165 height 93
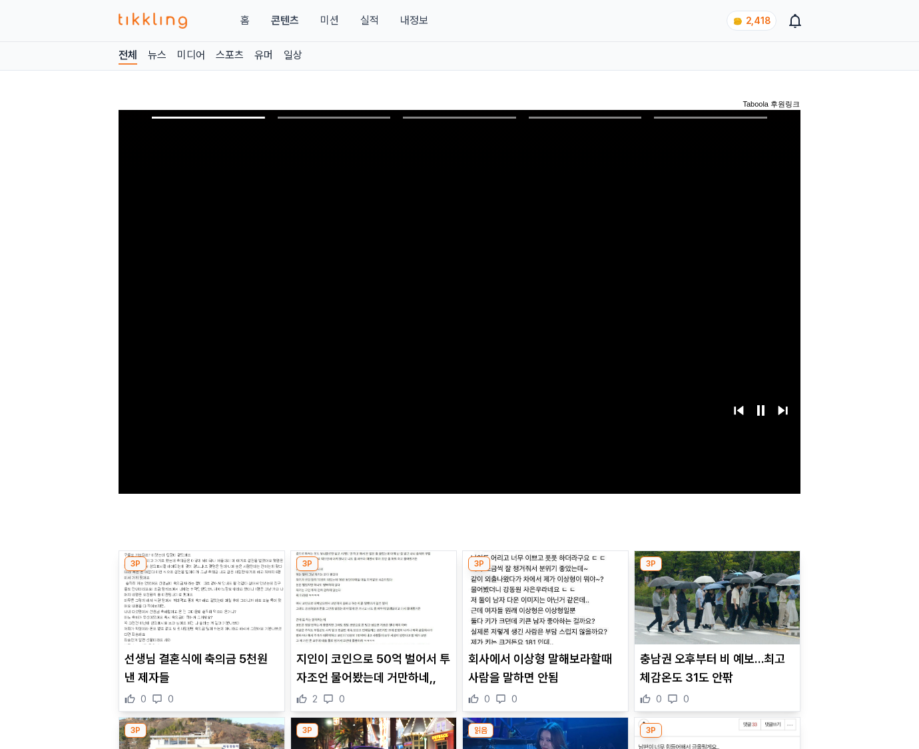
click at [715, 608] on img at bounding box center [717, 597] width 165 height 93
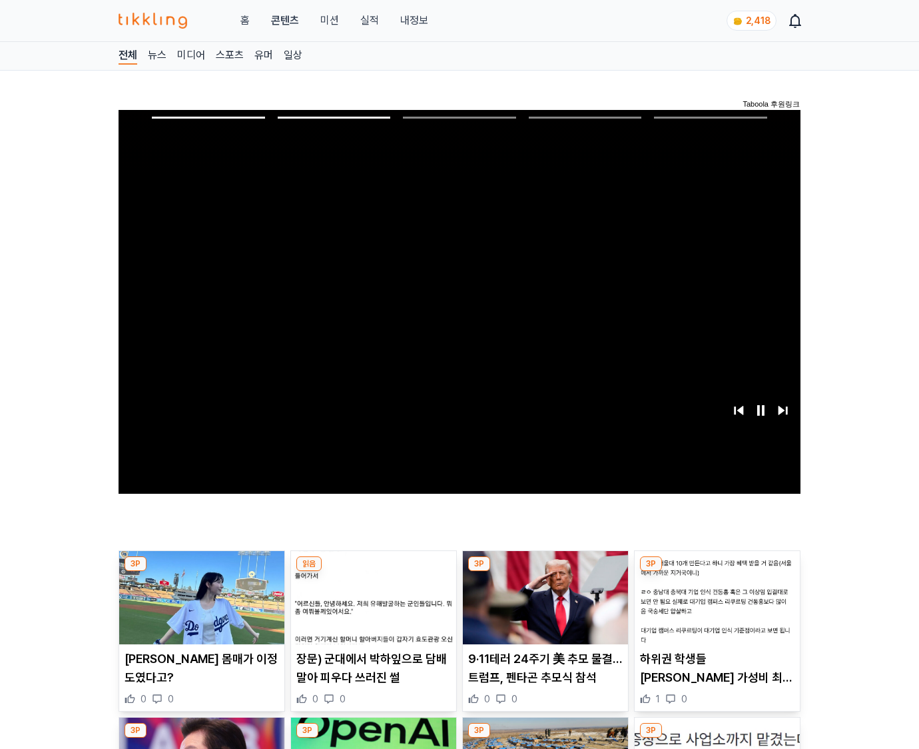
click at [715, 608] on img at bounding box center [717, 597] width 165 height 93
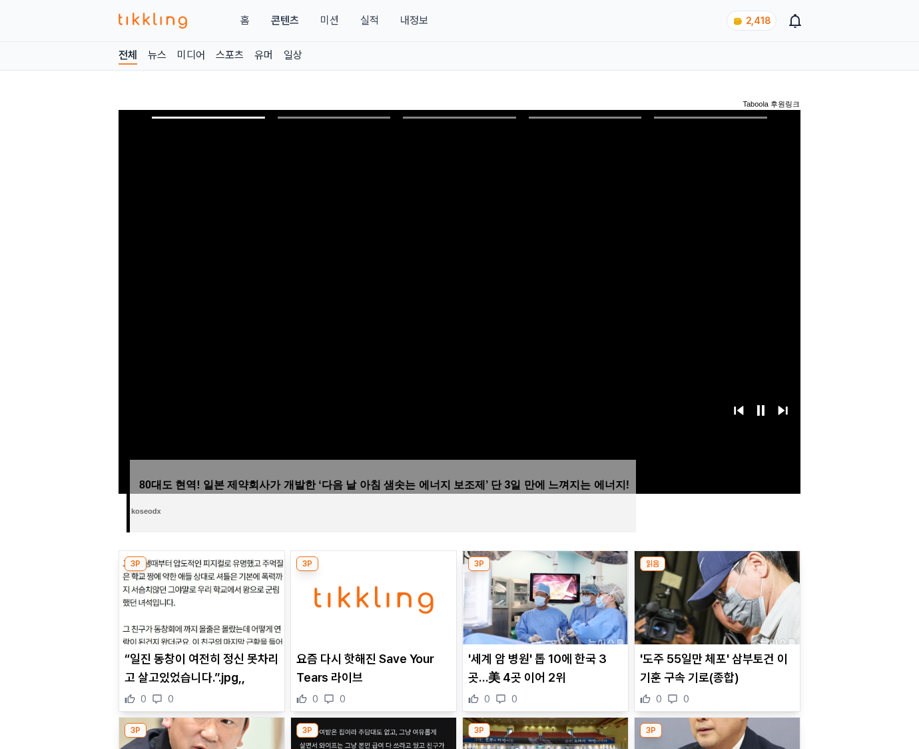
click at [715, 608] on img at bounding box center [717, 597] width 165 height 93
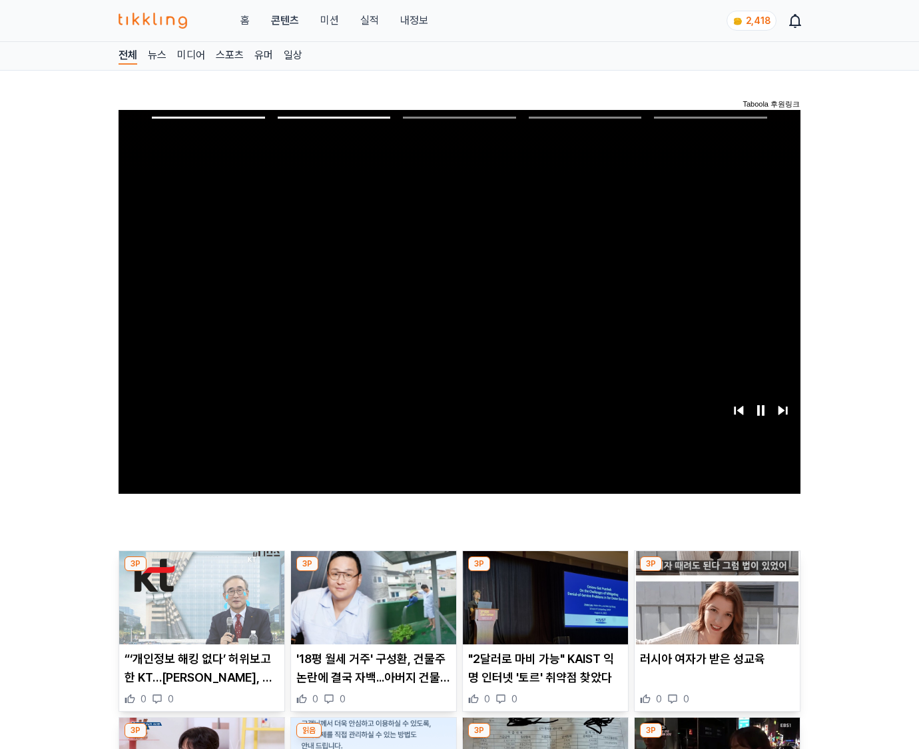
click at [715, 608] on img at bounding box center [717, 597] width 165 height 93
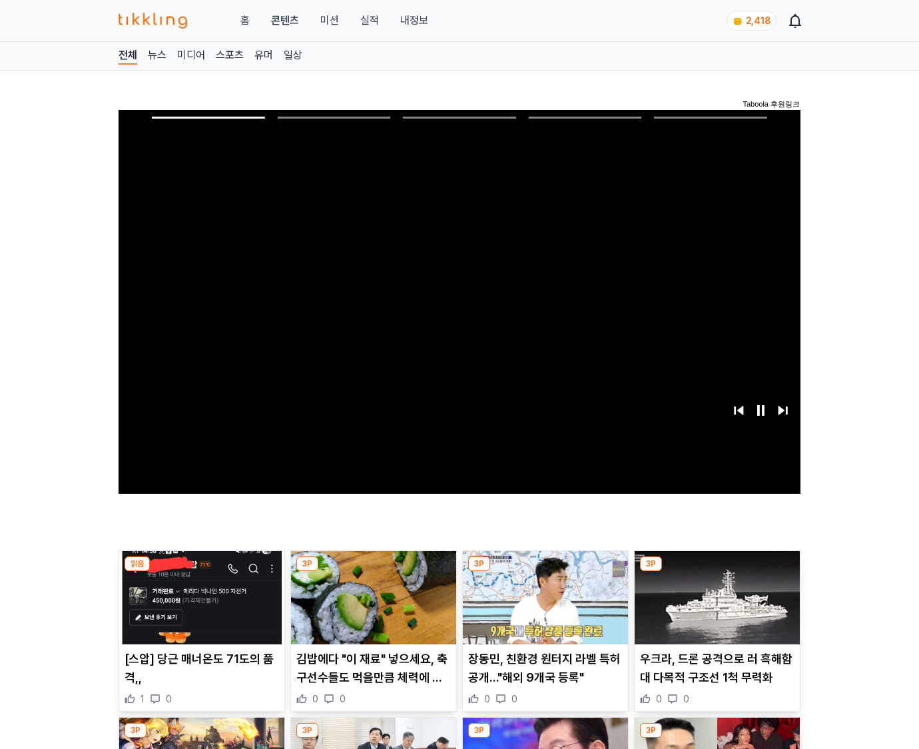
click at [715, 608] on img at bounding box center [717, 597] width 165 height 93
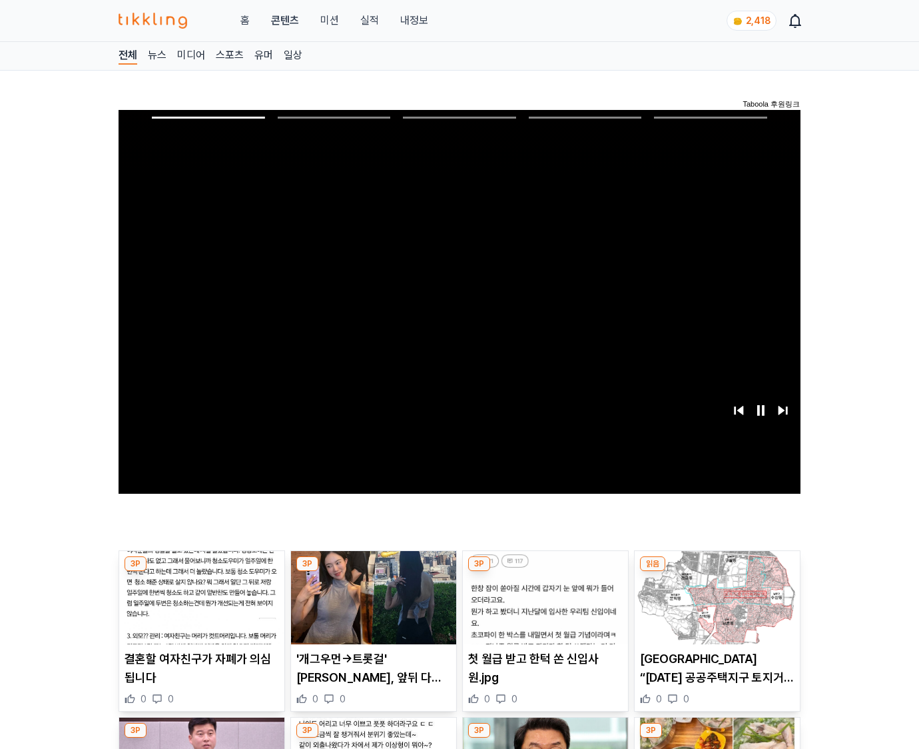
click at [715, 608] on img at bounding box center [717, 597] width 165 height 93
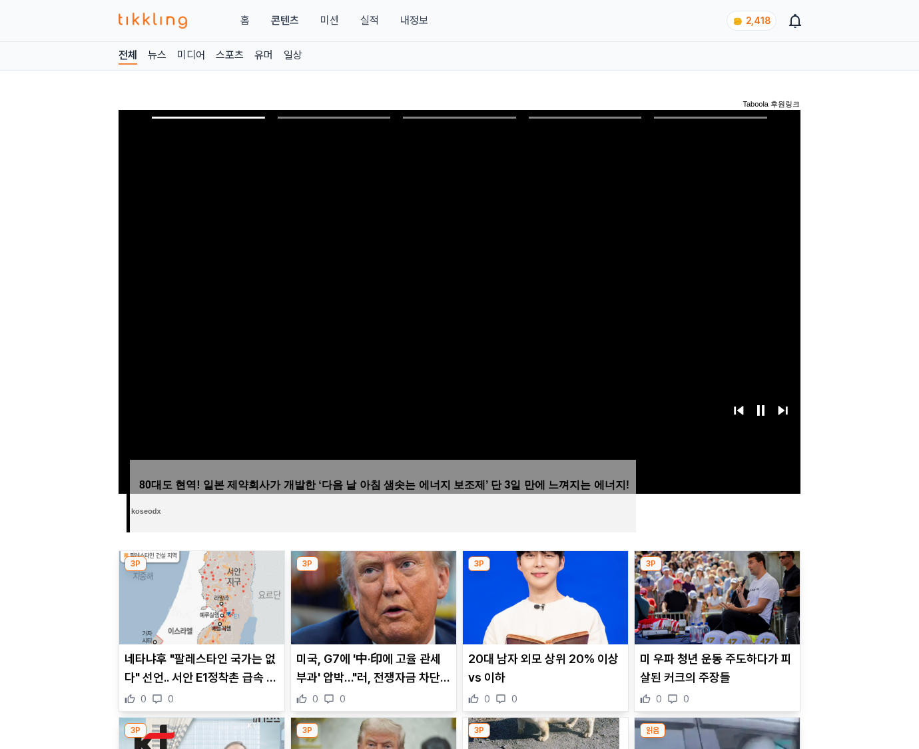
click at [715, 608] on img at bounding box center [717, 597] width 165 height 93
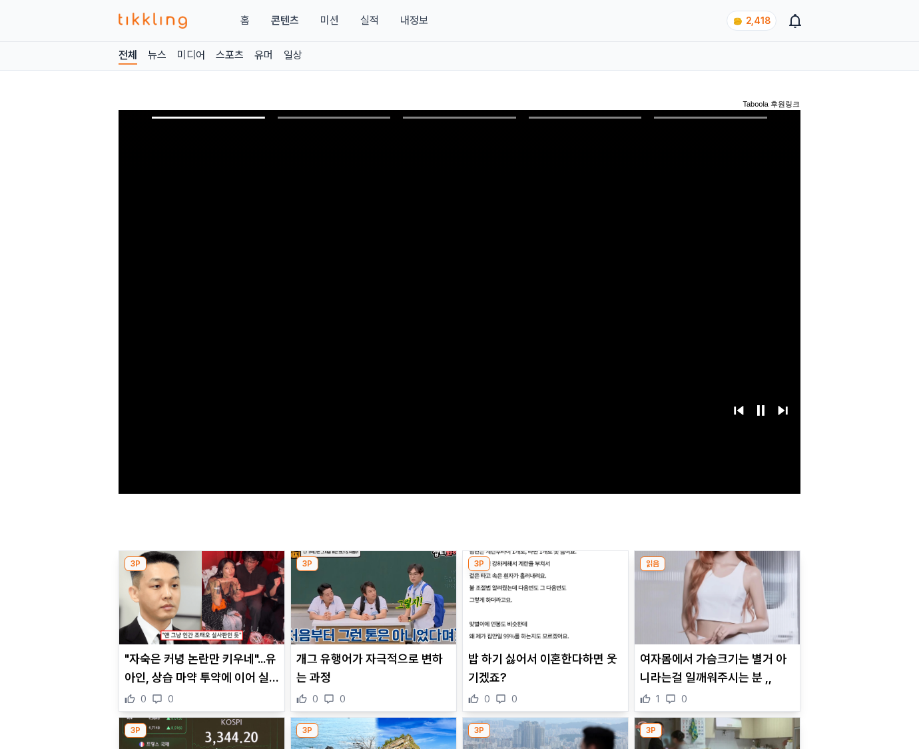
click at [715, 608] on img at bounding box center [717, 597] width 165 height 93
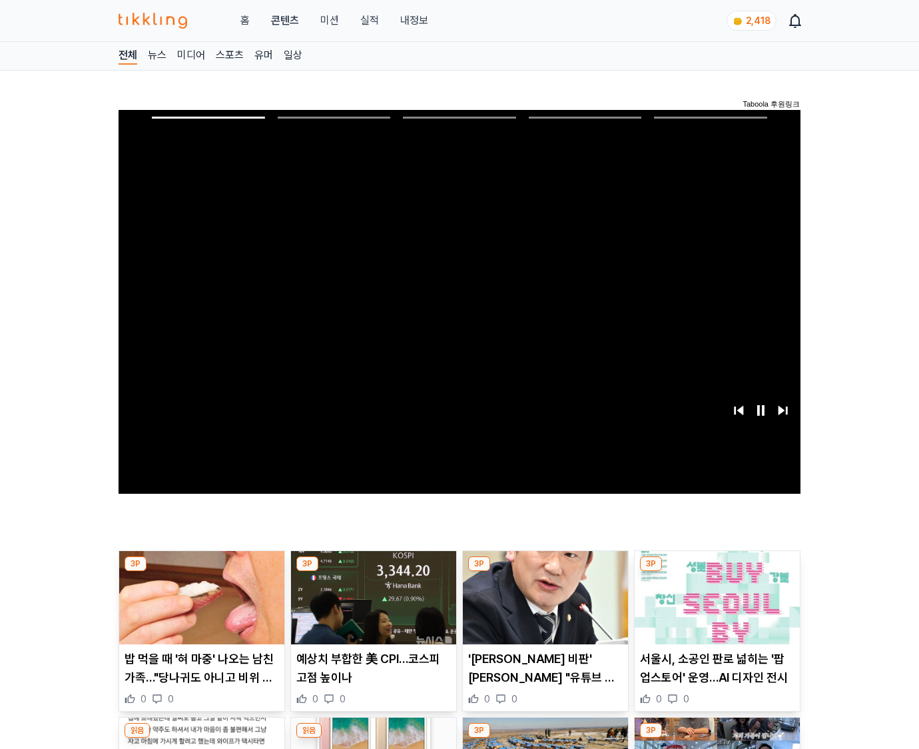
click at [715, 608] on img at bounding box center [717, 597] width 165 height 93
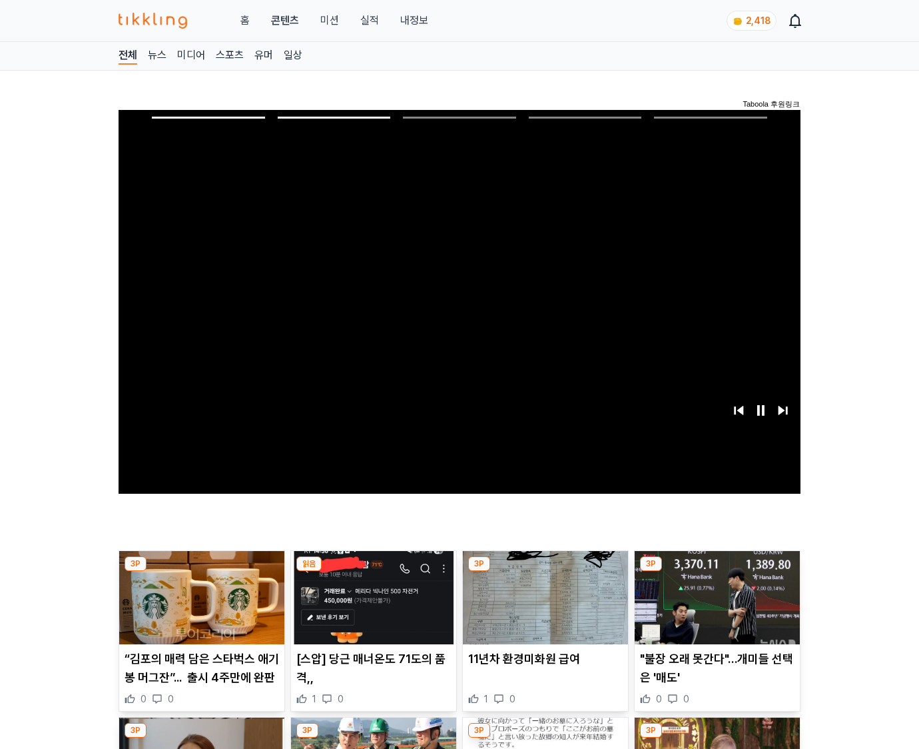
click at [715, 608] on img at bounding box center [717, 597] width 165 height 93
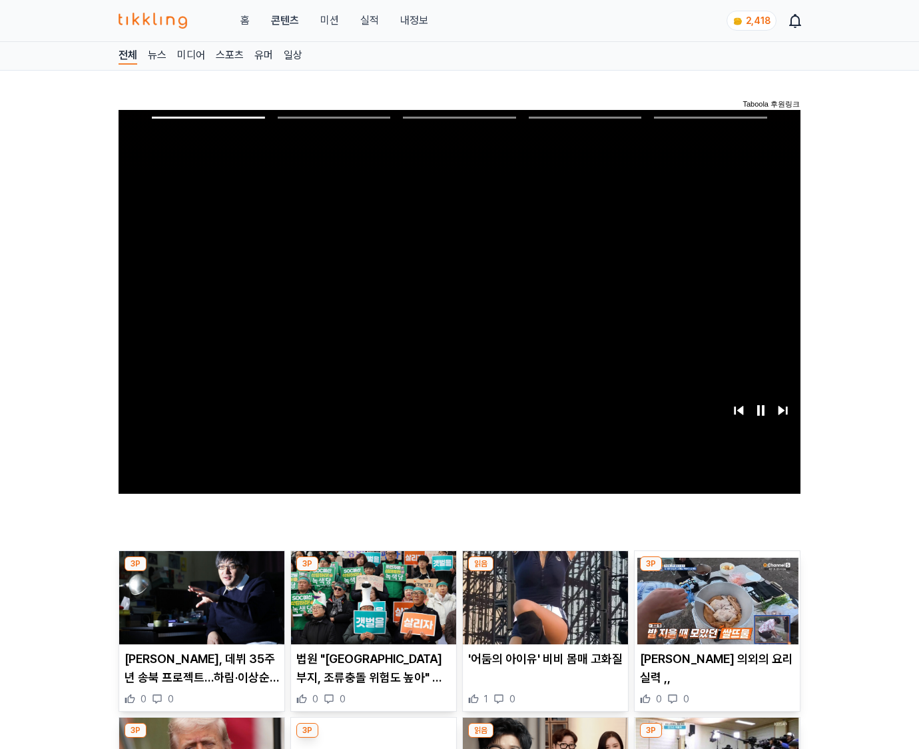
click at [715, 608] on img at bounding box center [717, 597] width 165 height 93
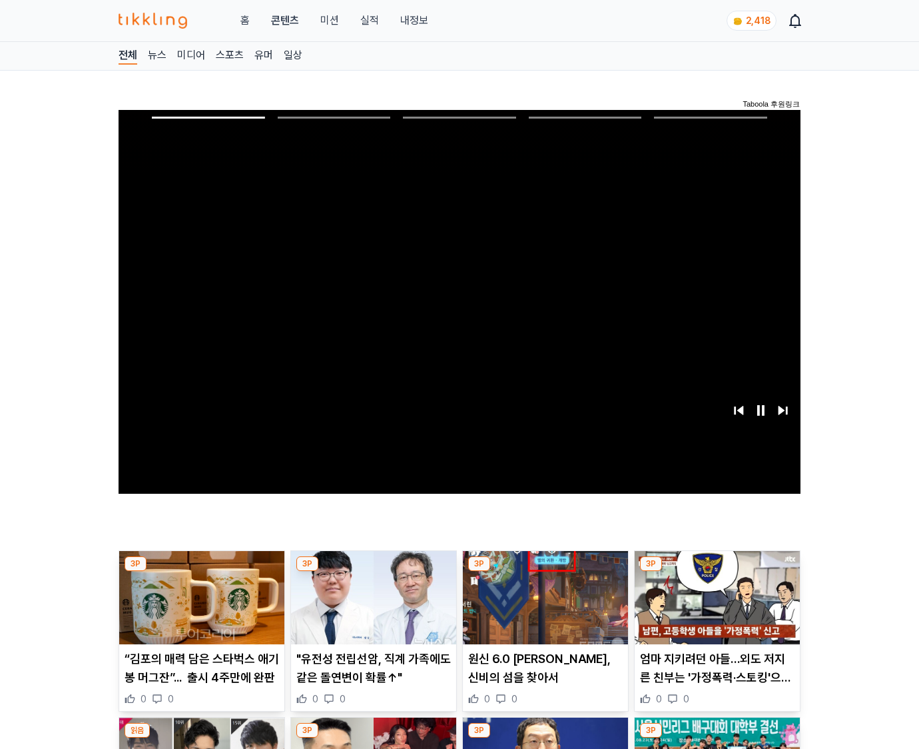
click at [715, 608] on img at bounding box center [717, 597] width 165 height 93
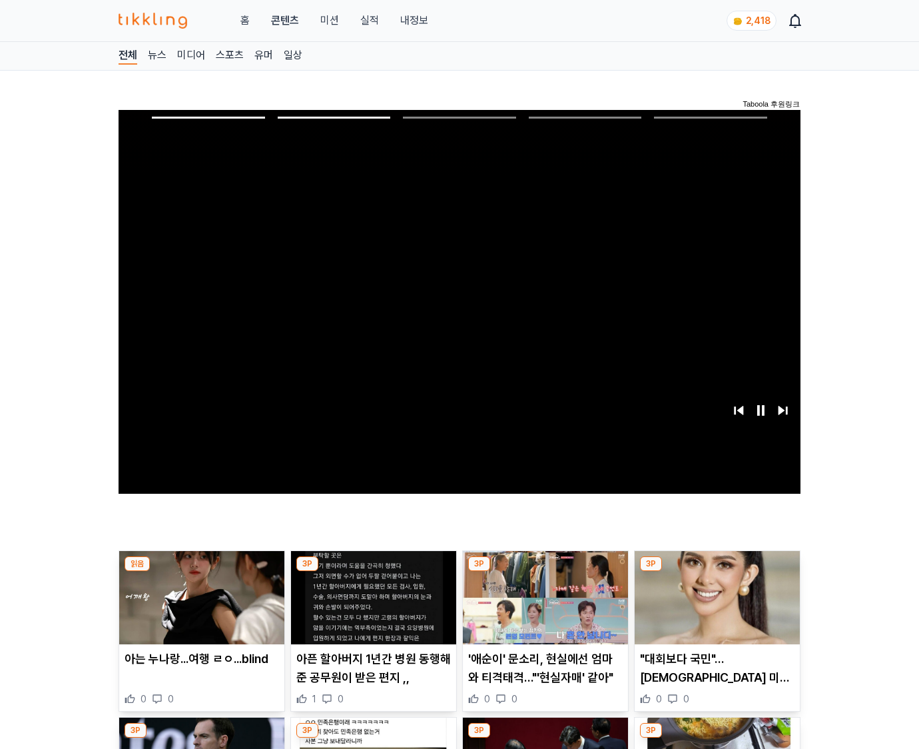
click at [715, 608] on img at bounding box center [717, 597] width 165 height 93
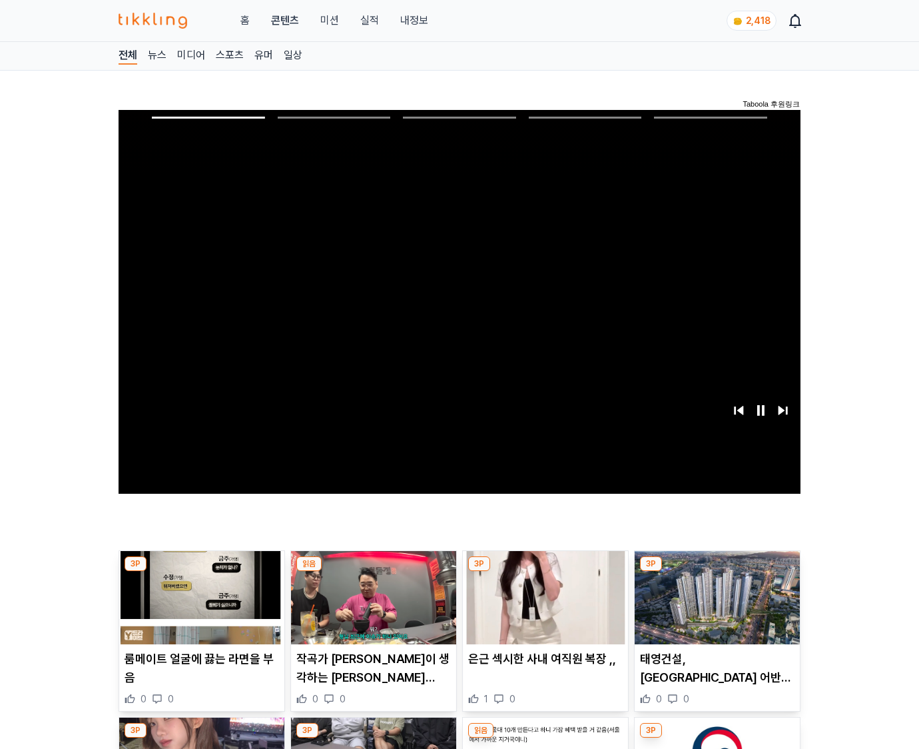
click at [715, 608] on img at bounding box center [717, 597] width 165 height 93
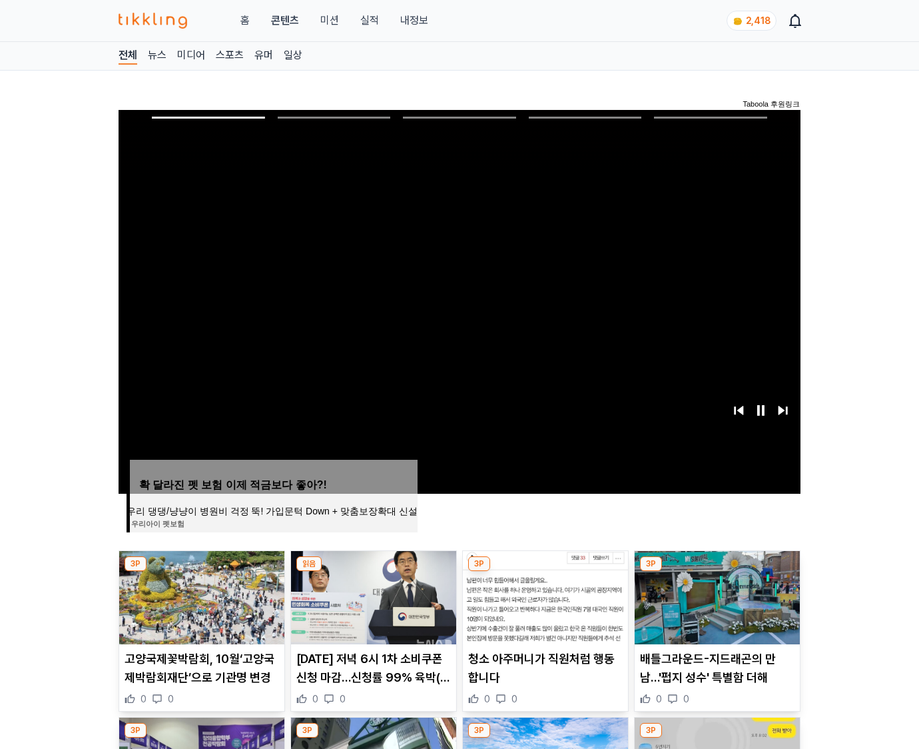
click at [715, 608] on img at bounding box center [717, 597] width 165 height 93
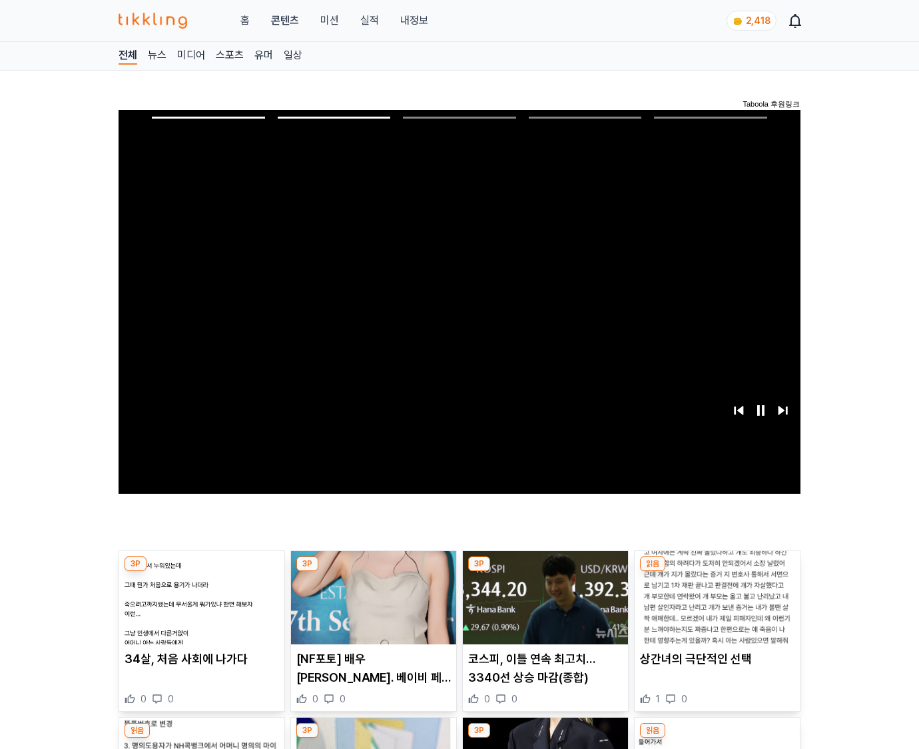
click at [715, 608] on img at bounding box center [717, 597] width 165 height 93
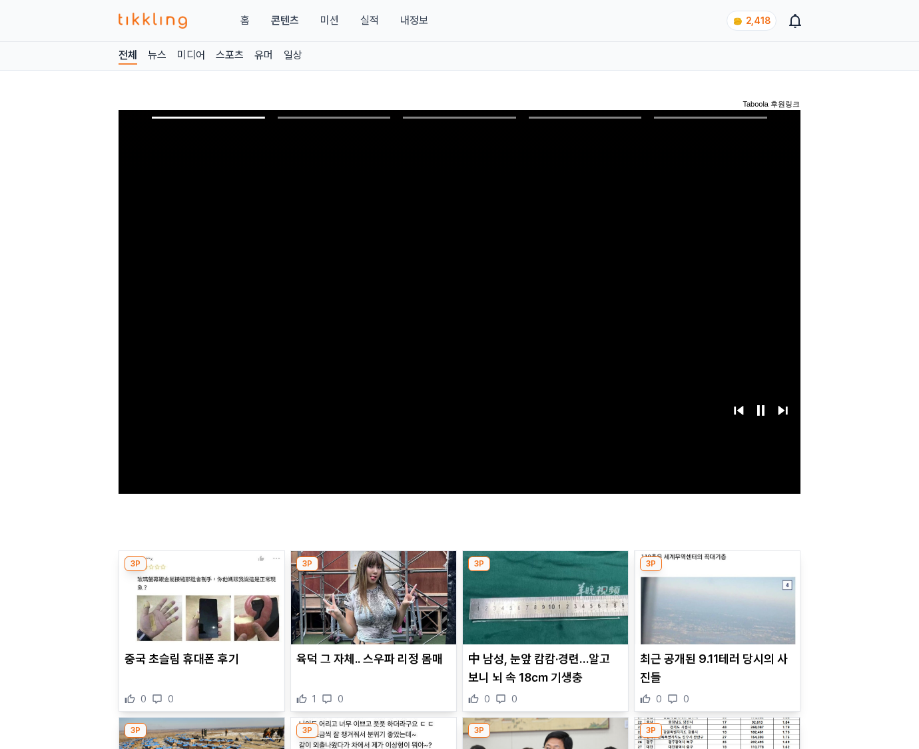
click at [715, 608] on img at bounding box center [717, 597] width 165 height 93
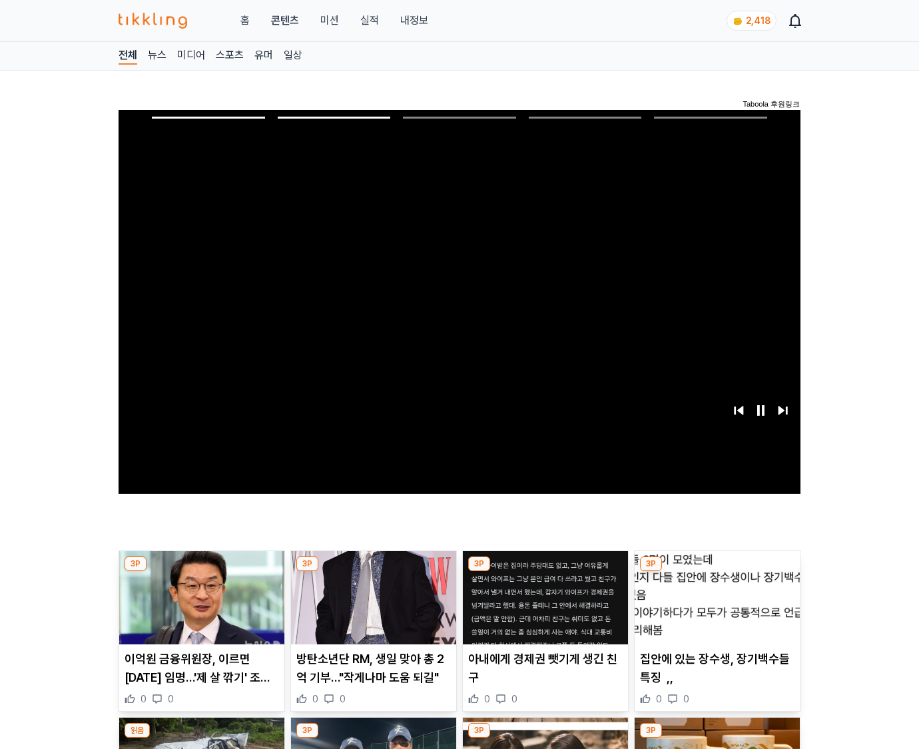
click at [715, 608] on img at bounding box center [717, 597] width 165 height 93
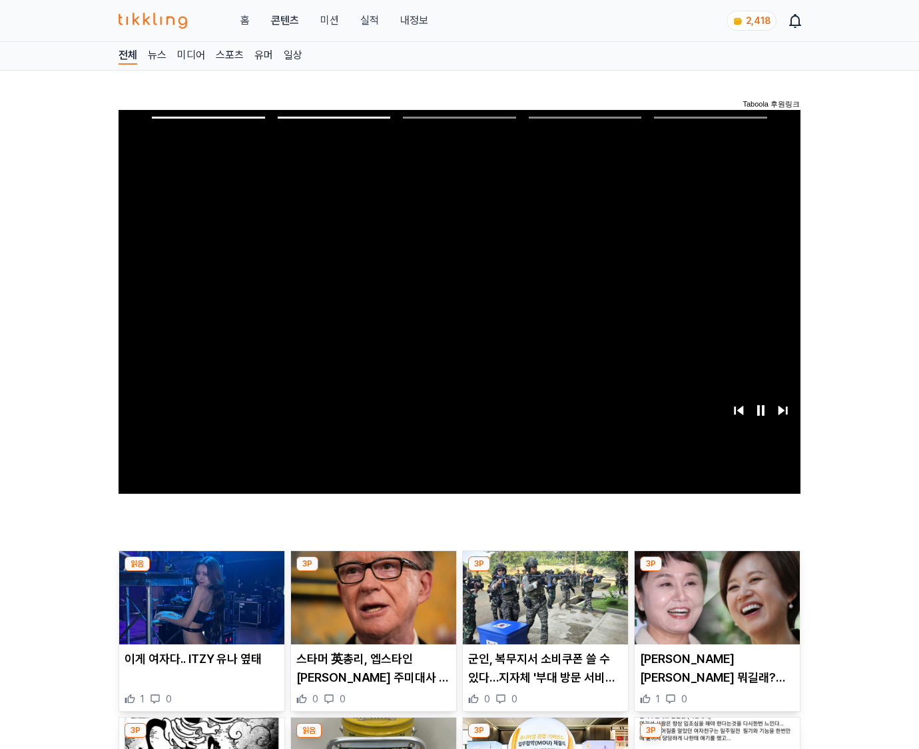
click at [715, 608] on img at bounding box center [717, 597] width 165 height 93
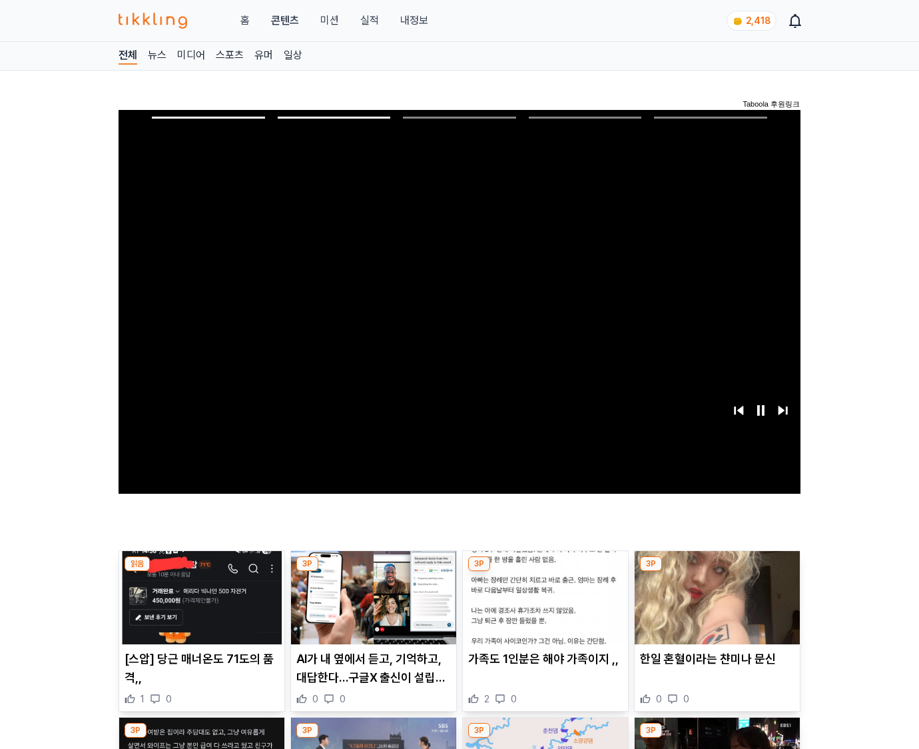
click at [715, 608] on img at bounding box center [717, 597] width 165 height 93
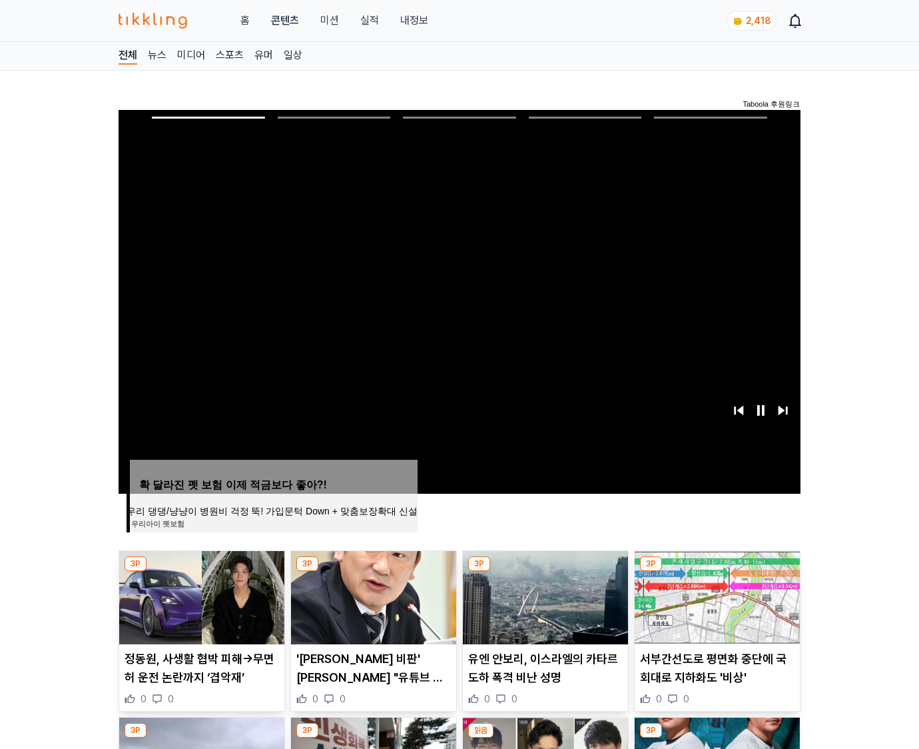
click at [715, 608] on img at bounding box center [717, 597] width 165 height 93
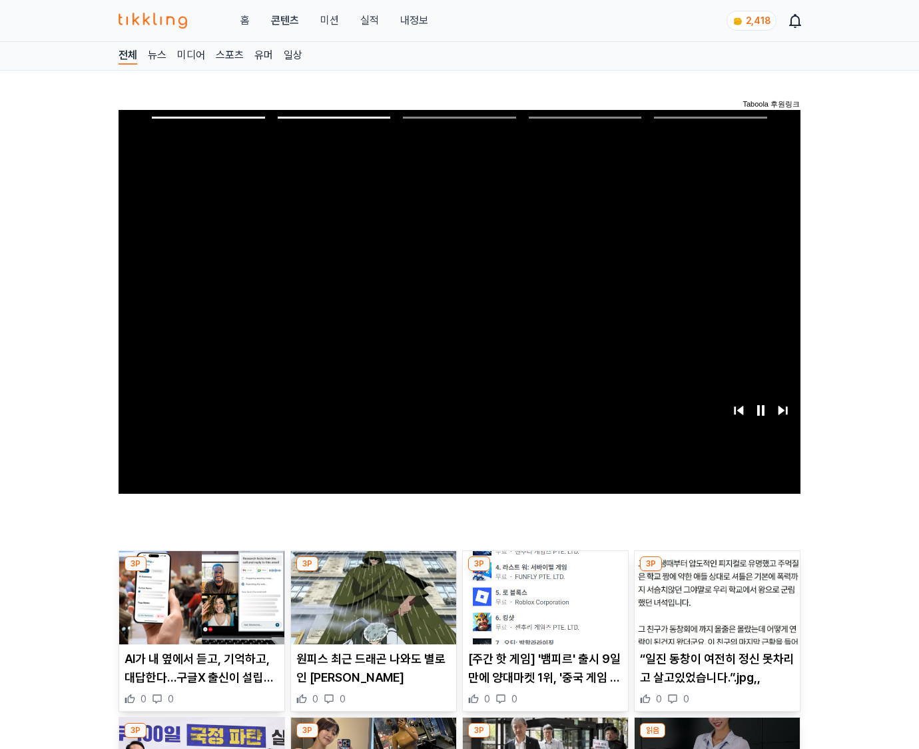
click at [715, 608] on img at bounding box center [717, 597] width 165 height 93
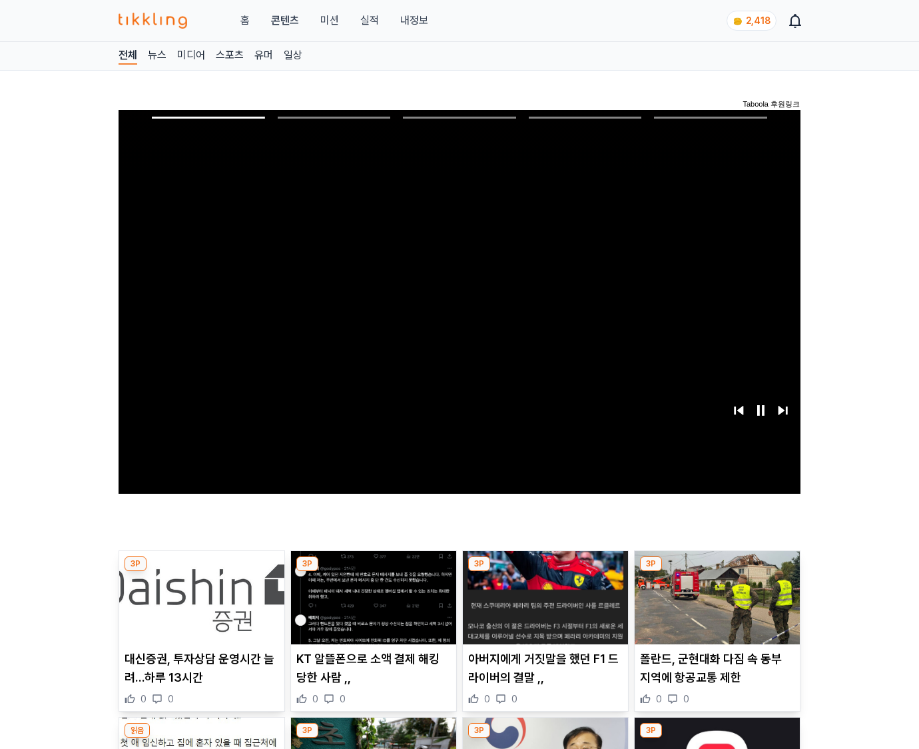
click at [715, 608] on img at bounding box center [717, 597] width 165 height 93
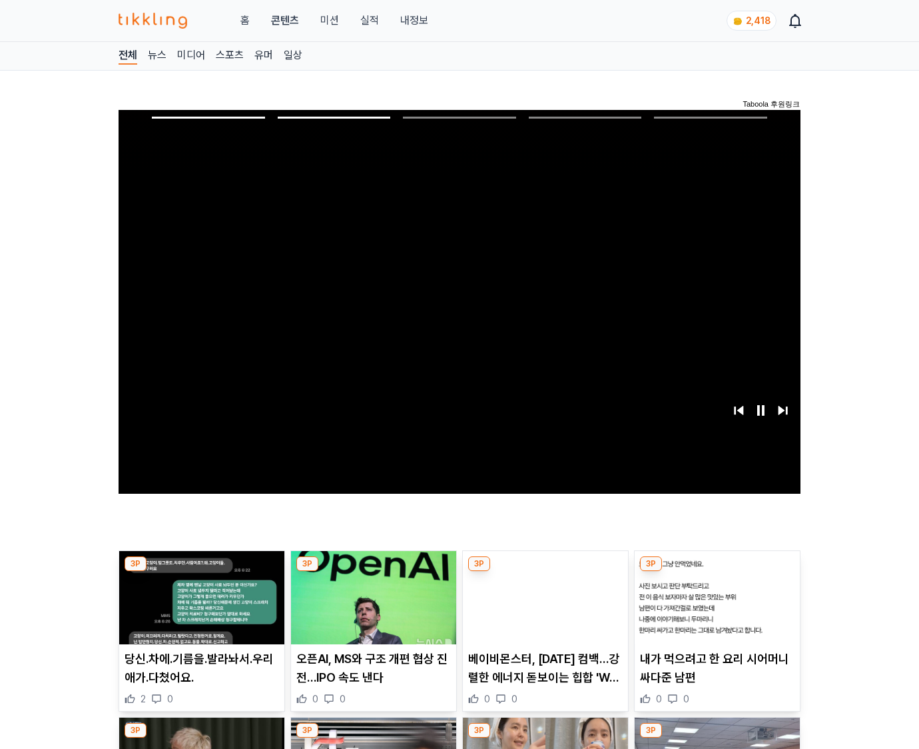
click at [715, 608] on img at bounding box center [717, 597] width 165 height 93
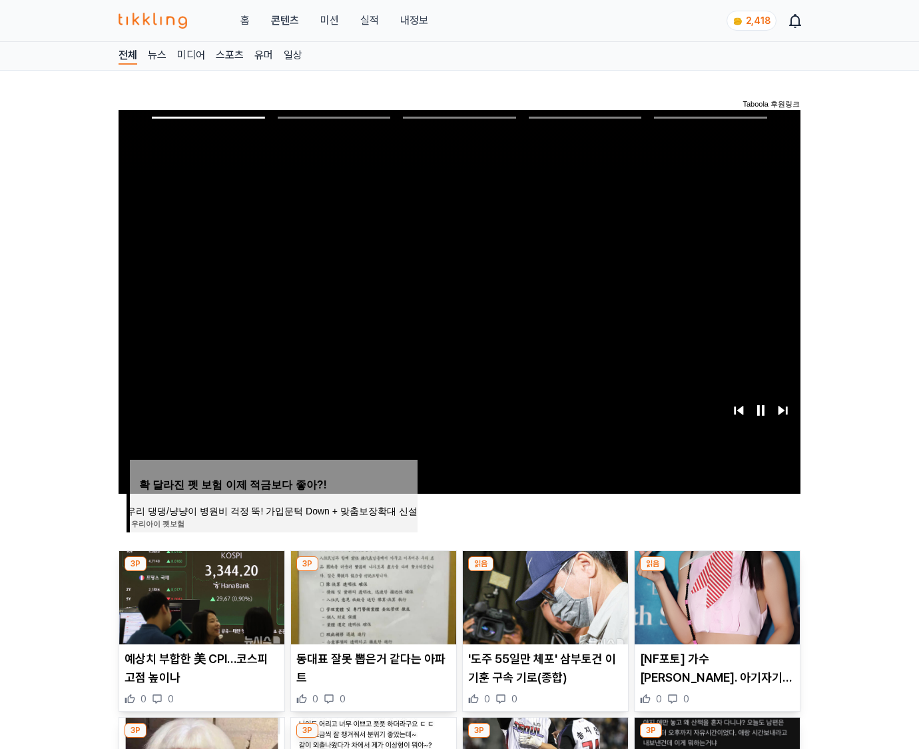
click at [715, 608] on img at bounding box center [717, 597] width 165 height 93
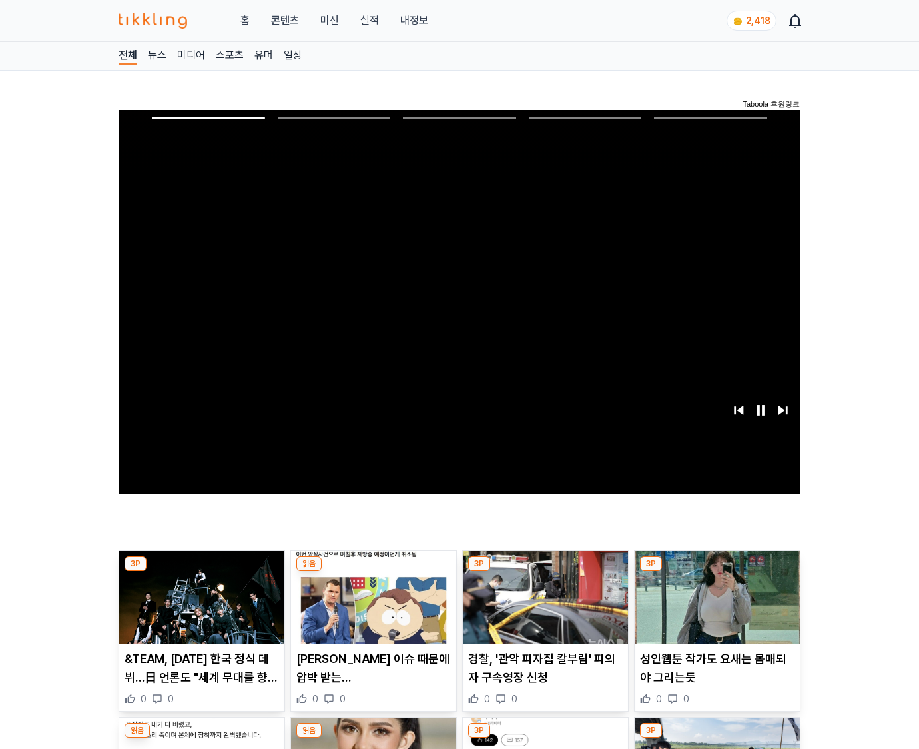
click at [715, 608] on img at bounding box center [717, 597] width 165 height 93
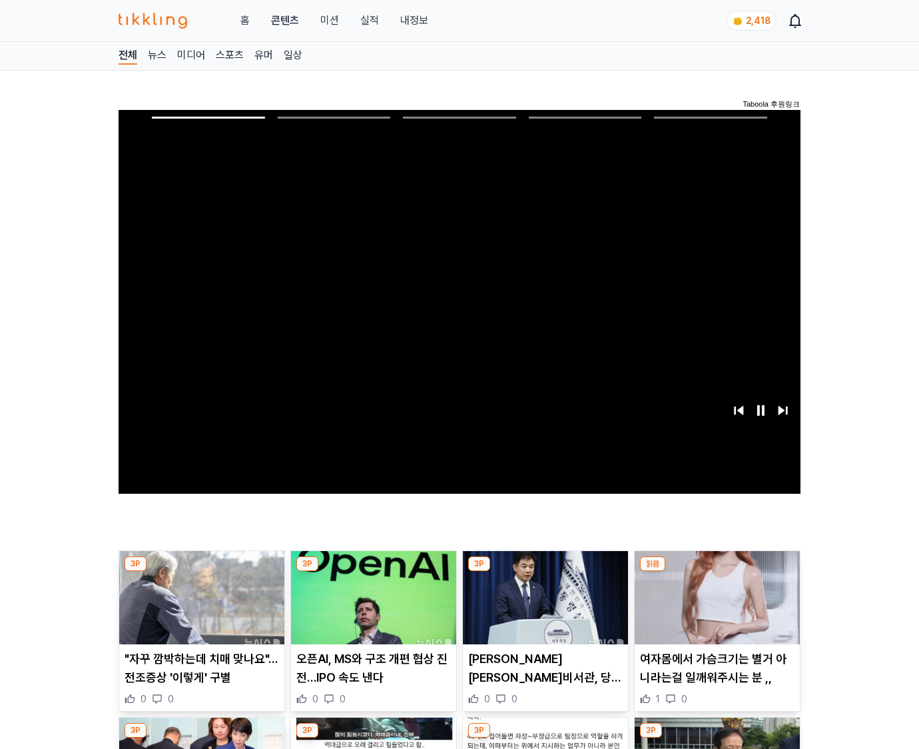
click at [715, 608] on img at bounding box center [717, 597] width 165 height 93
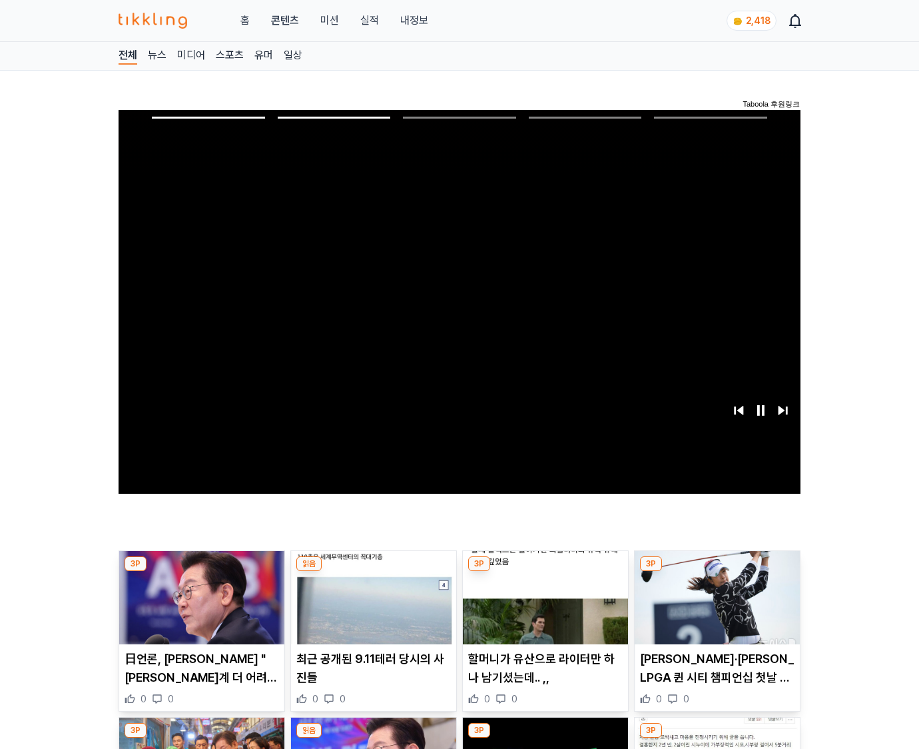
click at [715, 608] on img at bounding box center [717, 597] width 165 height 93
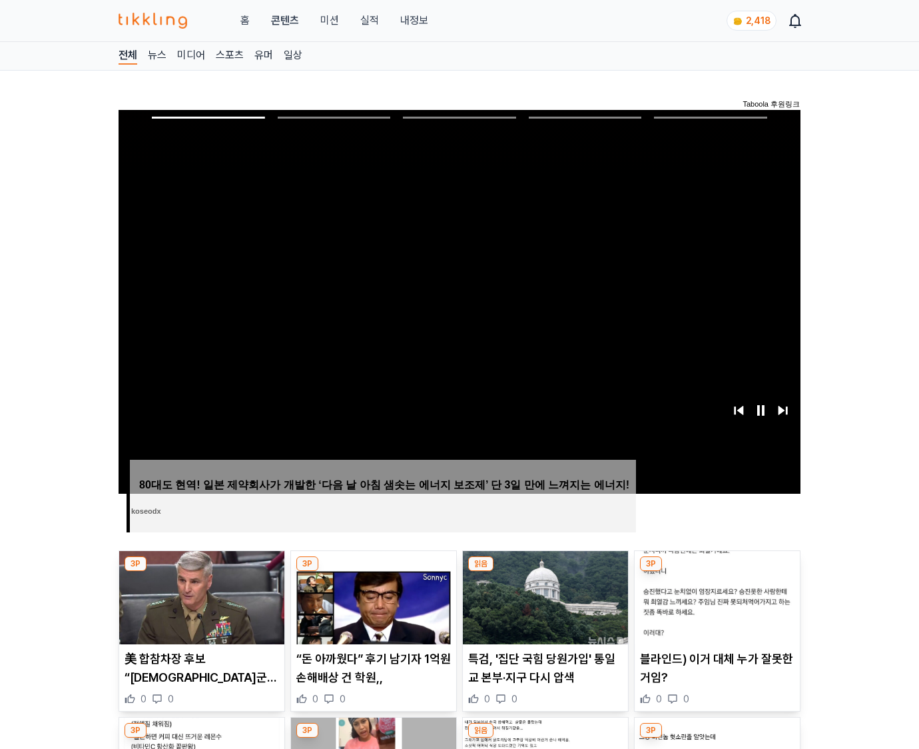
click at [715, 608] on img at bounding box center [717, 597] width 165 height 93
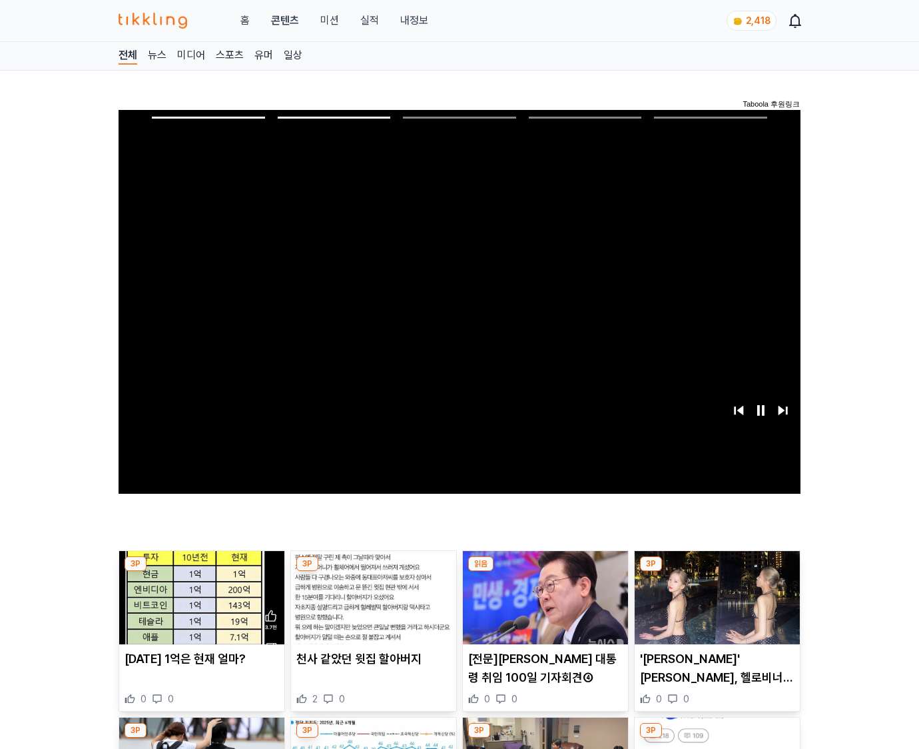
click at [715, 608] on img at bounding box center [717, 597] width 165 height 93
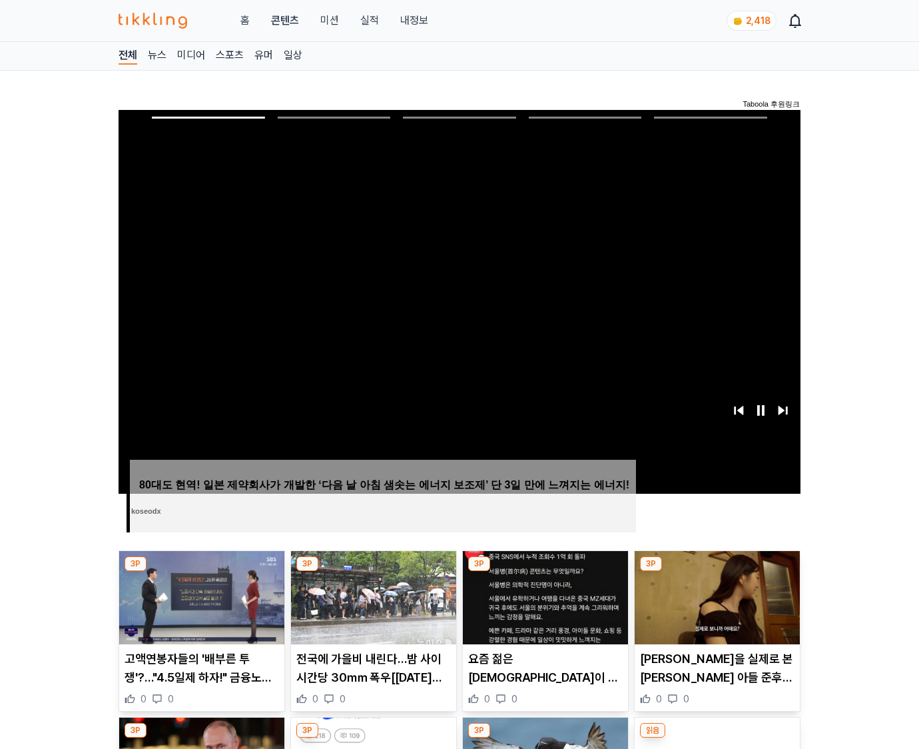
click at [715, 608] on img at bounding box center [717, 597] width 165 height 93
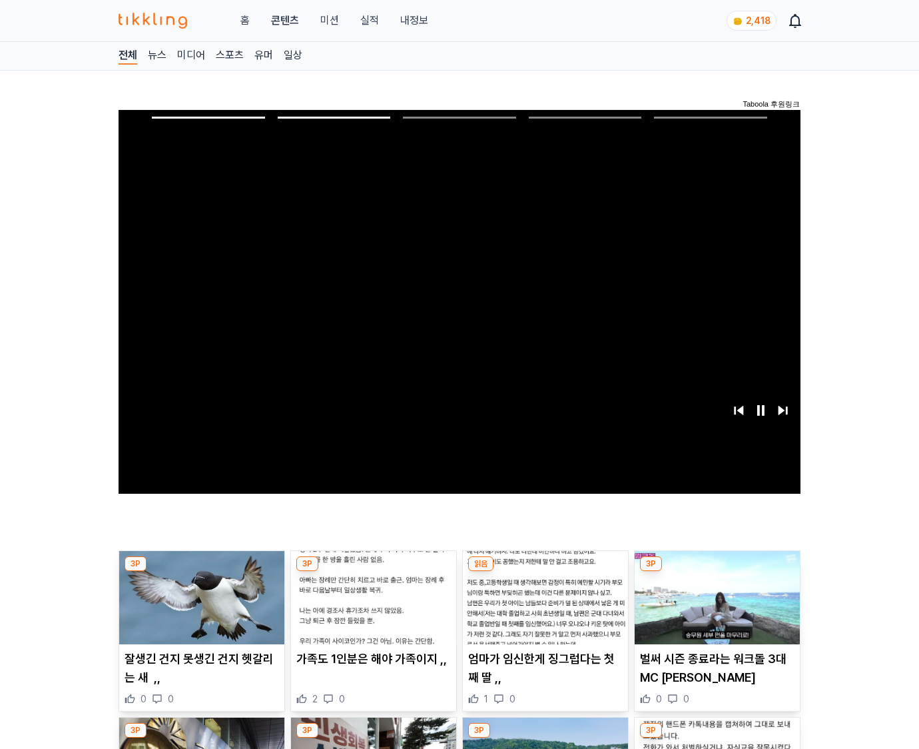
click at [715, 608] on img at bounding box center [717, 597] width 165 height 93
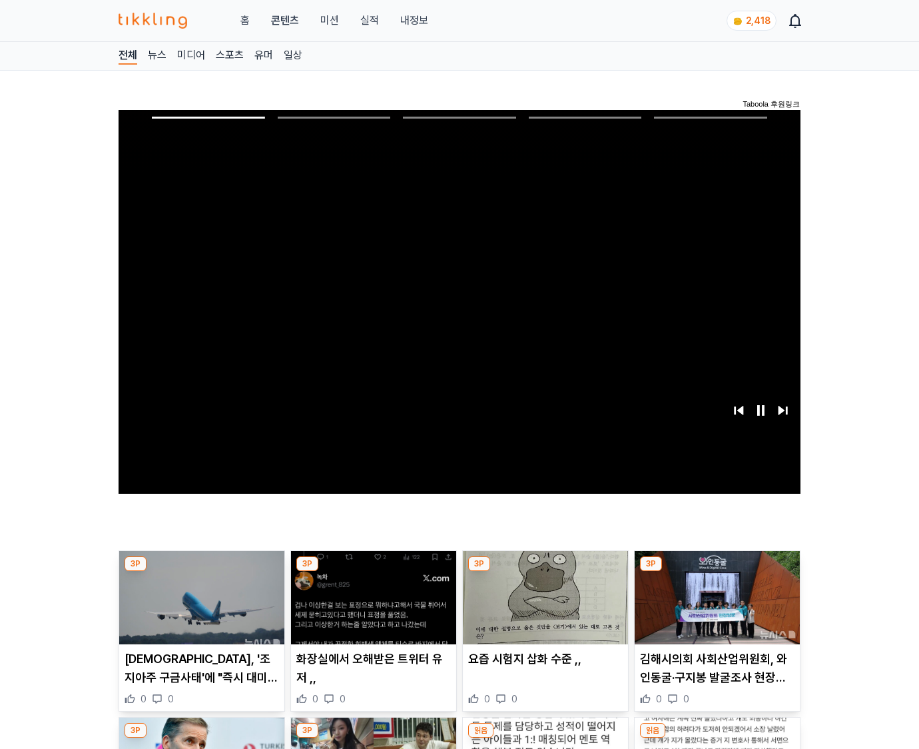
click at [715, 608] on img at bounding box center [717, 597] width 165 height 93
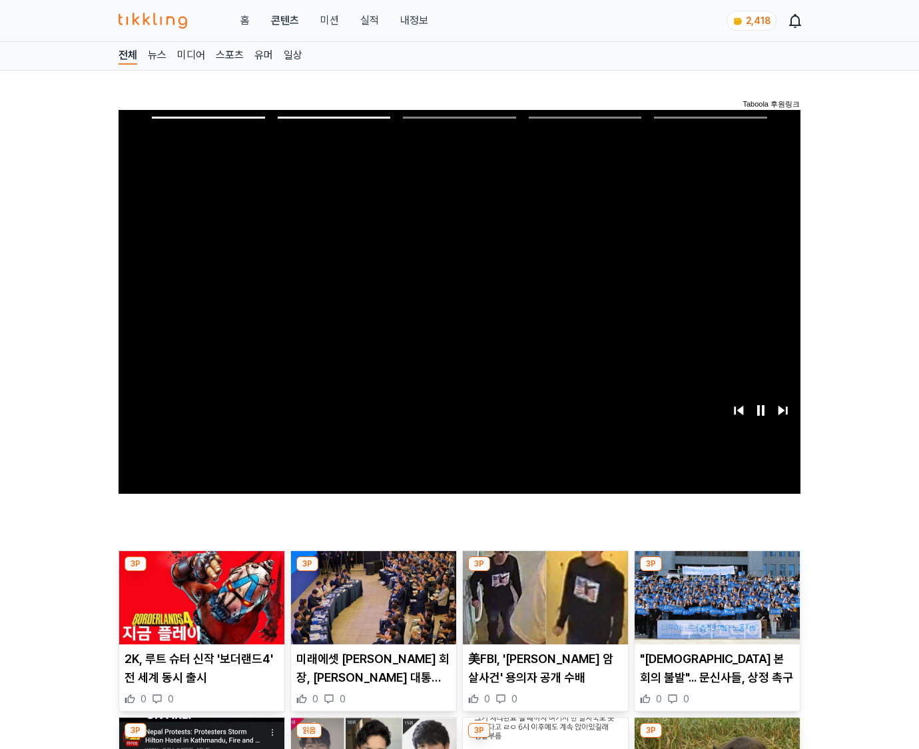
click at [715, 608] on img at bounding box center [717, 597] width 165 height 93
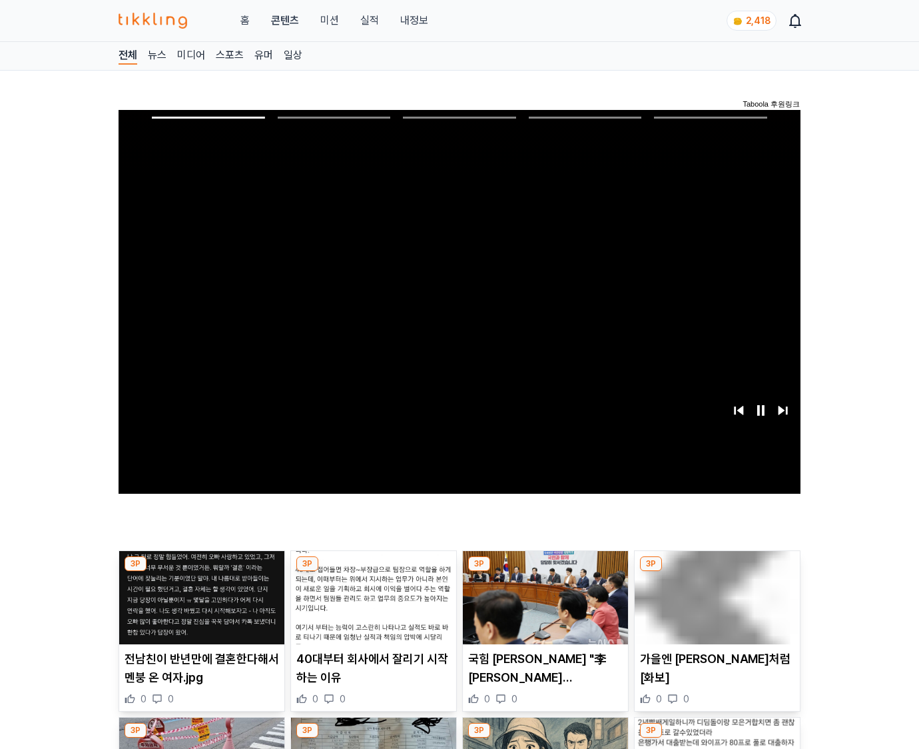
click at [715, 608] on img at bounding box center [717, 597] width 165 height 93
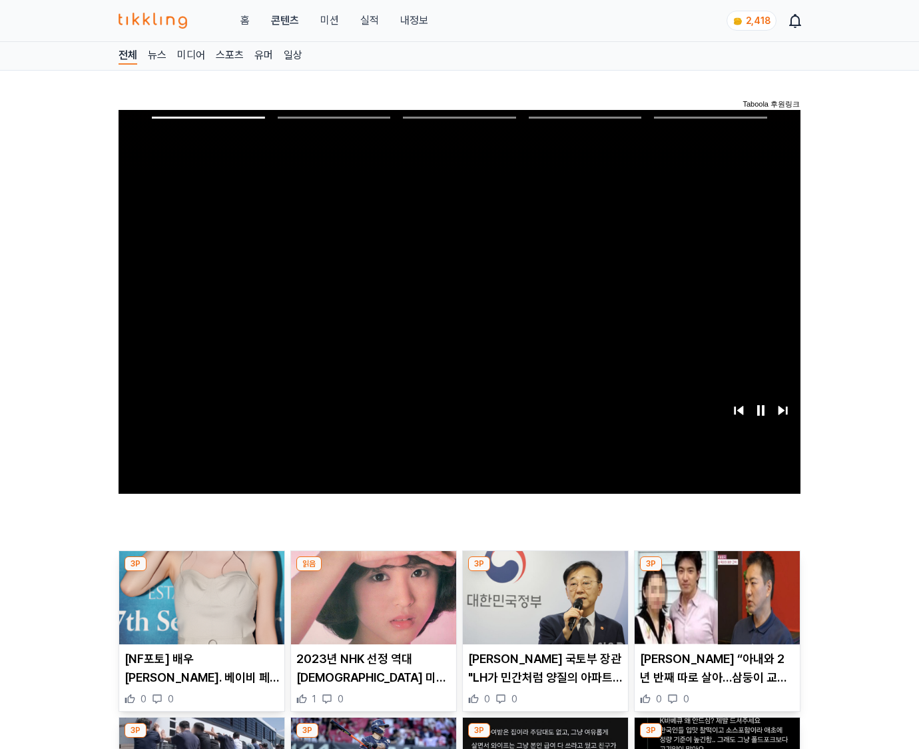
click at [715, 608] on img at bounding box center [717, 597] width 165 height 93
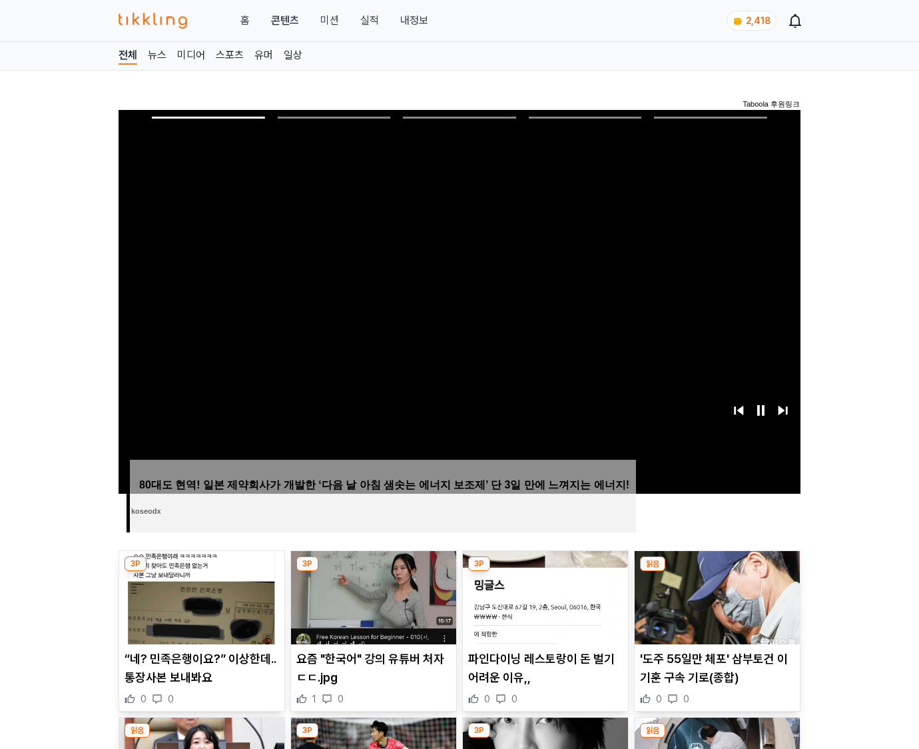
click at [715, 608] on img at bounding box center [717, 597] width 165 height 93
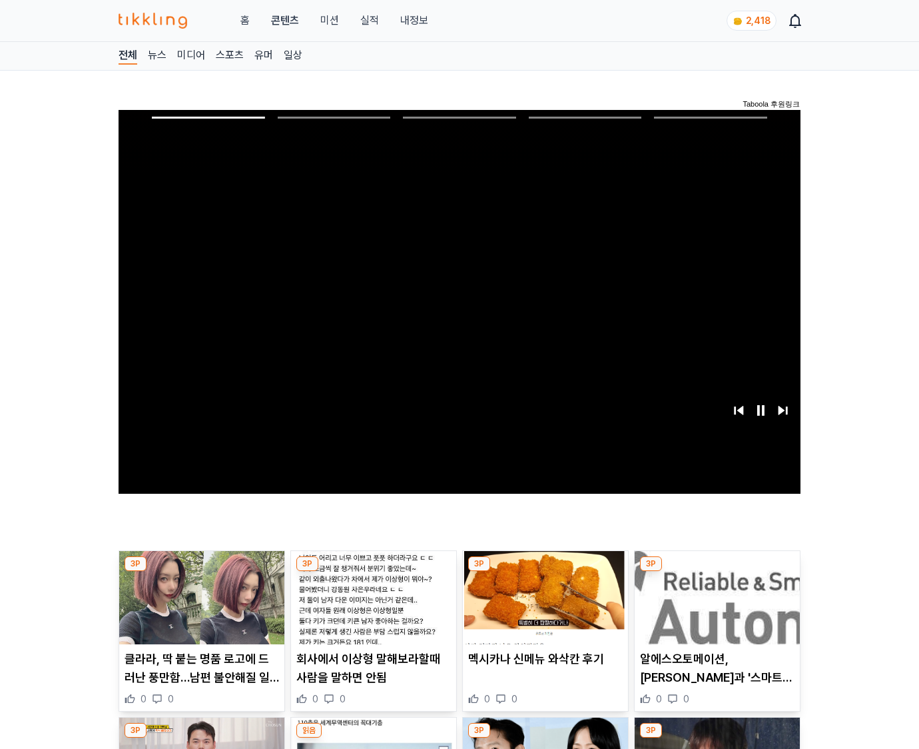
click at [715, 608] on img at bounding box center [717, 597] width 165 height 93
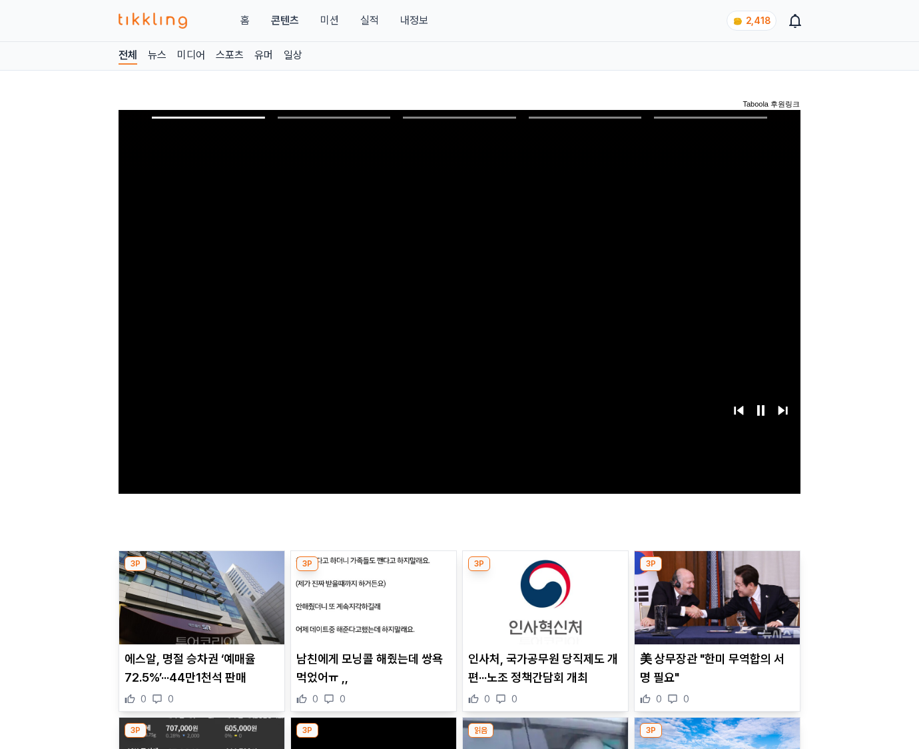
click at [715, 608] on img at bounding box center [717, 597] width 165 height 93
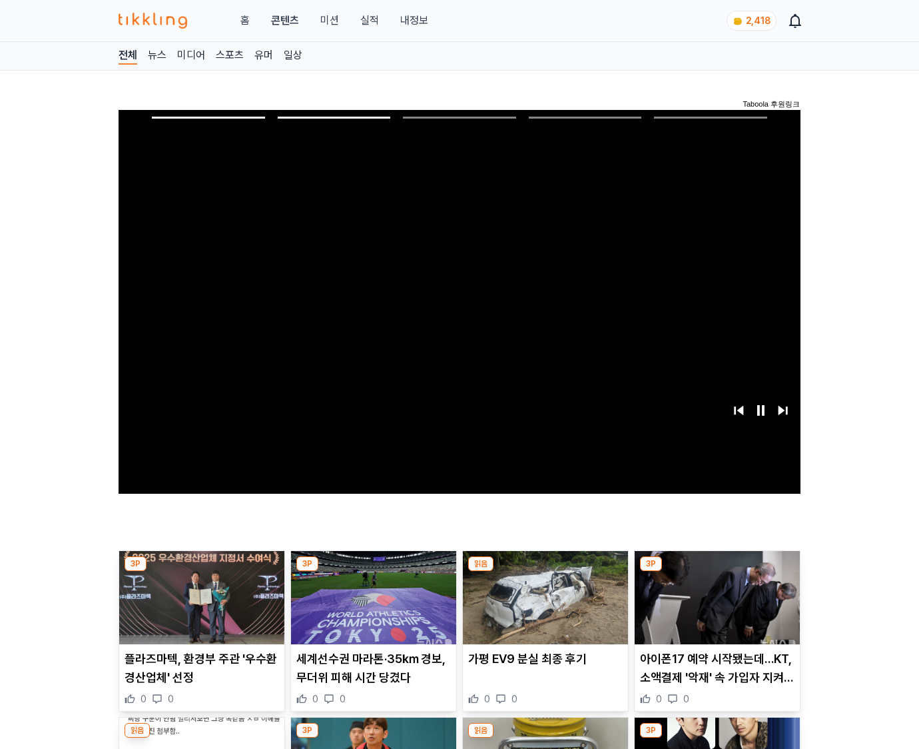
click at [715, 608] on img at bounding box center [717, 597] width 165 height 93
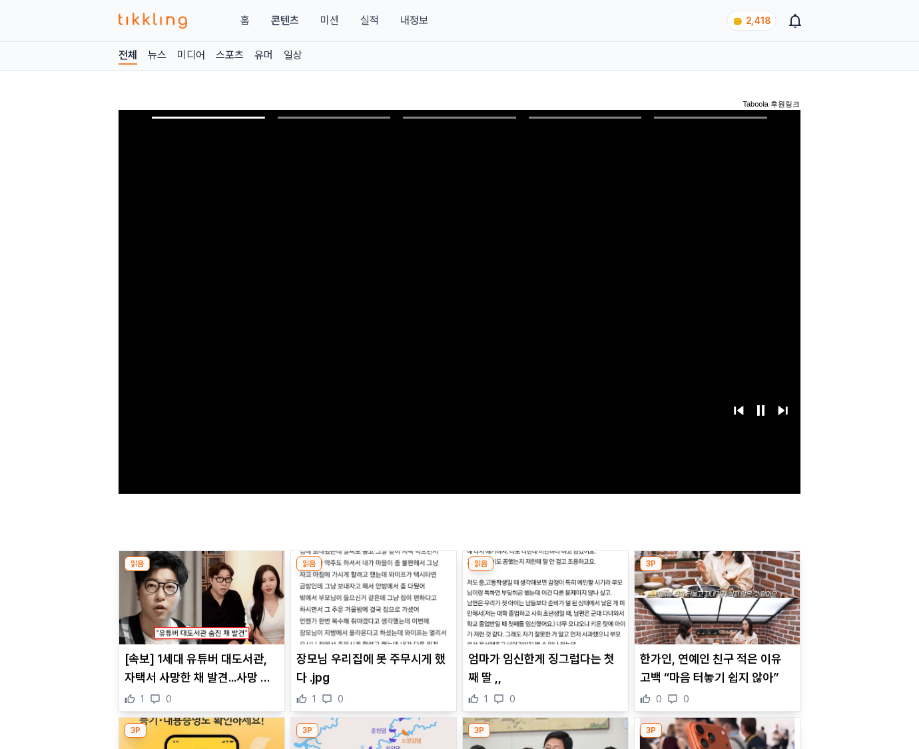
click at [715, 608] on img at bounding box center [717, 597] width 165 height 93
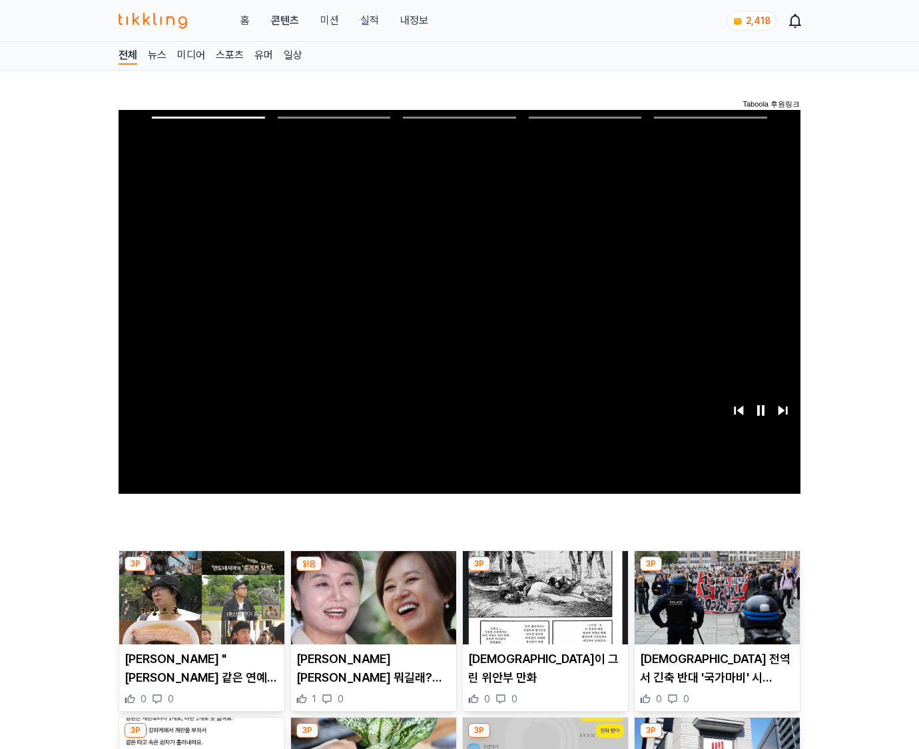
click at [715, 608] on img at bounding box center [717, 597] width 165 height 93
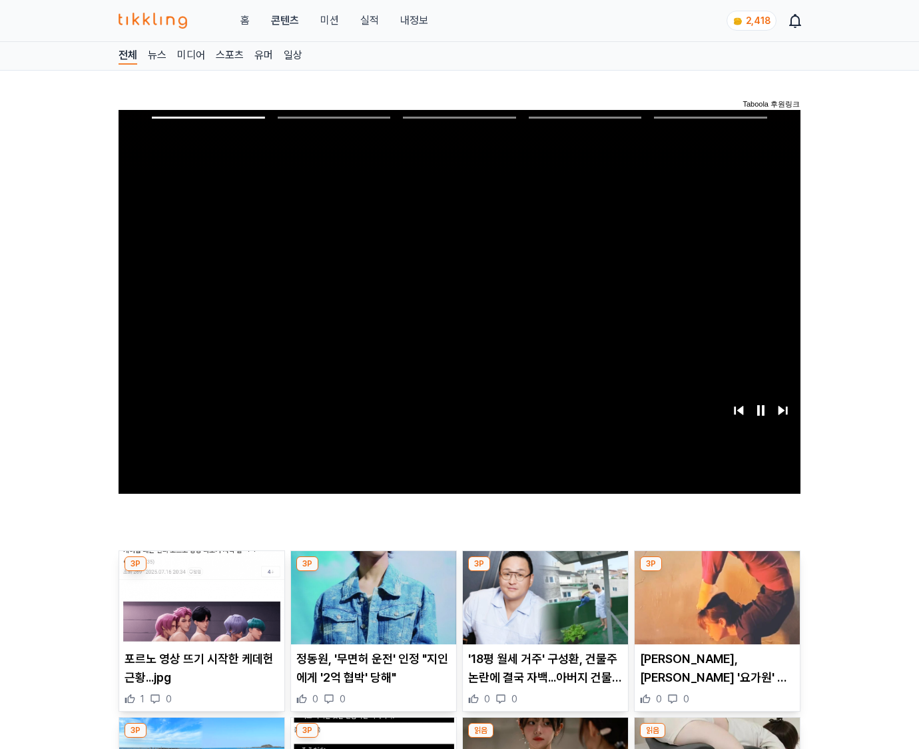
click at [715, 608] on img at bounding box center [717, 597] width 165 height 93
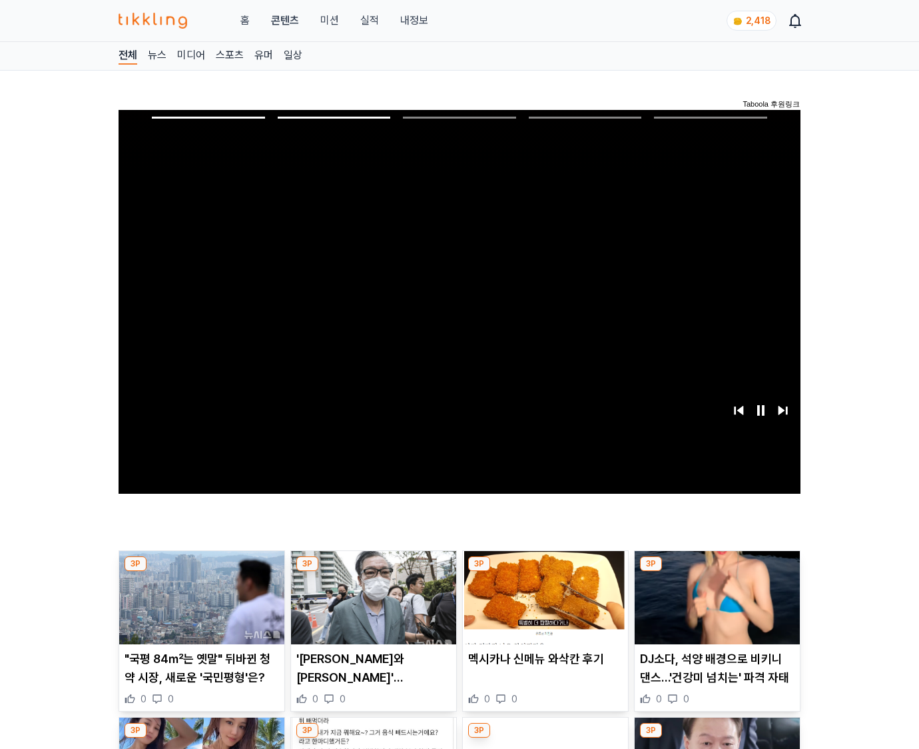
click at [715, 608] on img at bounding box center [717, 597] width 165 height 93
